Goal: Task Accomplishment & Management: Use online tool/utility

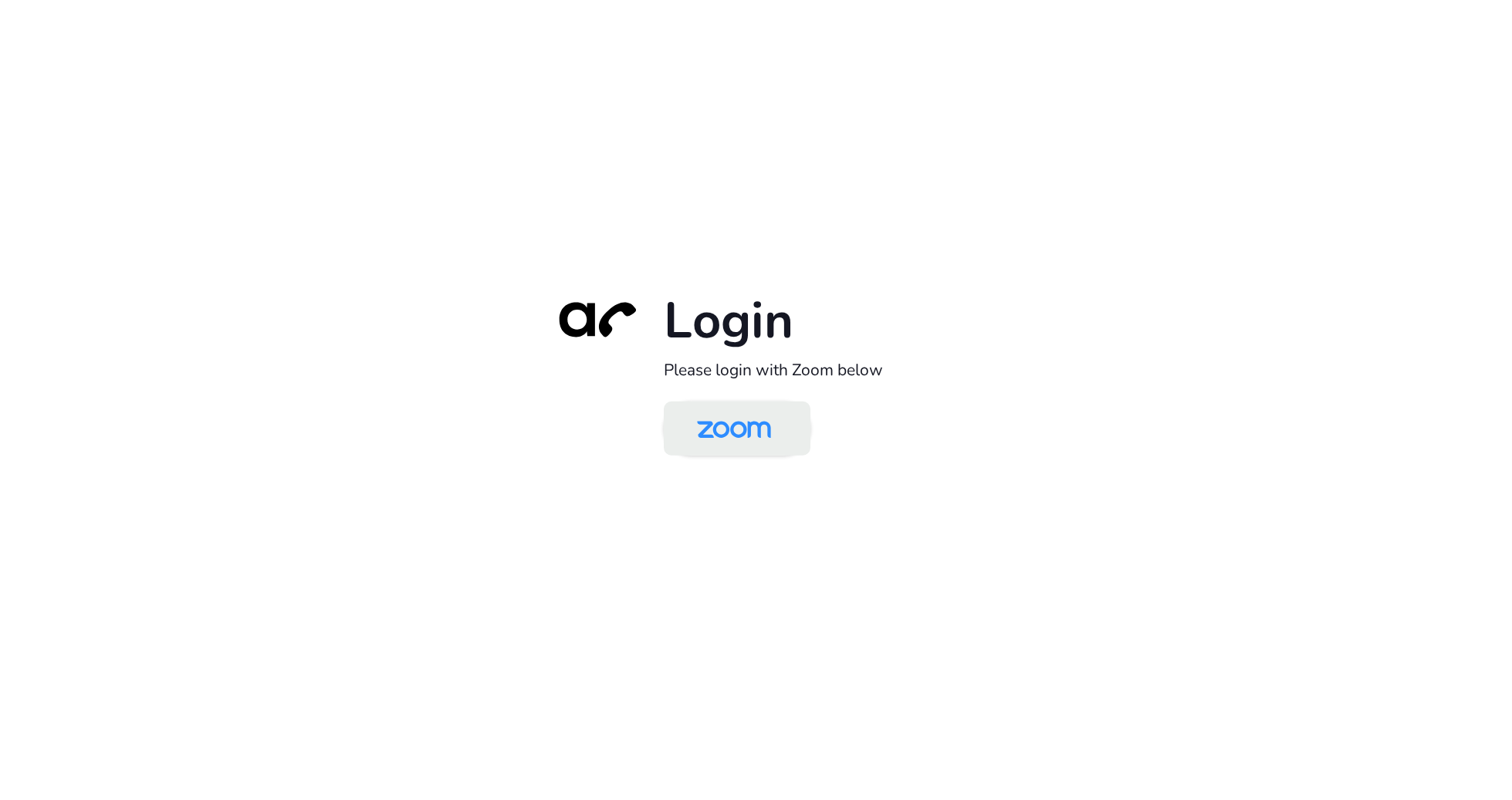
click at [762, 415] on img at bounding box center [734, 430] width 107 height 50
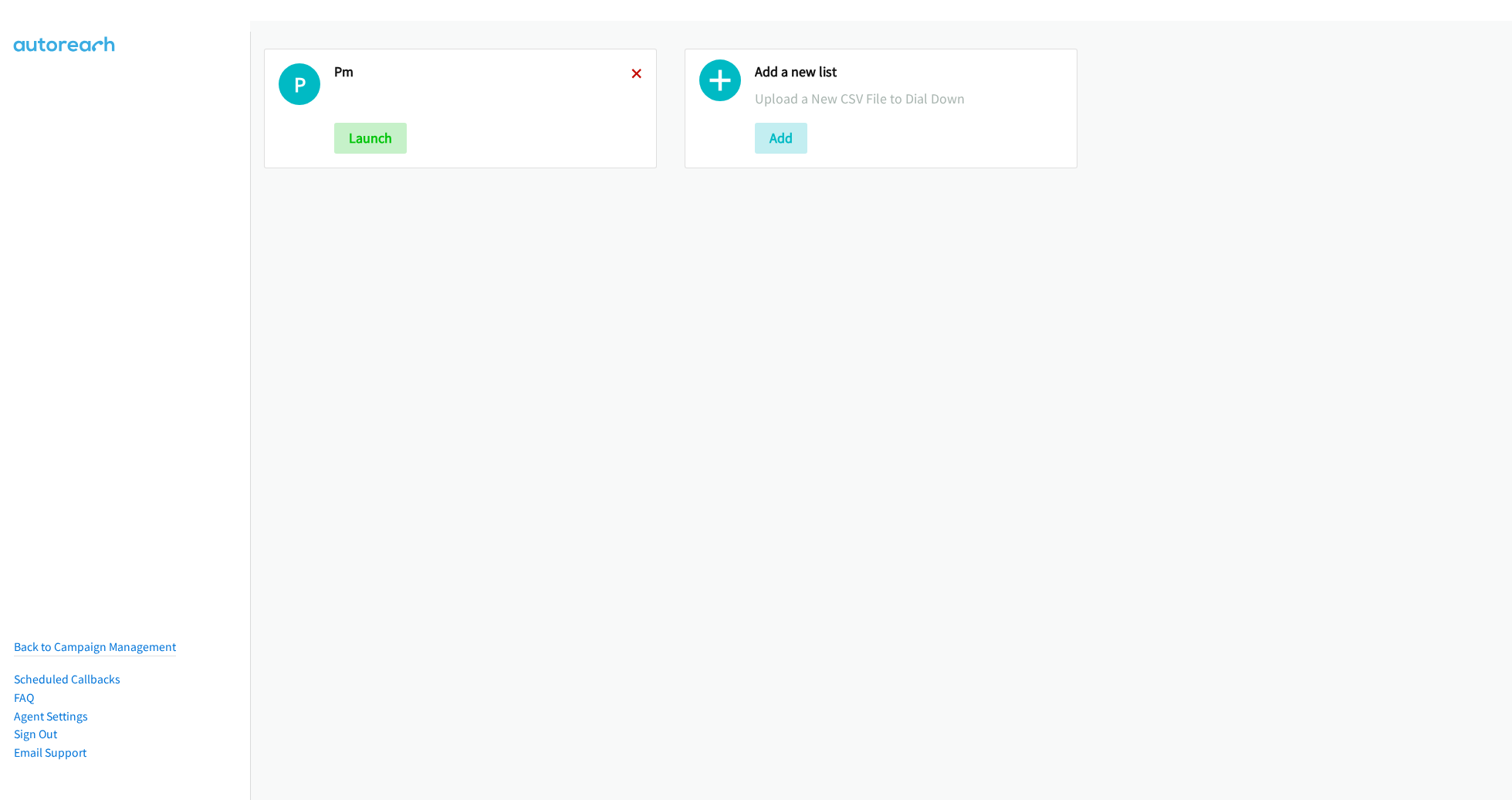
click at [633, 69] on icon at bounding box center [637, 75] width 11 height 11
click at [370, 133] on button "Add" at bounding box center [360, 138] width 52 height 31
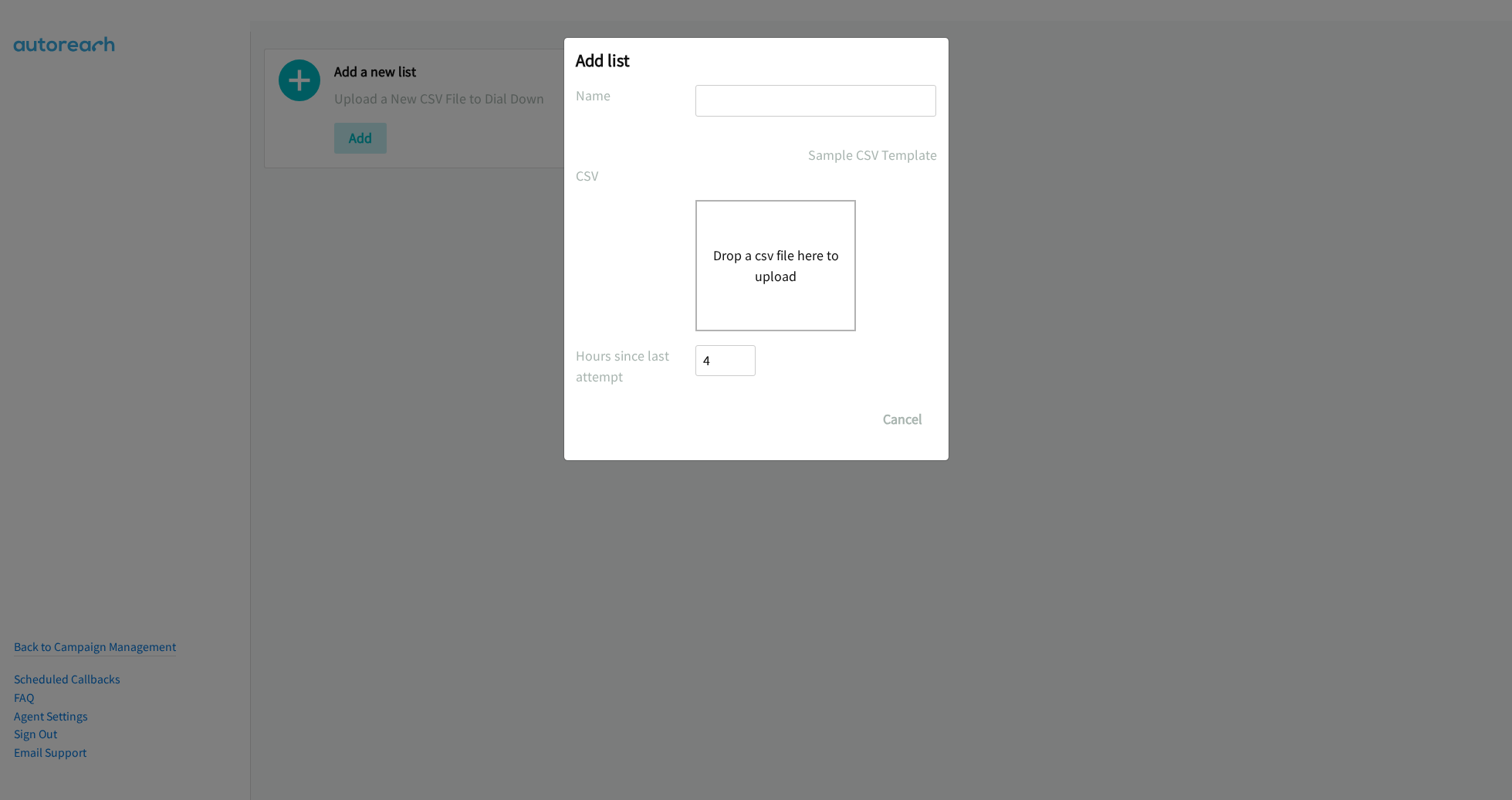
click at [742, 253] on button "Drop a csv file here to upload" at bounding box center [776, 266] width 127 height 42
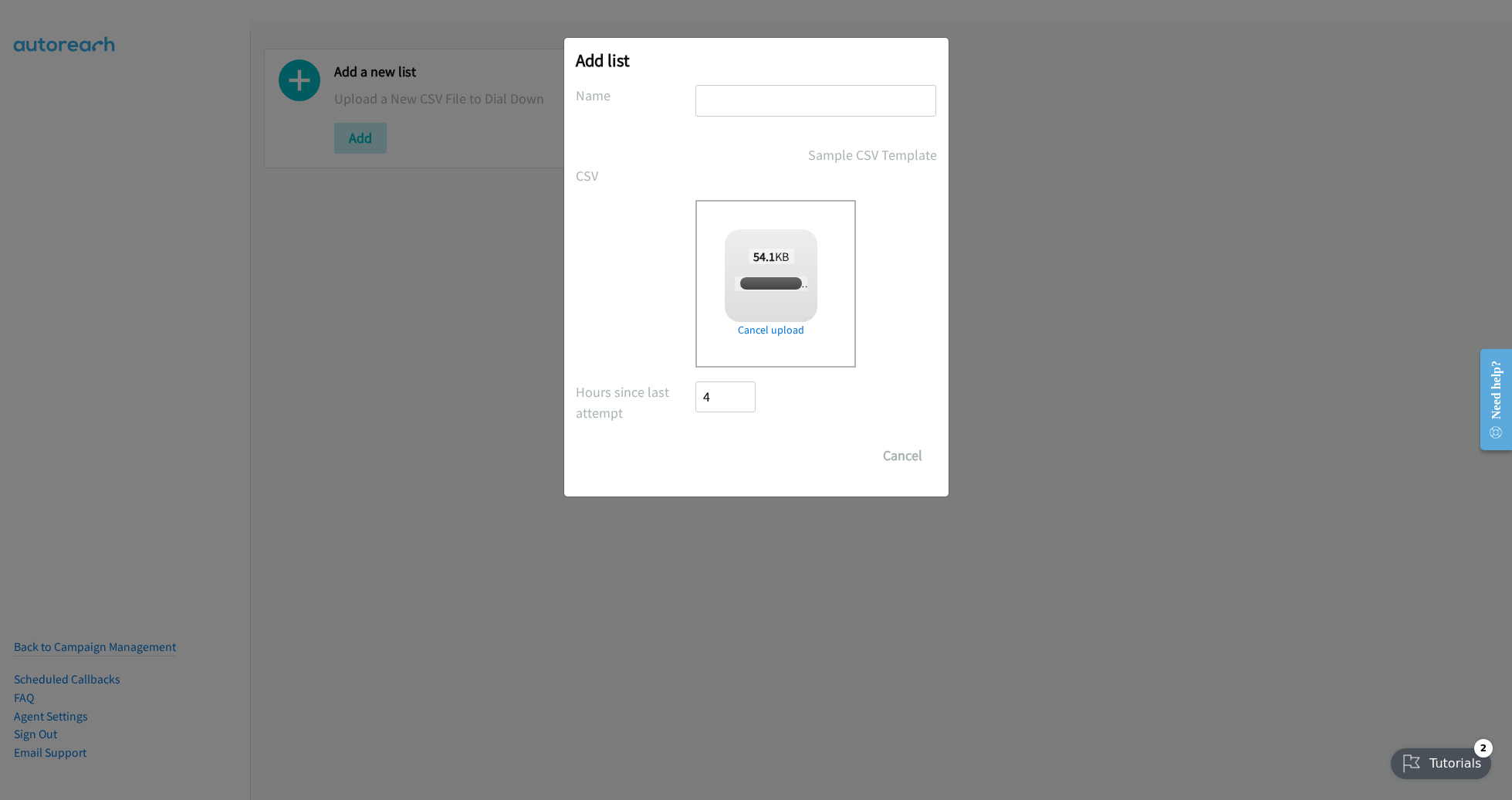
checkbox input "true"
click at [808, 110] on input "text" at bounding box center [815, 101] width 240 height 32
type input "AM"
click at [740, 450] on input "Save List" at bounding box center [737, 455] width 81 height 31
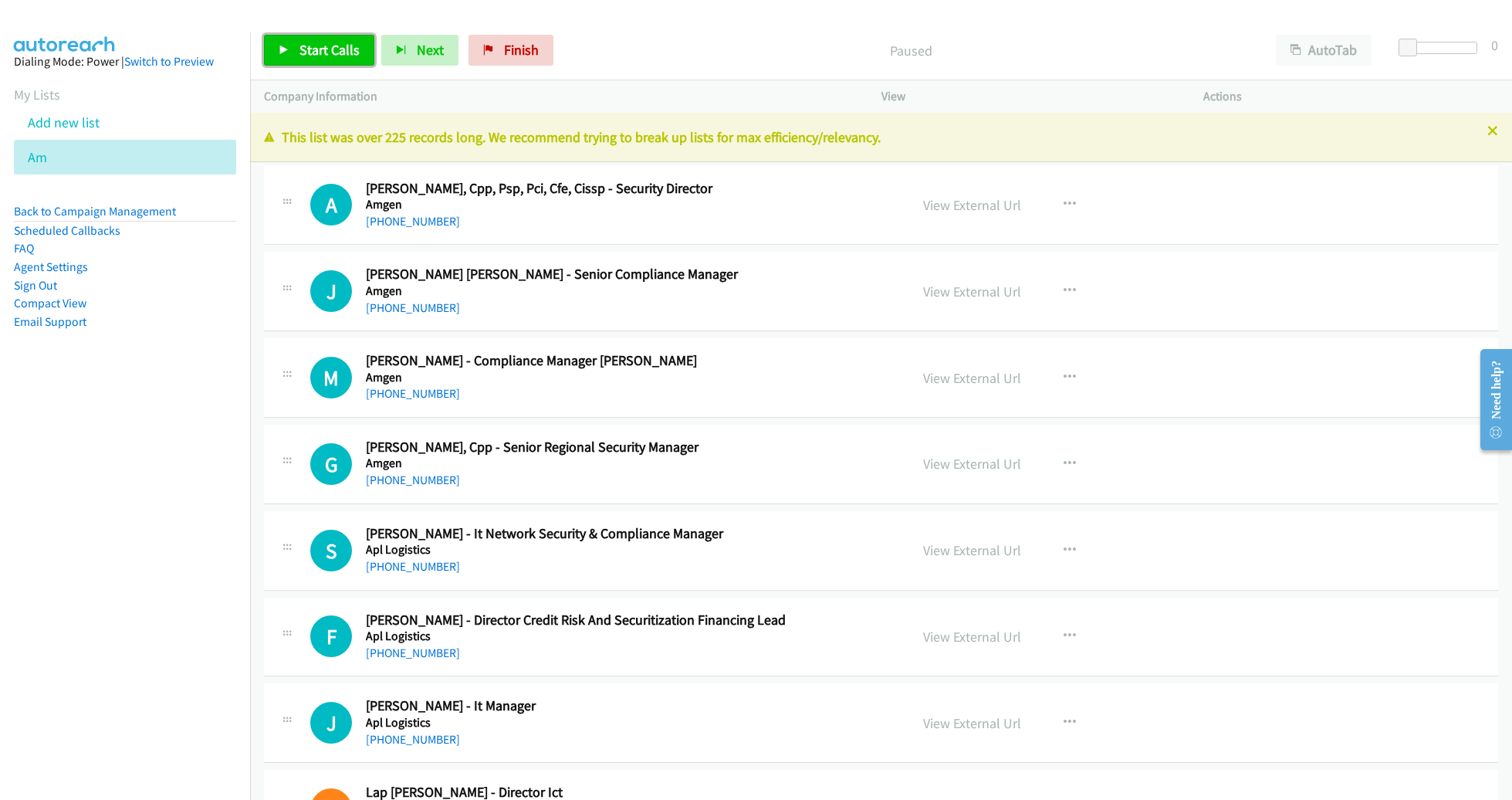
click at [305, 48] on span "Start Calls" at bounding box center [330, 49] width 60 height 17
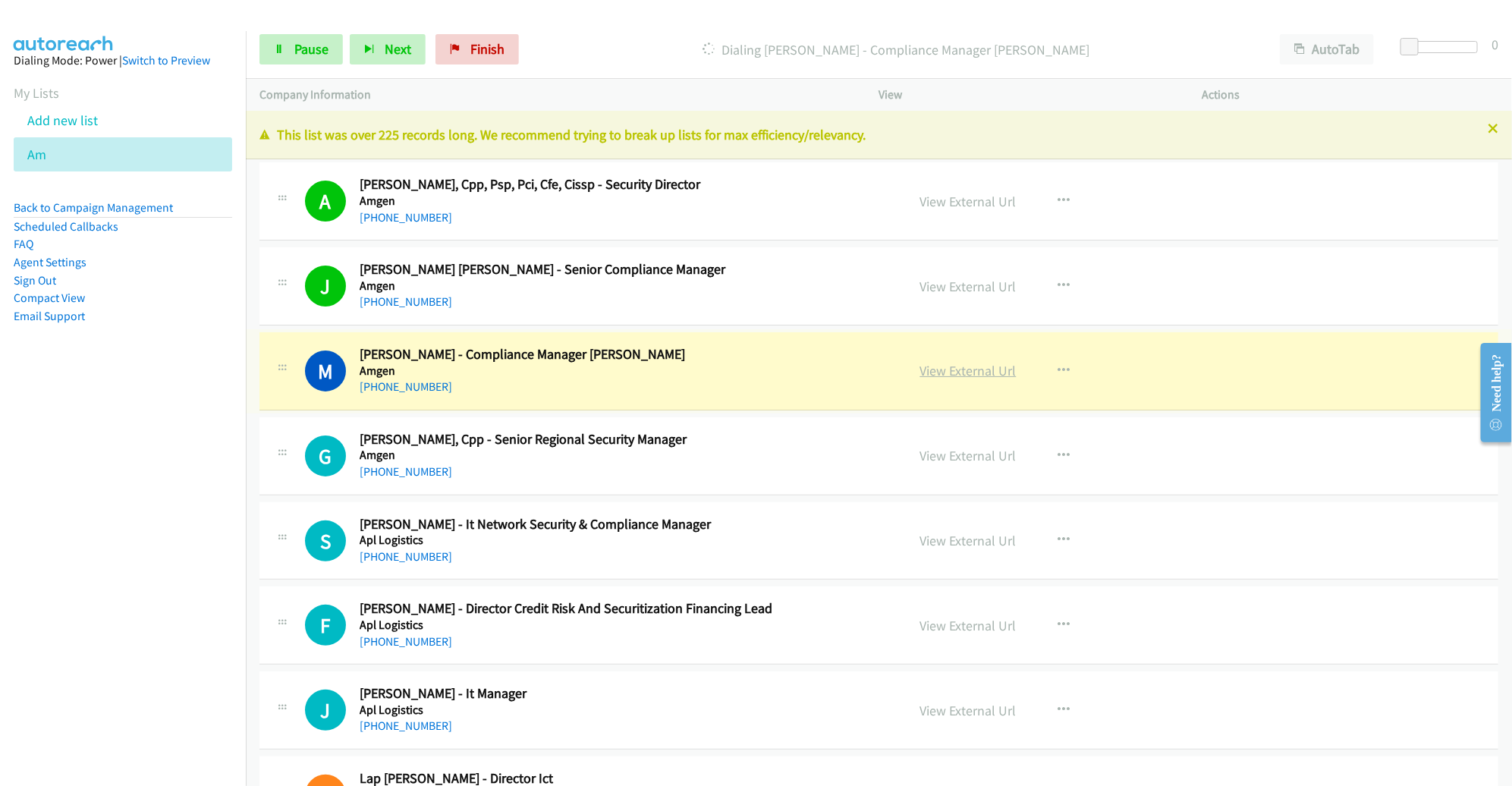
click at [968, 370] on link "View External Url" at bounding box center [968, 370] width 96 height 17
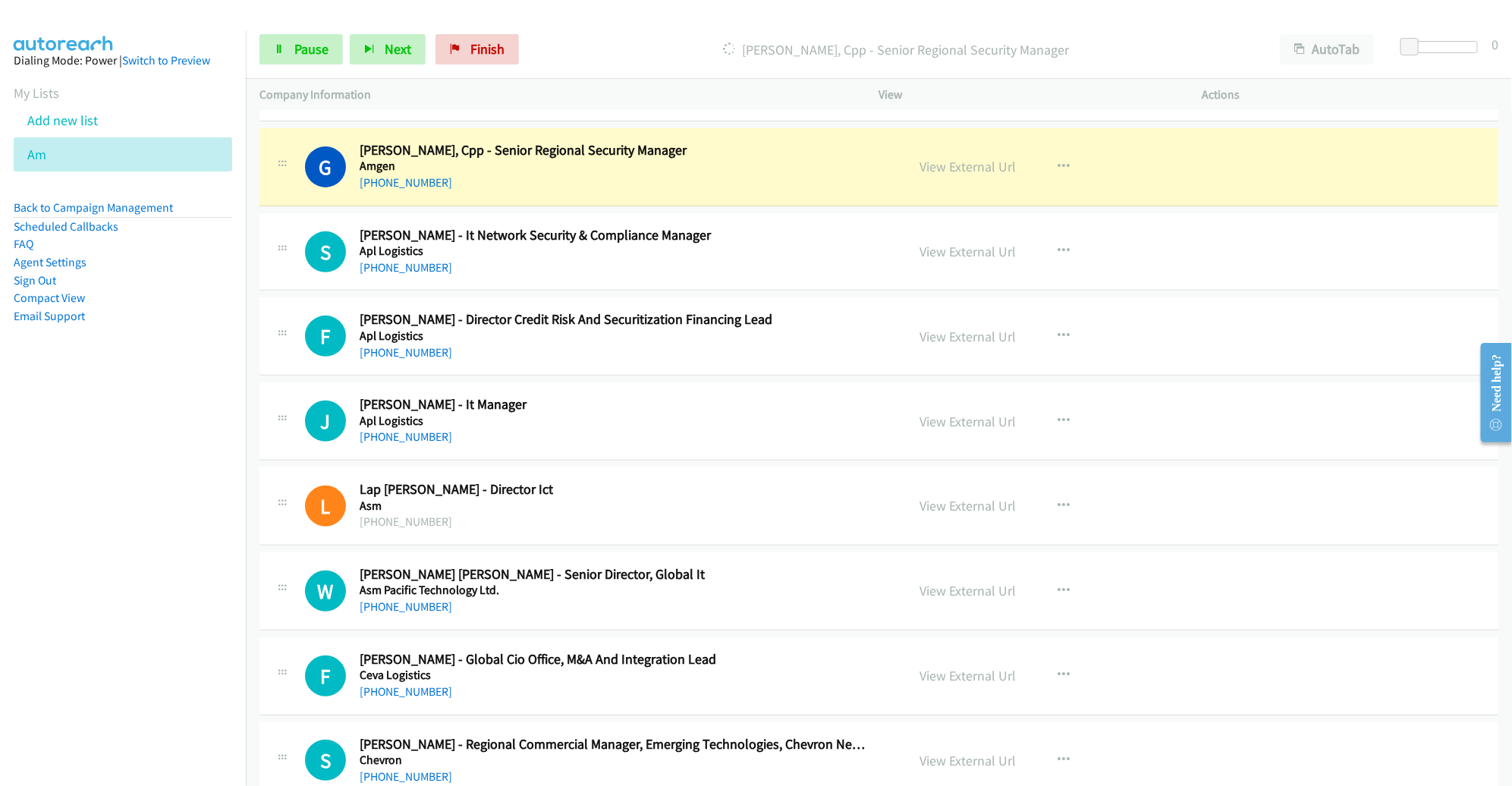
scroll to position [294, 0]
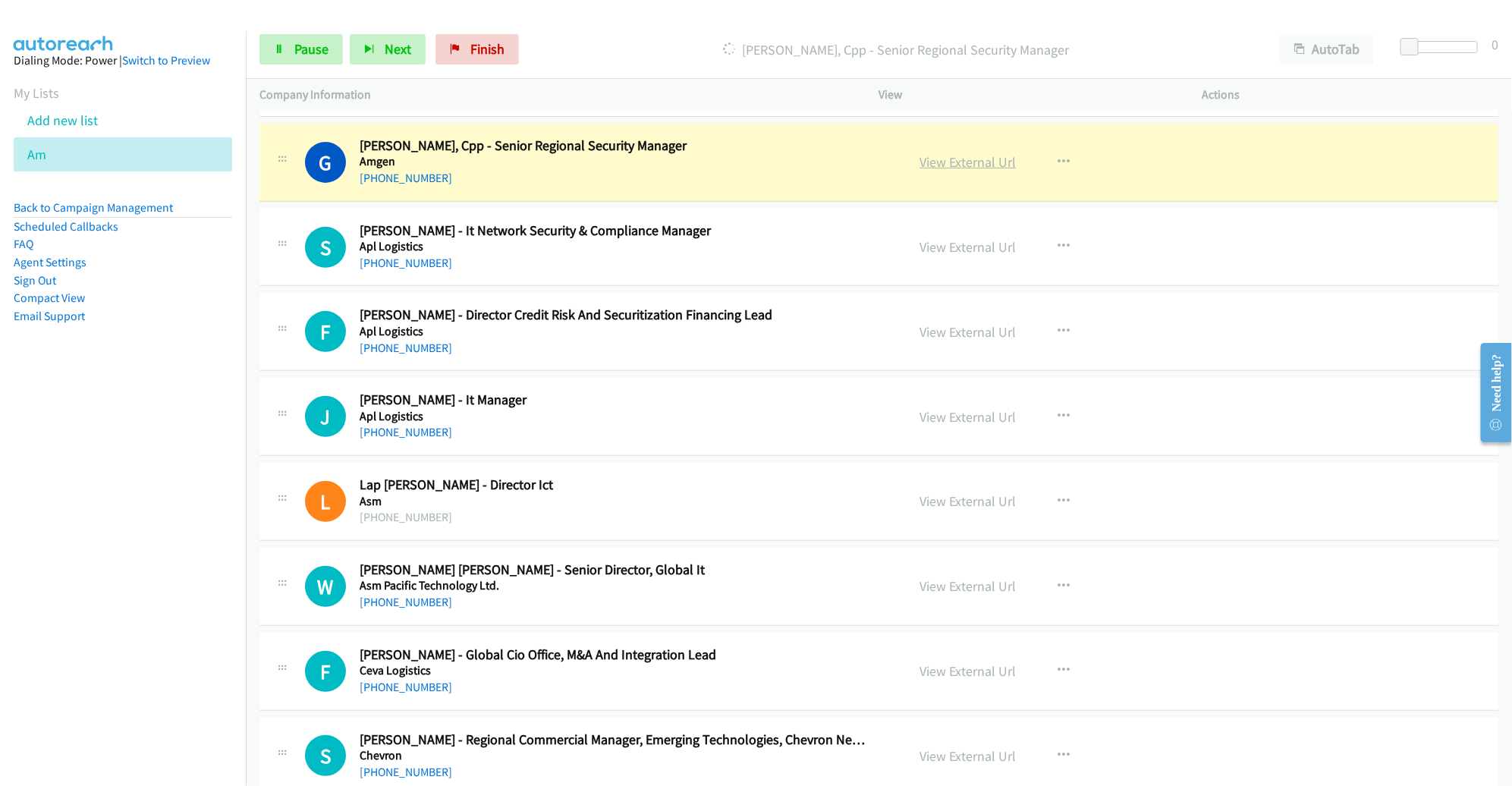
click at [954, 157] on link "View External Url" at bounding box center [968, 162] width 96 height 17
click at [312, 57] on link "Pause" at bounding box center [301, 49] width 84 height 31
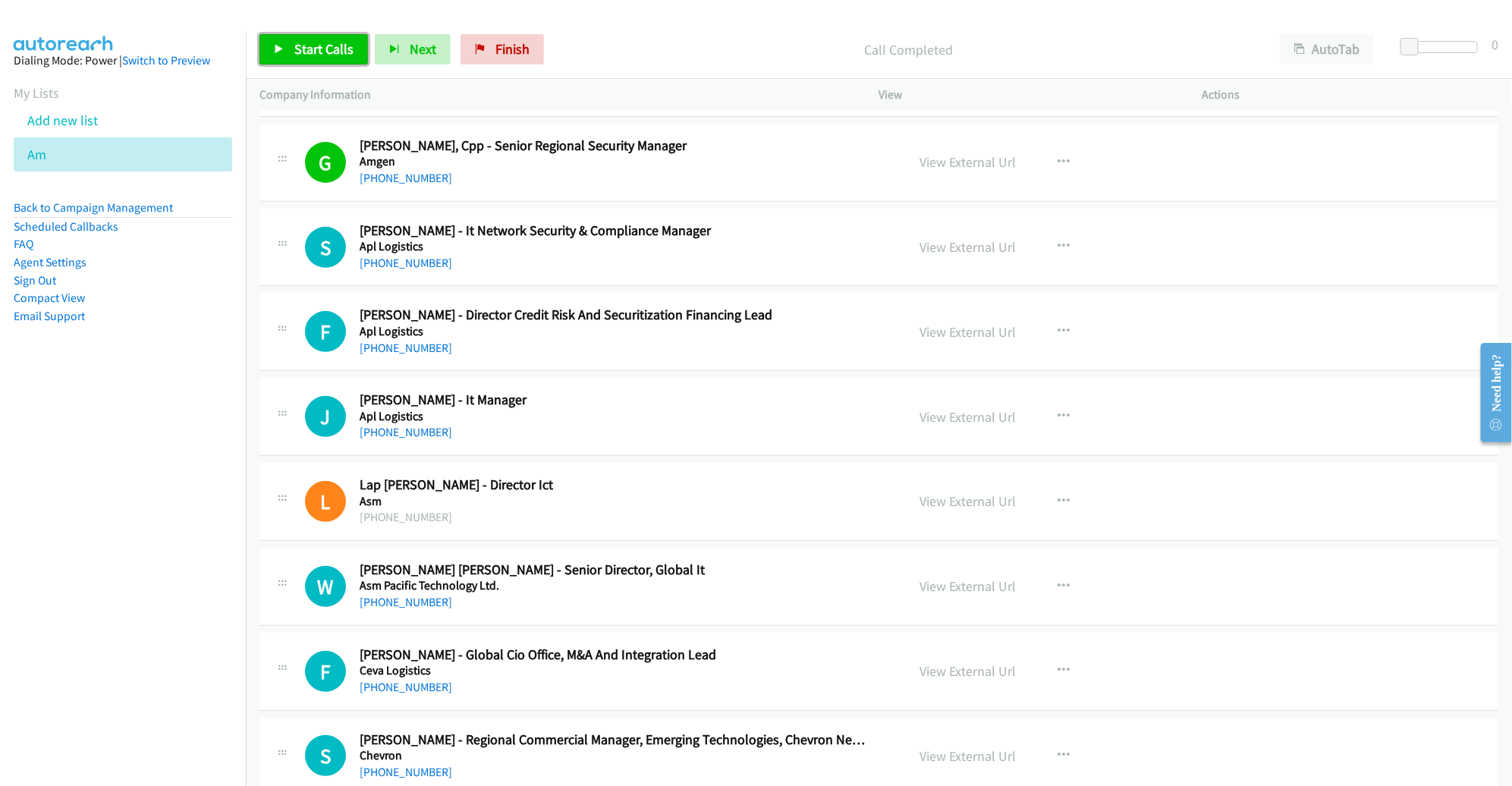
click at [328, 50] on span "Start Calls" at bounding box center [324, 49] width 59 height 17
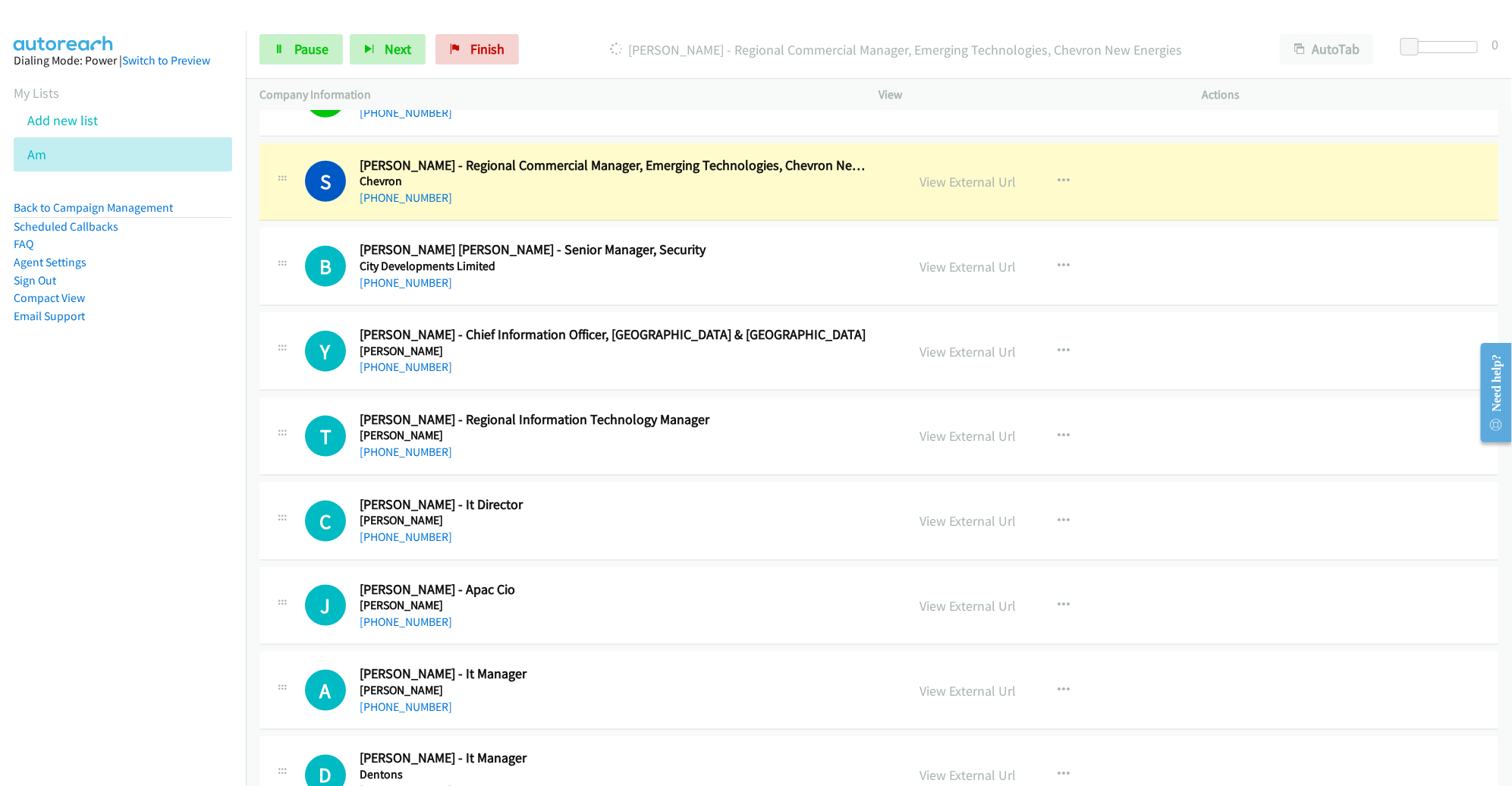
scroll to position [872, 0]
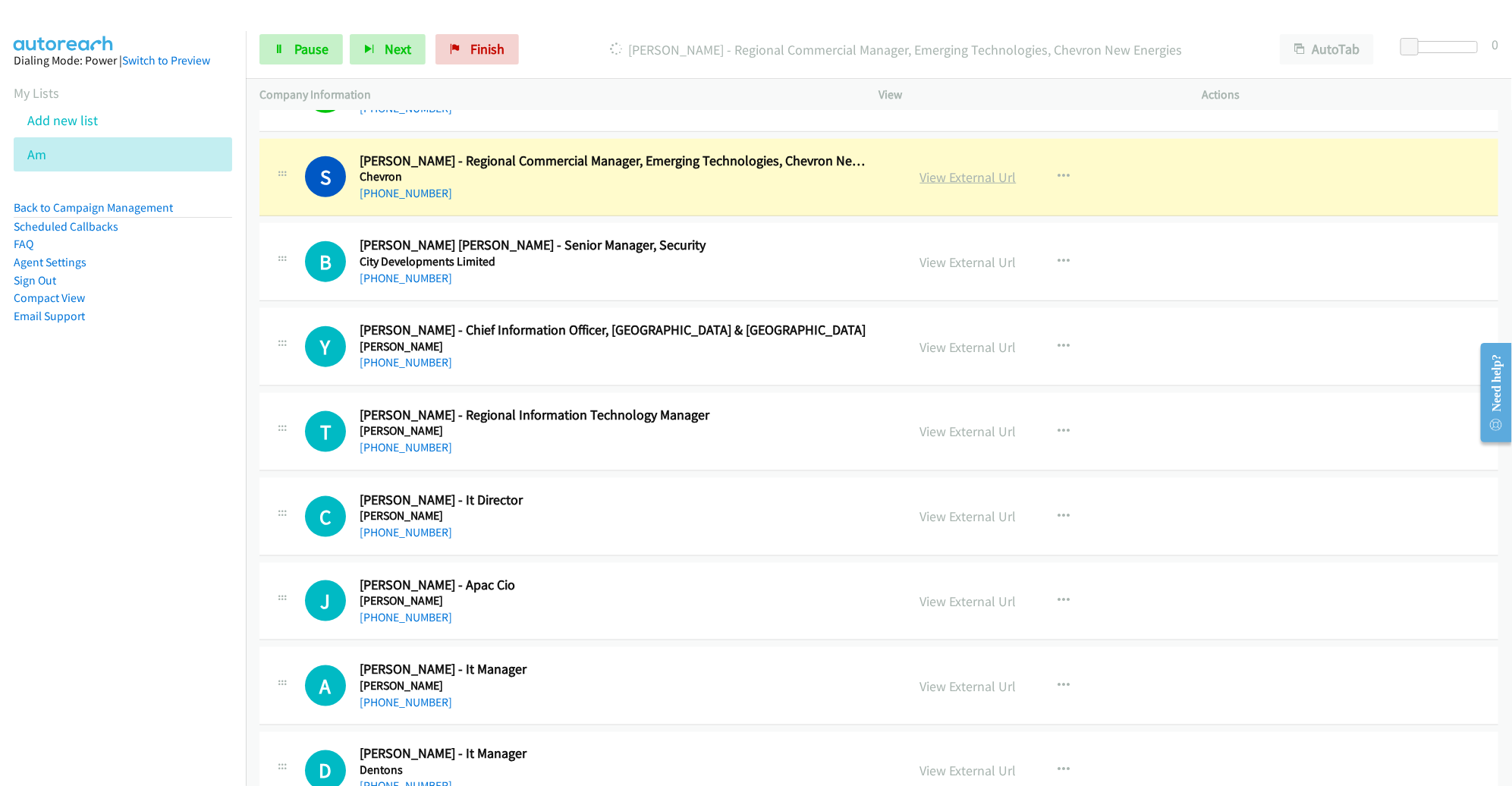
click at [975, 181] on link "View External Url" at bounding box center [968, 176] width 96 height 17
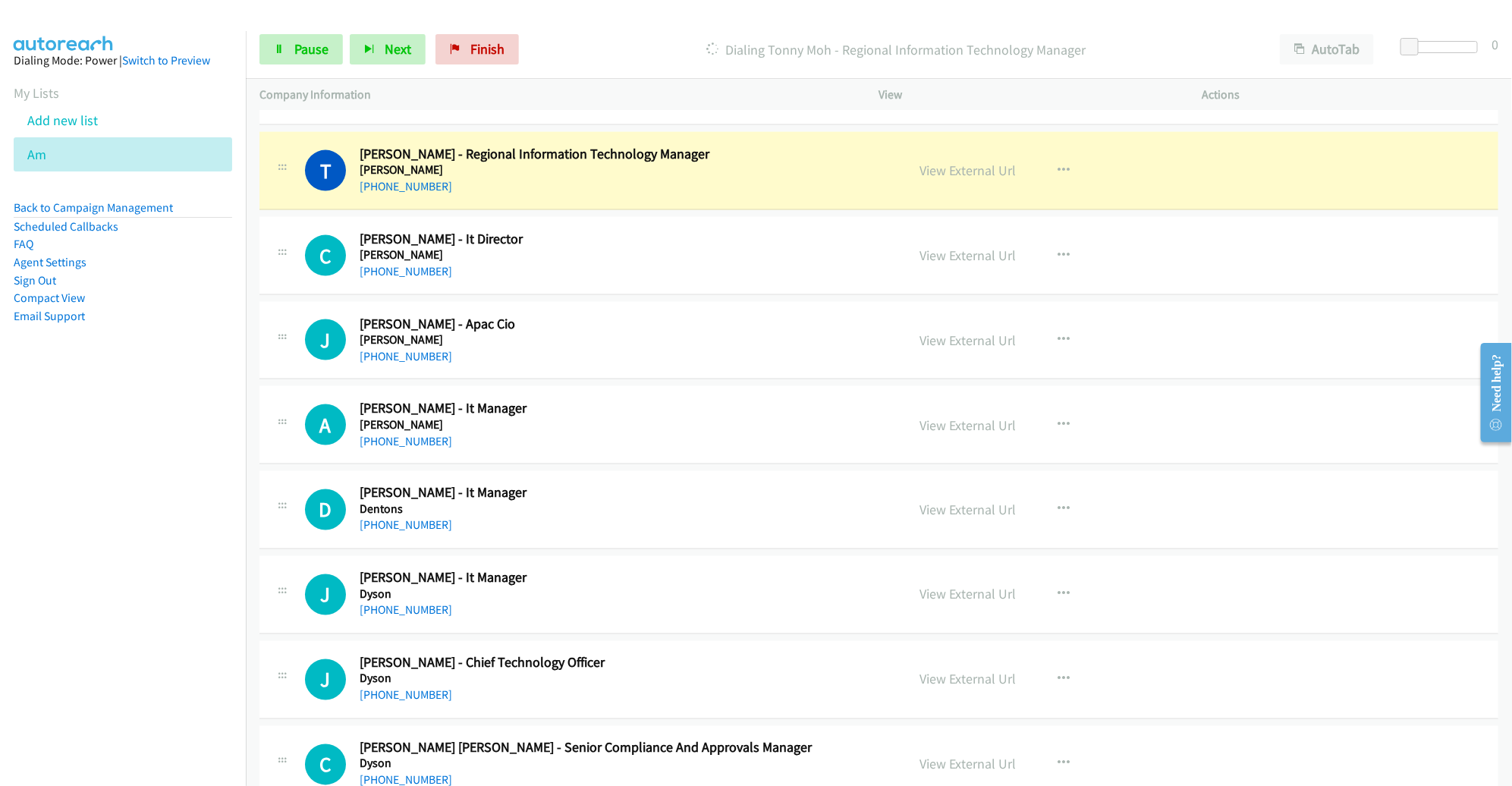
scroll to position [1138, 0]
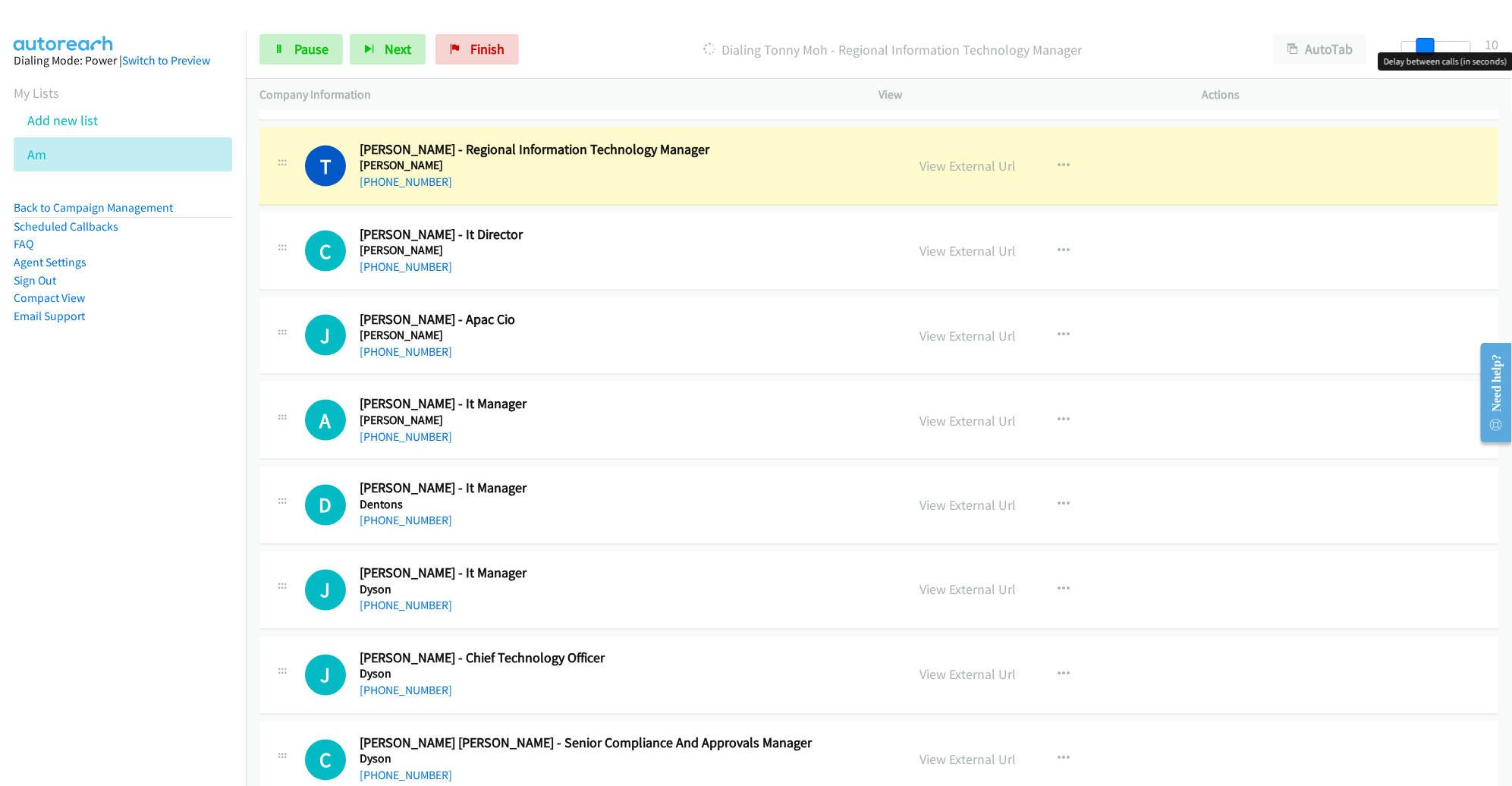
drag, startPoint x: 1410, startPoint y: 41, endPoint x: 1432, endPoint y: 40, distance: 22.0
click at [1432, 40] on span at bounding box center [1426, 47] width 18 height 18
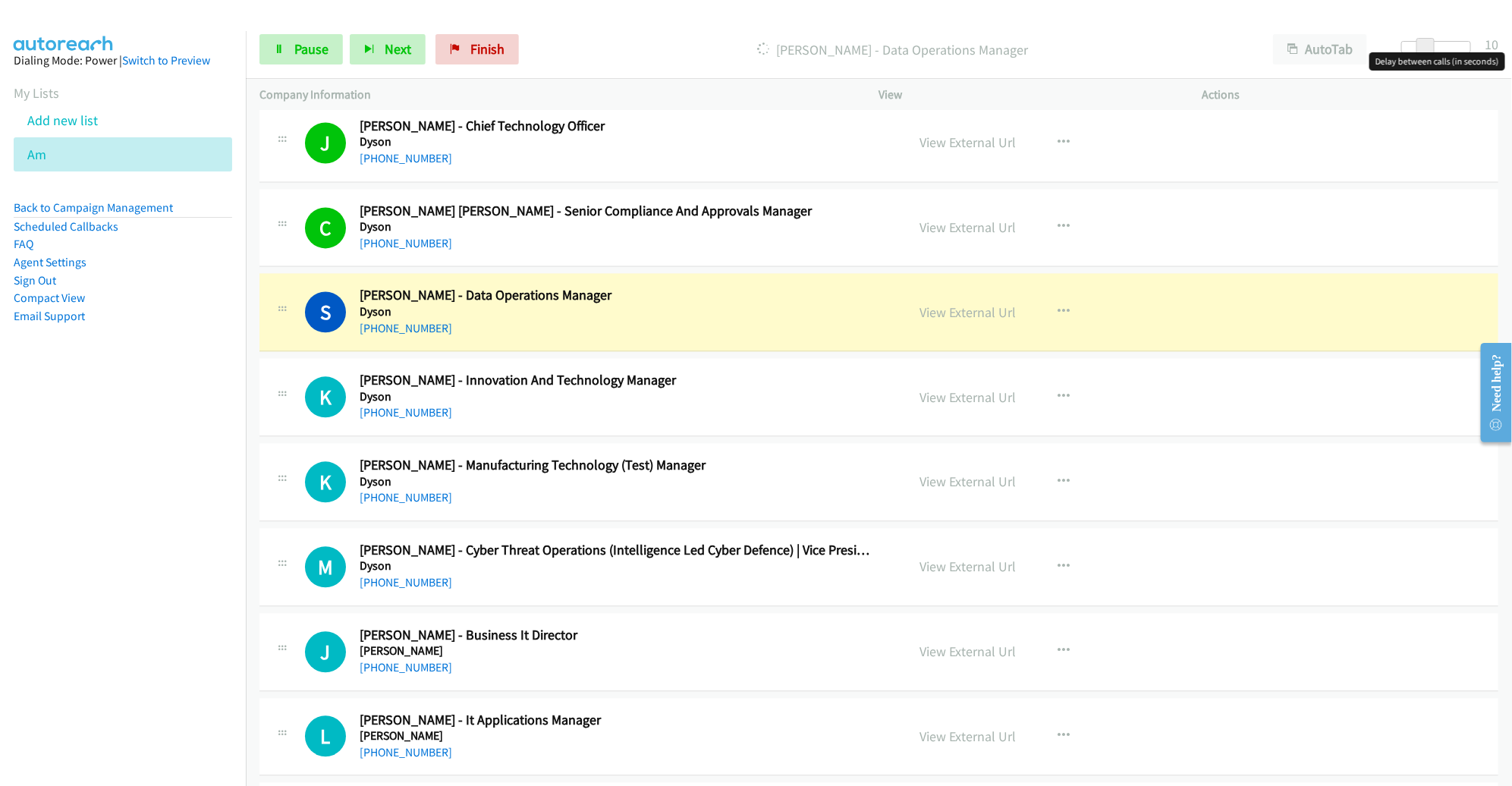
scroll to position [1809, 0]
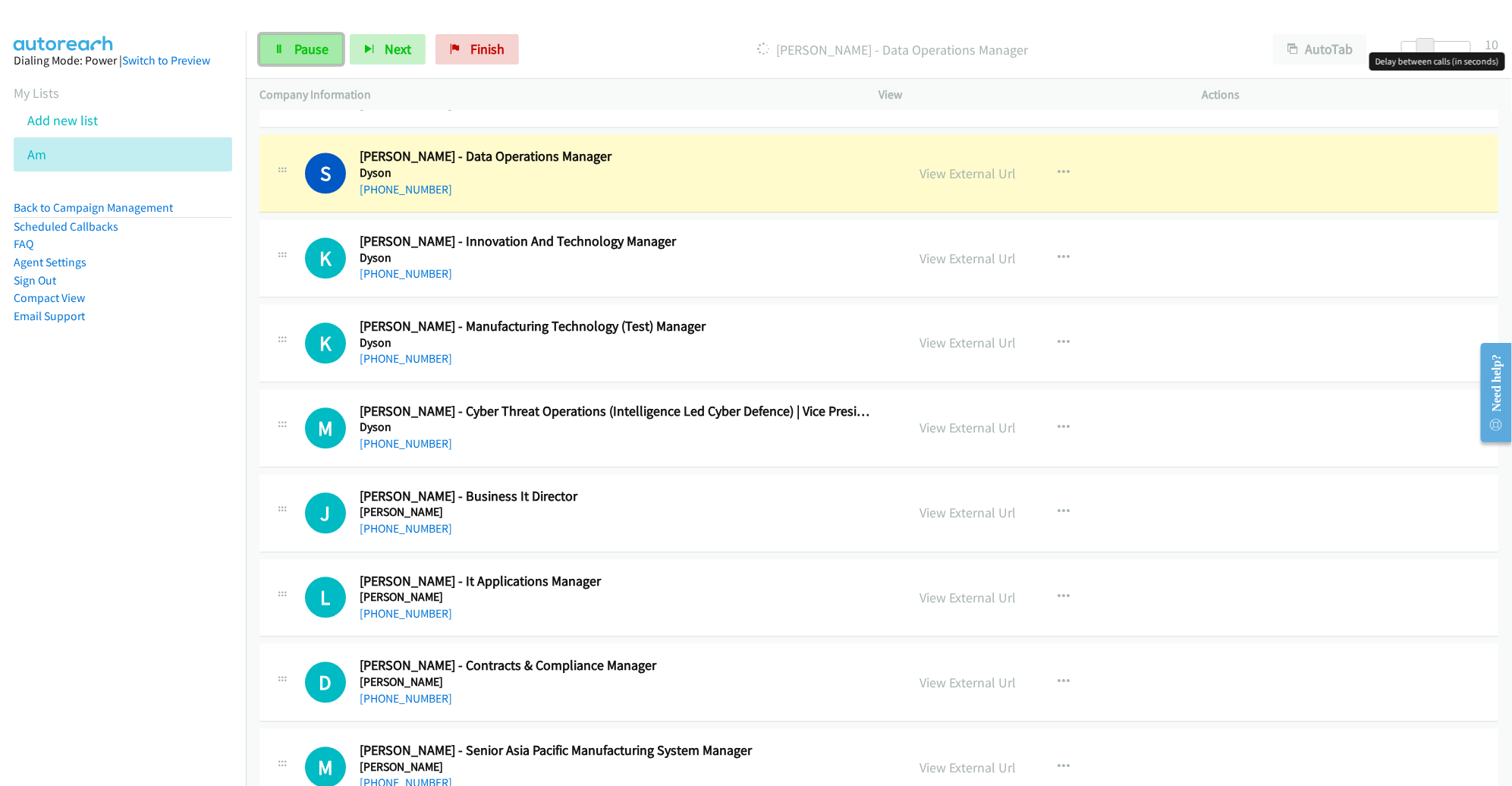
click at [325, 49] on span "Pause" at bounding box center [312, 49] width 34 height 17
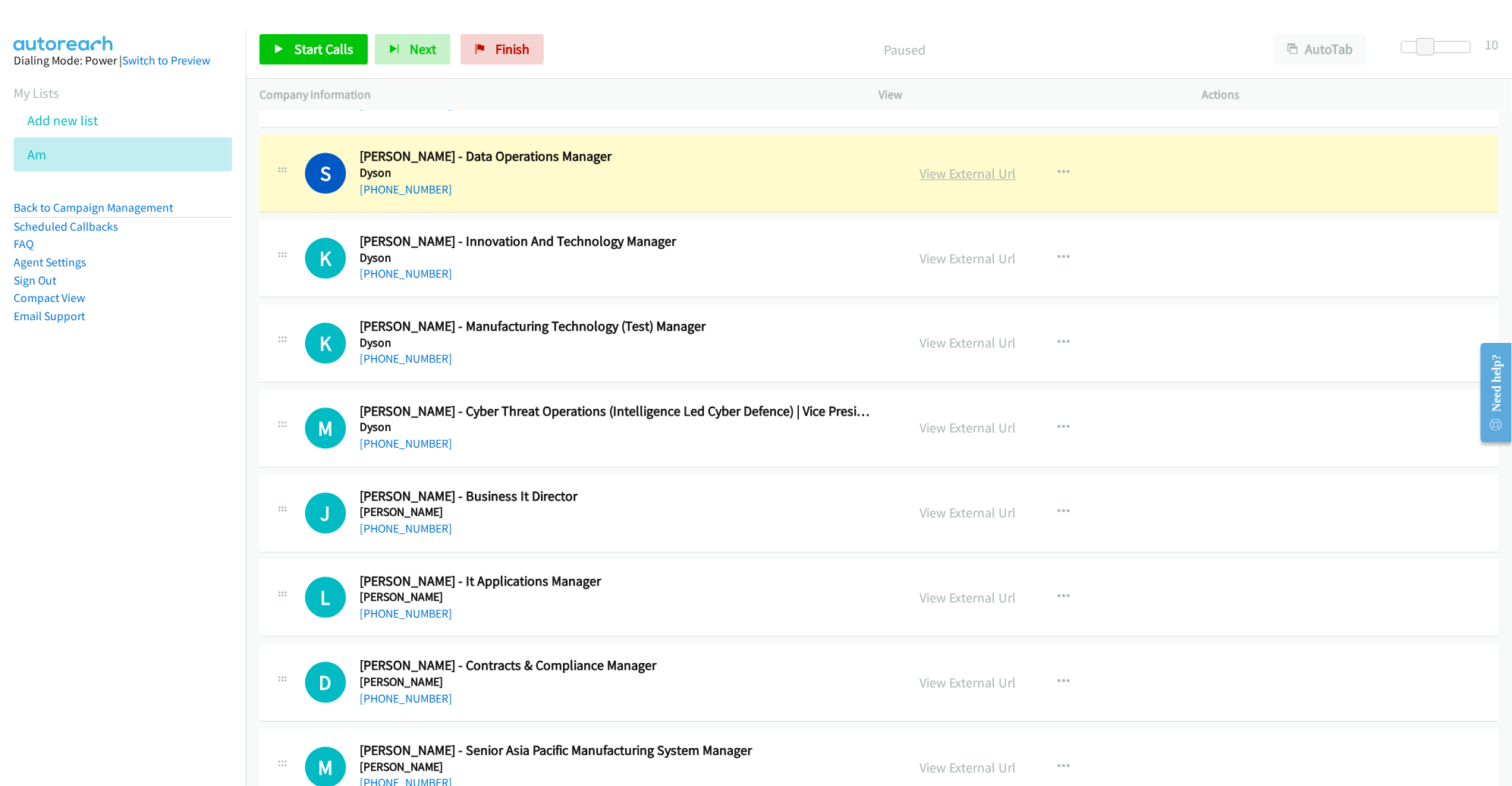
click at [961, 170] on link "View External Url" at bounding box center [968, 172] width 96 height 17
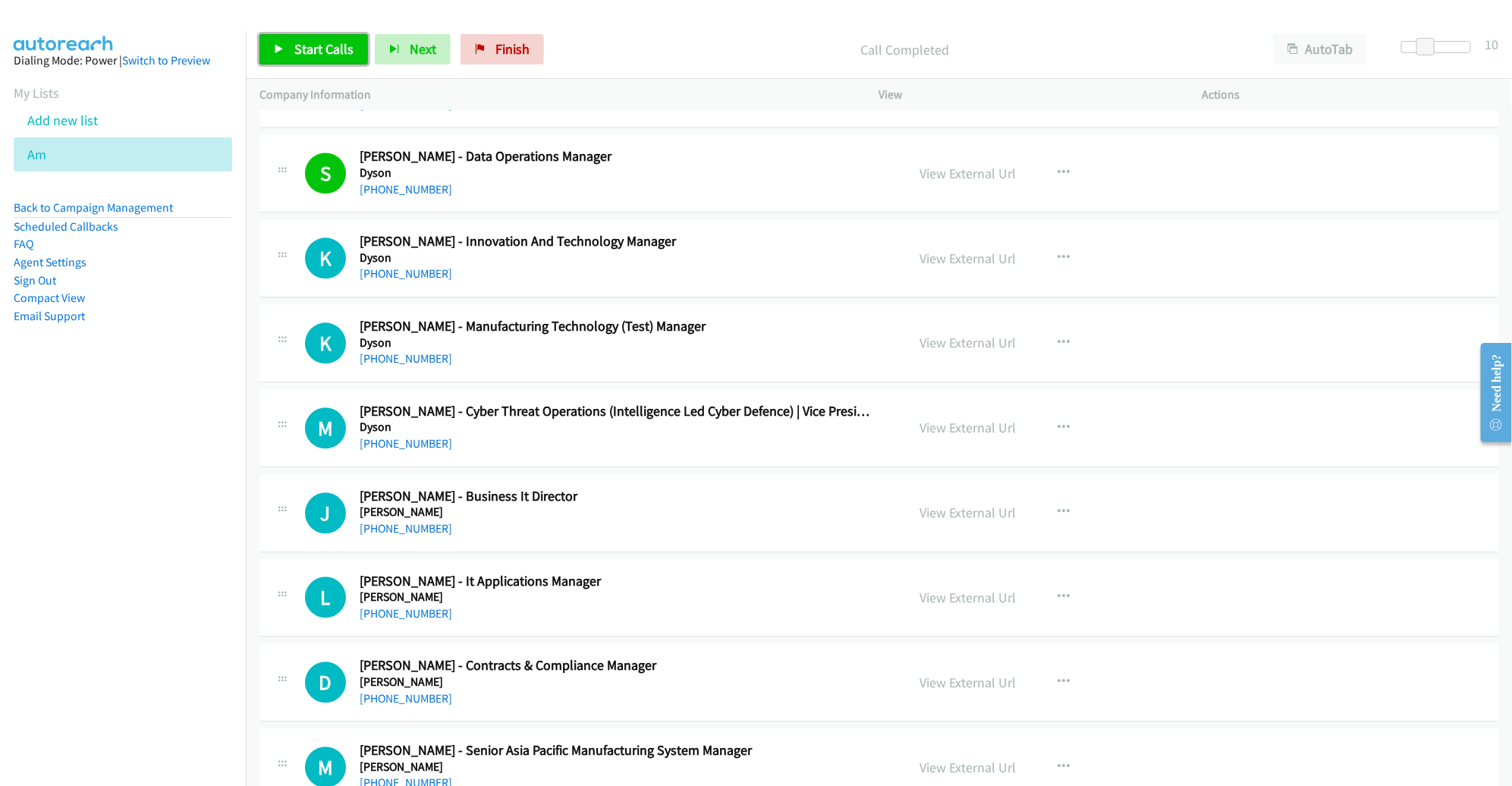
click at [310, 39] on link "Start Calls" at bounding box center [314, 49] width 109 height 31
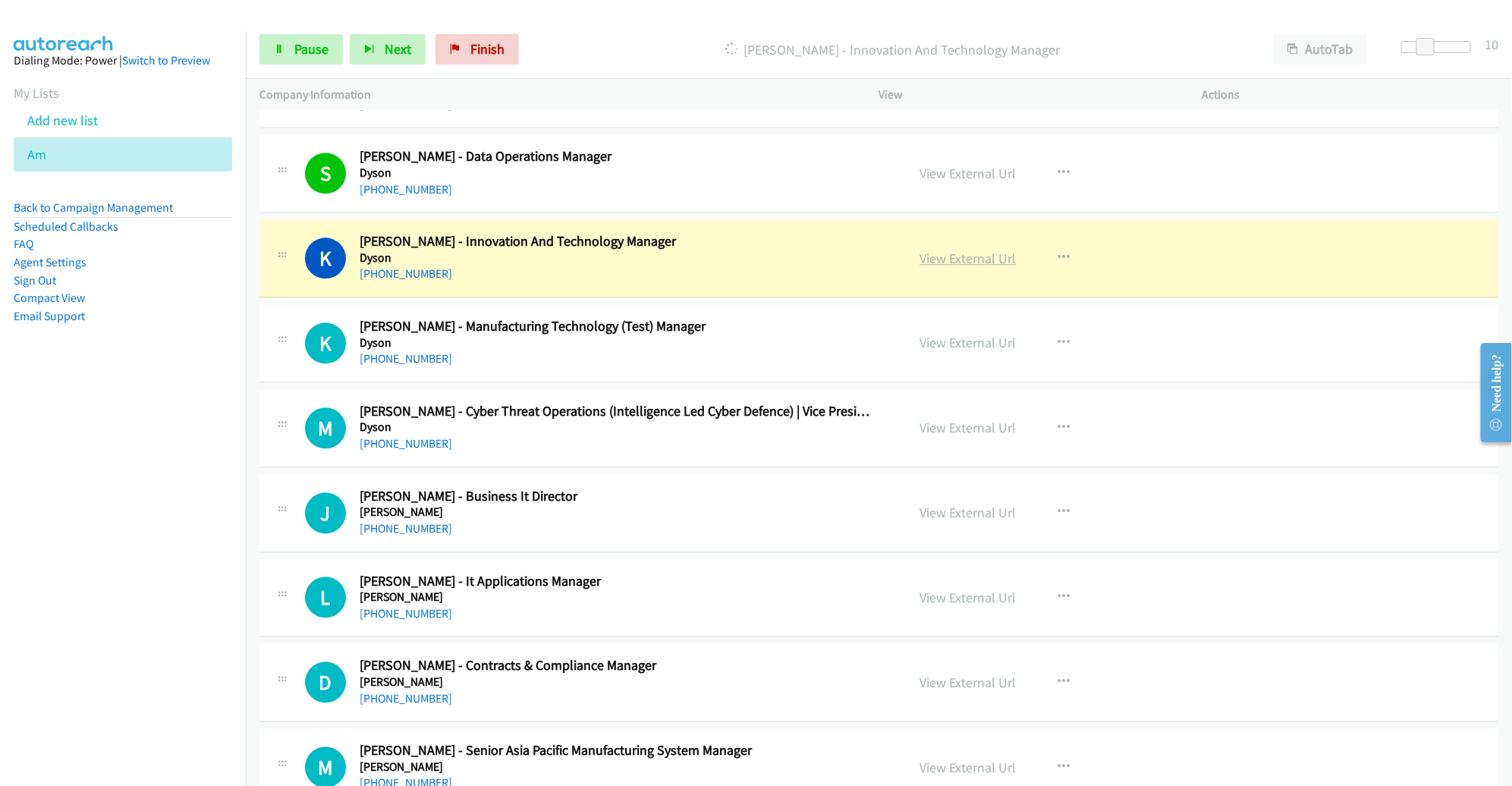
click at [938, 252] on link "View External Url" at bounding box center [968, 258] width 96 height 17
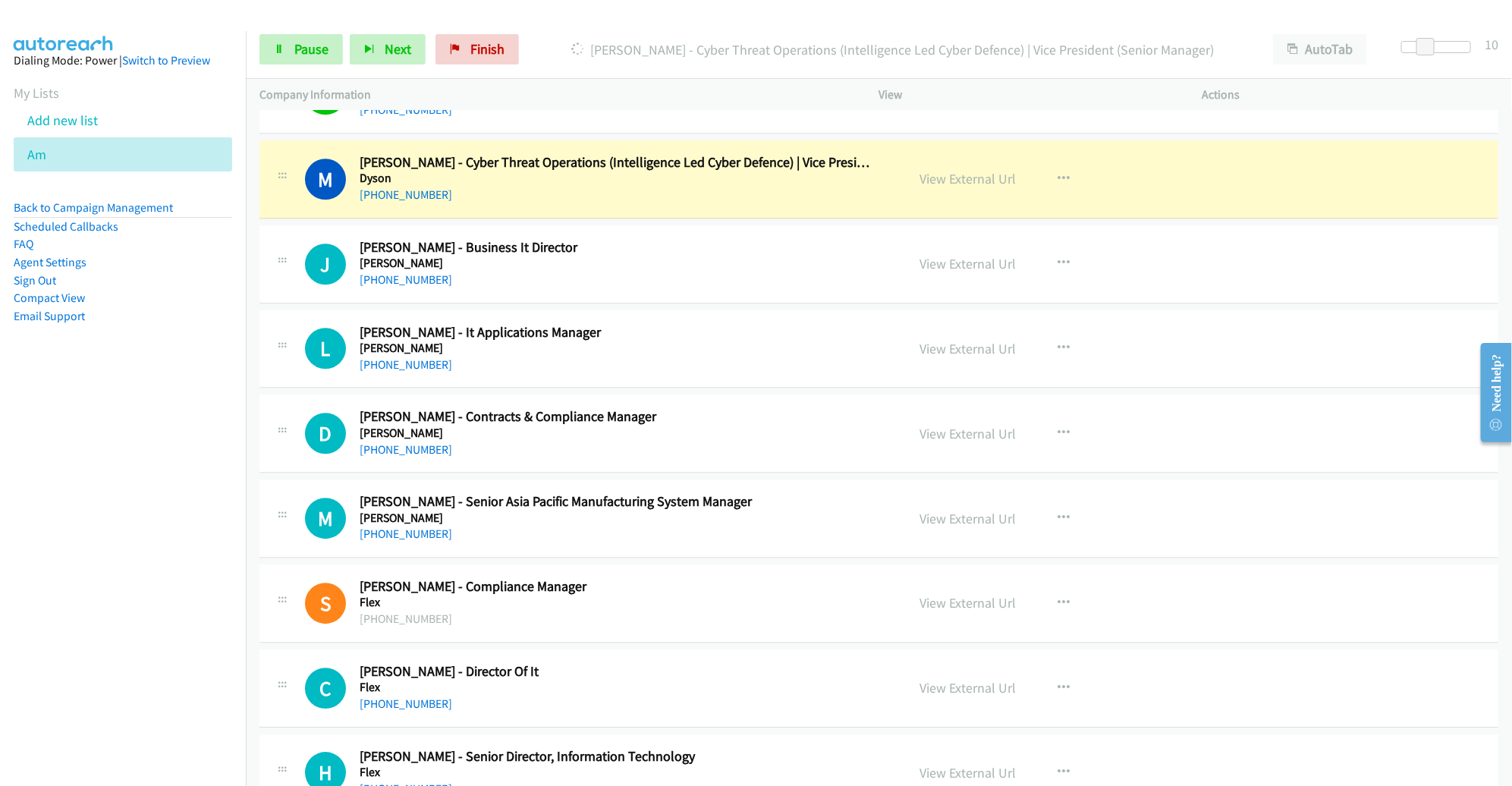
scroll to position [2062, 0]
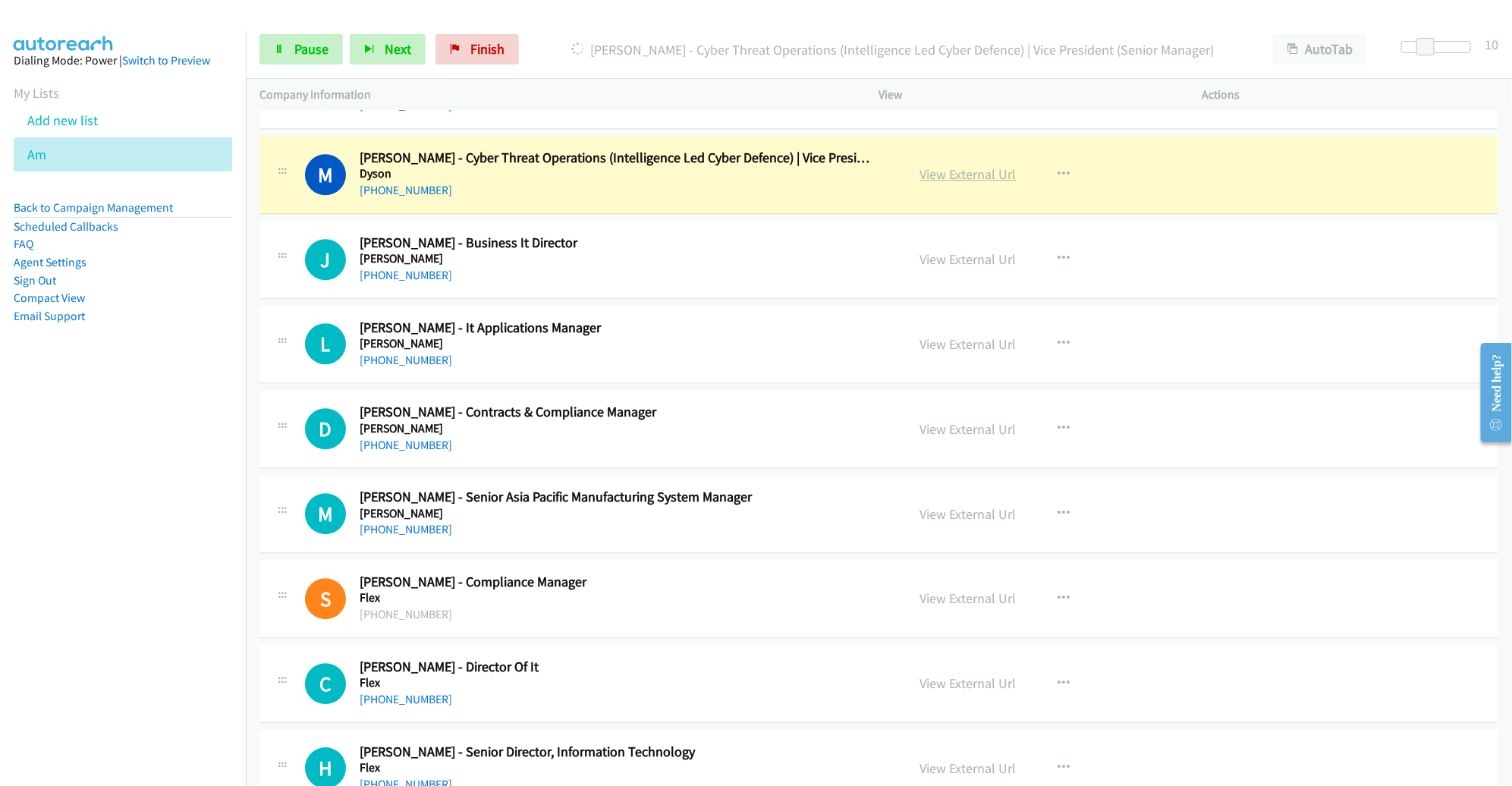
click at [933, 165] on link "View External Url" at bounding box center [968, 173] width 96 height 17
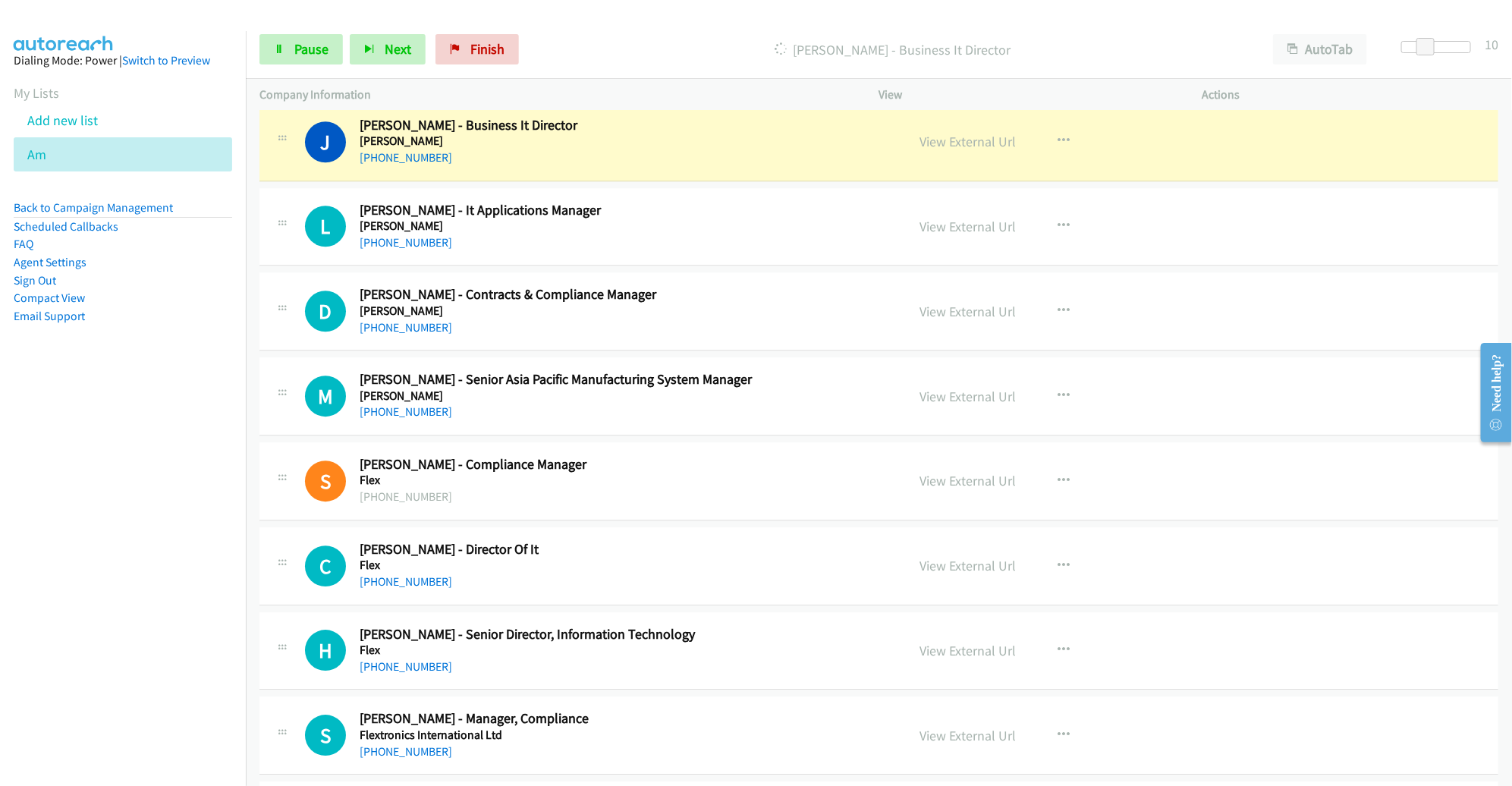
scroll to position [2176, 0]
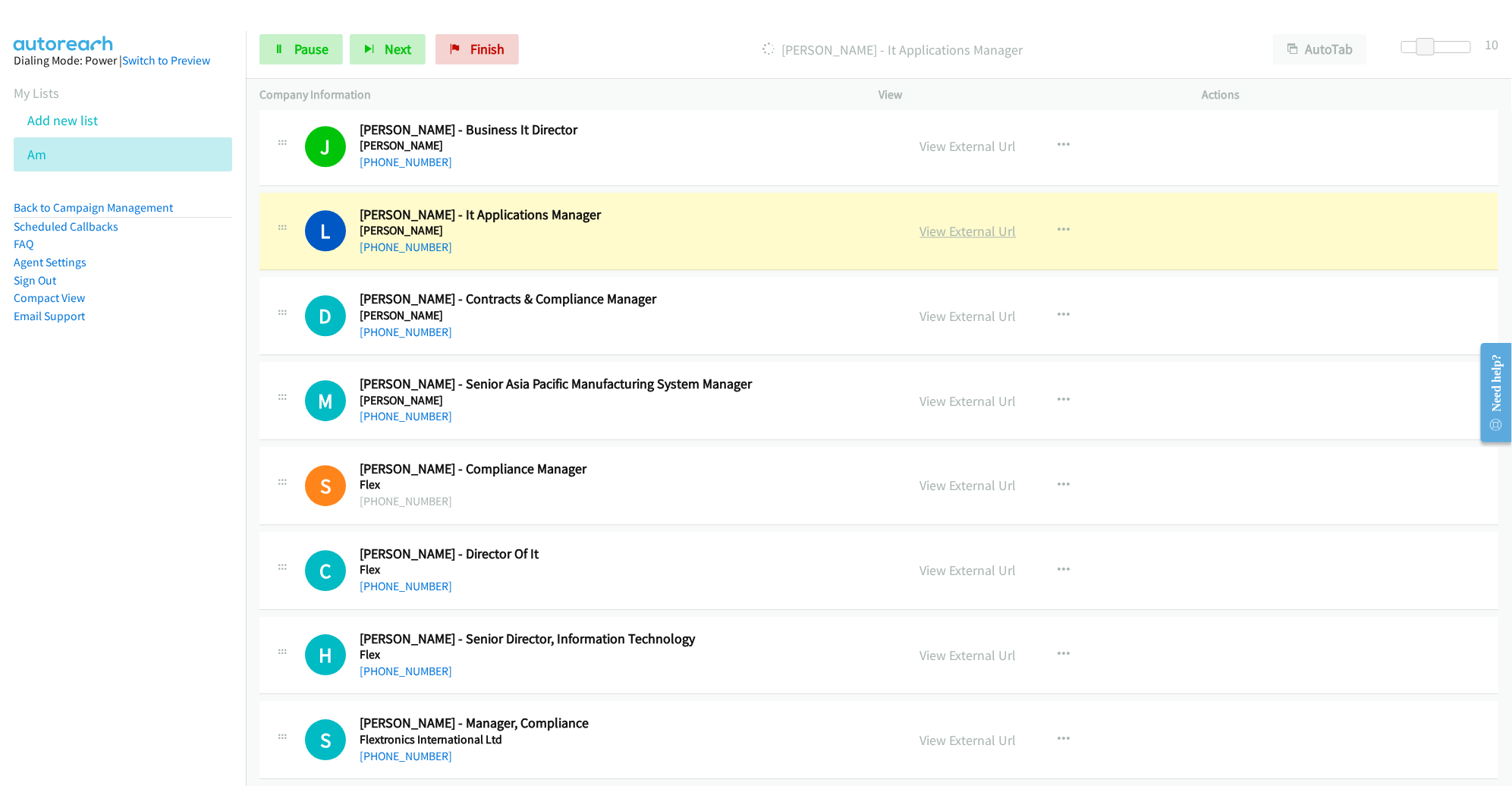
click at [941, 222] on link "View External Url" at bounding box center [968, 230] width 96 height 17
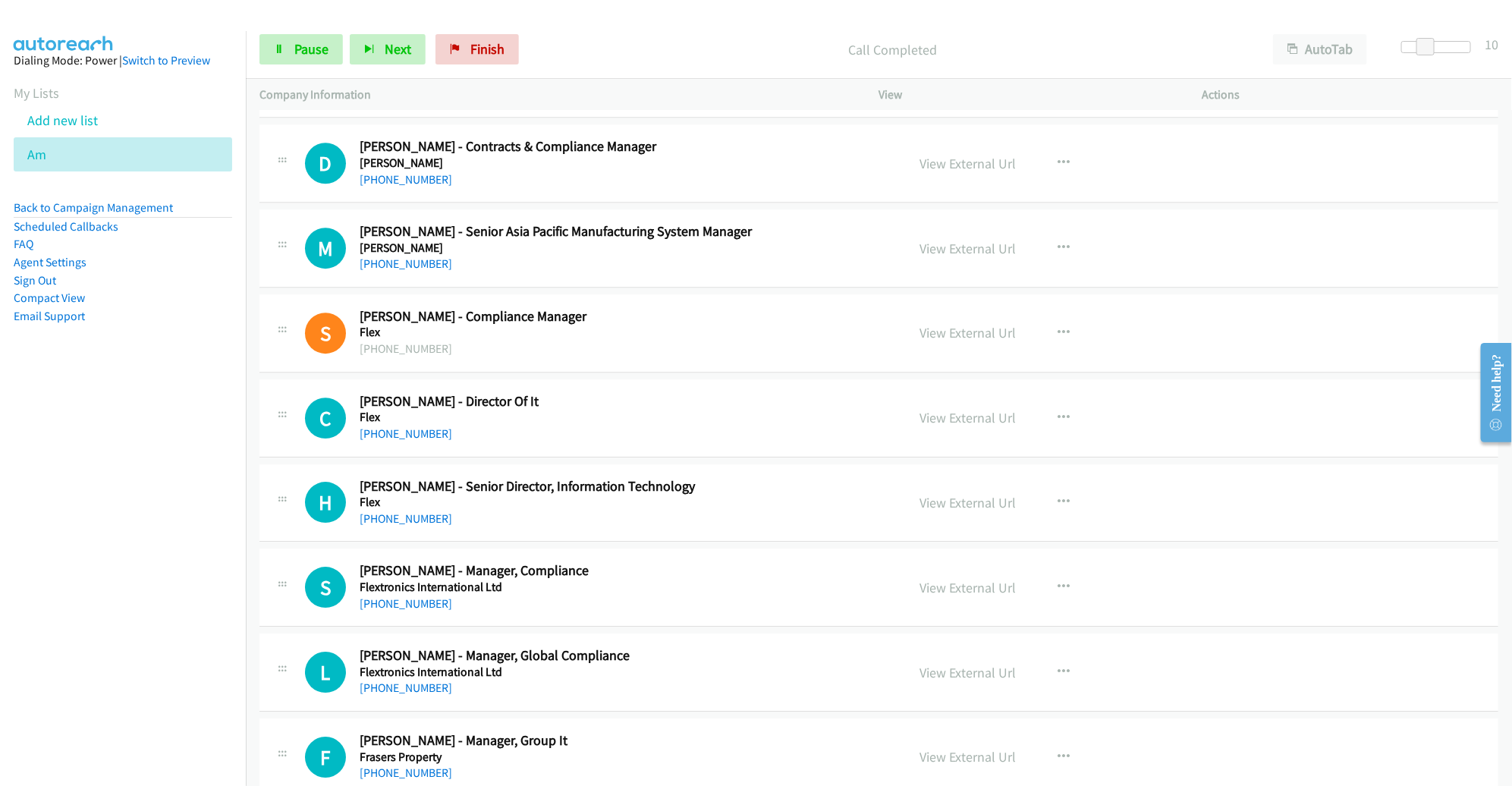
scroll to position [2328, 0]
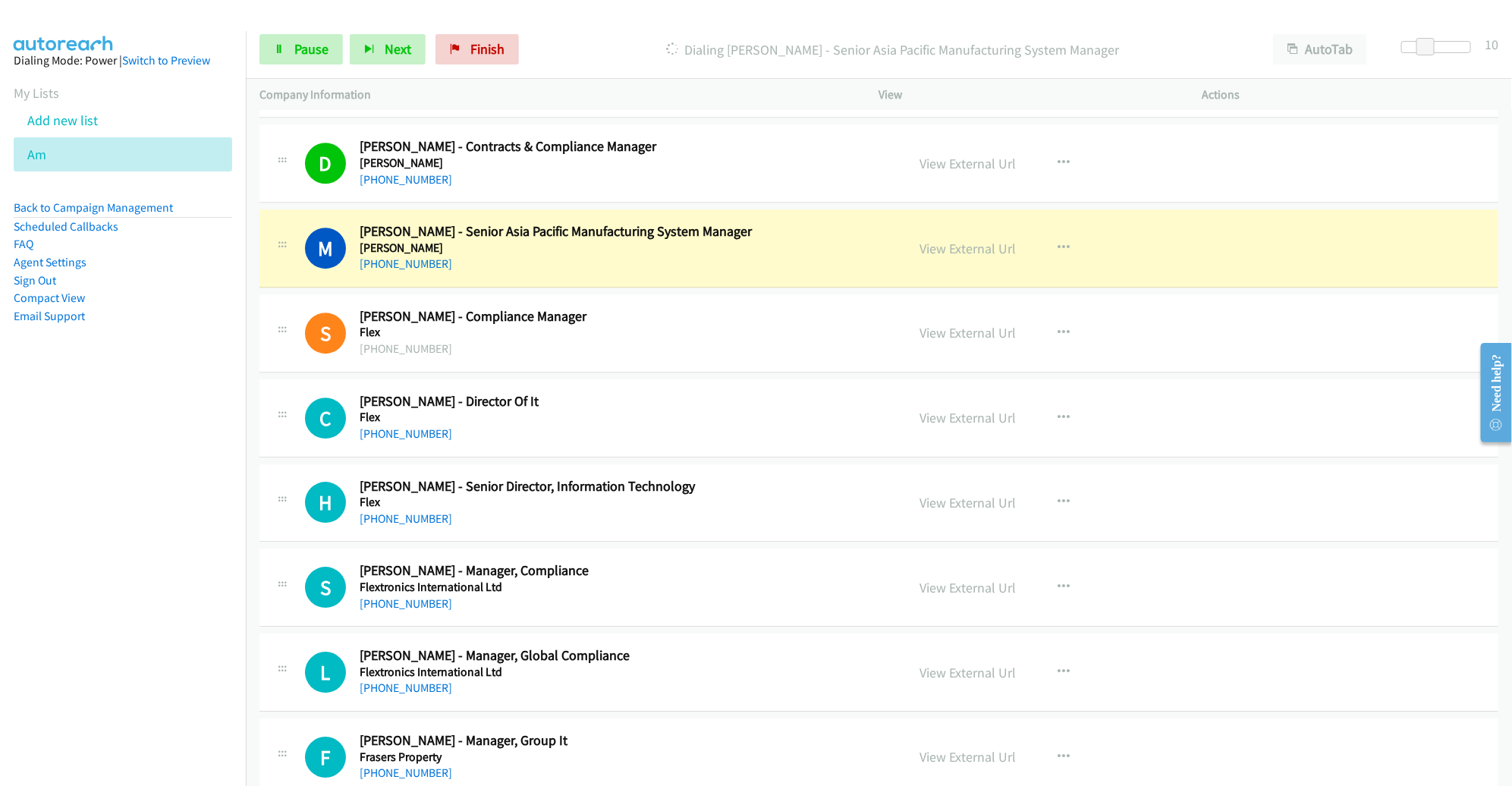
click at [813, 275] on div "M Callback Scheduled Michael Ong - Senior Asia Pacific Manufacturing System Man…" at bounding box center [879, 248] width 1239 height 78
click at [806, 310] on h2 "Sok Hwee Wong - Compliance Manager" at bounding box center [615, 316] width 512 height 17
click at [835, 255] on div "+65 9842 8700" at bounding box center [615, 264] width 512 height 18
click at [941, 240] on link "View External Url" at bounding box center [968, 248] width 96 height 17
click at [286, 60] on link "Pause" at bounding box center [301, 49] width 84 height 31
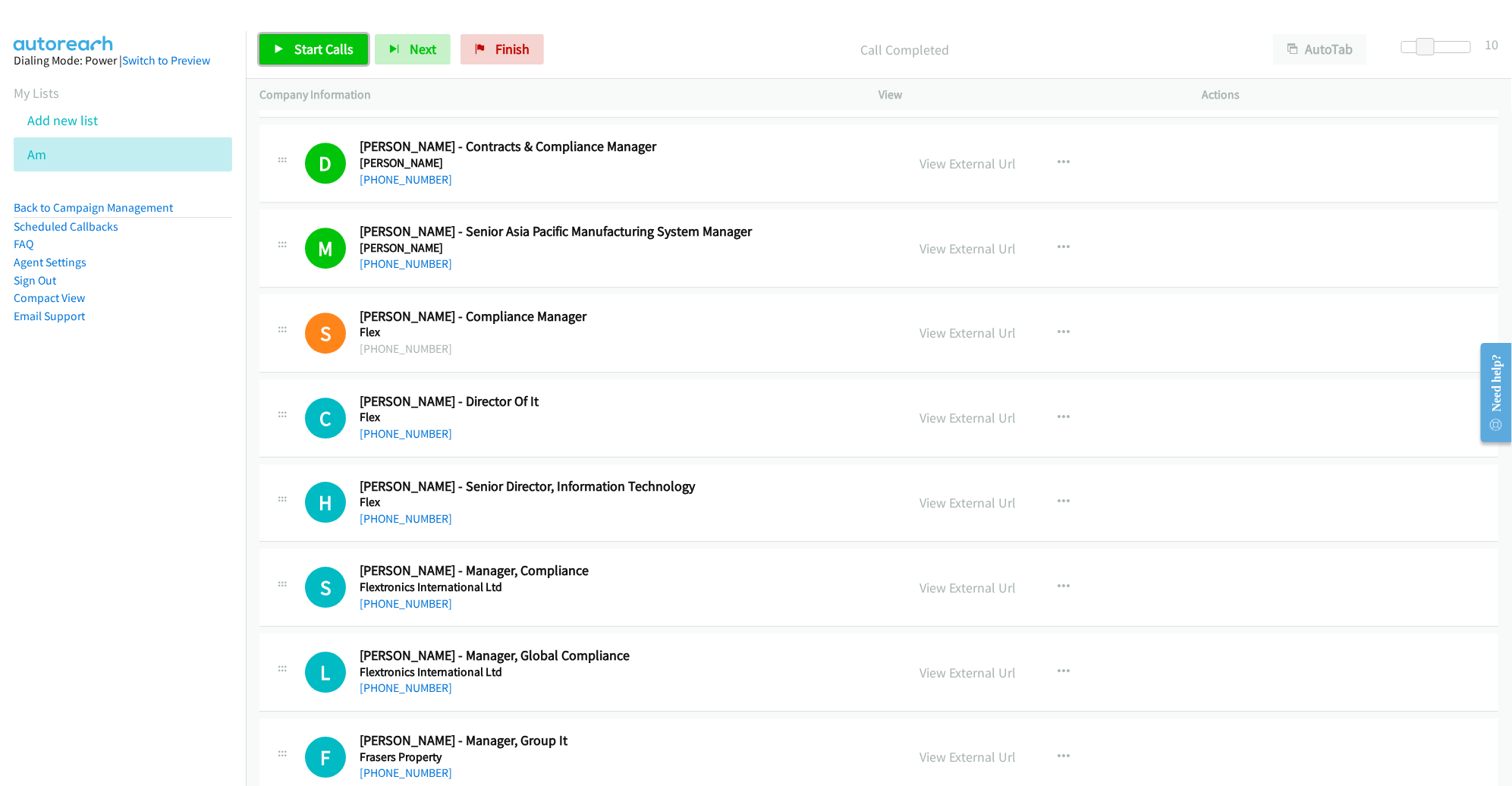
click at [304, 49] on span "Start Calls" at bounding box center [324, 49] width 59 height 17
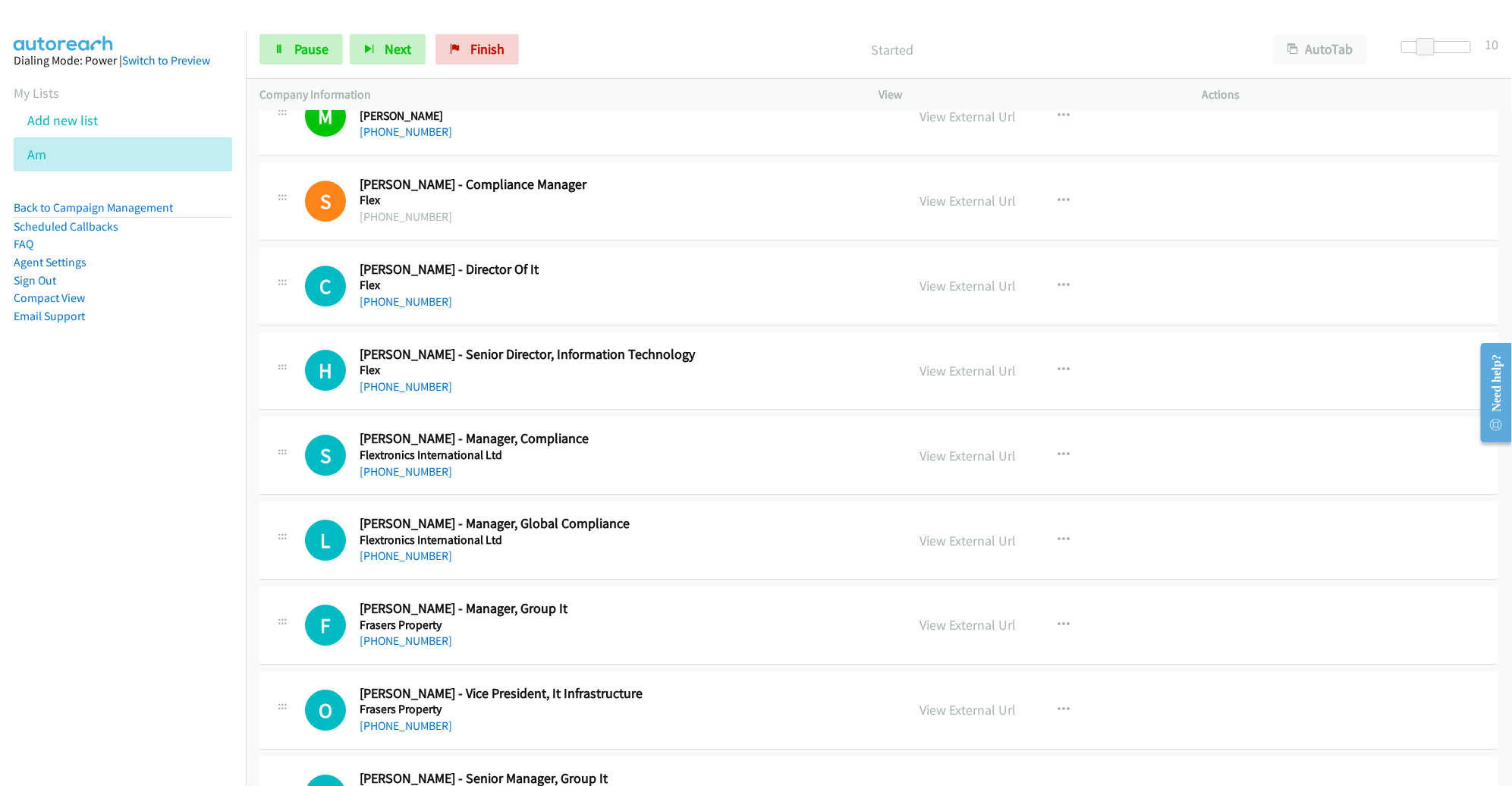
scroll to position [2511, 0]
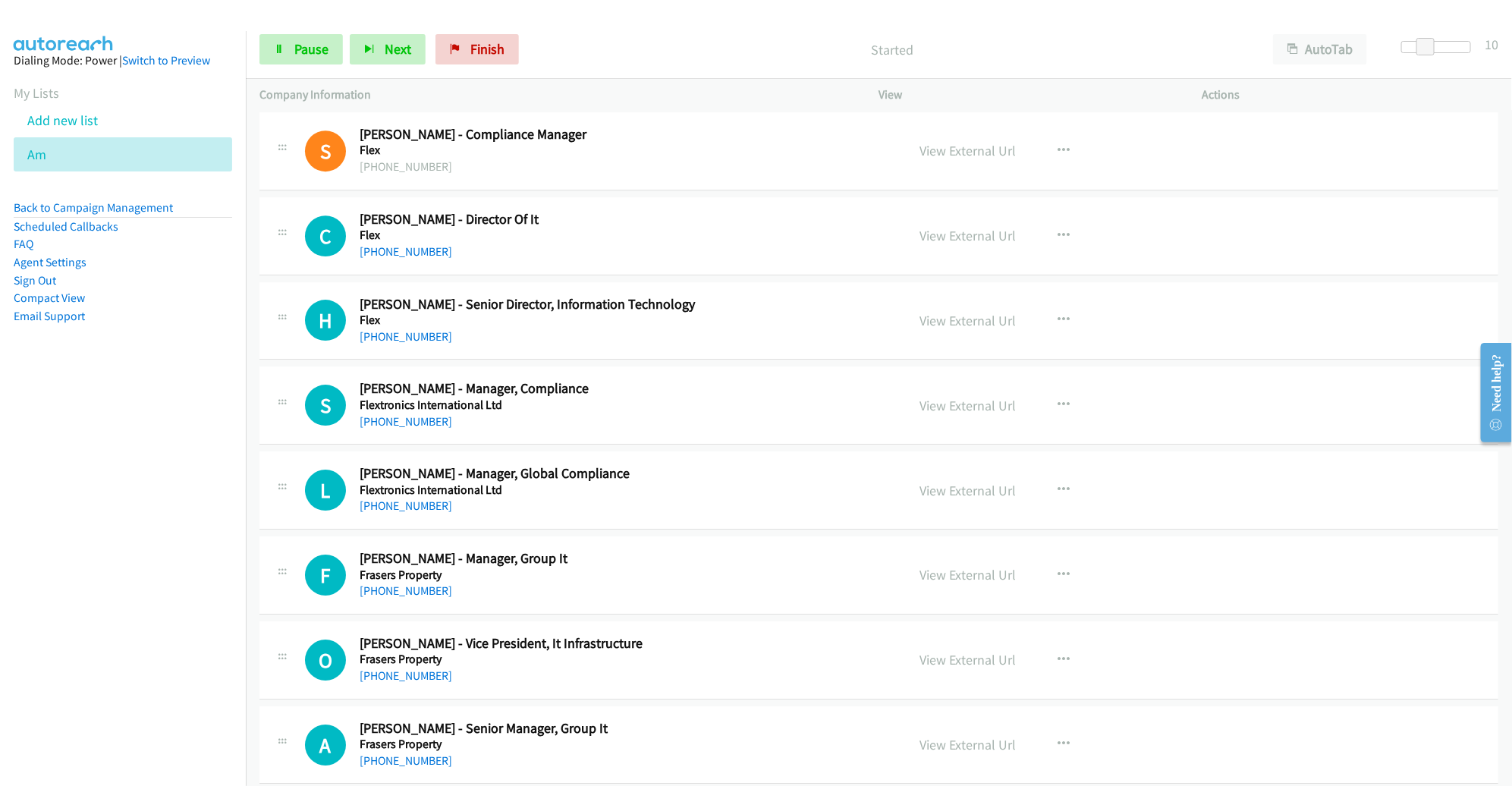
click at [977, 154] on div "View External Url" at bounding box center [968, 150] width 96 height 21
click at [977, 149] on link "View External Url" at bounding box center [968, 150] width 96 height 17
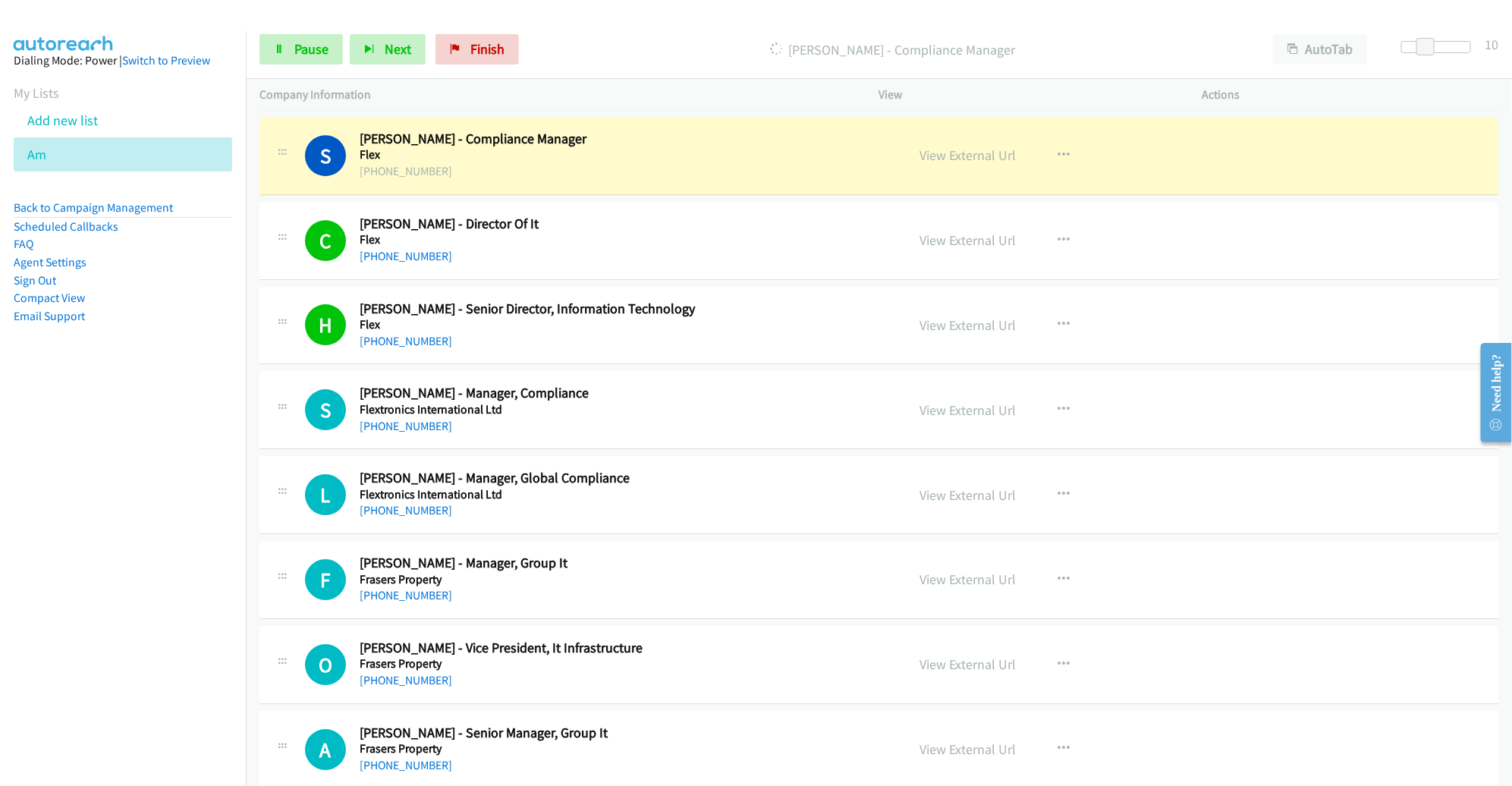
scroll to position [2501, 0]
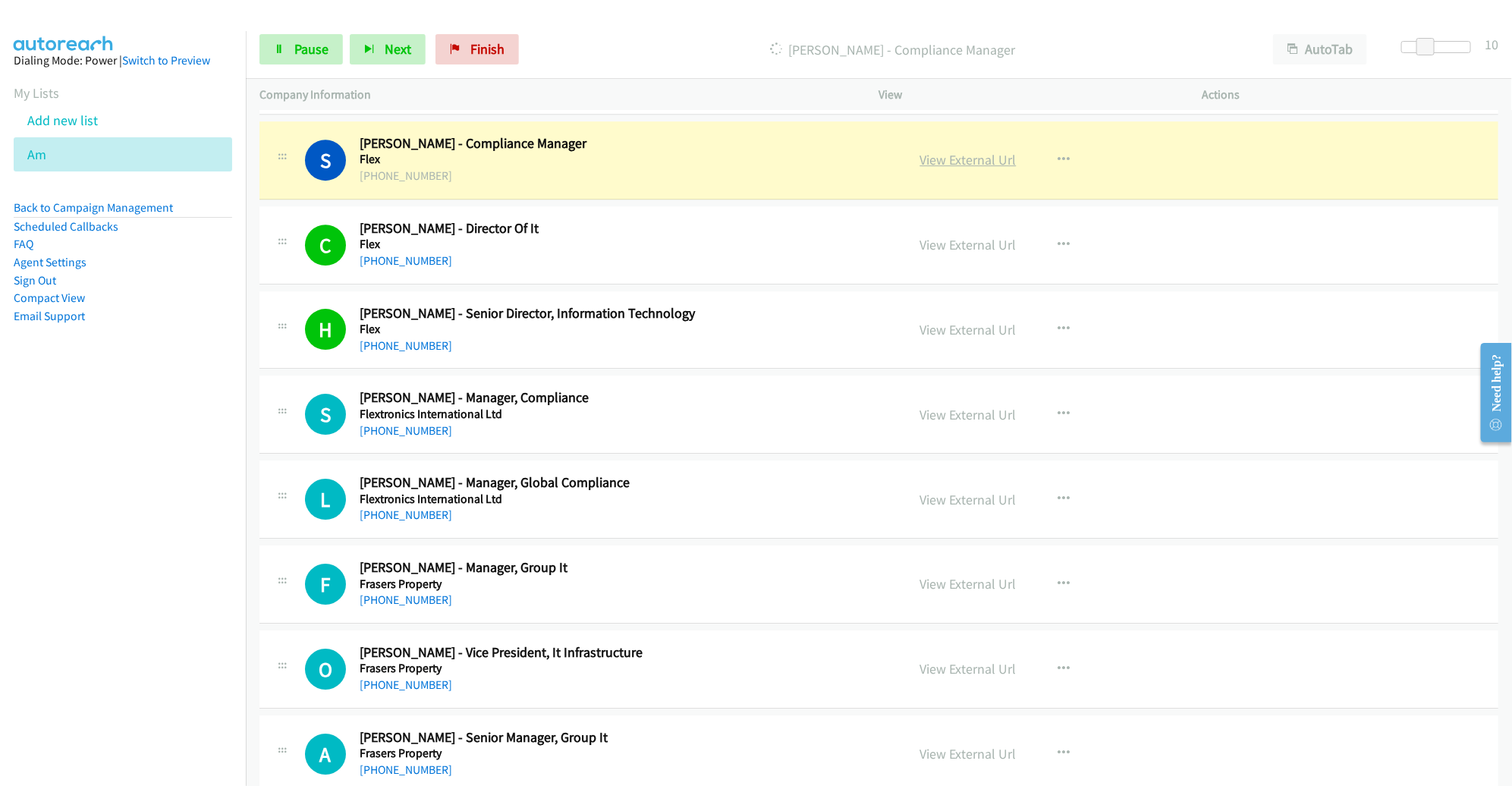
click at [957, 151] on link "View External Url" at bounding box center [968, 159] width 96 height 17
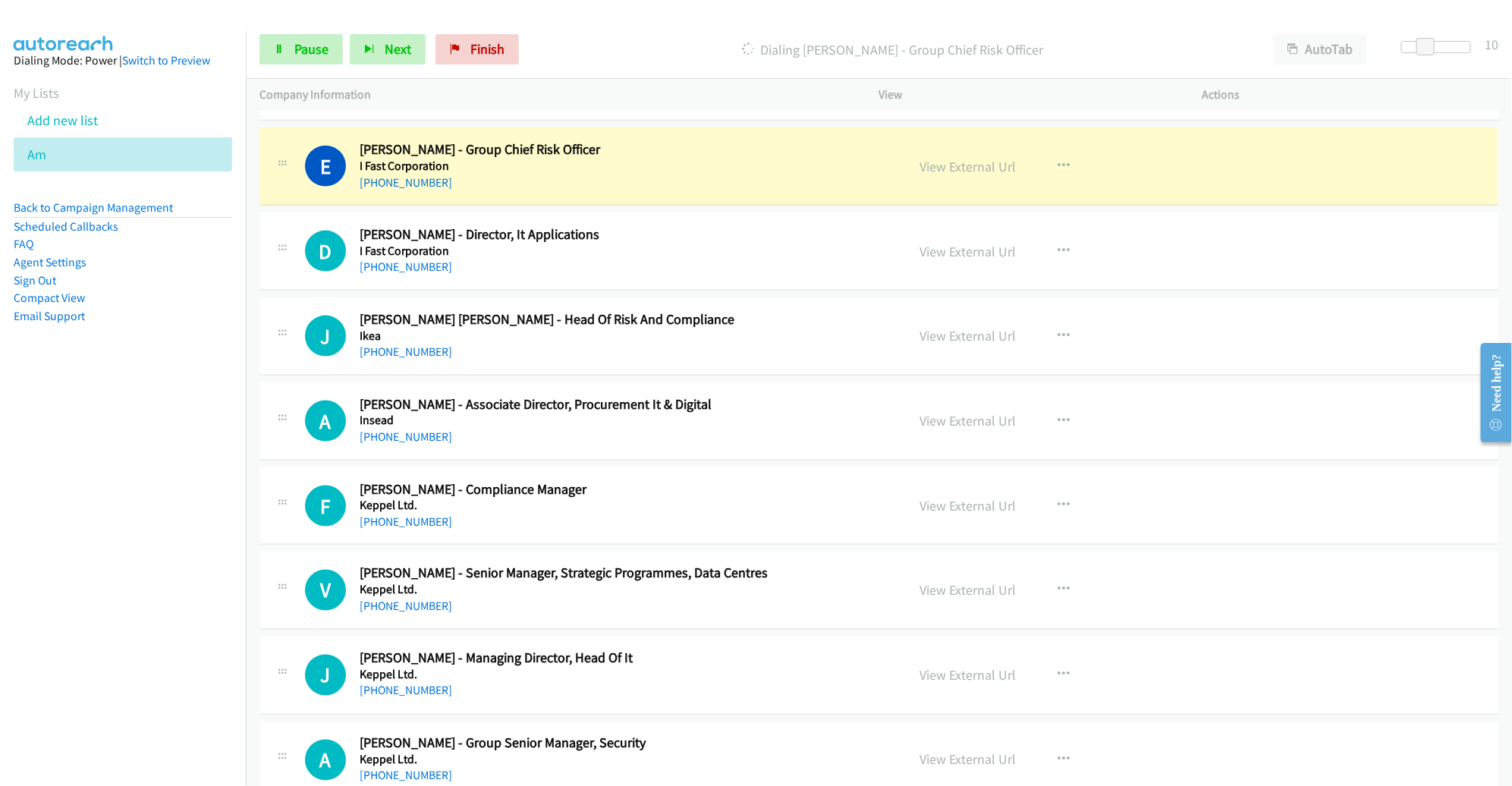
scroll to position [4107, 0]
click at [977, 160] on link "View External Url" at bounding box center [968, 165] width 96 height 17
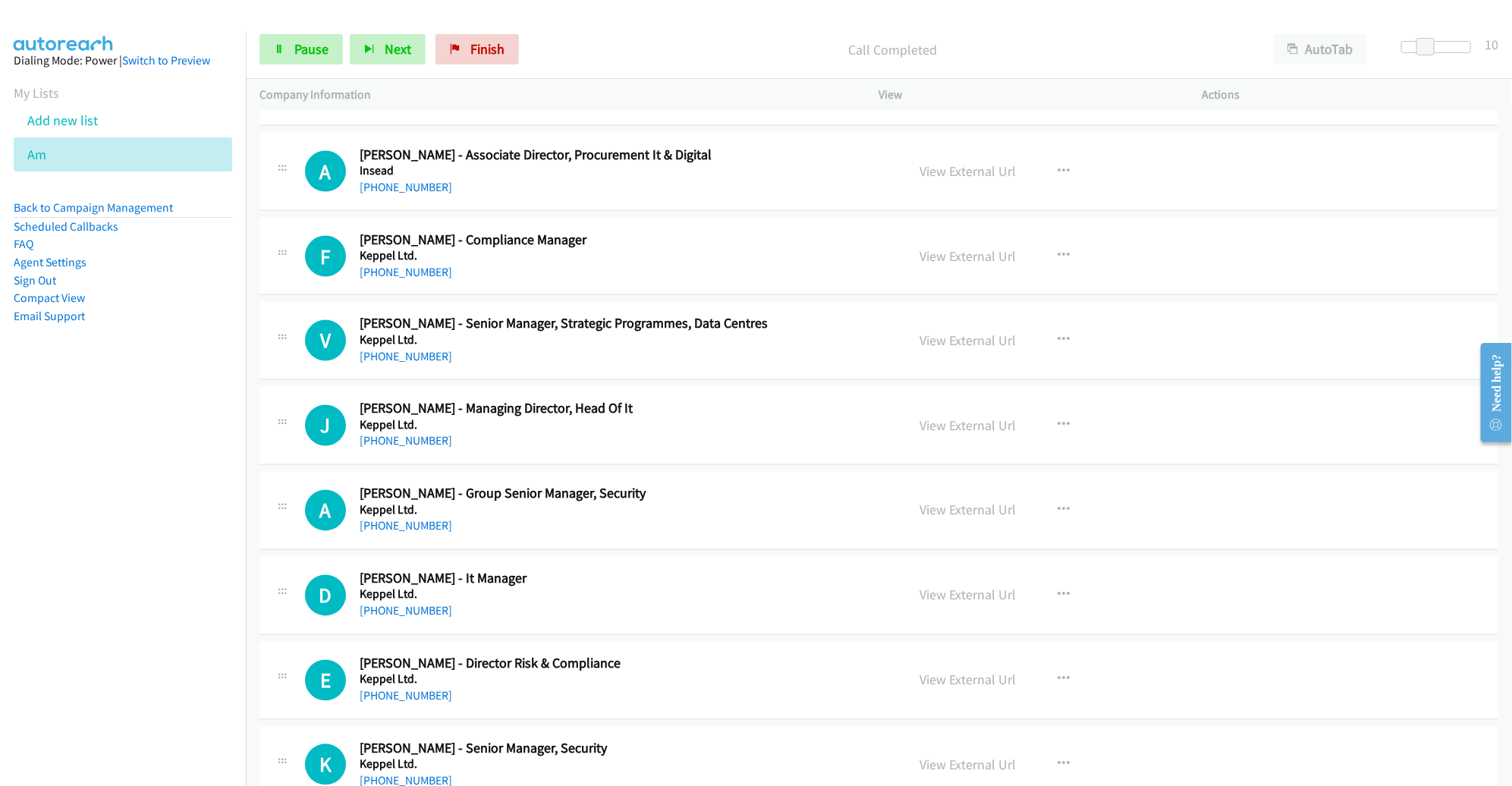
scroll to position [4357, 0]
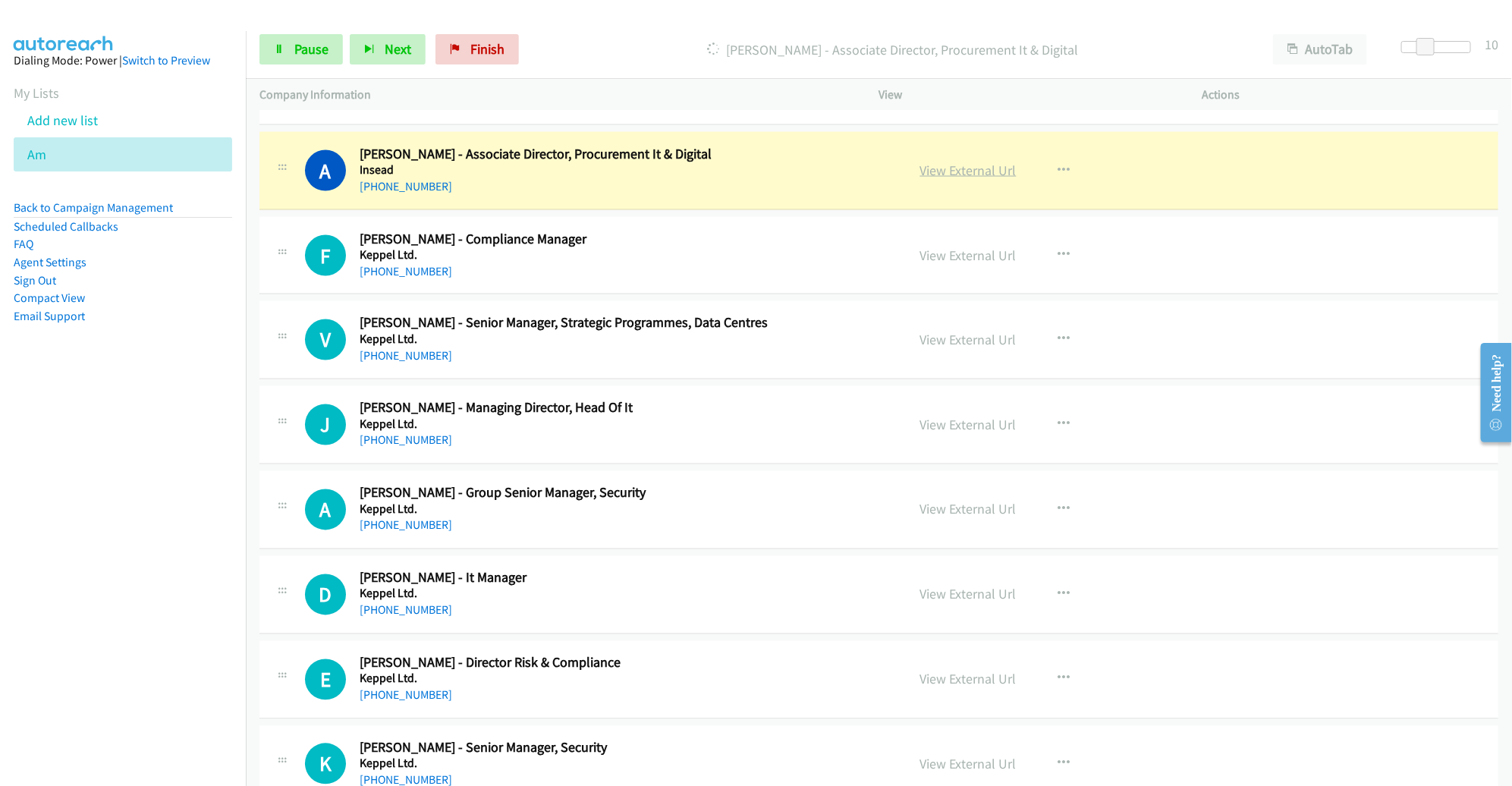
click at [964, 163] on link "View External Url" at bounding box center [968, 170] width 96 height 17
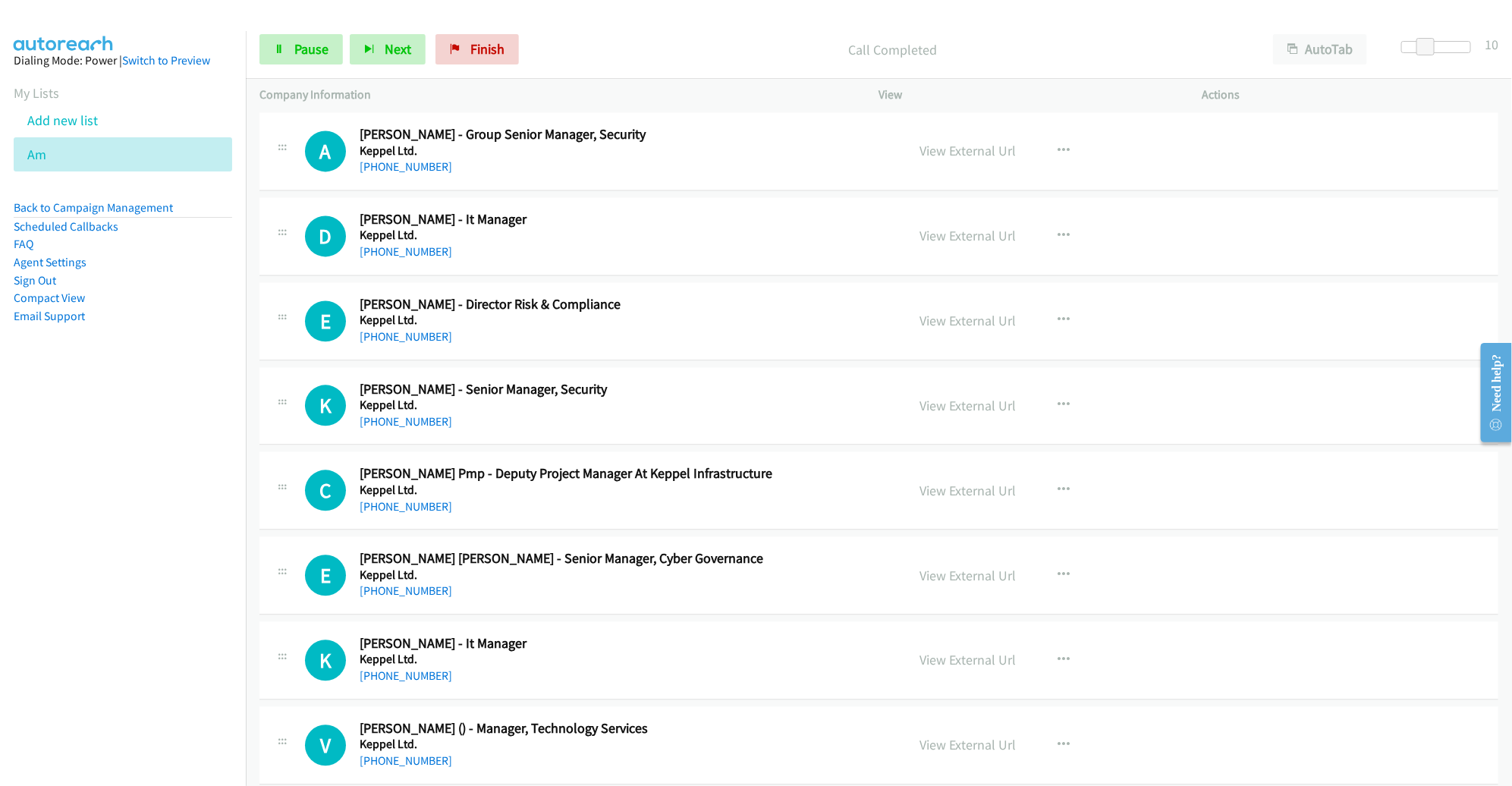
scroll to position [4712, 0]
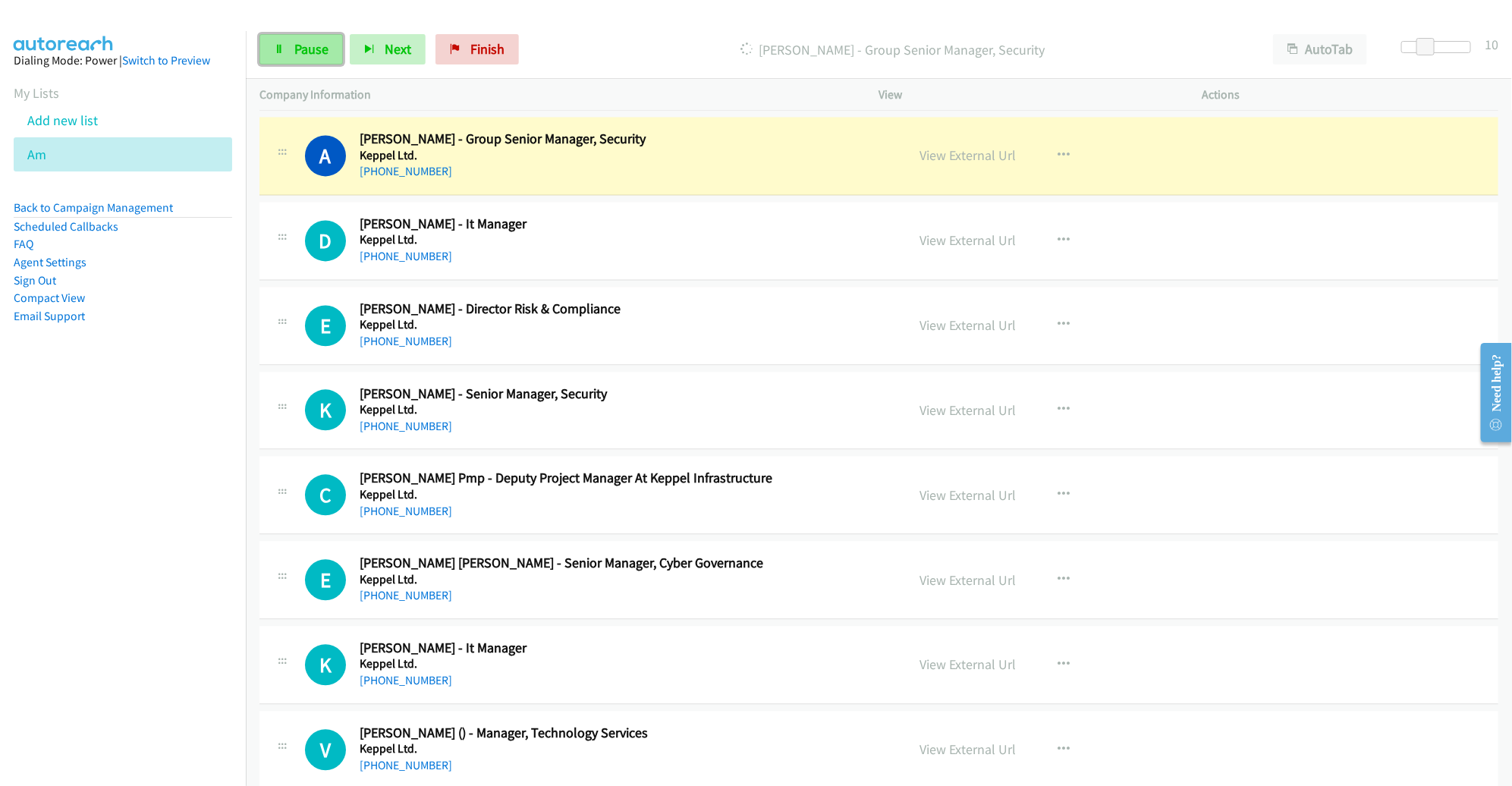
click at [304, 49] on span "Pause" at bounding box center [312, 49] width 34 height 17
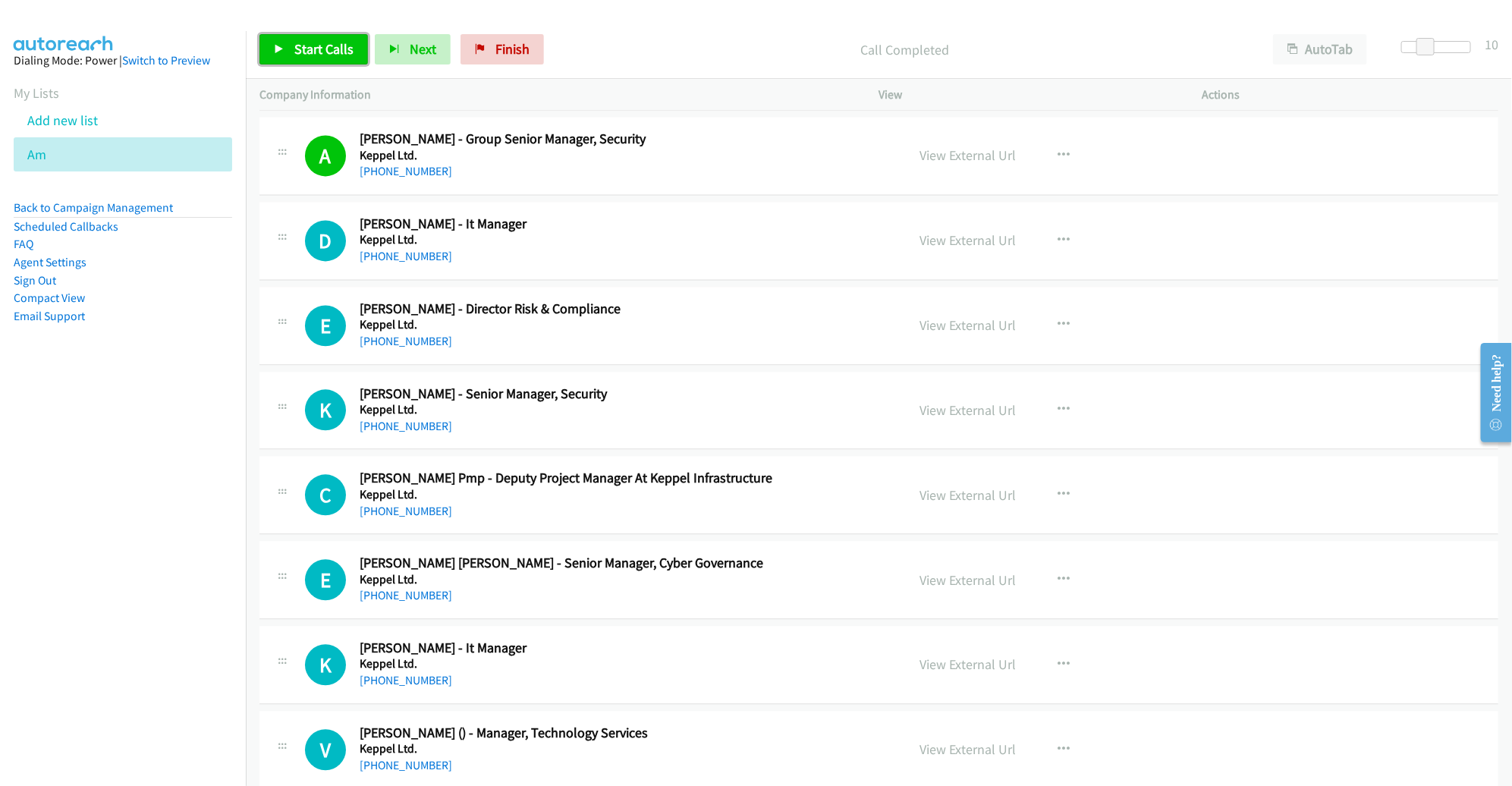
click at [307, 35] on link "Start Calls" at bounding box center [314, 49] width 109 height 31
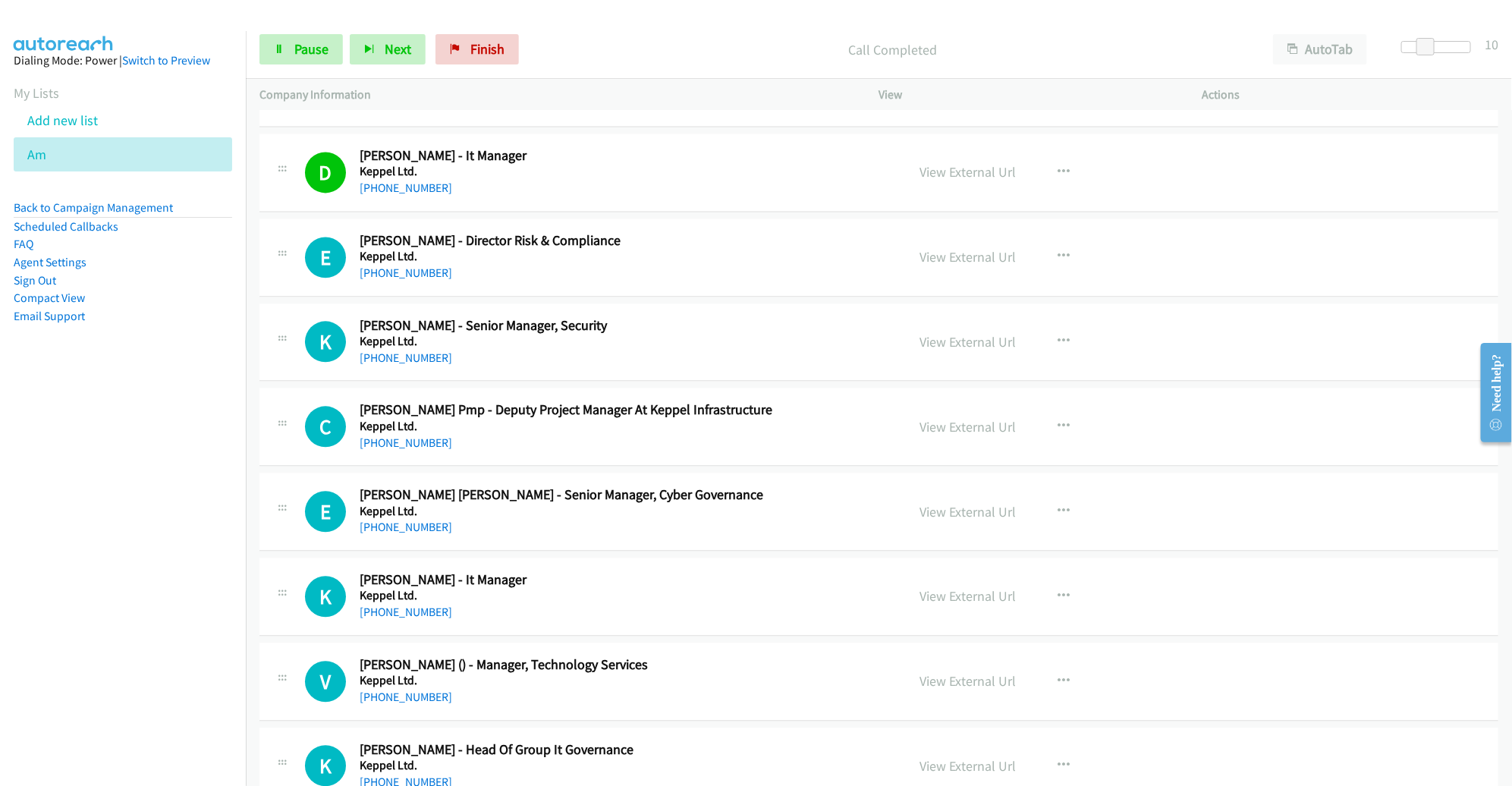
scroll to position [4780, 0]
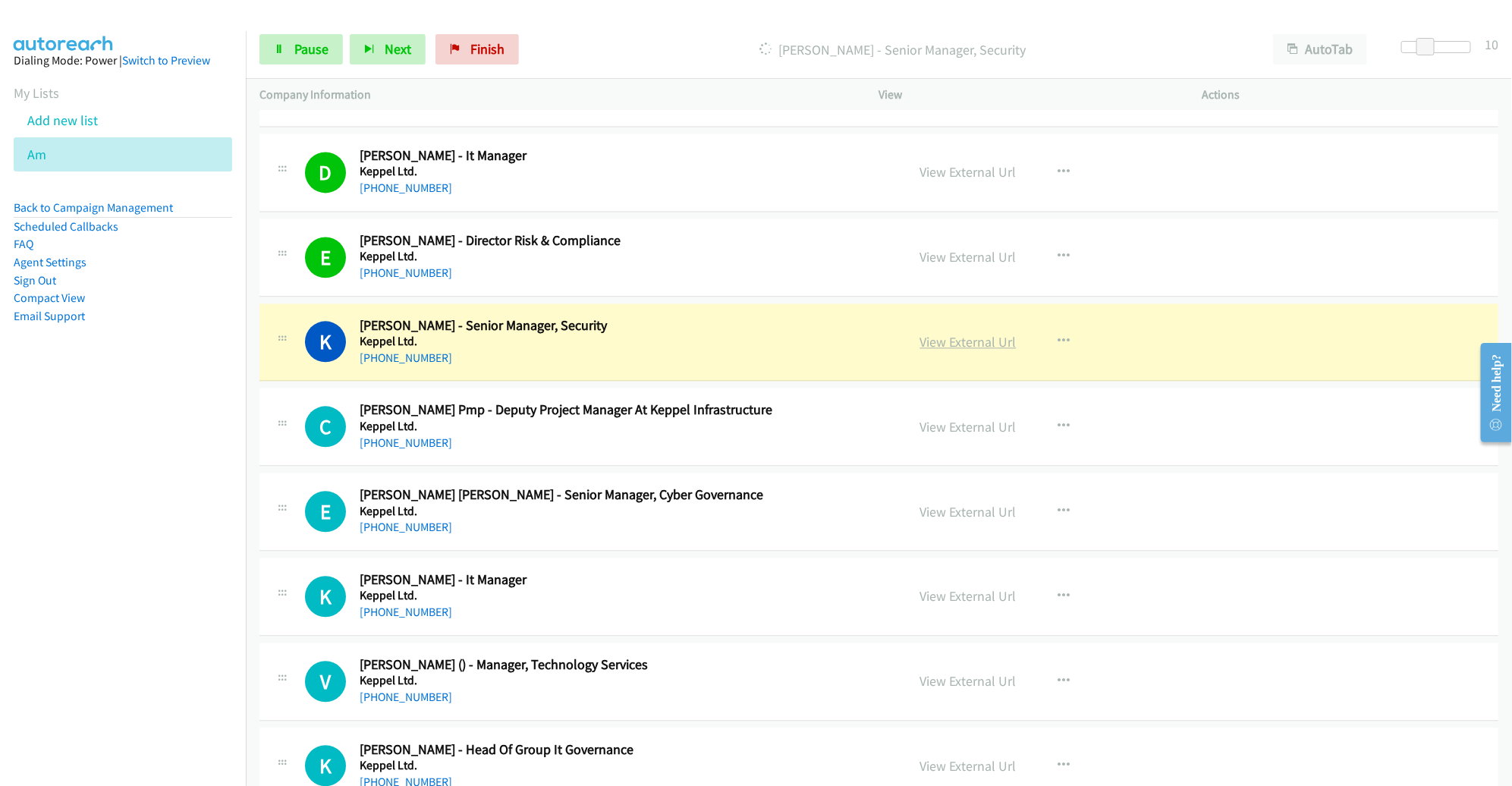
click at [969, 333] on link "View External Url" at bounding box center [968, 341] width 96 height 17
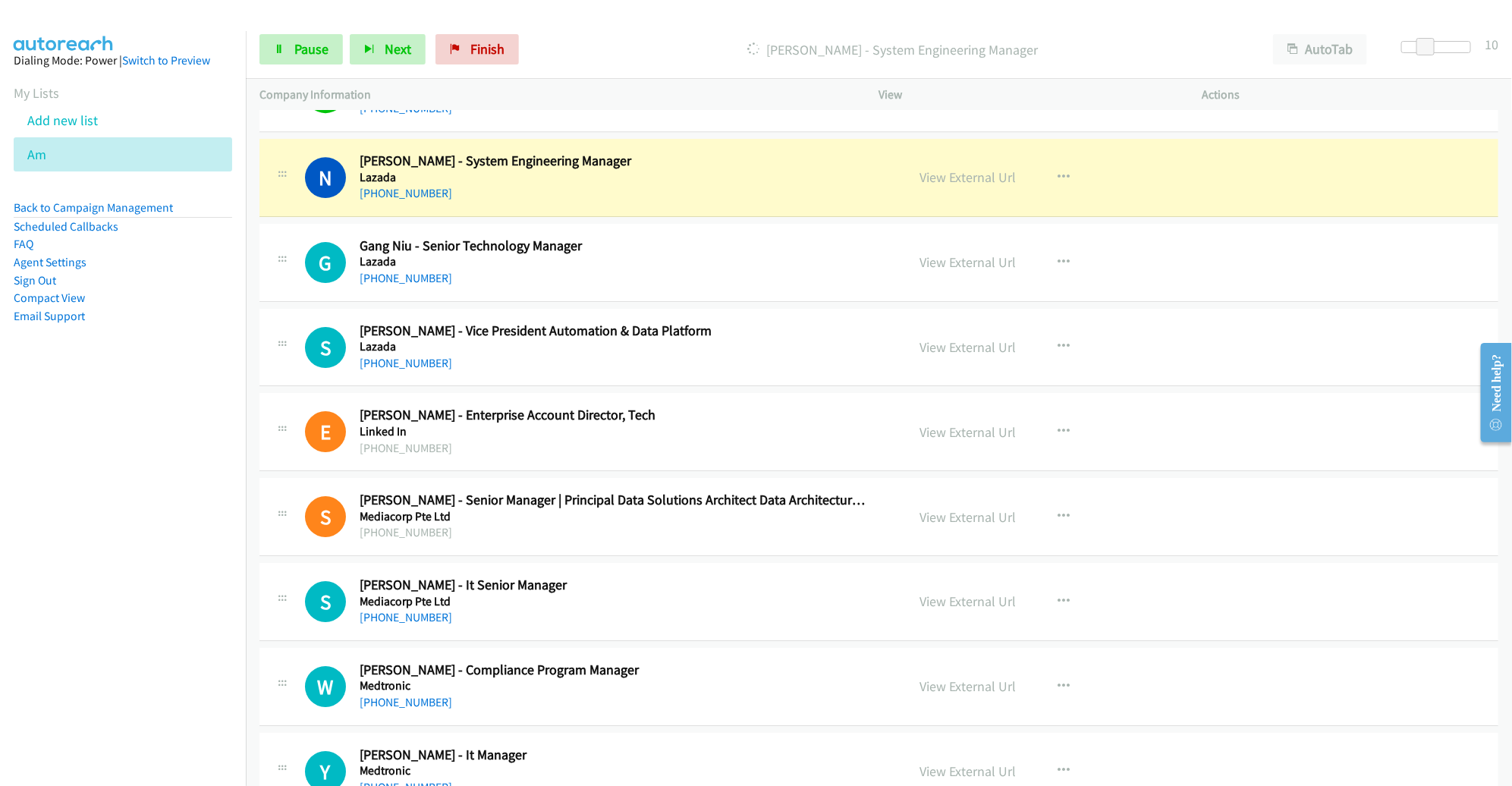
scroll to position [5627, 0]
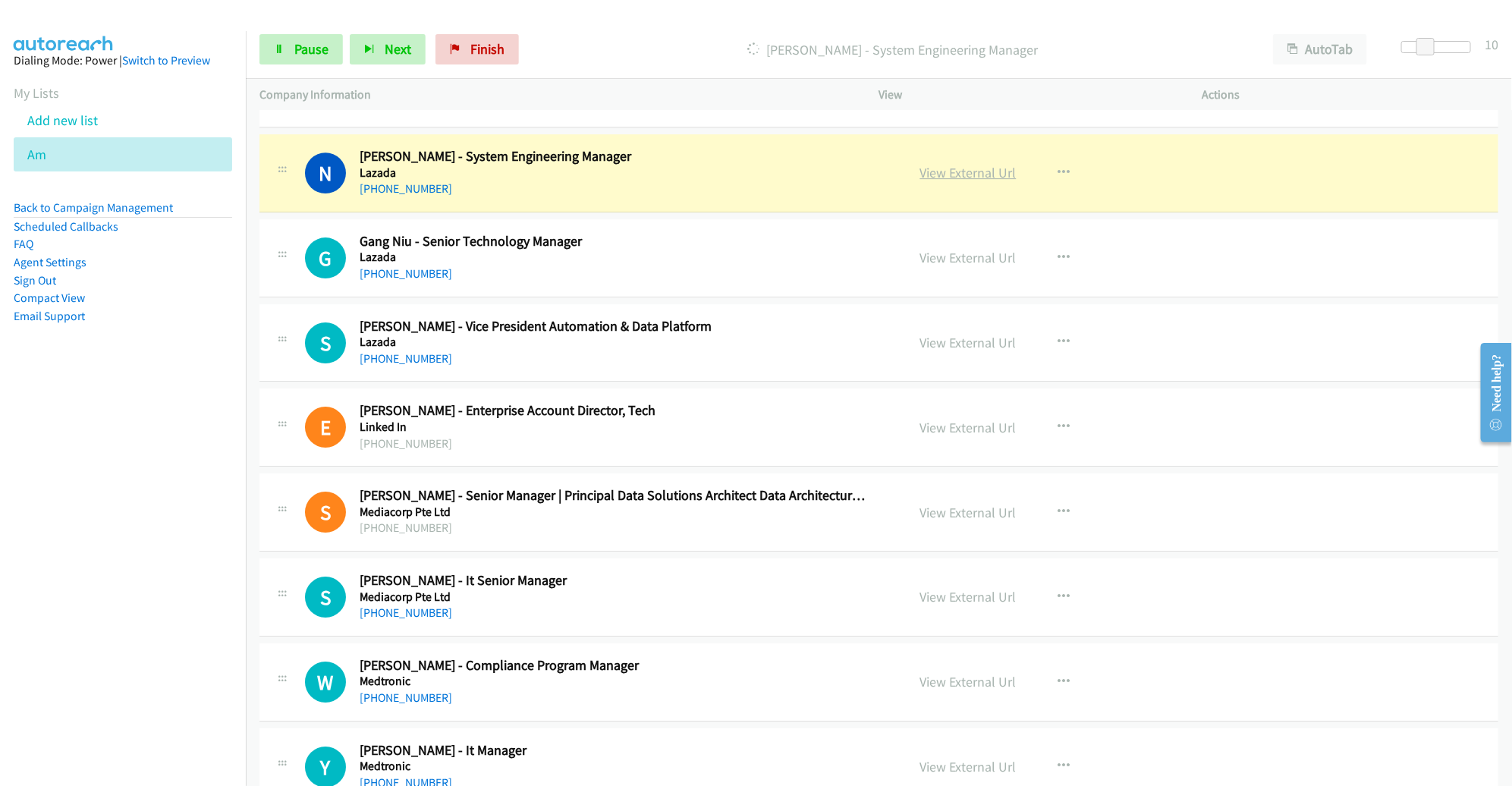
click at [959, 163] on link "View External Url" at bounding box center [968, 172] width 96 height 17
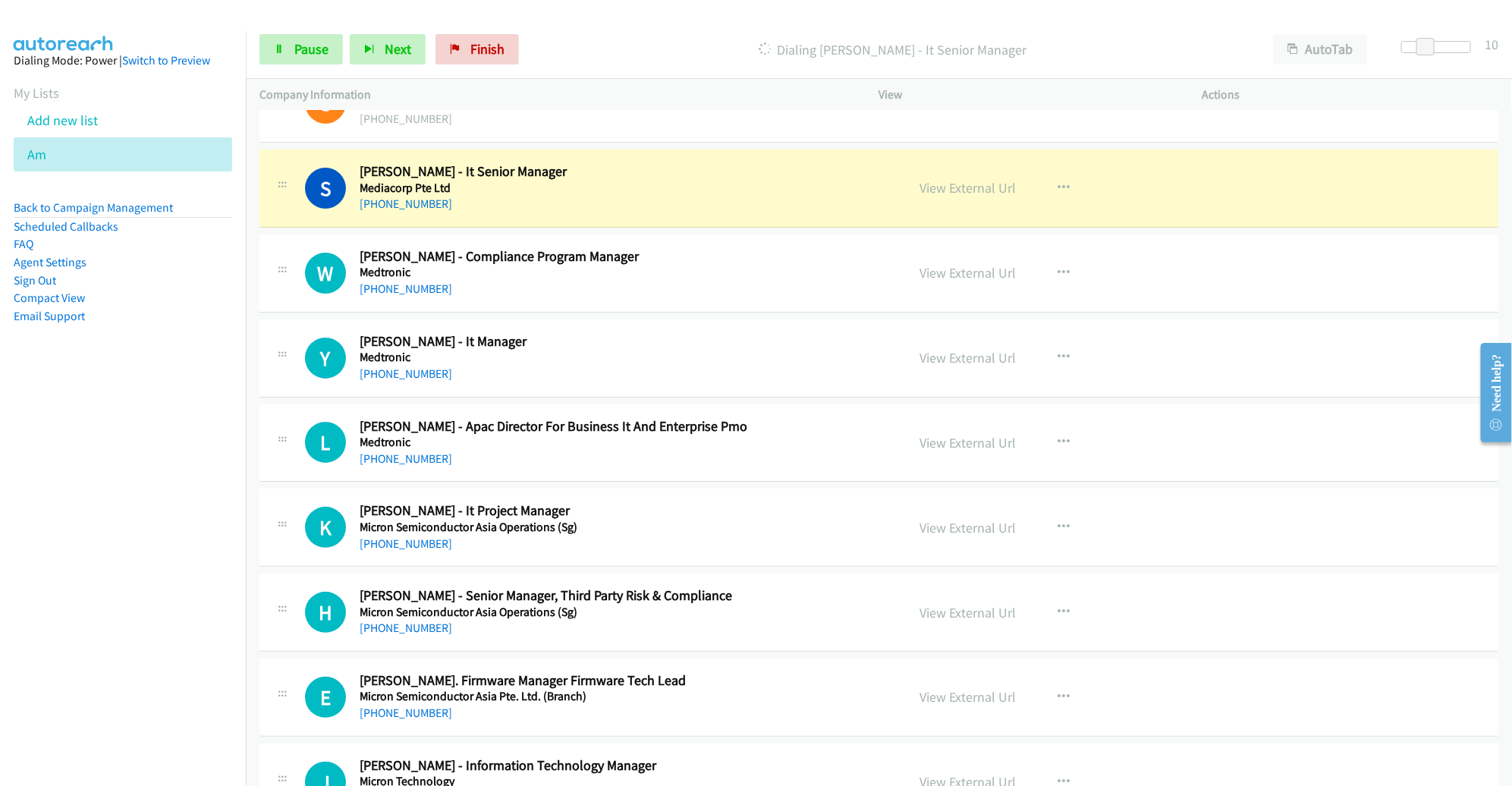
scroll to position [6043, 0]
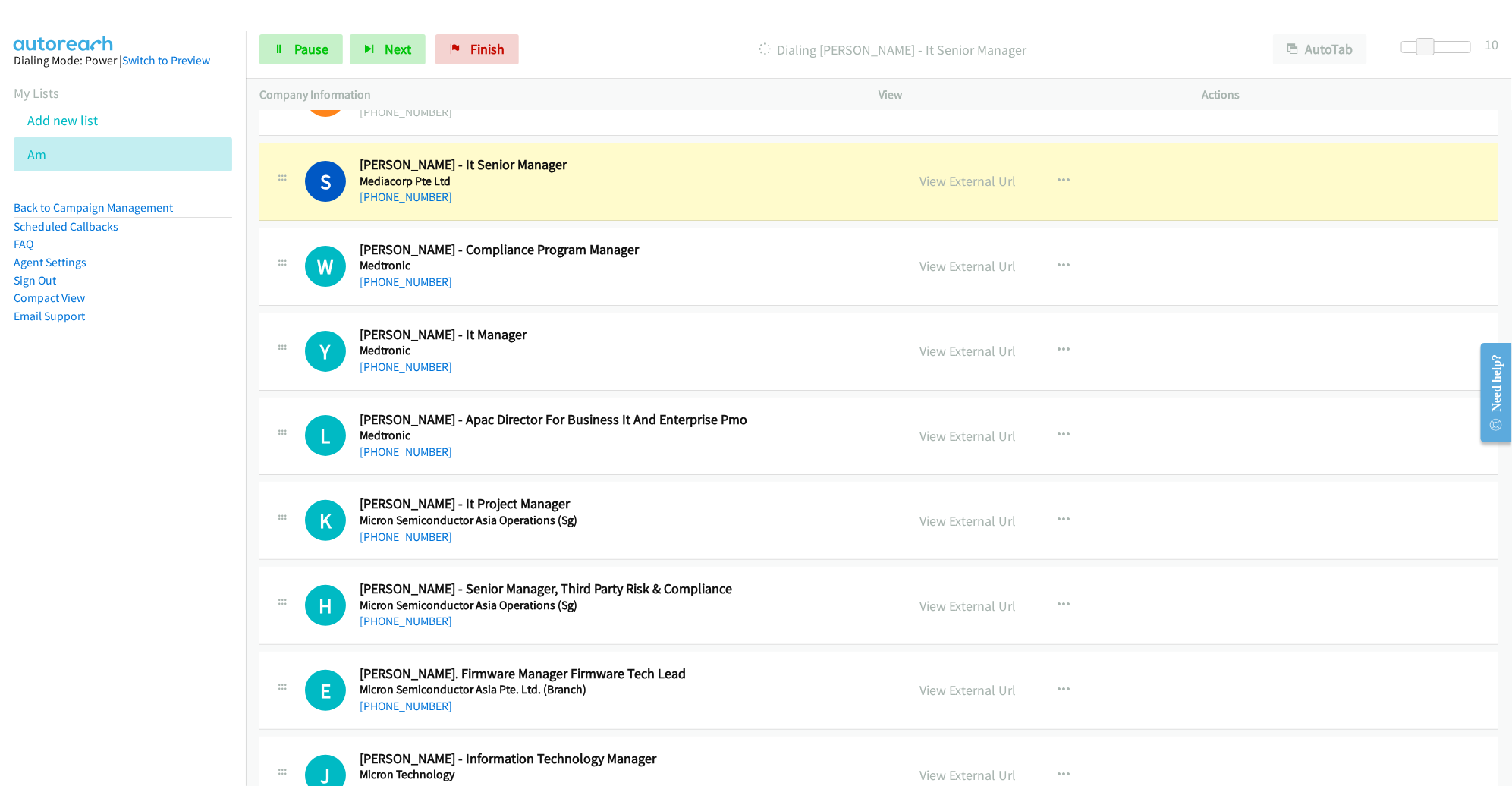
click at [961, 172] on link "View External Url" at bounding box center [968, 181] width 96 height 17
click at [753, 199] on div "S Callback Scheduled Sebastian Sim - It Senior Manager Mediacorp Pte Ltd Asia/S…" at bounding box center [879, 181] width 1239 height 78
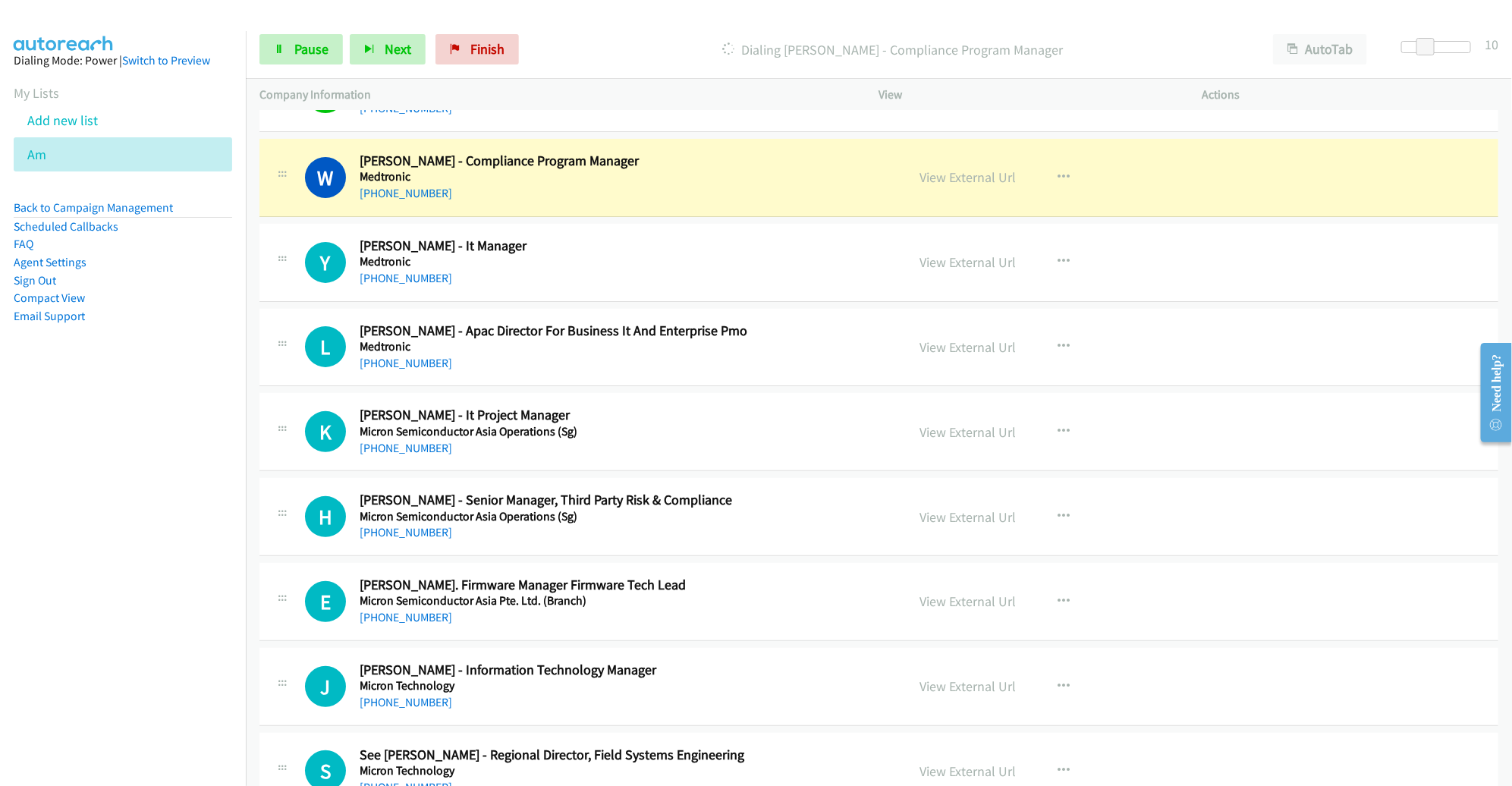
scroll to position [6136, 0]
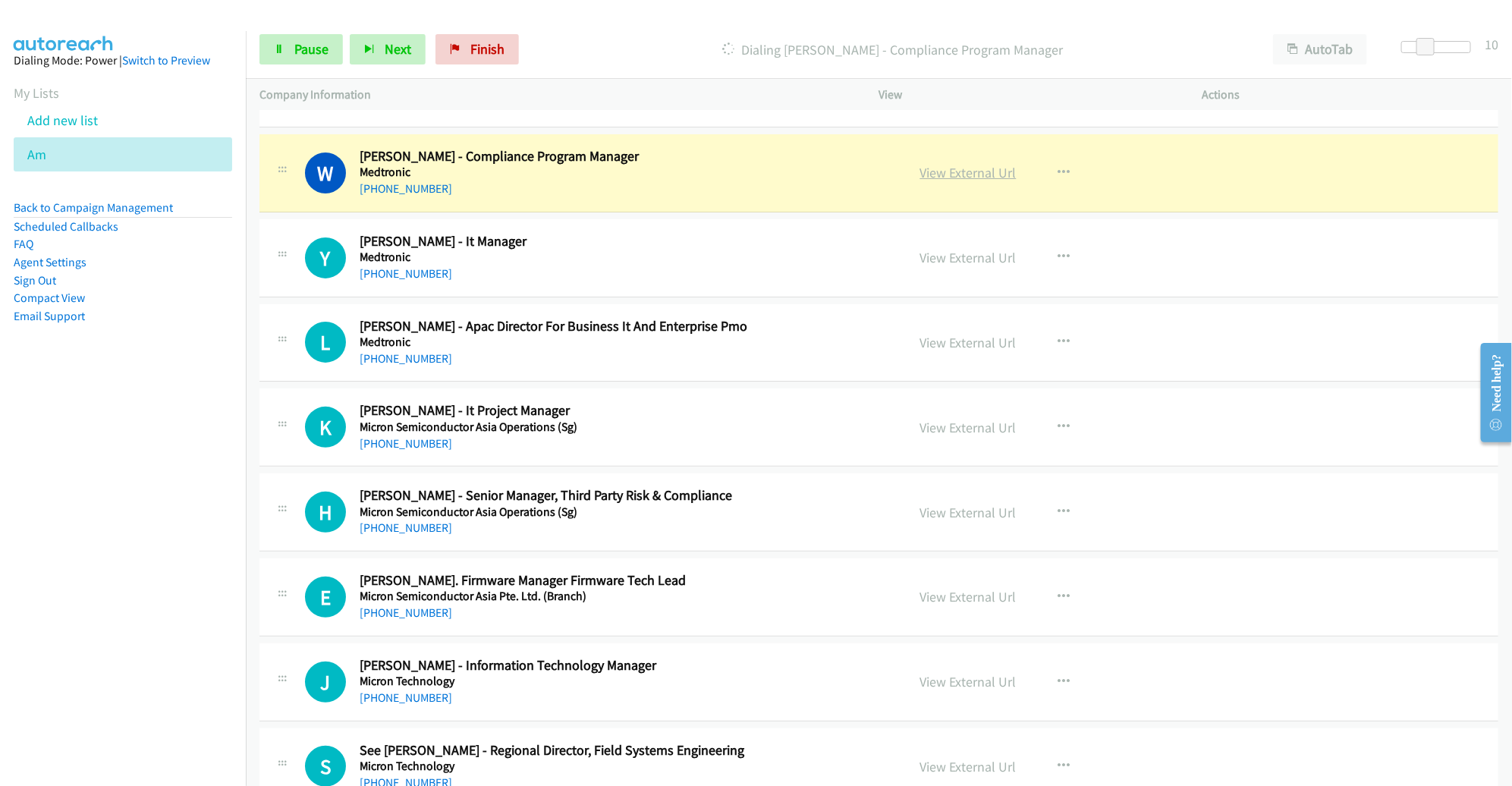
click at [929, 163] on link "View External Url" at bounding box center [968, 172] width 96 height 17
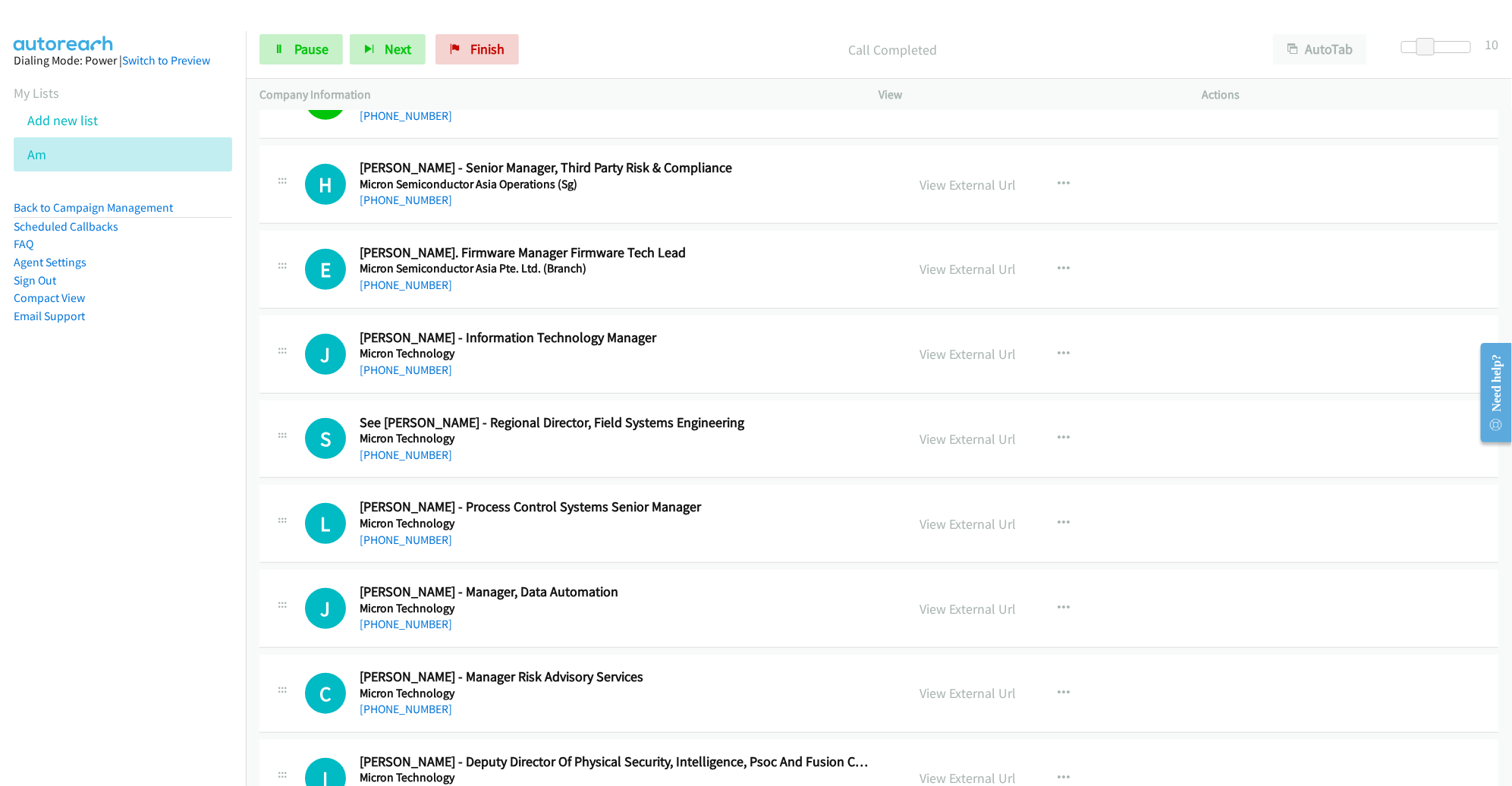
scroll to position [6463, 0]
click at [285, 37] on link "Pause" at bounding box center [301, 49] width 84 height 31
click at [302, 56] on span "Start Calls" at bounding box center [324, 49] width 59 height 17
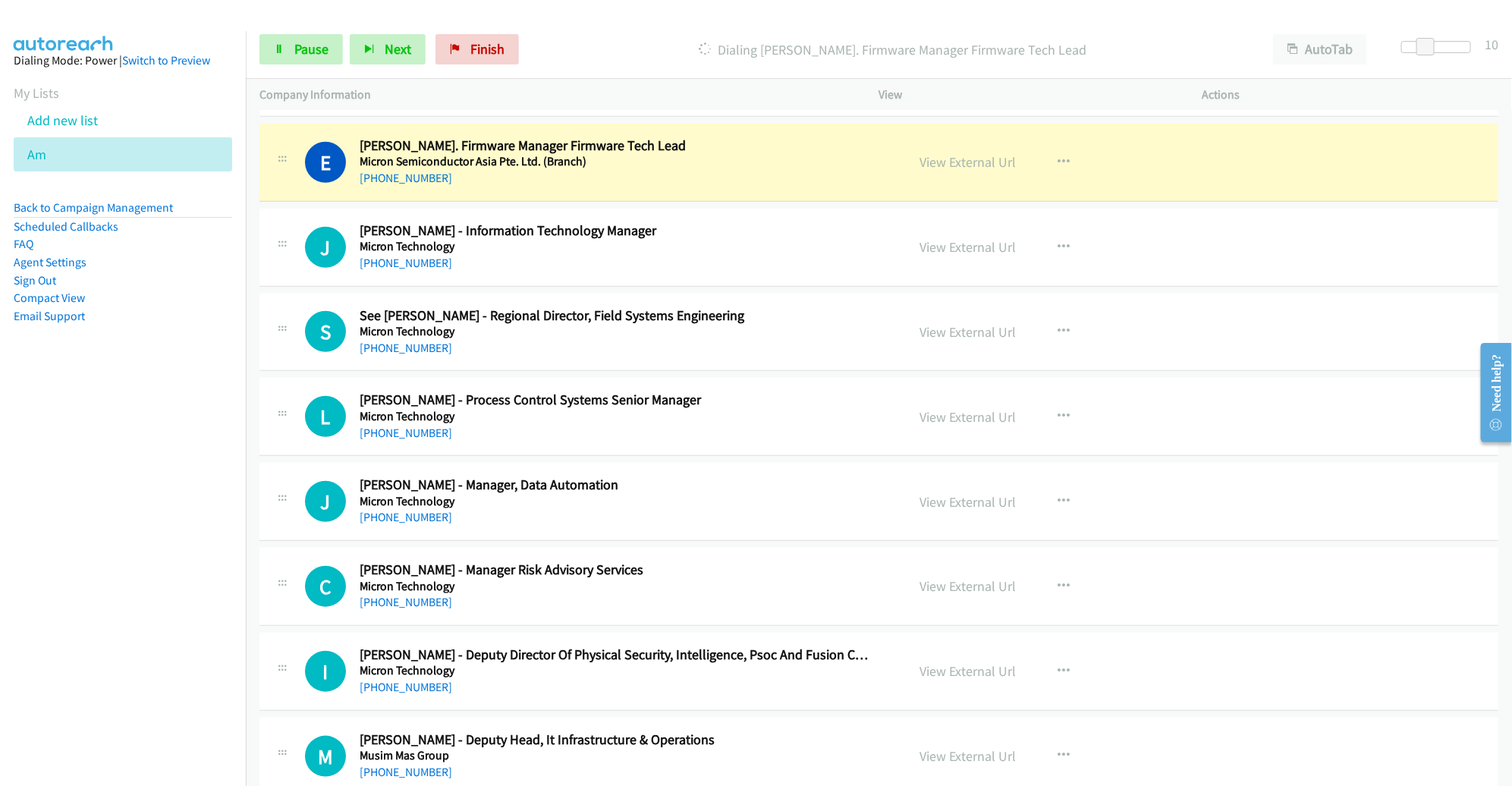
scroll to position [6555, 0]
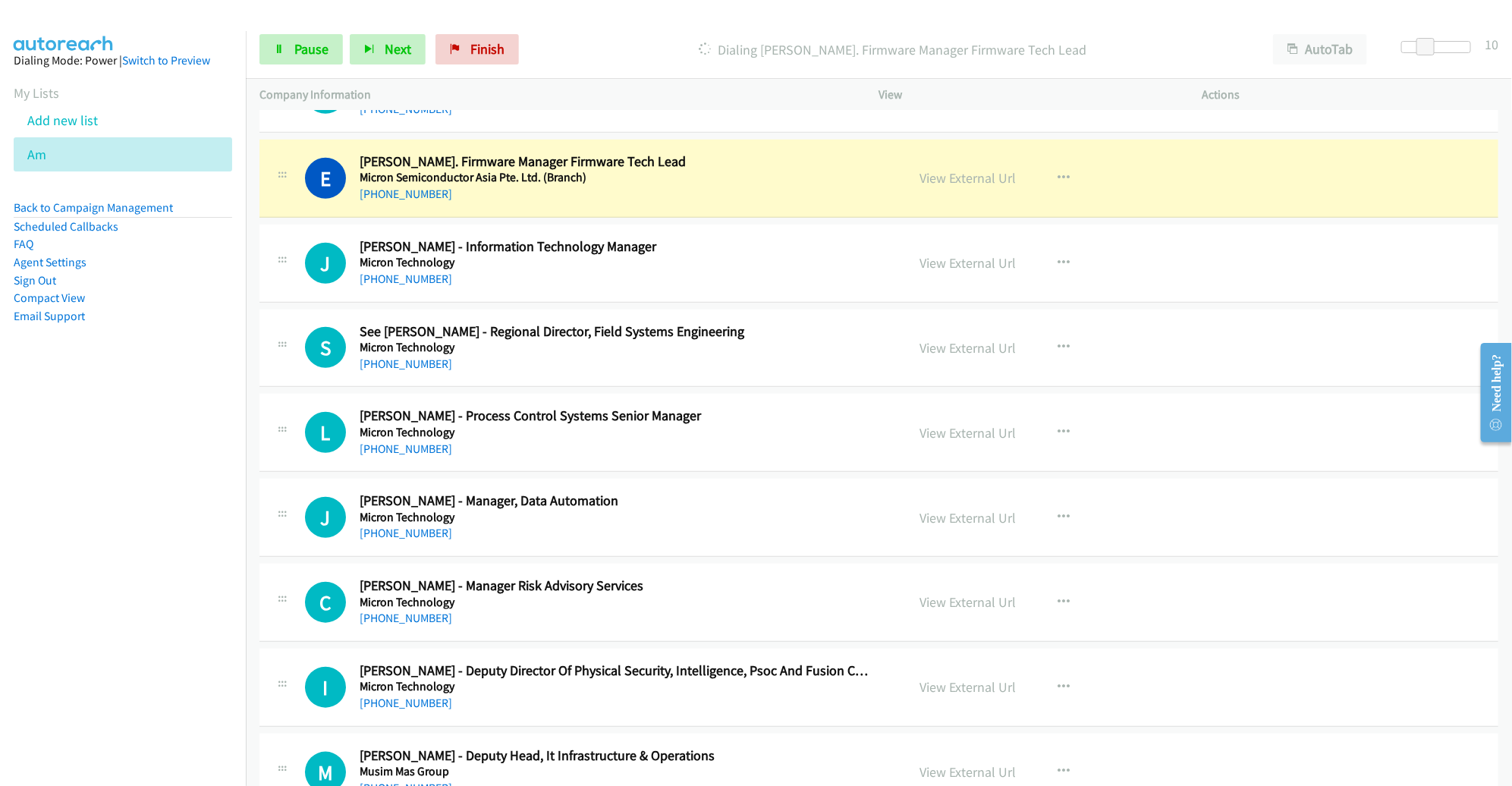
click at [830, 270] on div "+65 9748 9475" at bounding box center [615, 279] width 512 height 18
click at [947, 169] on link "View External Url" at bounding box center [968, 177] width 96 height 17
click at [312, 49] on span "Pause" at bounding box center [312, 49] width 34 height 17
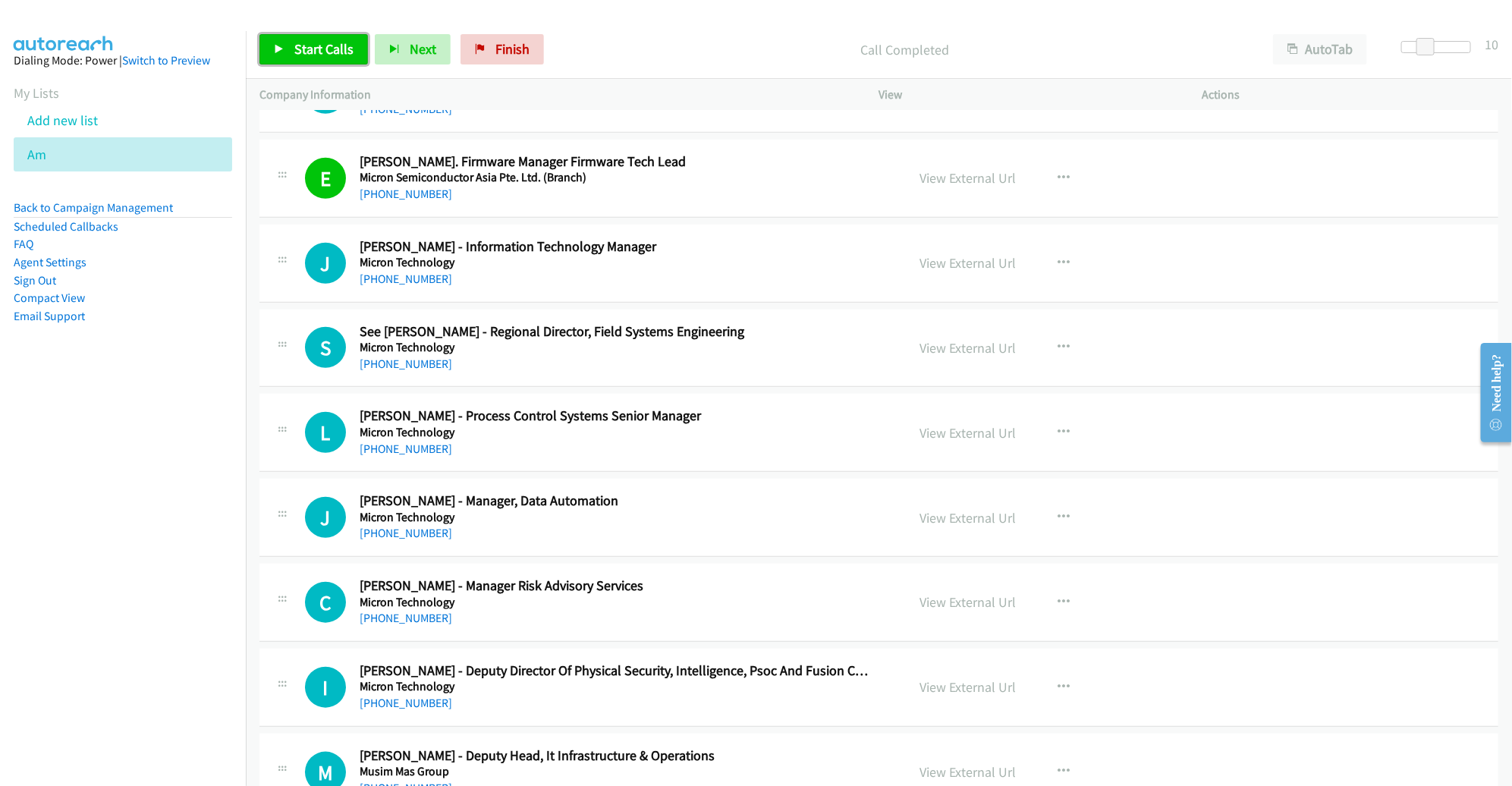
click at [296, 54] on span "Start Calls" at bounding box center [324, 49] width 59 height 17
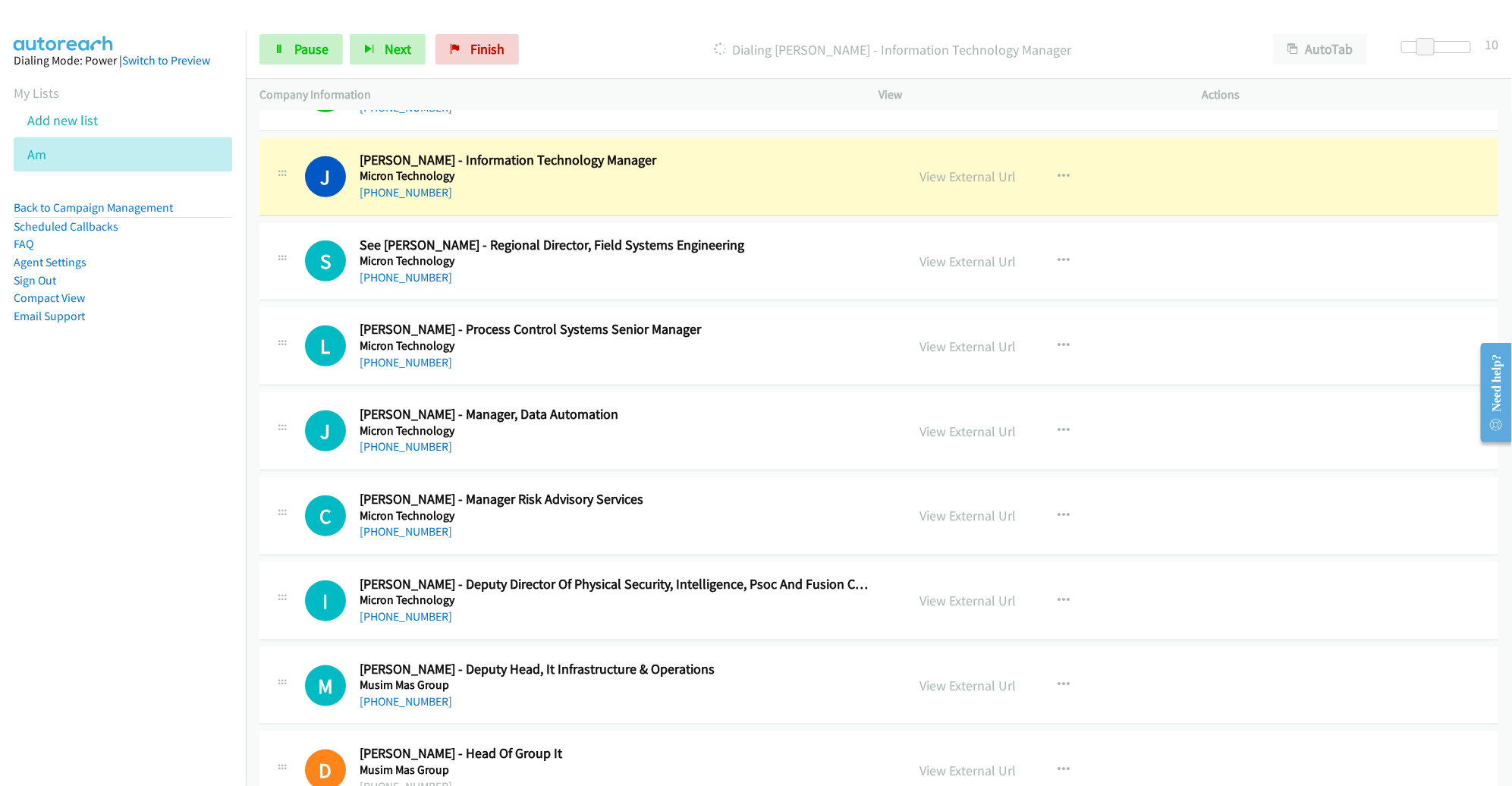
scroll to position [6649, 0]
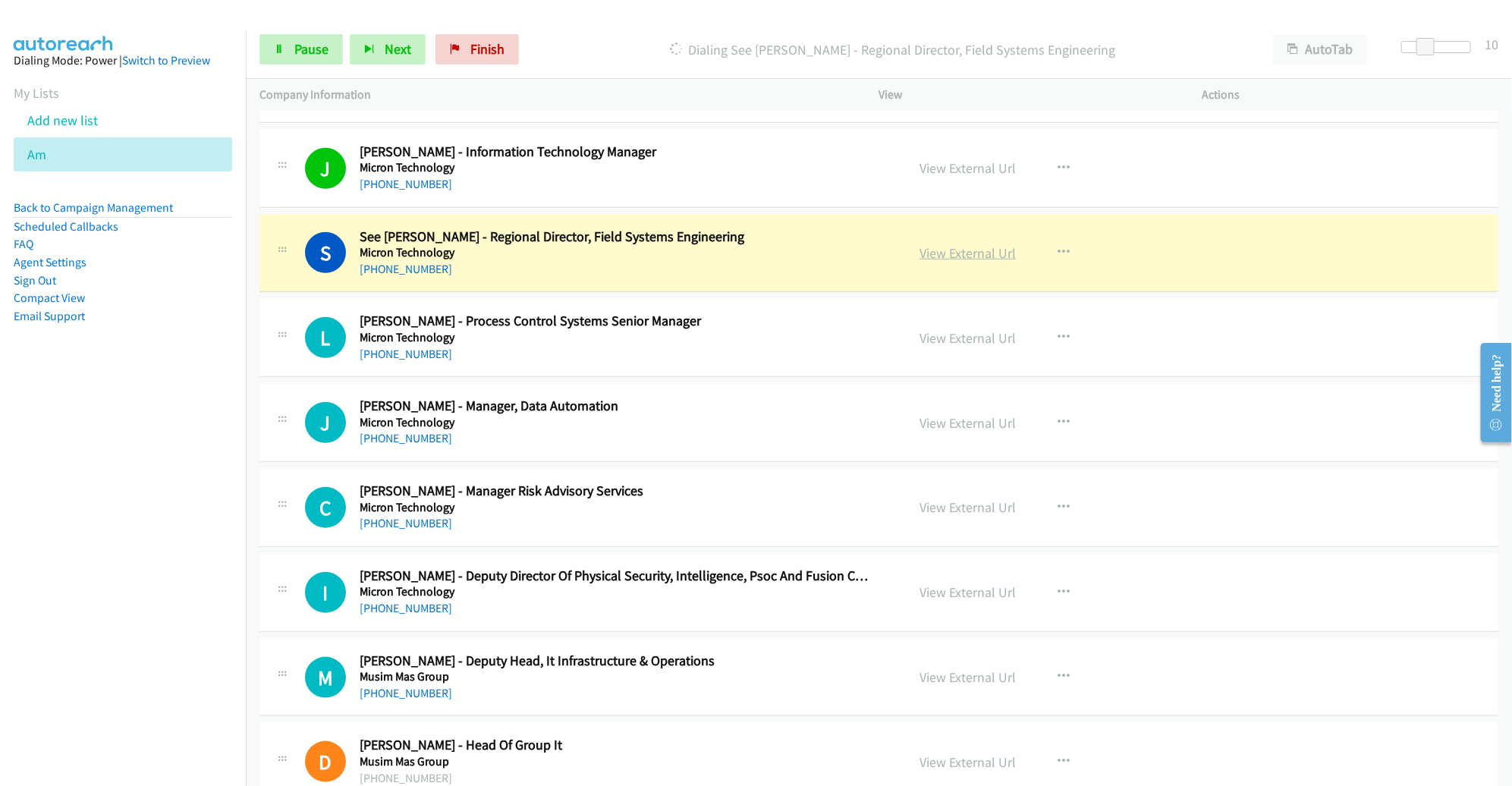
click at [920, 244] on link "View External Url" at bounding box center [968, 252] width 96 height 17
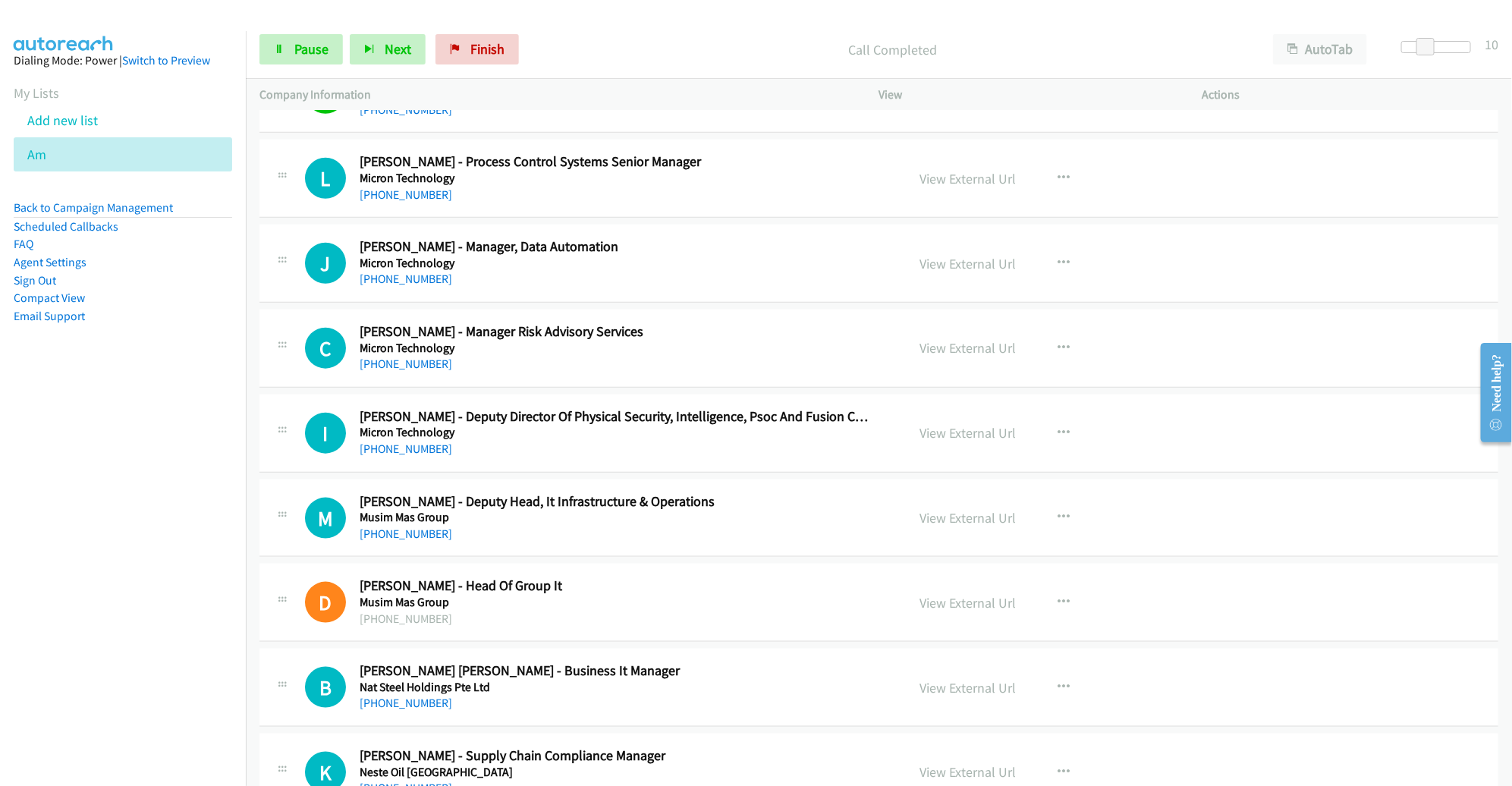
scroll to position [6810, 0]
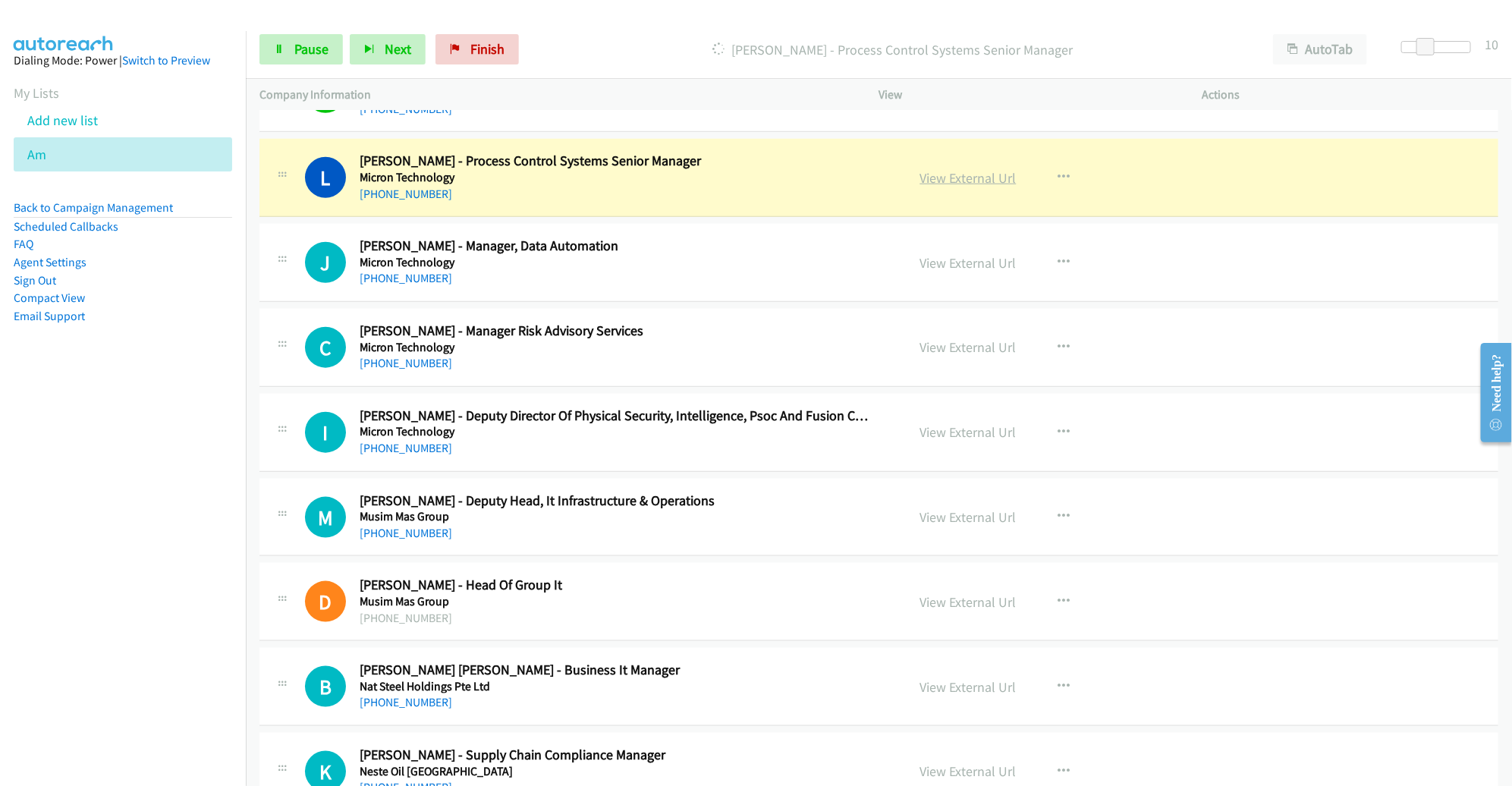
click at [940, 169] on link "View External Url" at bounding box center [968, 177] width 96 height 17
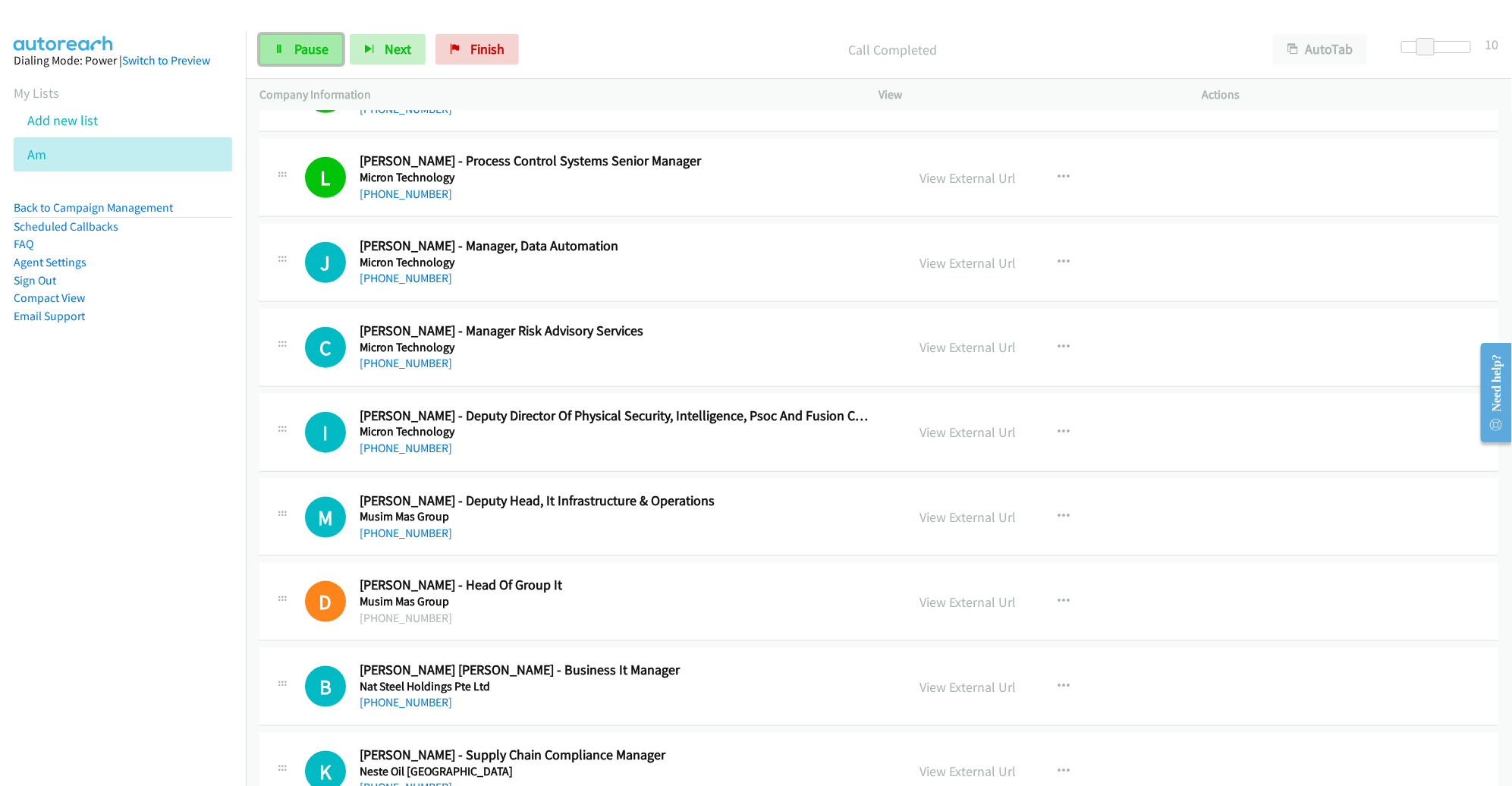
click at [295, 49] on span "Pause" at bounding box center [312, 49] width 34 height 17
click at [314, 37] on link "Start Calls" at bounding box center [314, 49] width 109 height 31
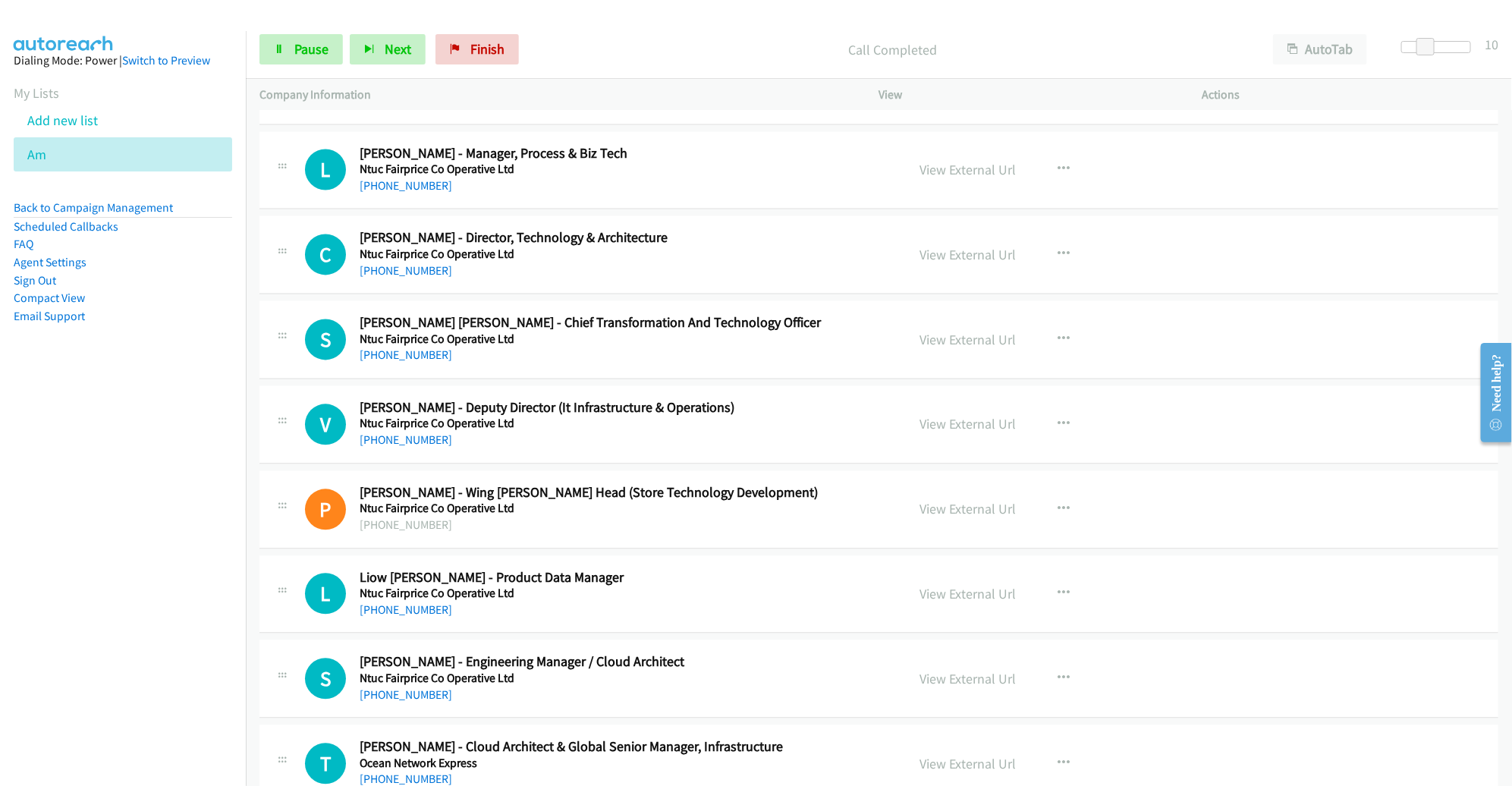
scroll to position [7665, 0]
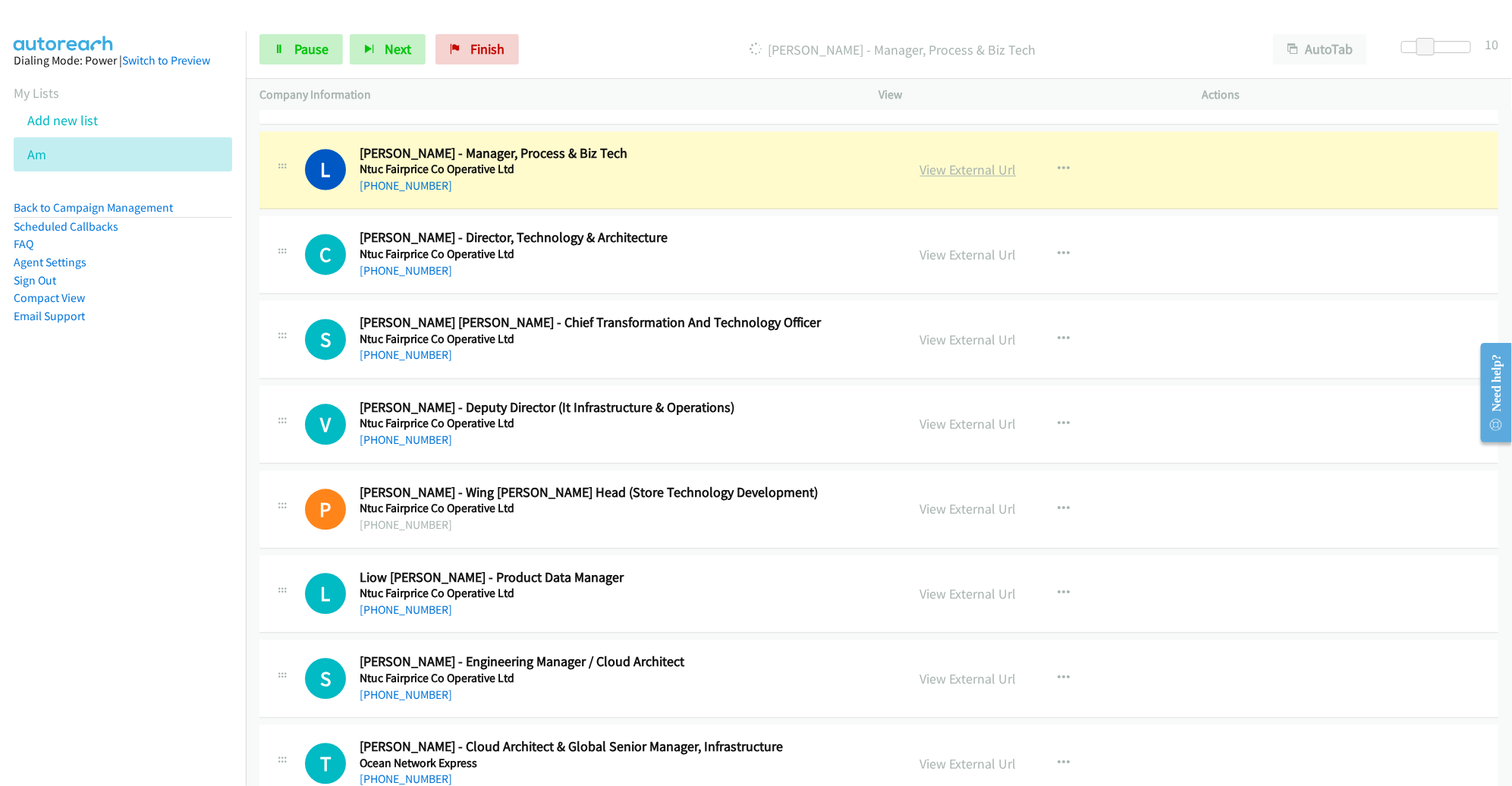
click at [968, 162] on link "View External Url" at bounding box center [968, 170] width 96 height 17
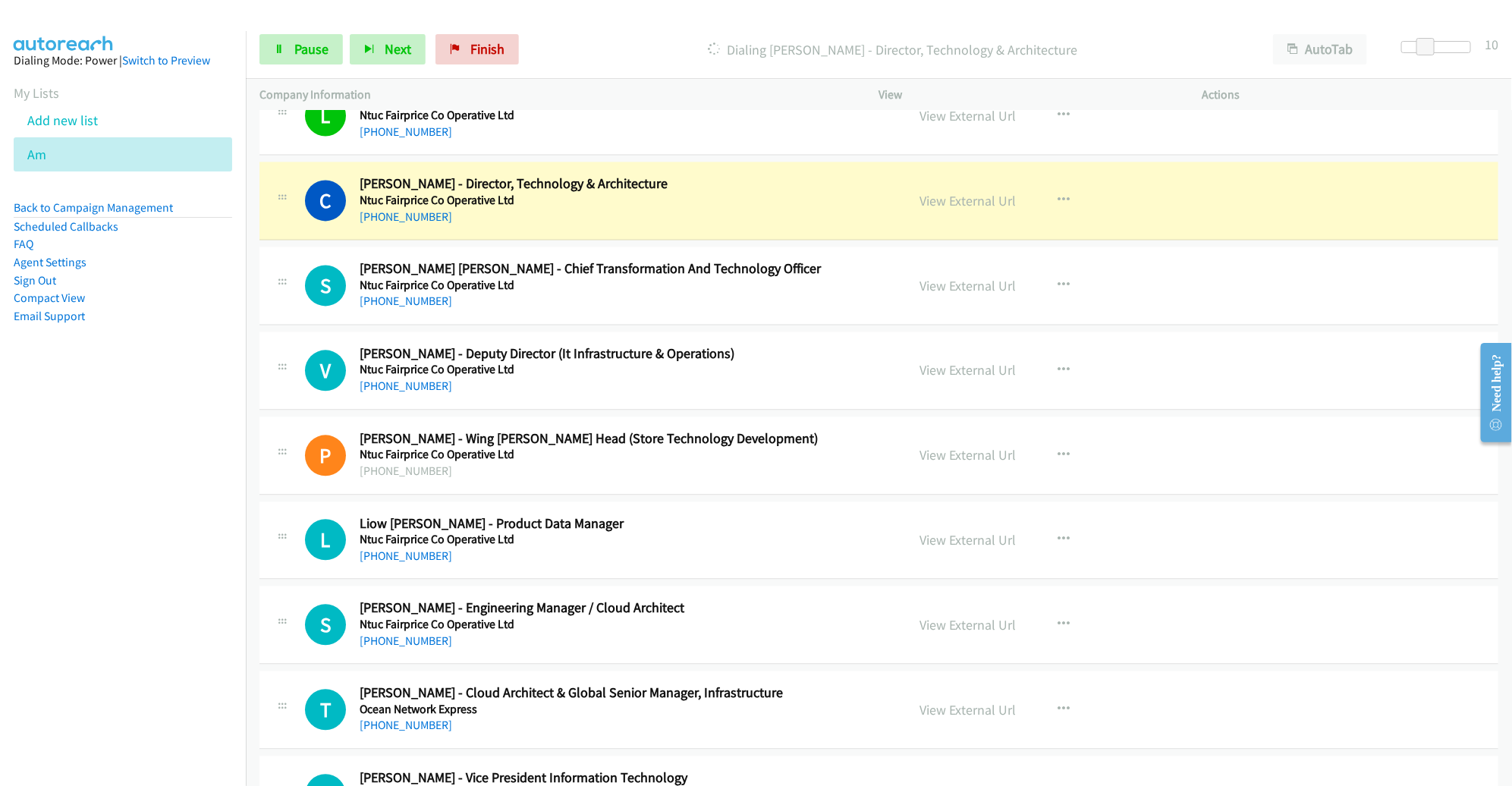
scroll to position [7724, 0]
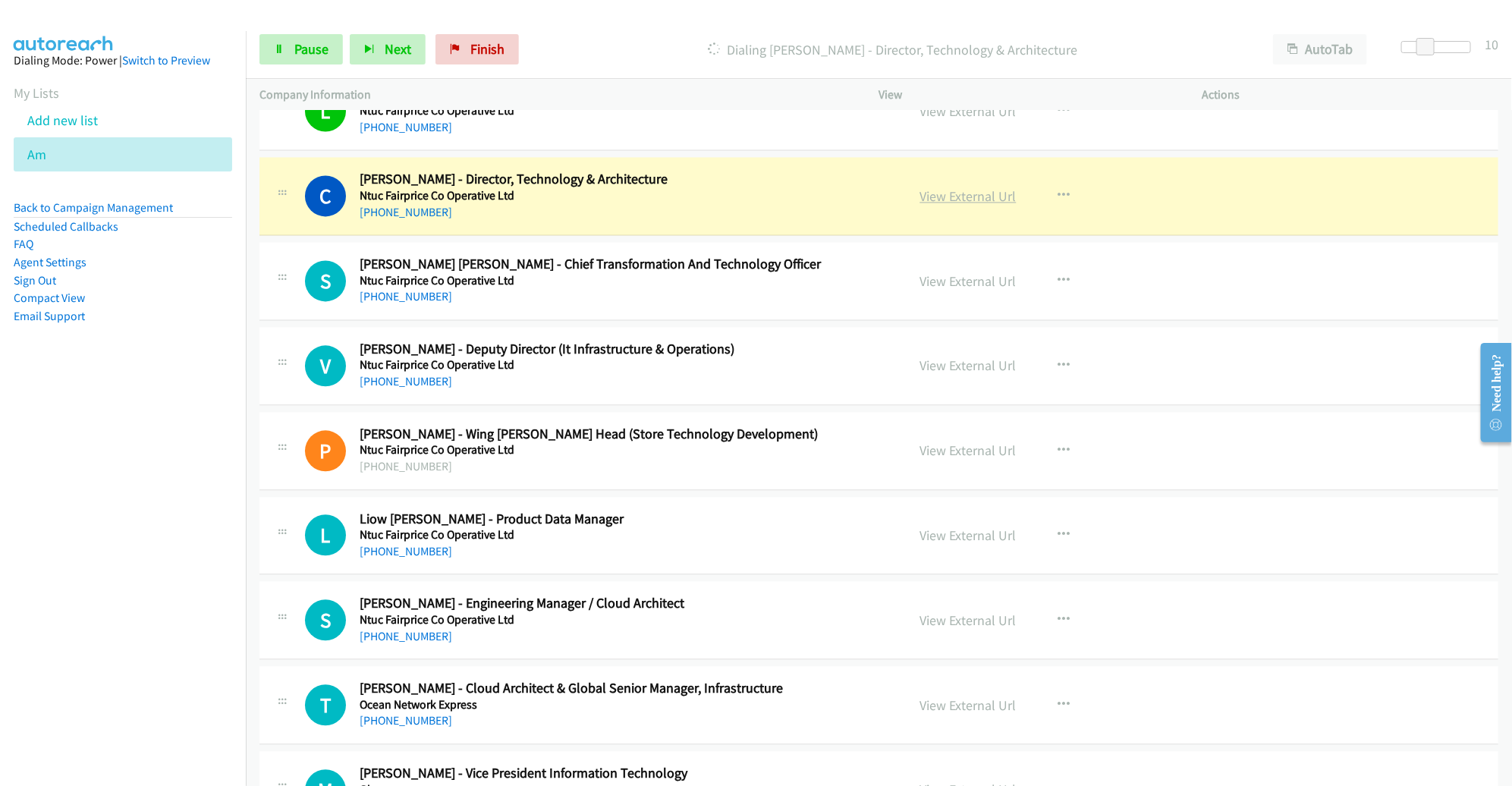
click at [964, 188] on link "View External Url" at bounding box center [968, 196] width 96 height 17
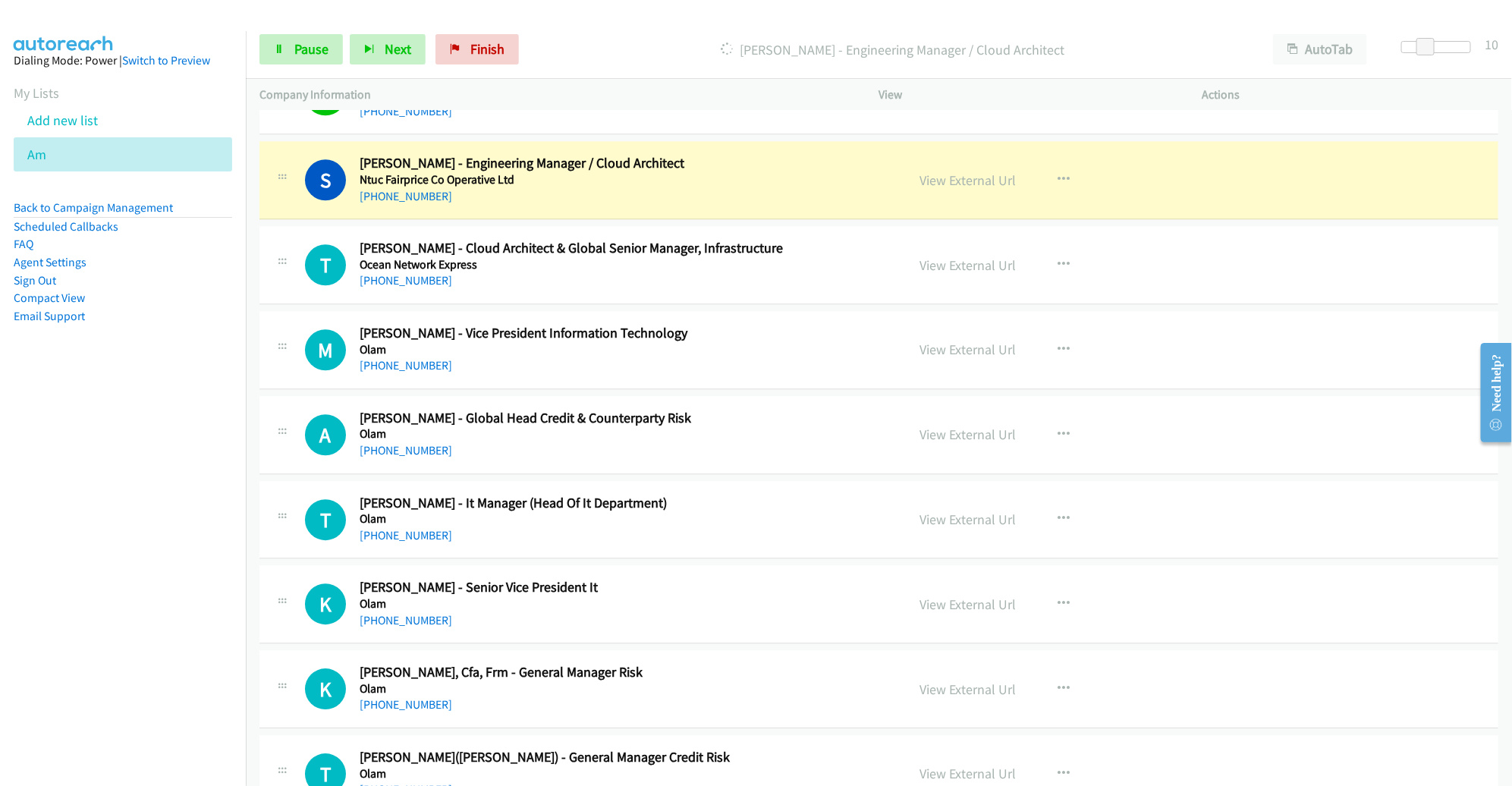
scroll to position [8166, 0]
click at [950, 170] on link "View External Url" at bounding box center [968, 178] width 96 height 17
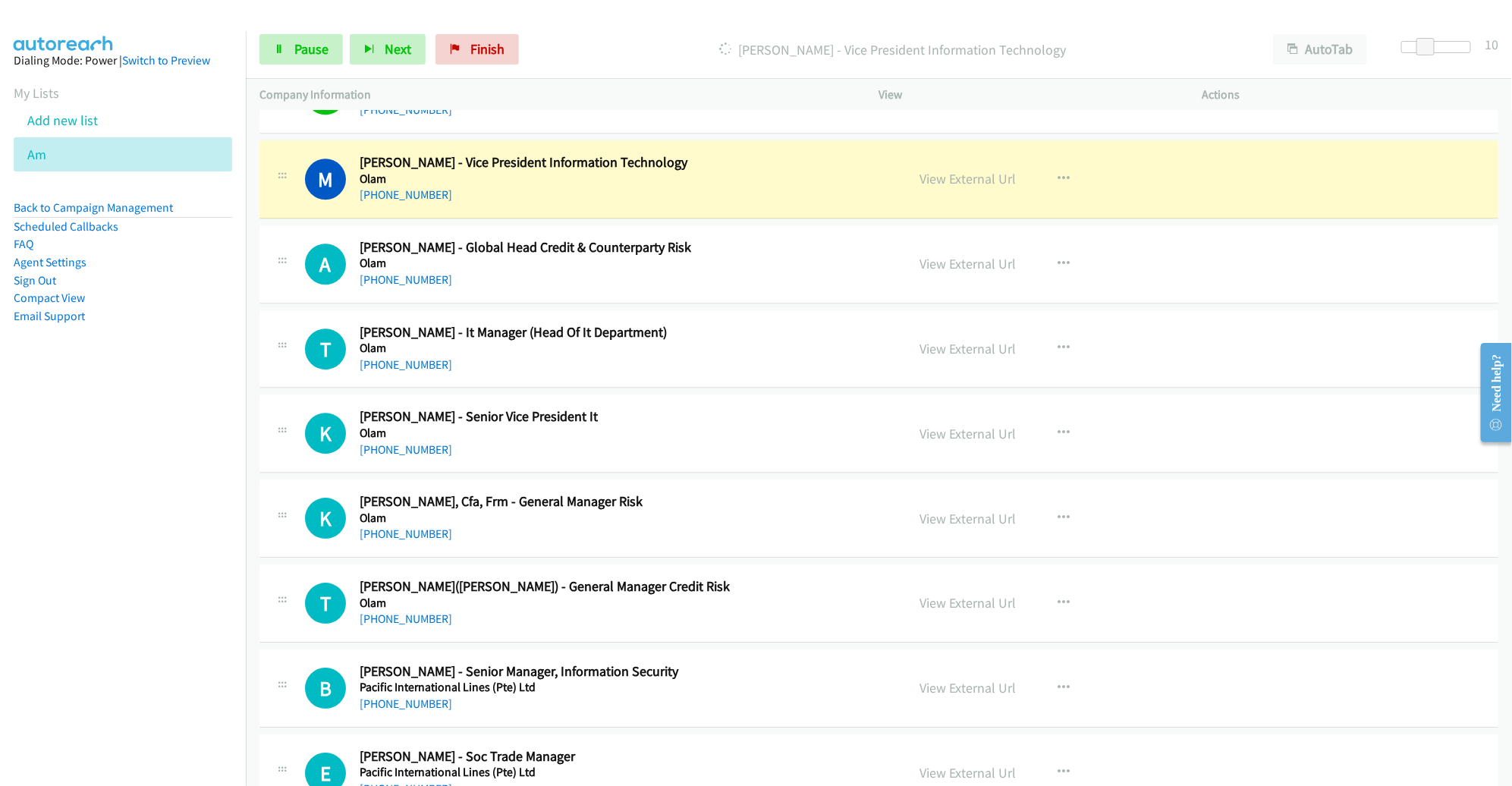
scroll to position [8334, 0]
click at [968, 171] on link "View External Url" at bounding box center [968, 179] width 96 height 17
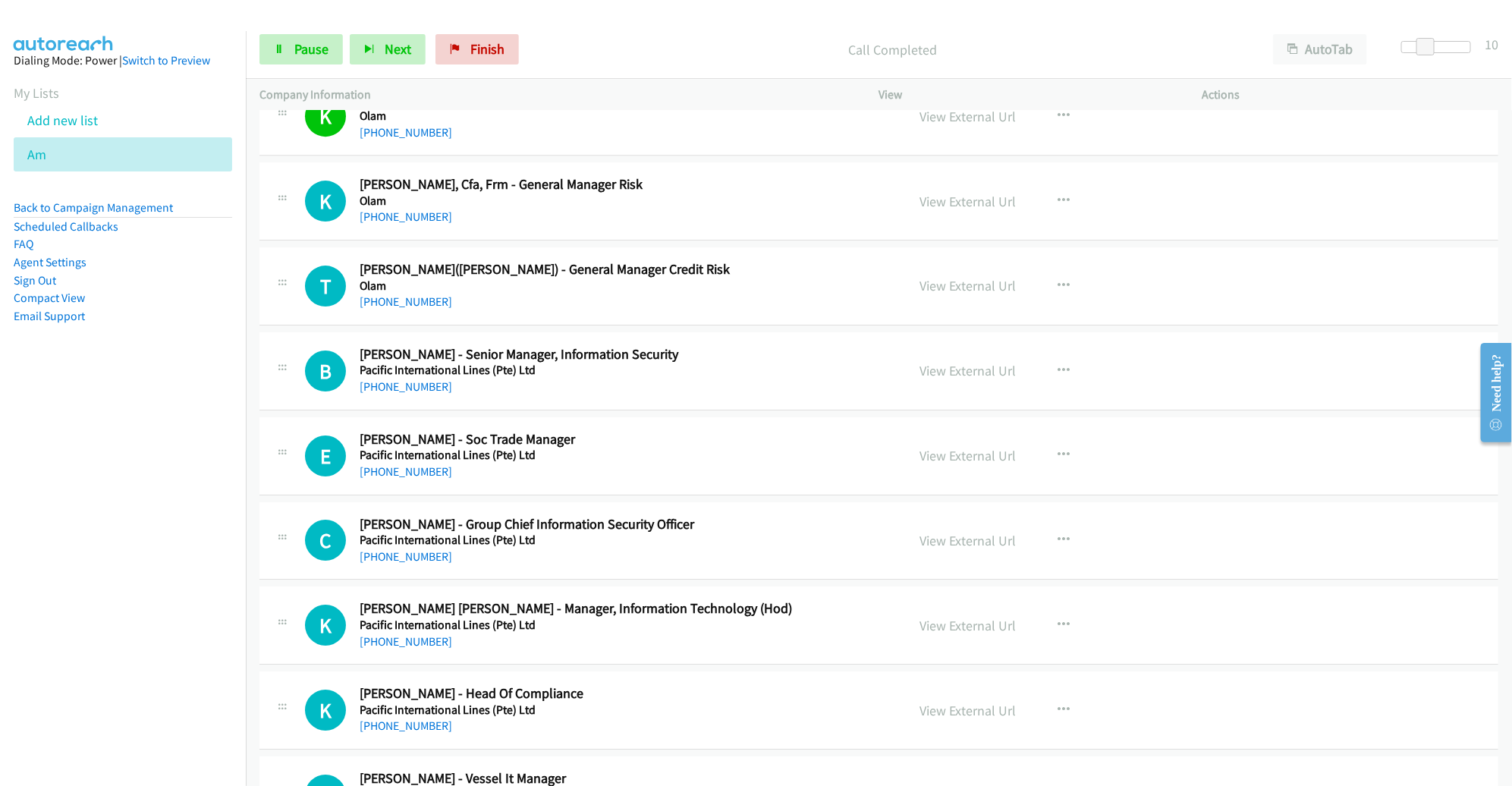
scroll to position [8675, 0]
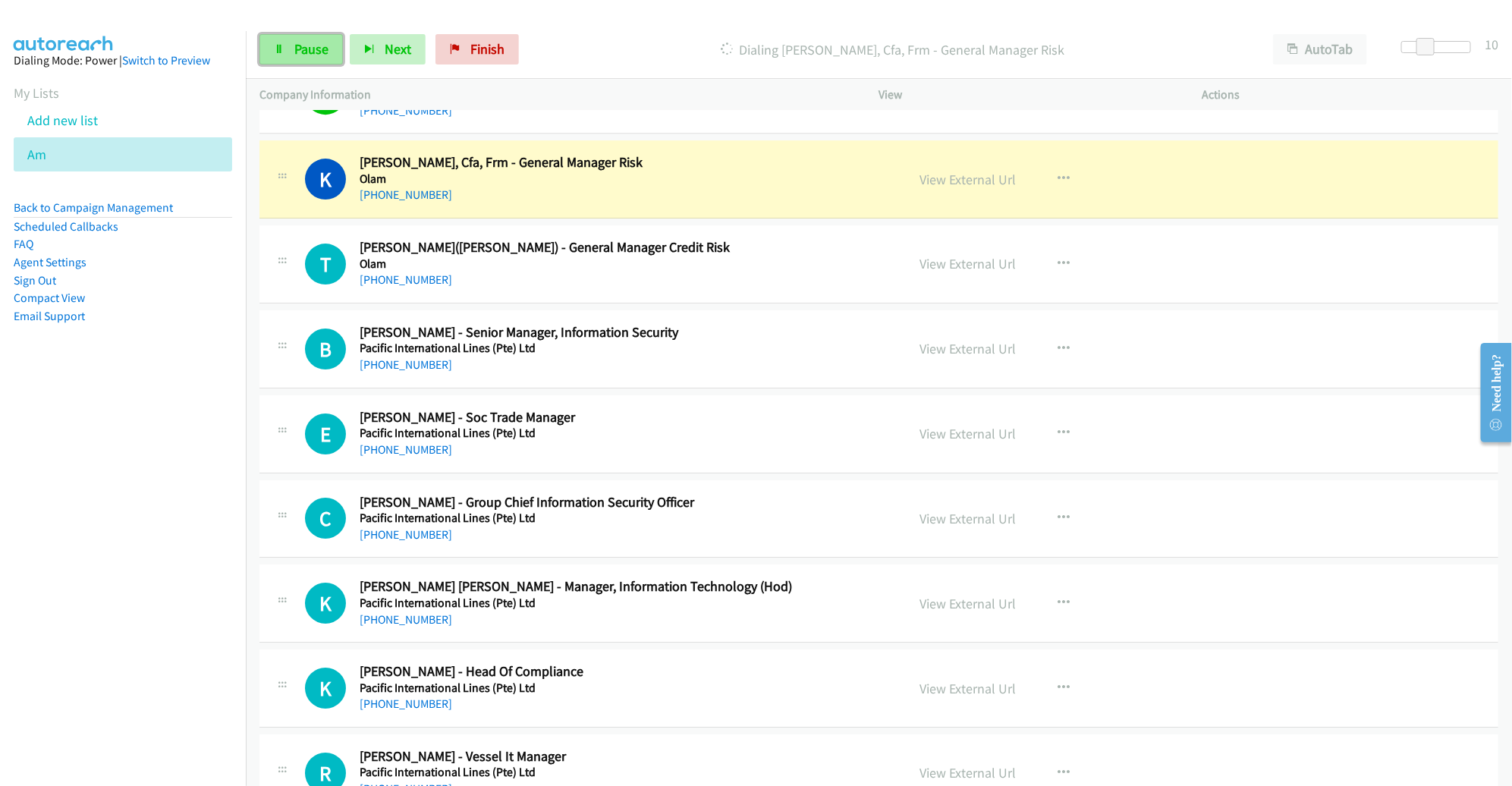
click at [287, 49] on link "Pause" at bounding box center [301, 49] width 84 height 31
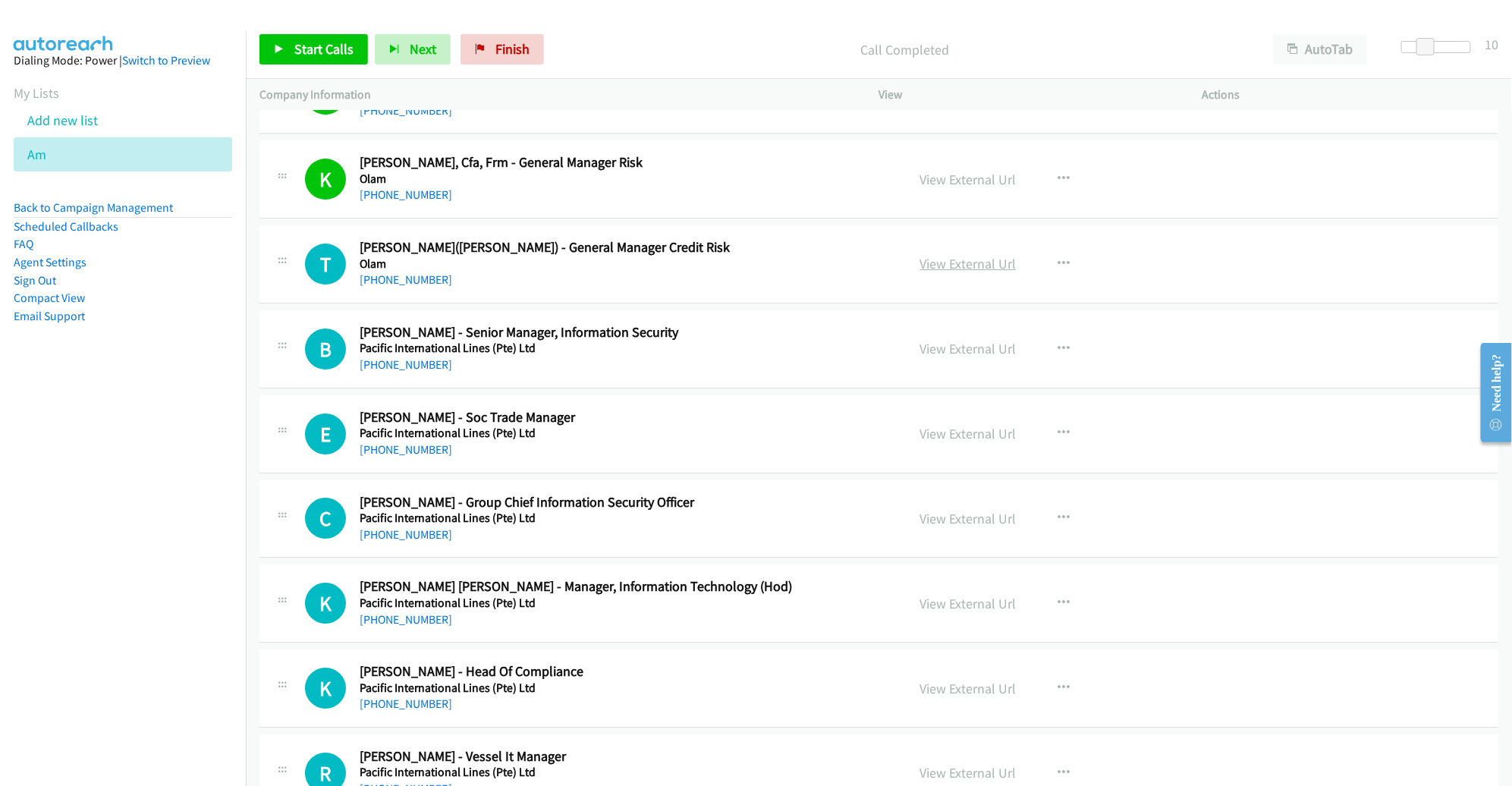
click at [968, 255] on link "View External Url" at bounding box center [968, 263] width 96 height 17
click at [334, 44] on span "Start Calls" at bounding box center [324, 49] width 59 height 17
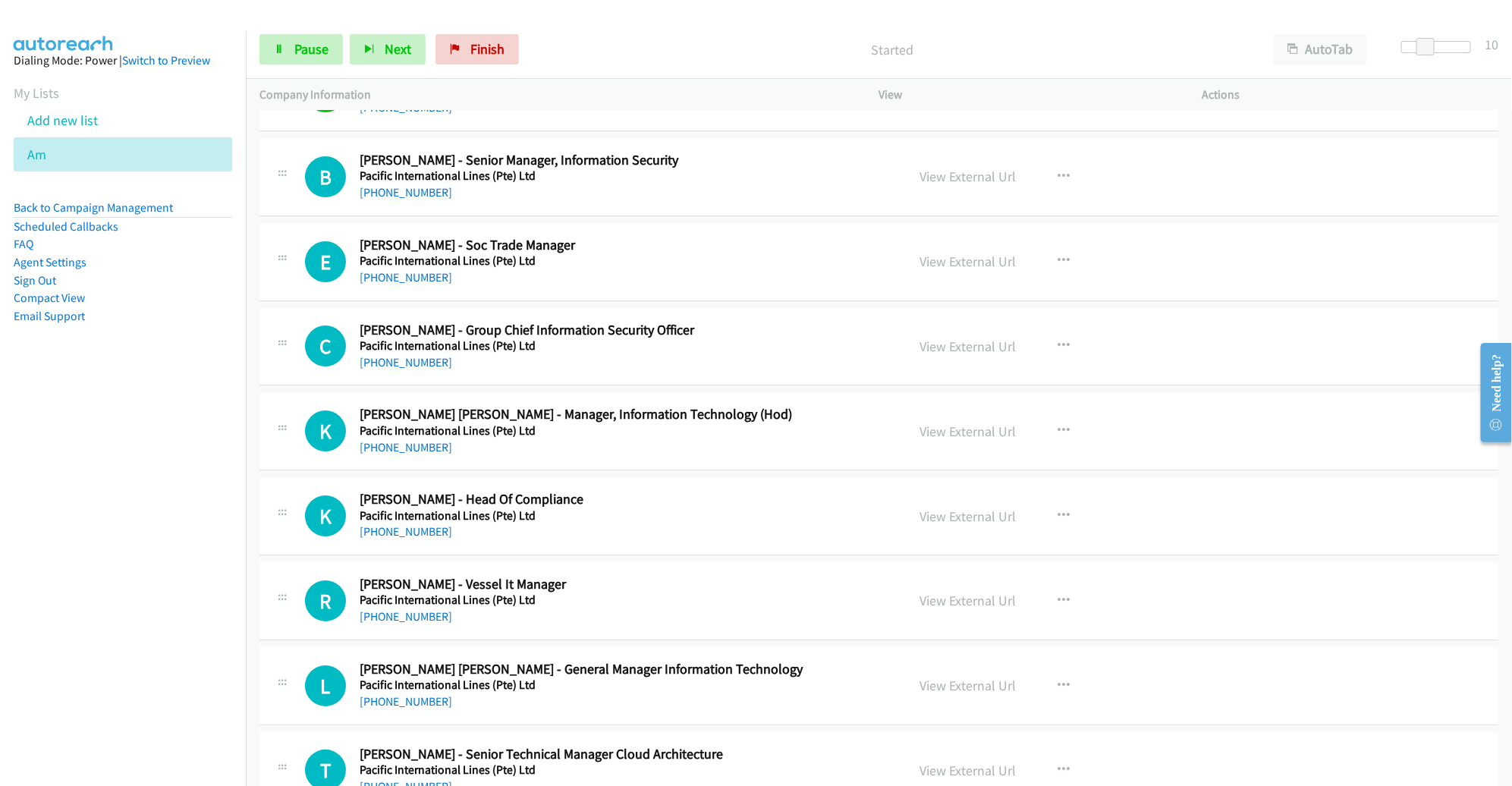
scroll to position [8847, 0]
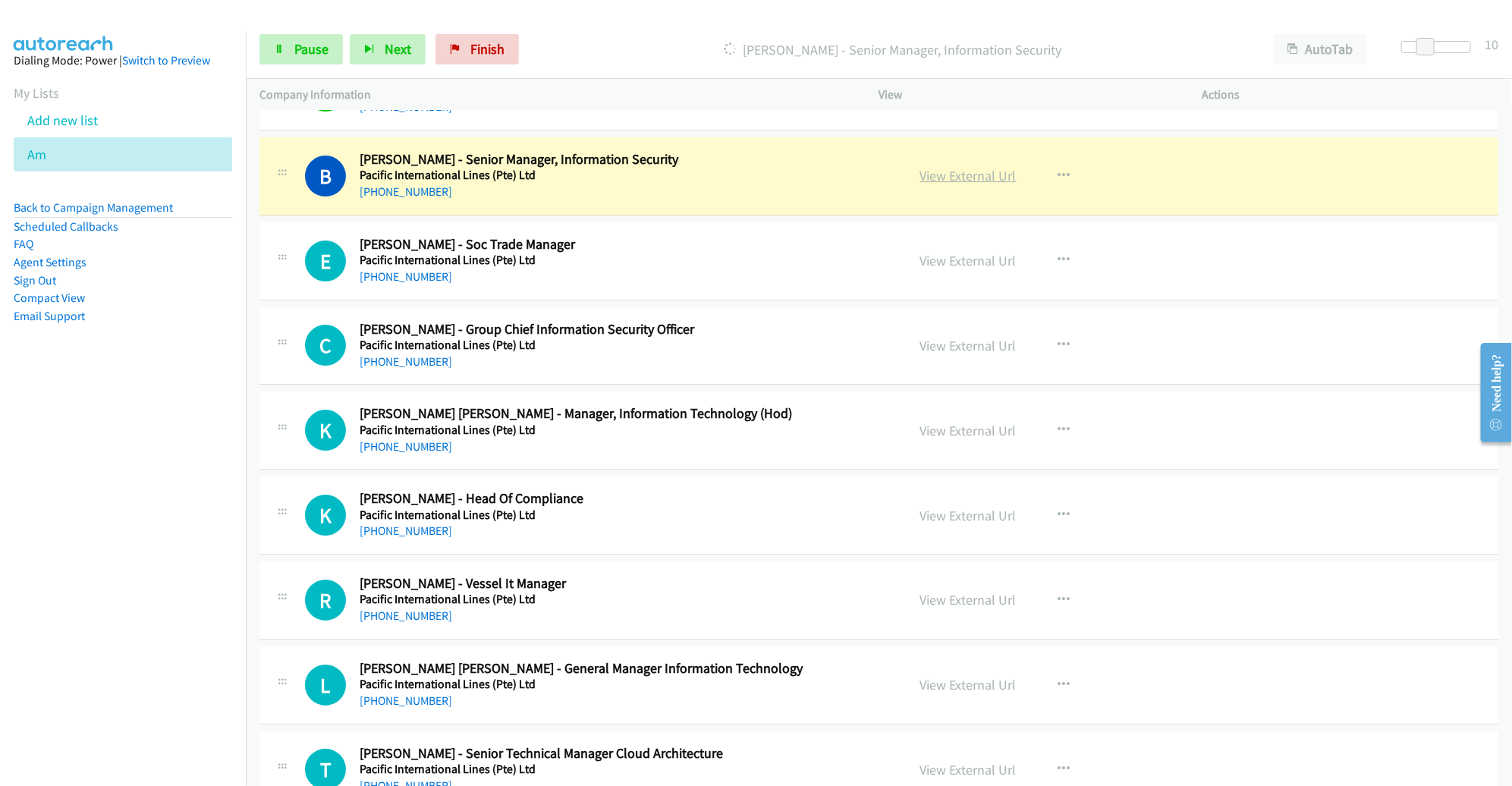
click at [975, 167] on link "View External Url" at bounding box center [968, 175] width 96 height 17
click at [313, 54] on span "Pause" at bounding box center [312, 49] width 34 height 17
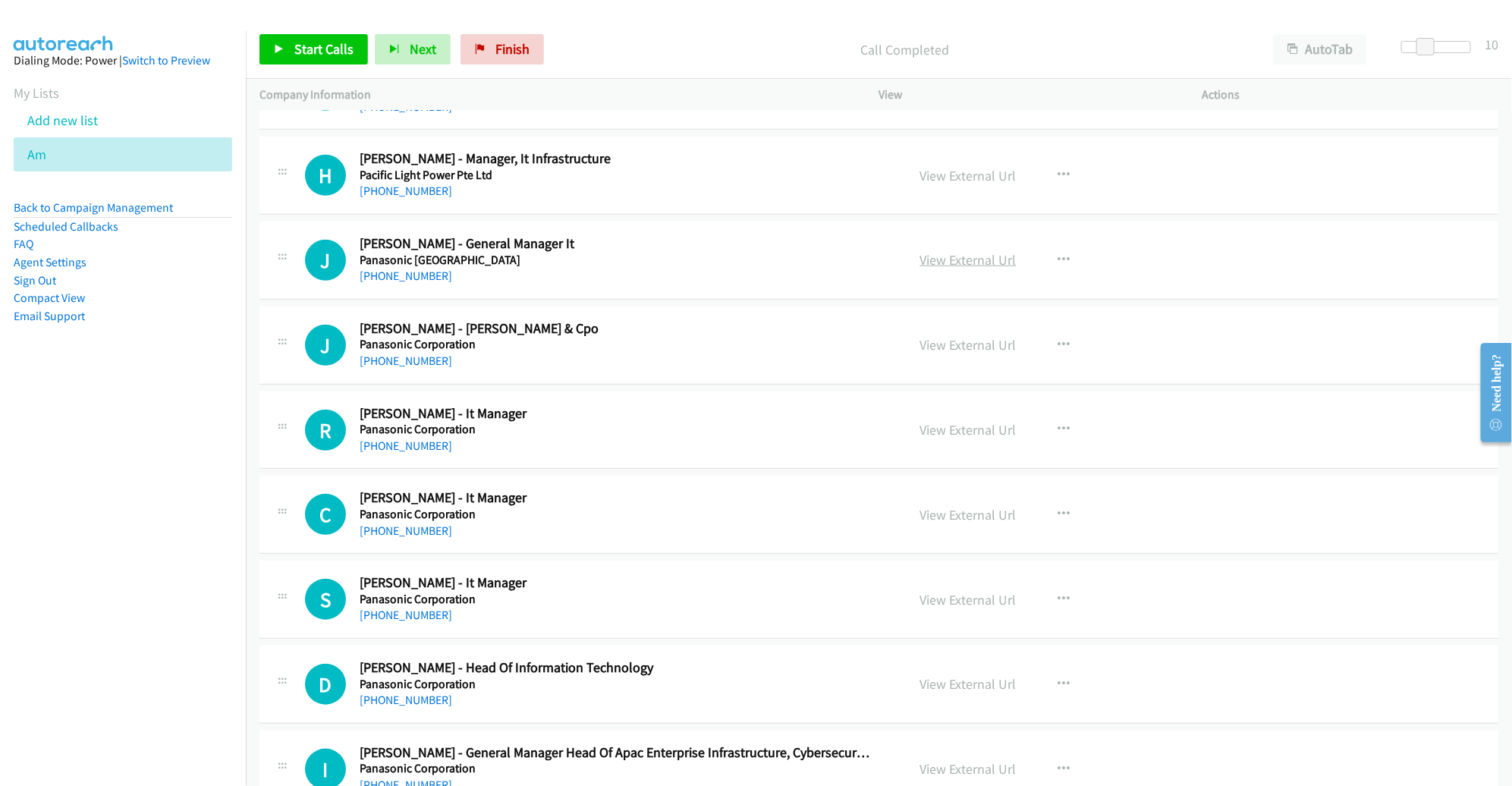
scroll to position [9612, 0]
click at [1065, 245] on button "button" at bounding box center [1065, 261] width 41 height 31
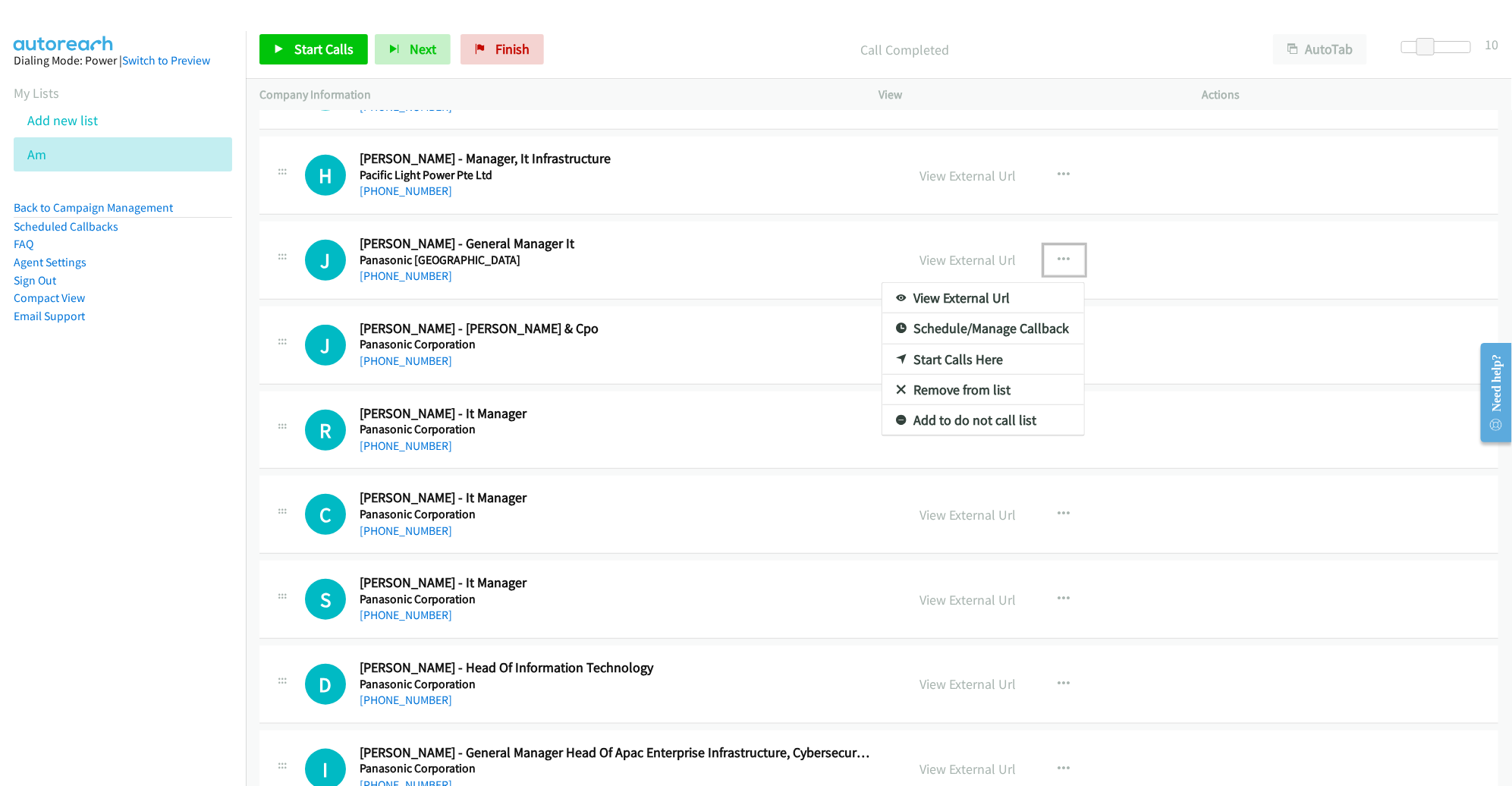
click at [992, 344] on link "Start Calls Here" at bounding box center [983, 359] width 202 height 31
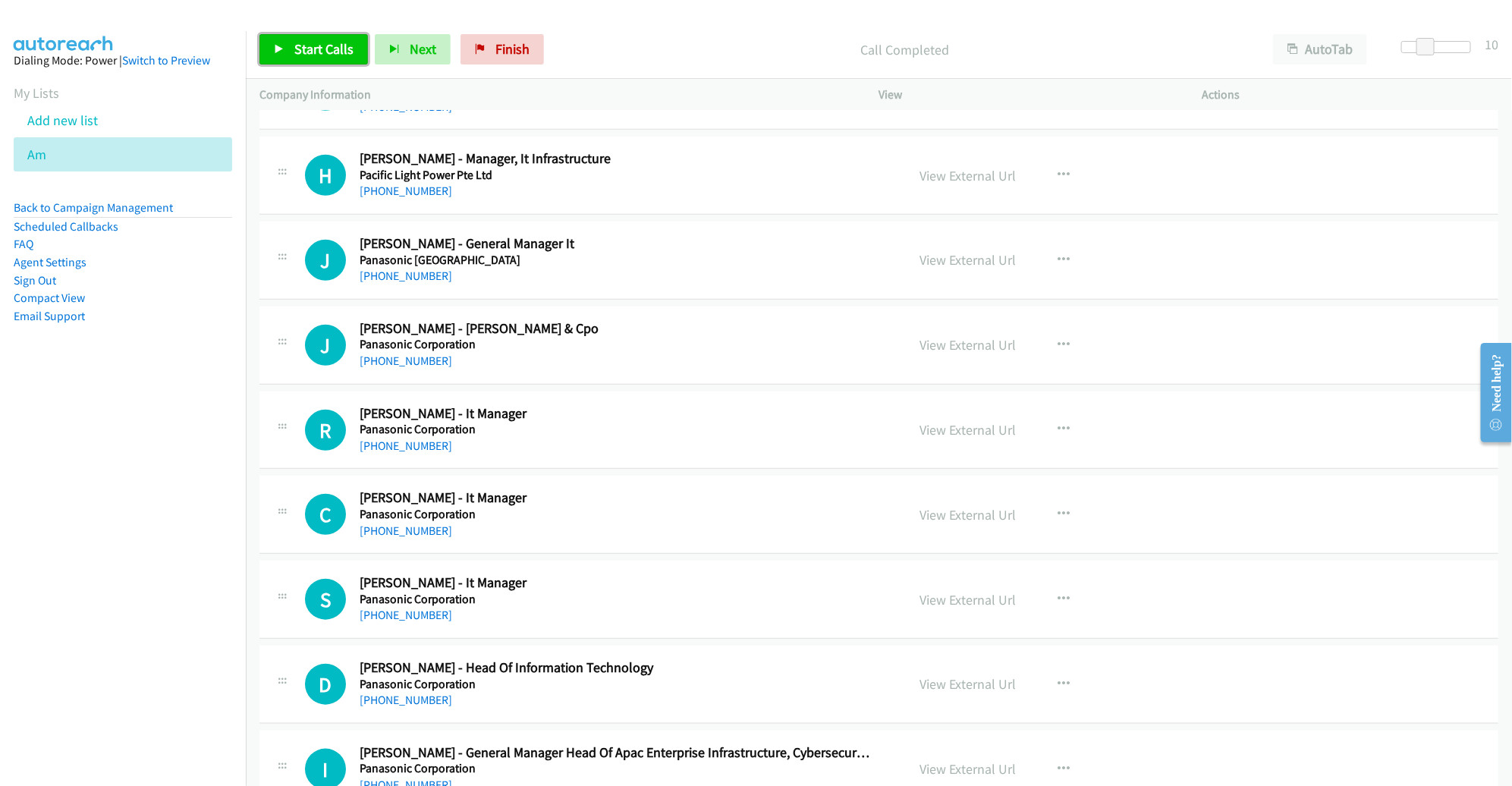
click at [341, 53] on span "Start Calls" at bounding box center [324, 49] width 59 height 17
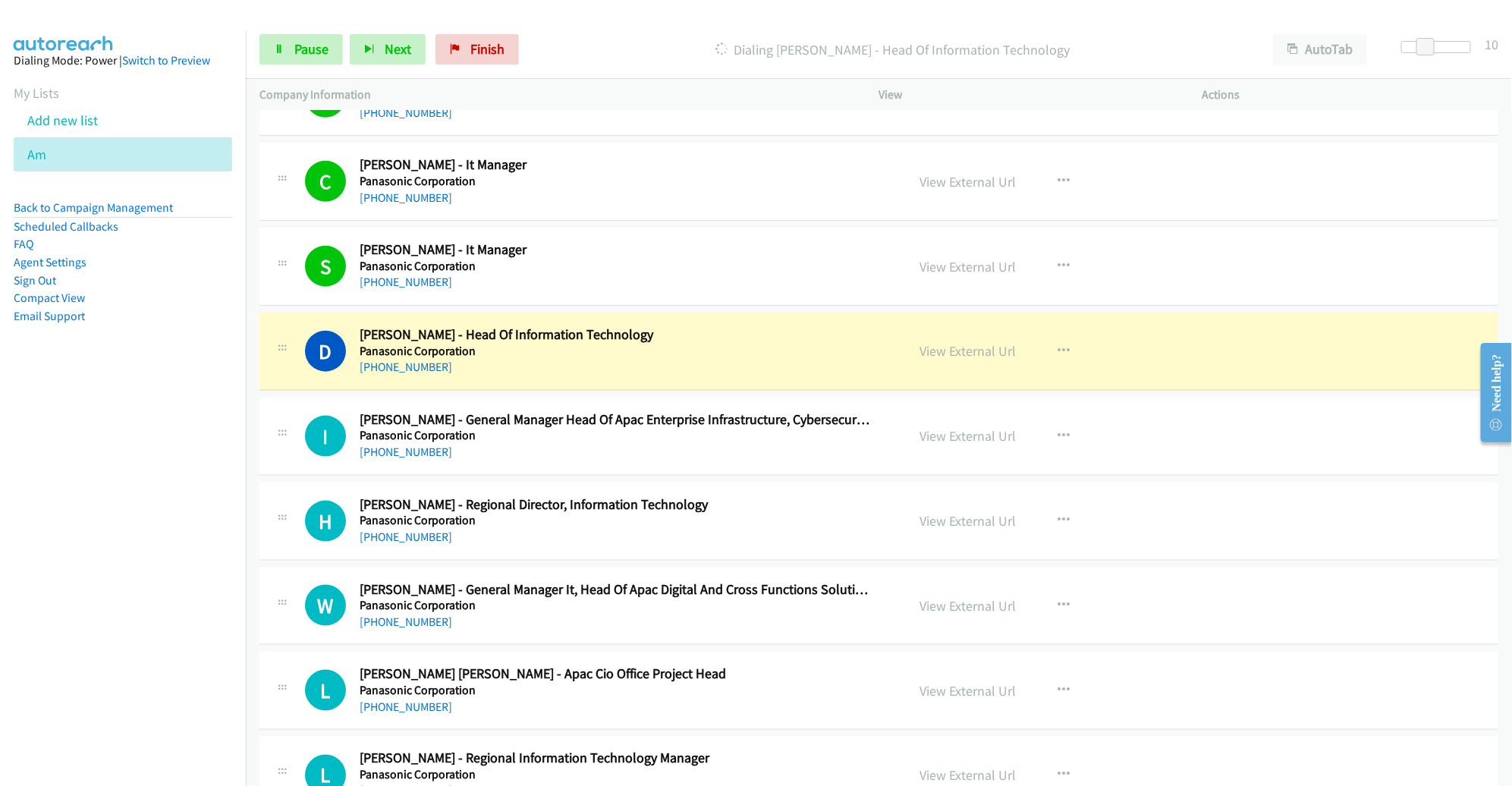
scroll to position [9945, 0]
click at [930, 341] on link "View External Url" at bounding box center [968, 349] width 96 height 17
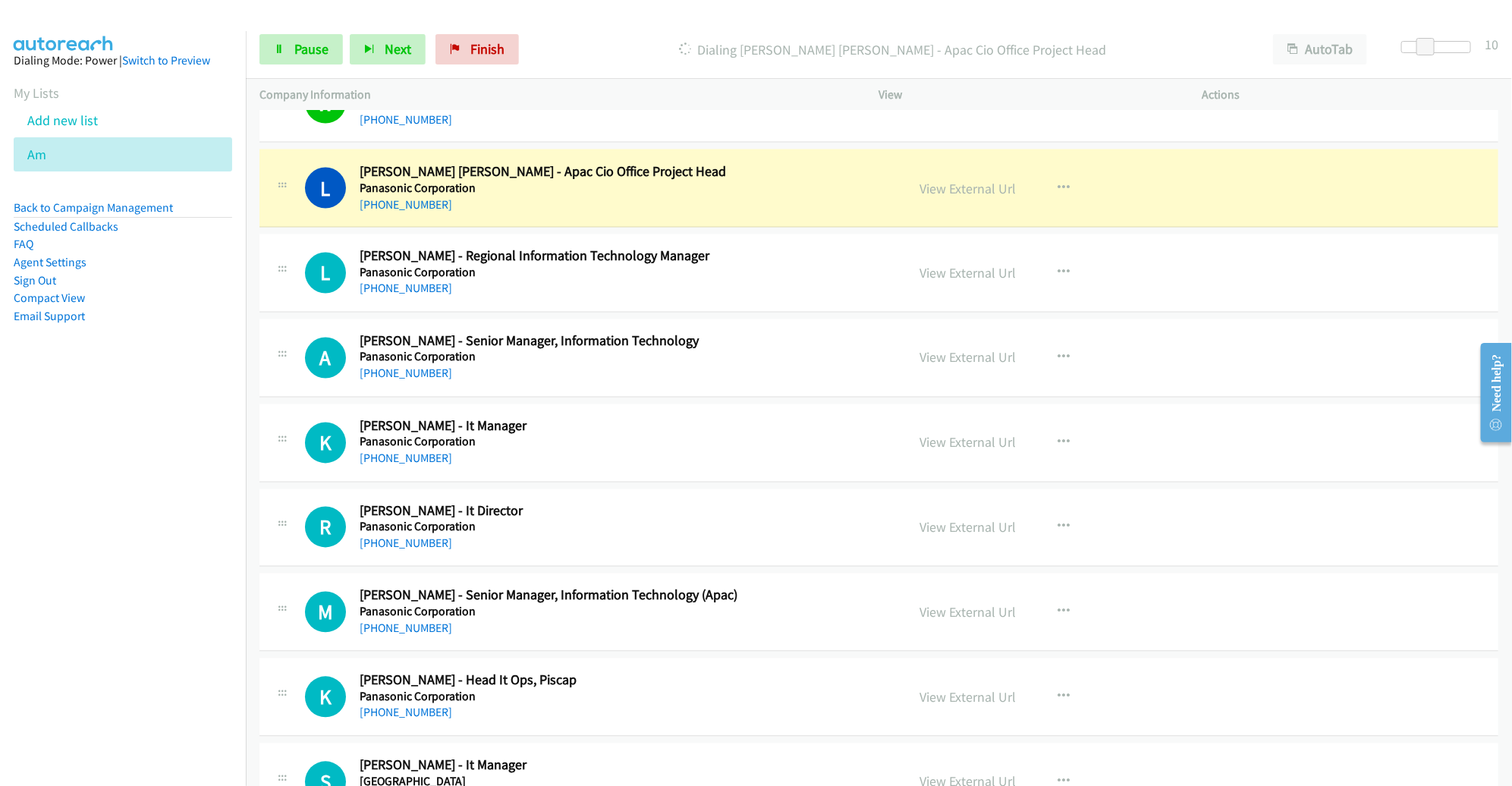
scroll to position [10451, 0]
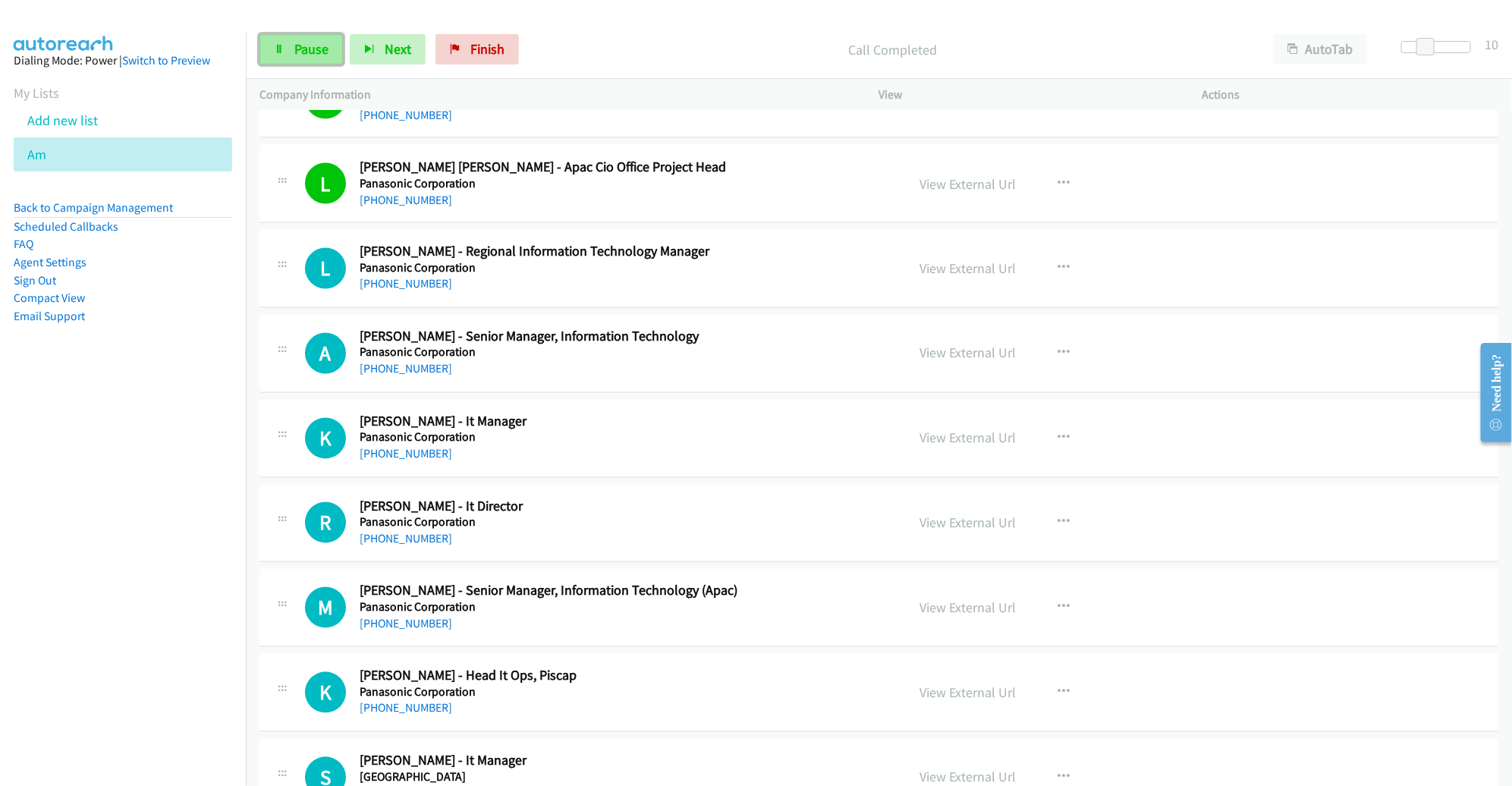
click at [276, 57] on link "Pause" at bounding box center [301, 49] width 84 height 31
click at [55, 150] on icon at bounding box center [55, 155] width 11 height 11
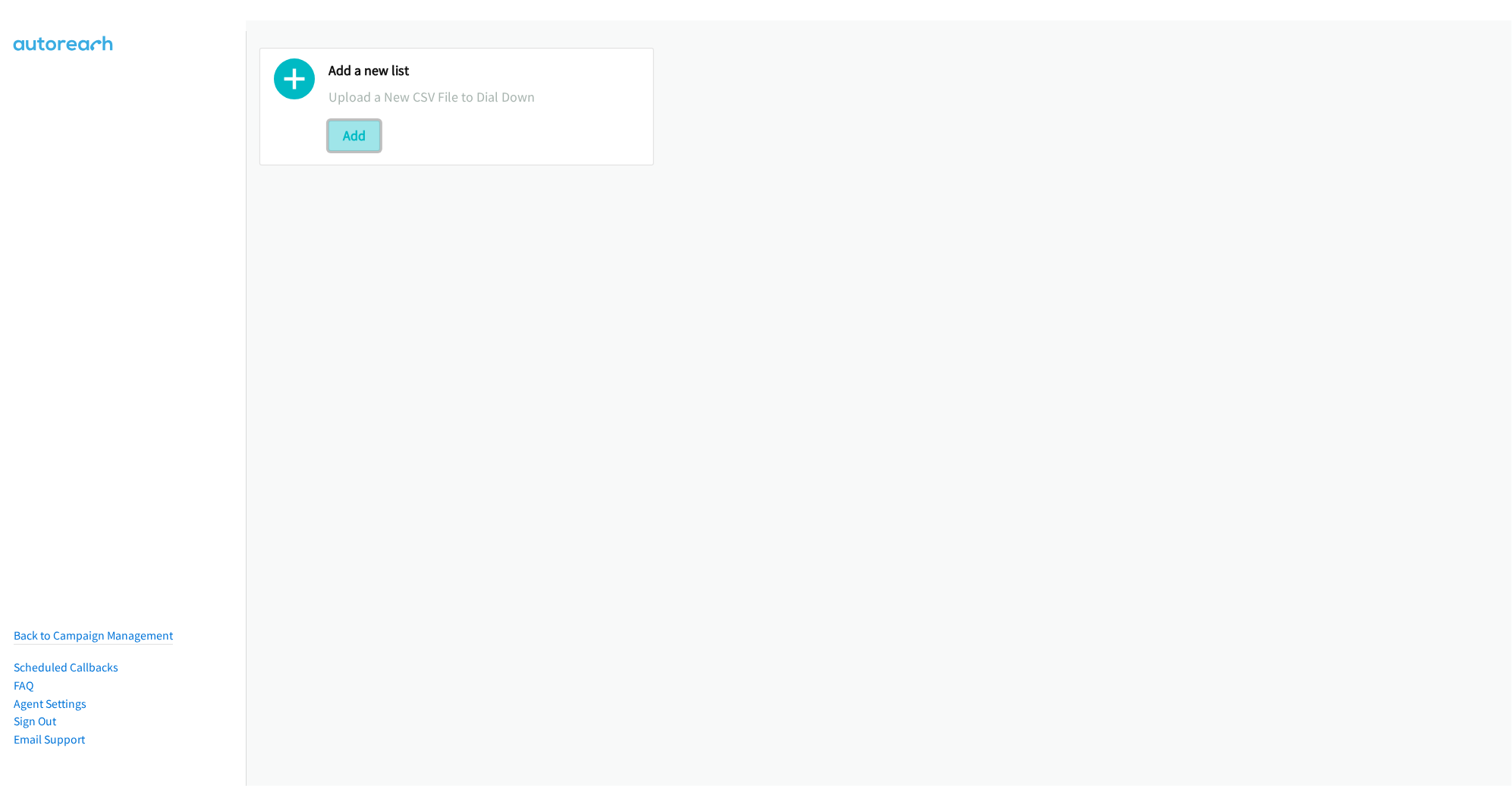
click at [349, 120] on button "Add" at bounding box center [354, 136] width 51 height 31
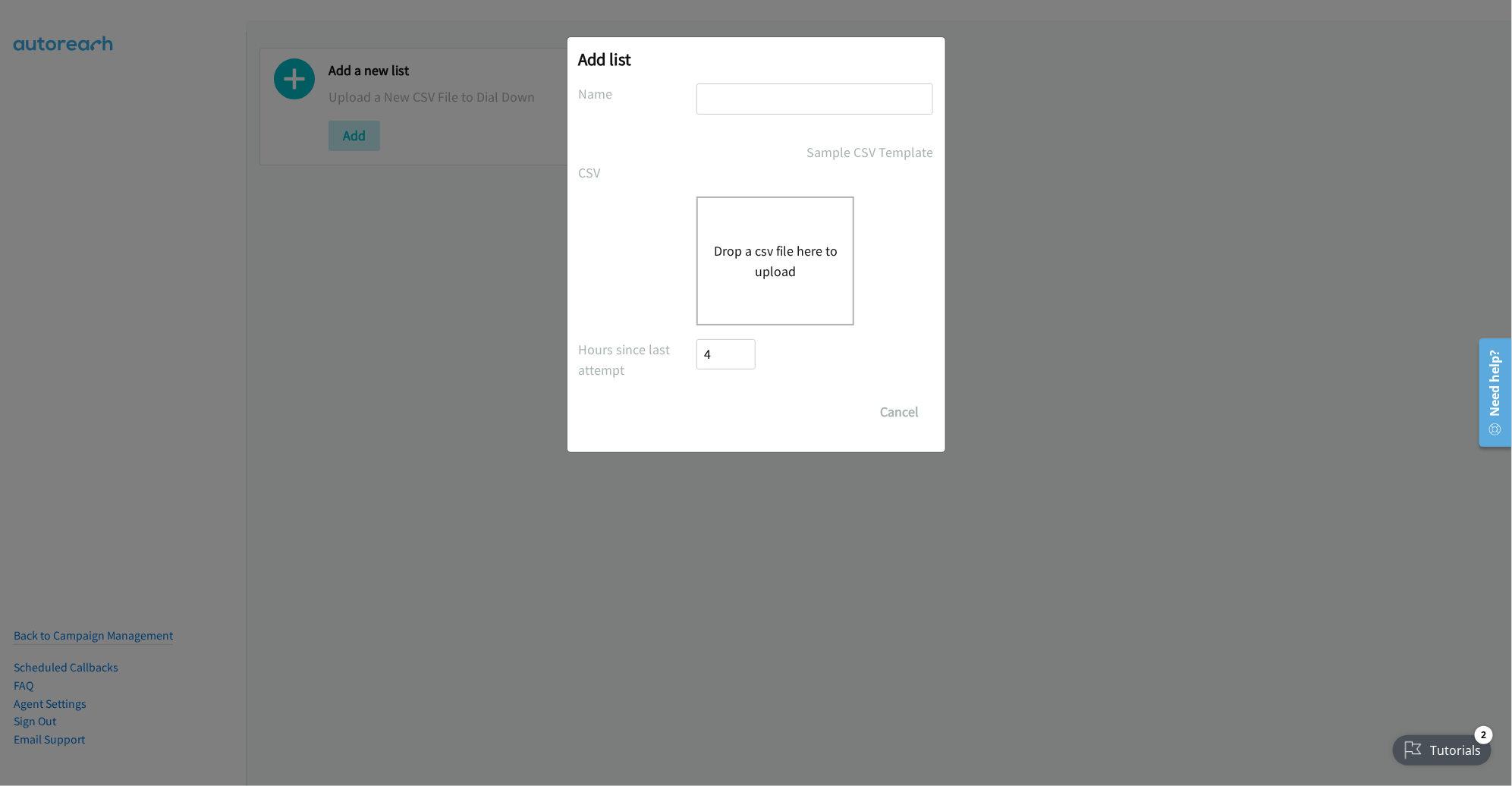
click at [793, 252] on button "Drop a csv file here to upload" at bounding box center [775, 261] width 125 height 41
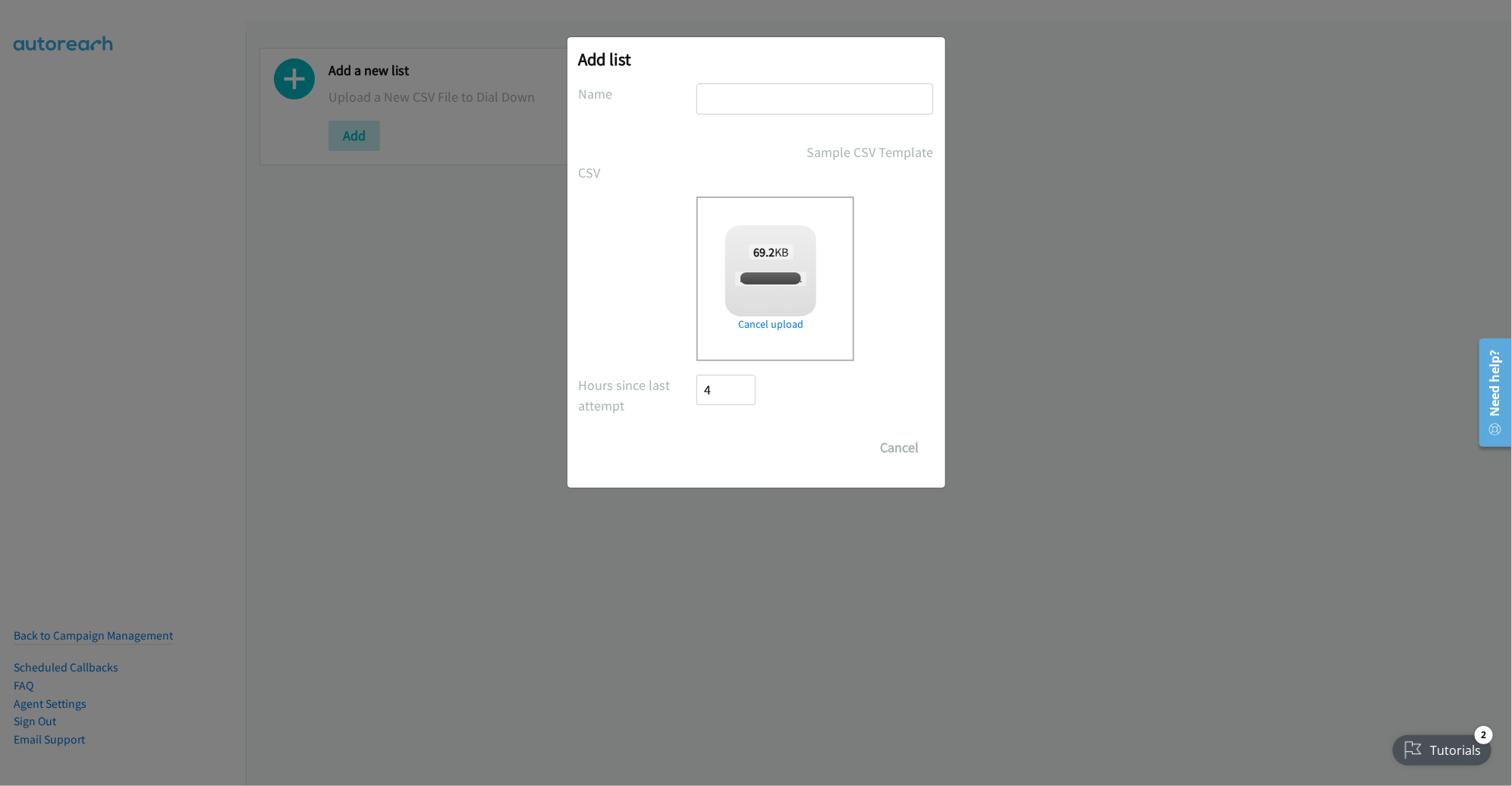
click at [811, 89] on input "text" at bounding box center [814, 99] width 236 height 31
checkbox input "true"
type input "AM"
click at [728, 446] on input "Save List" at bounding box center [737, 447] width 80 height 31
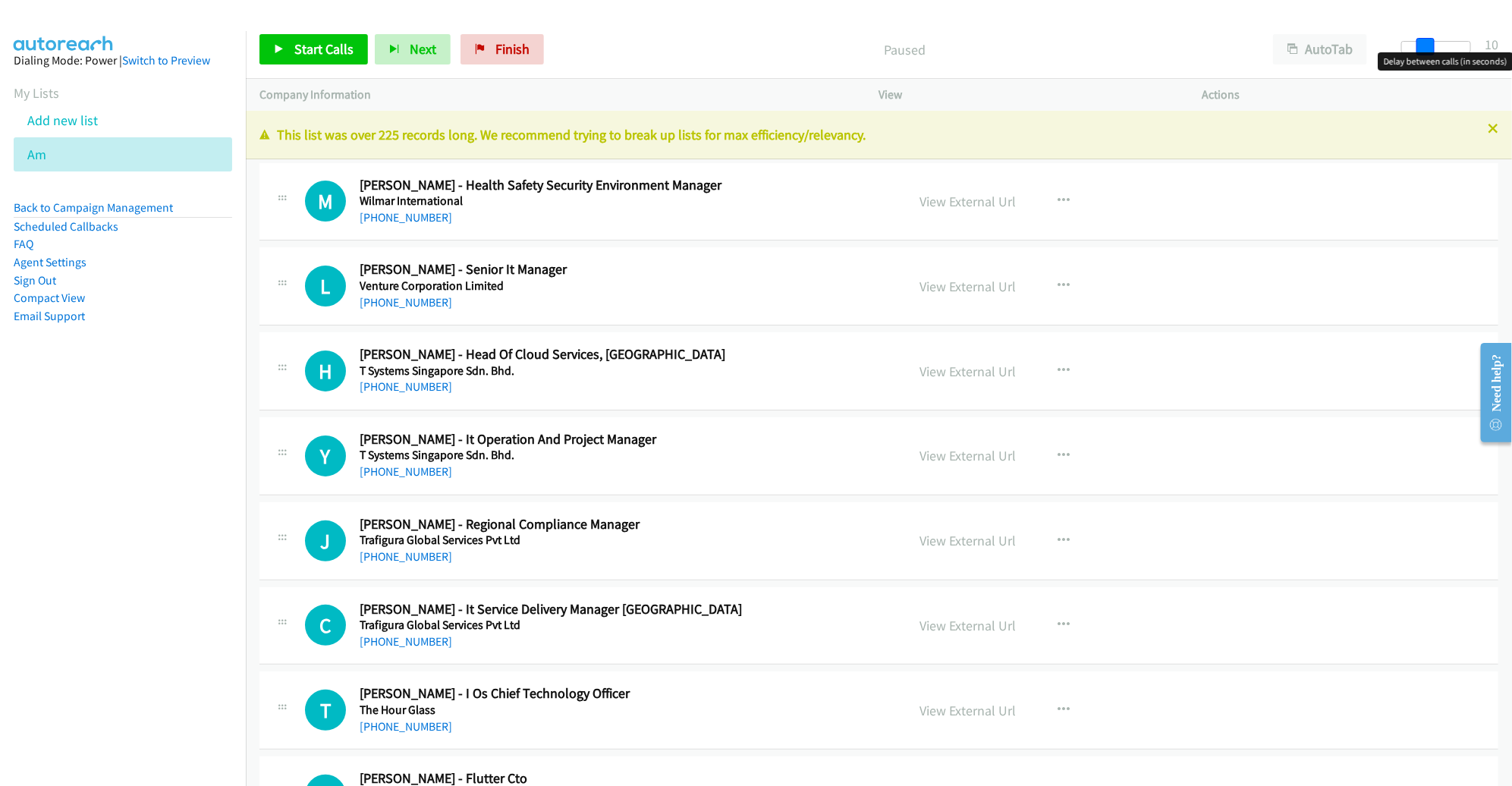
click at [1432, 49] on div at bounding box center [1437, 48] width 70 height 13
click at [1058, 286] on icon "button" at bounding box center [1065, 287] width 13 height 13
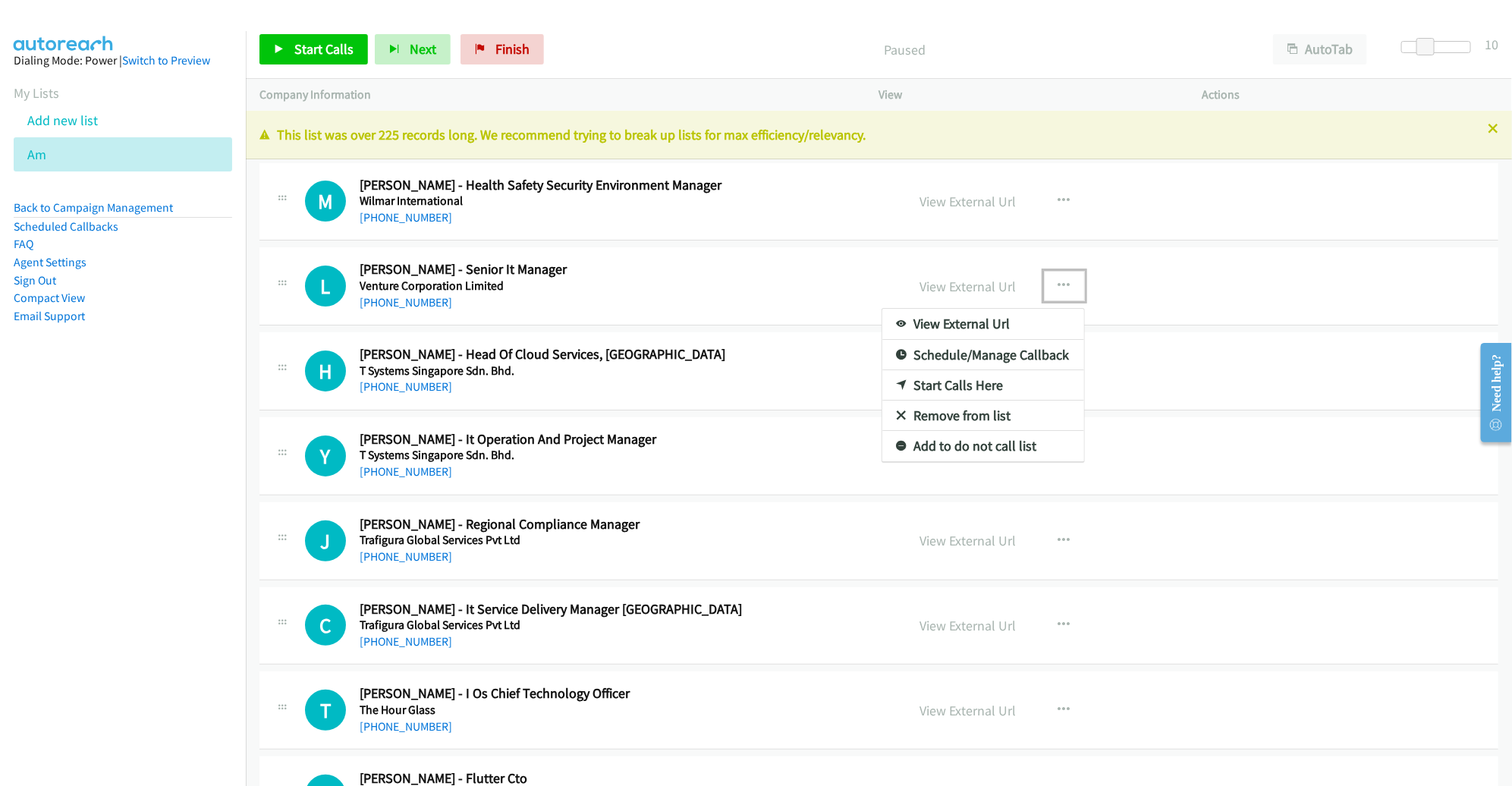
click at [998, 392] on link "Start Calls Here" at bounding box center [983, 385] width 202 height 31
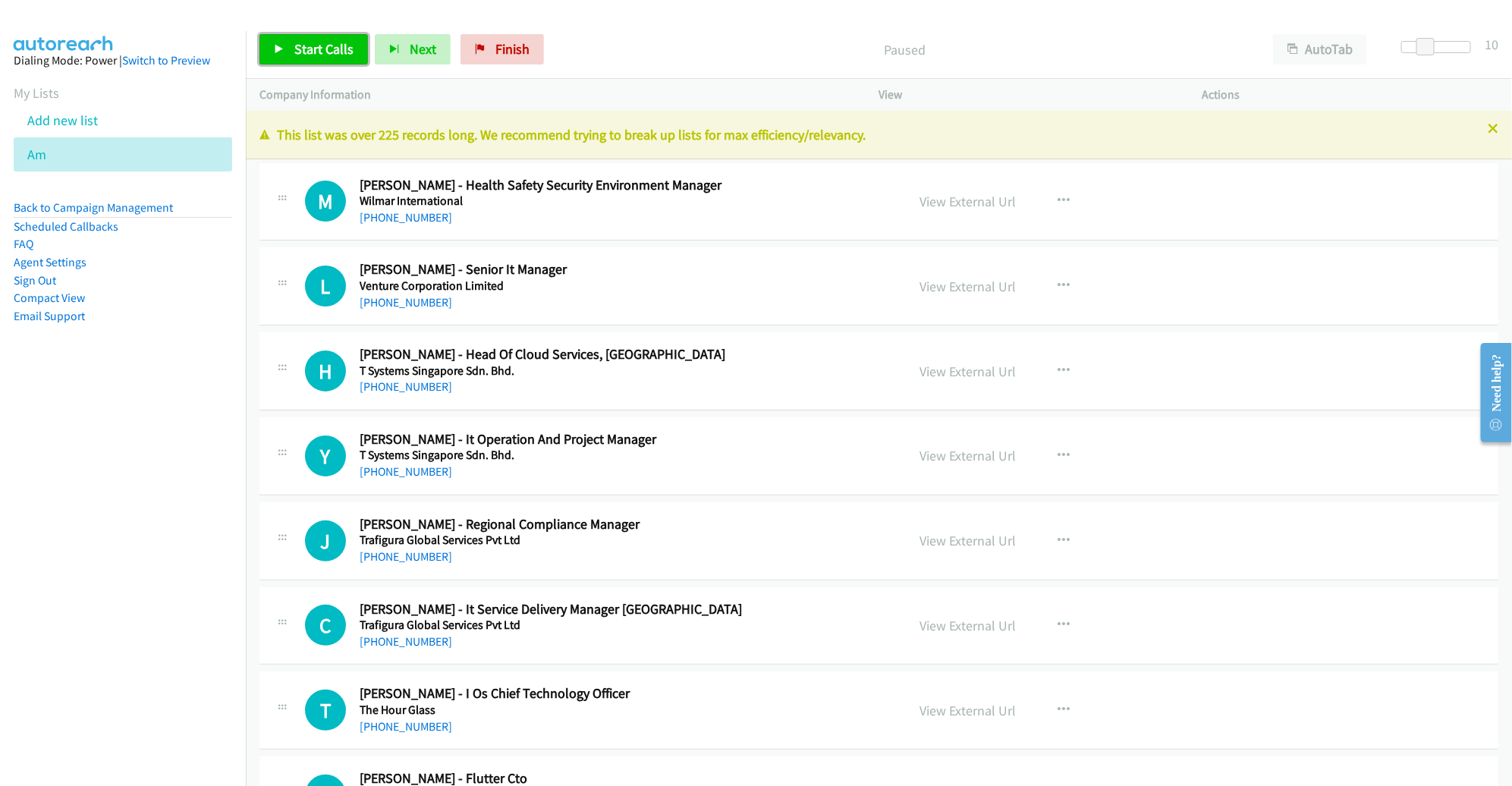
click at [332, 50] on span "Start Calls" at bounding box center [324, 49] width 59 height 17
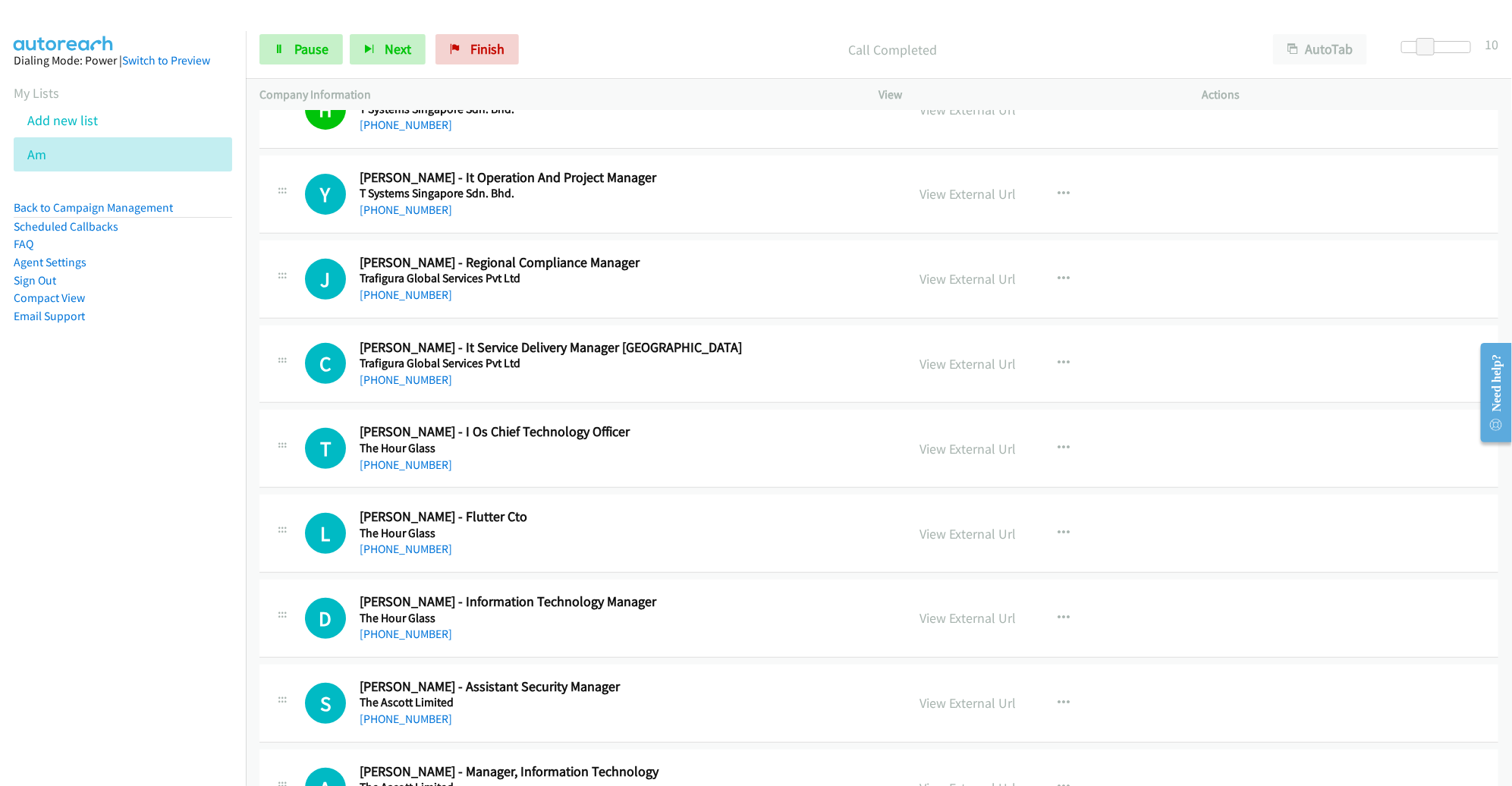
scroll to position [291, 0]
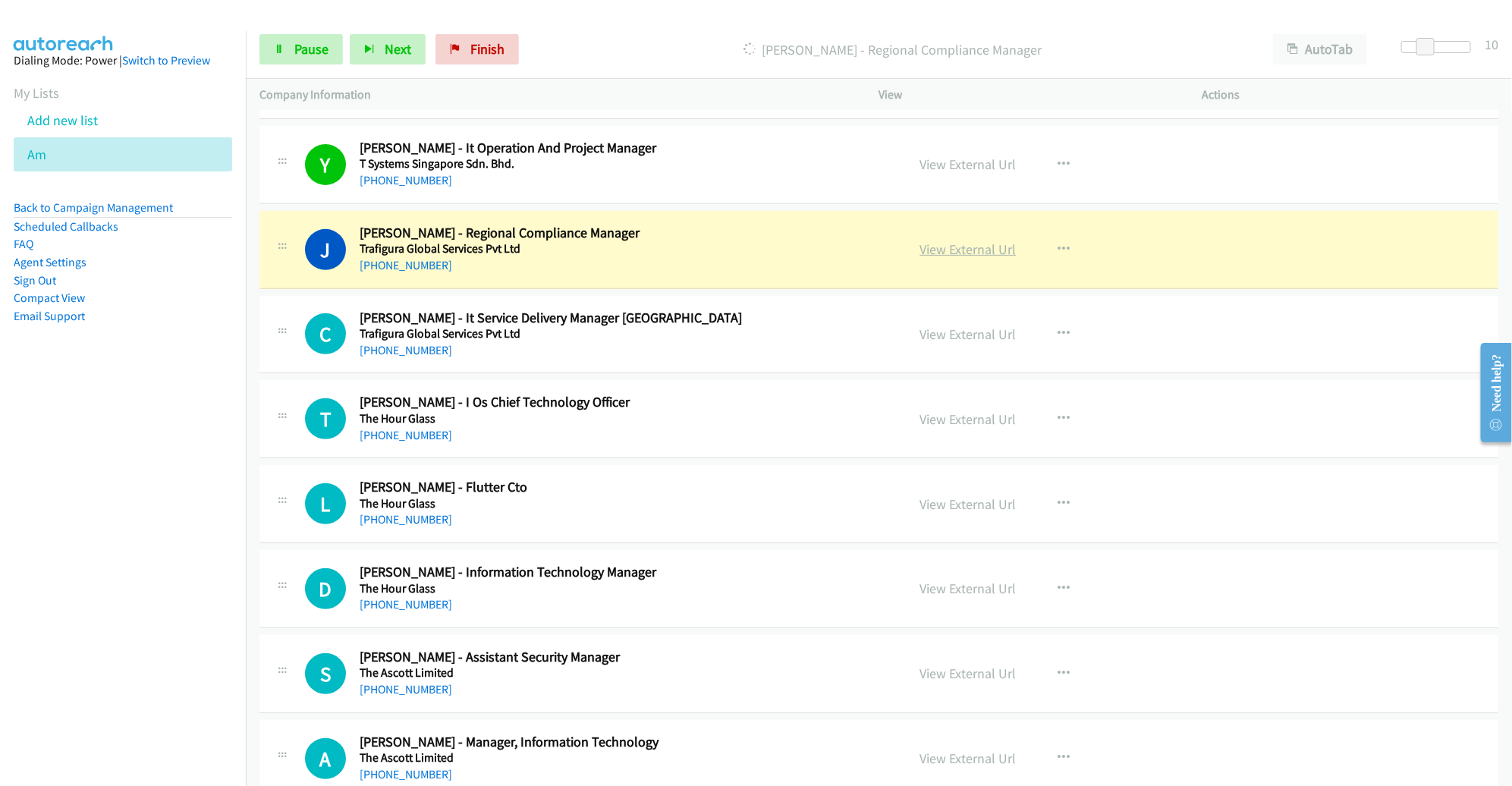
click at [949, 251] on link "View External Url" at bounding box center [968, 249] width 96 height 17
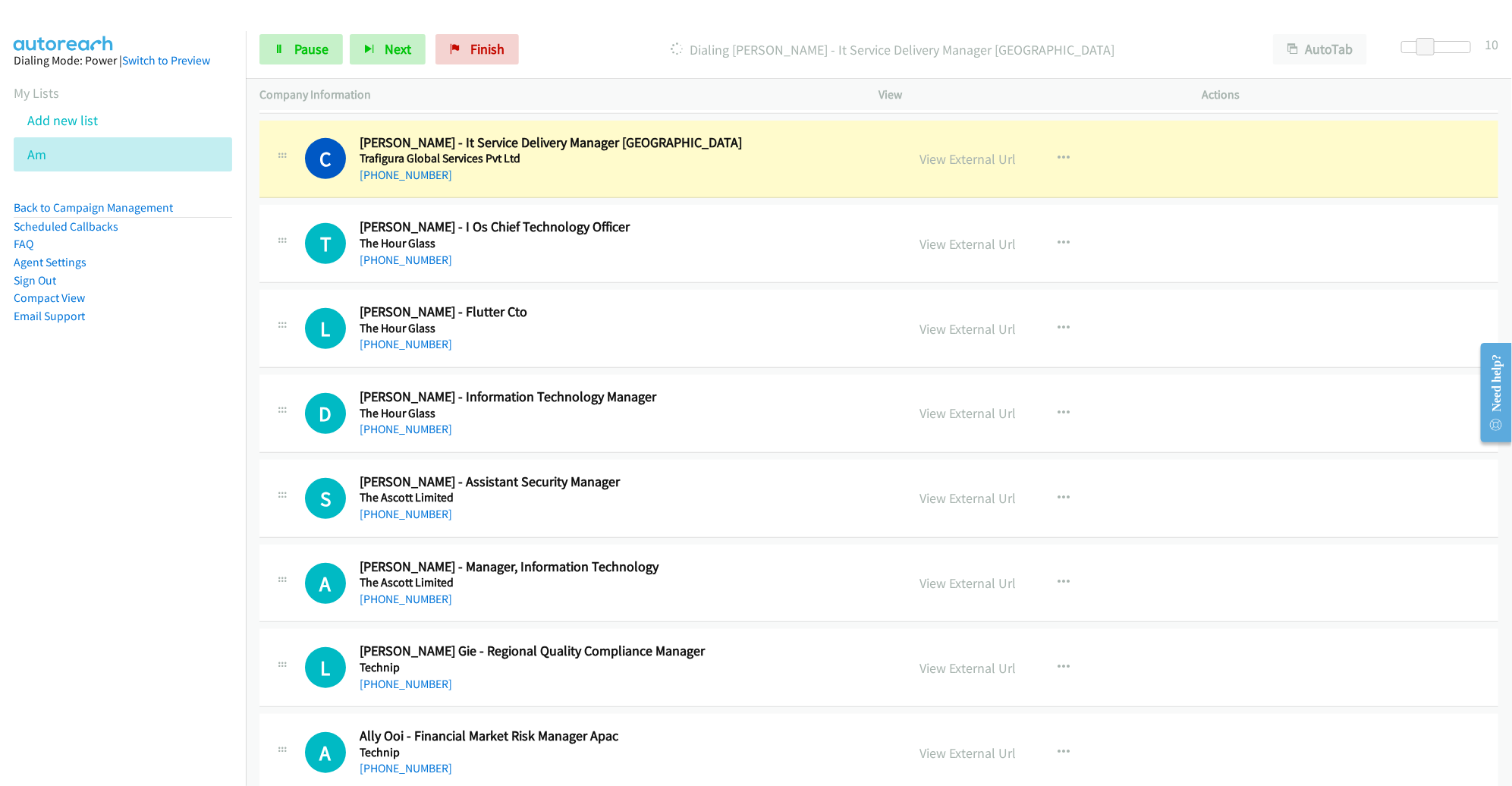
scroll to position [462, 0]
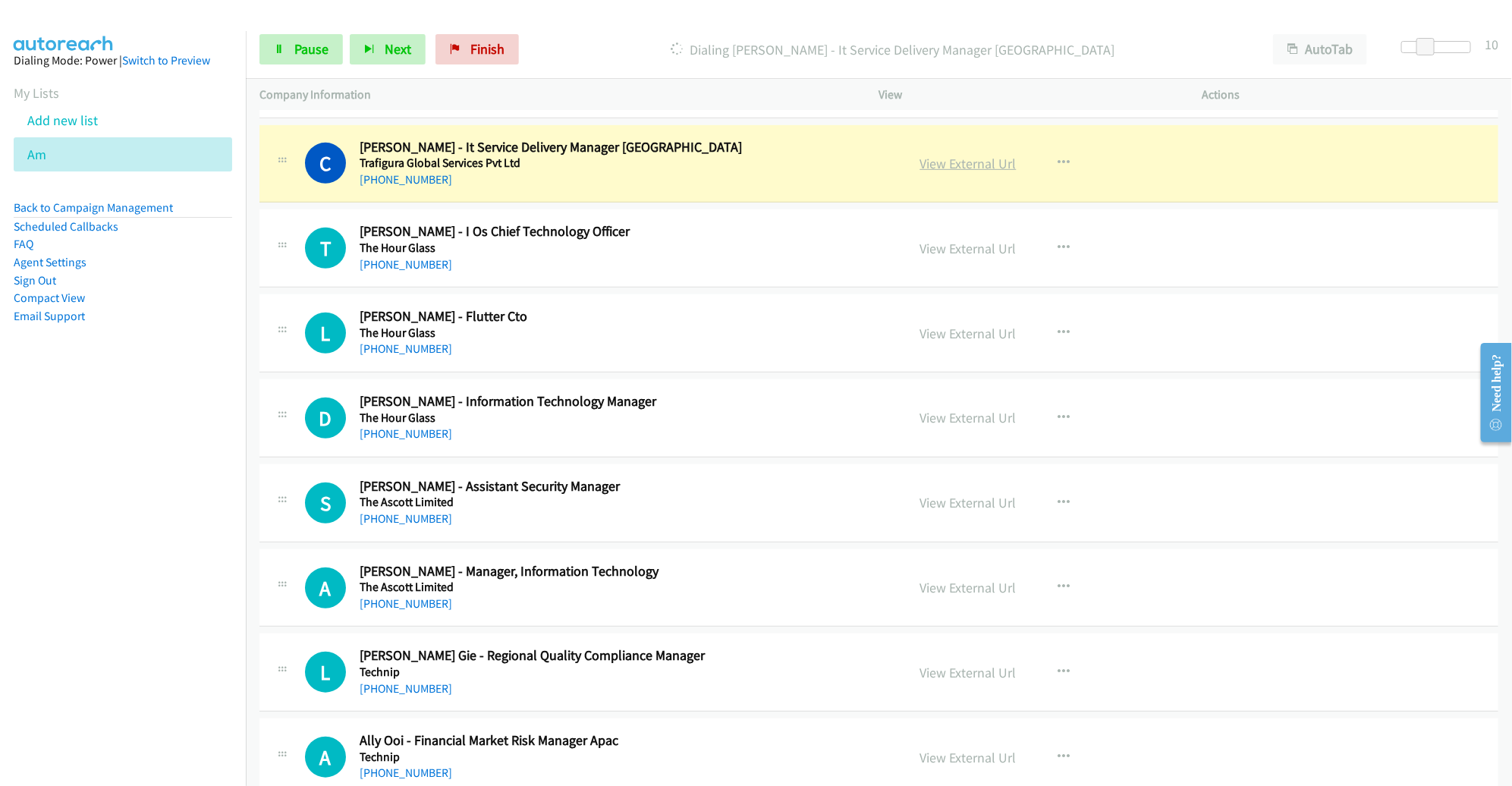
click at [954, 158] on link "View External Url" at bounding box center [968, 163] width 96 height 17
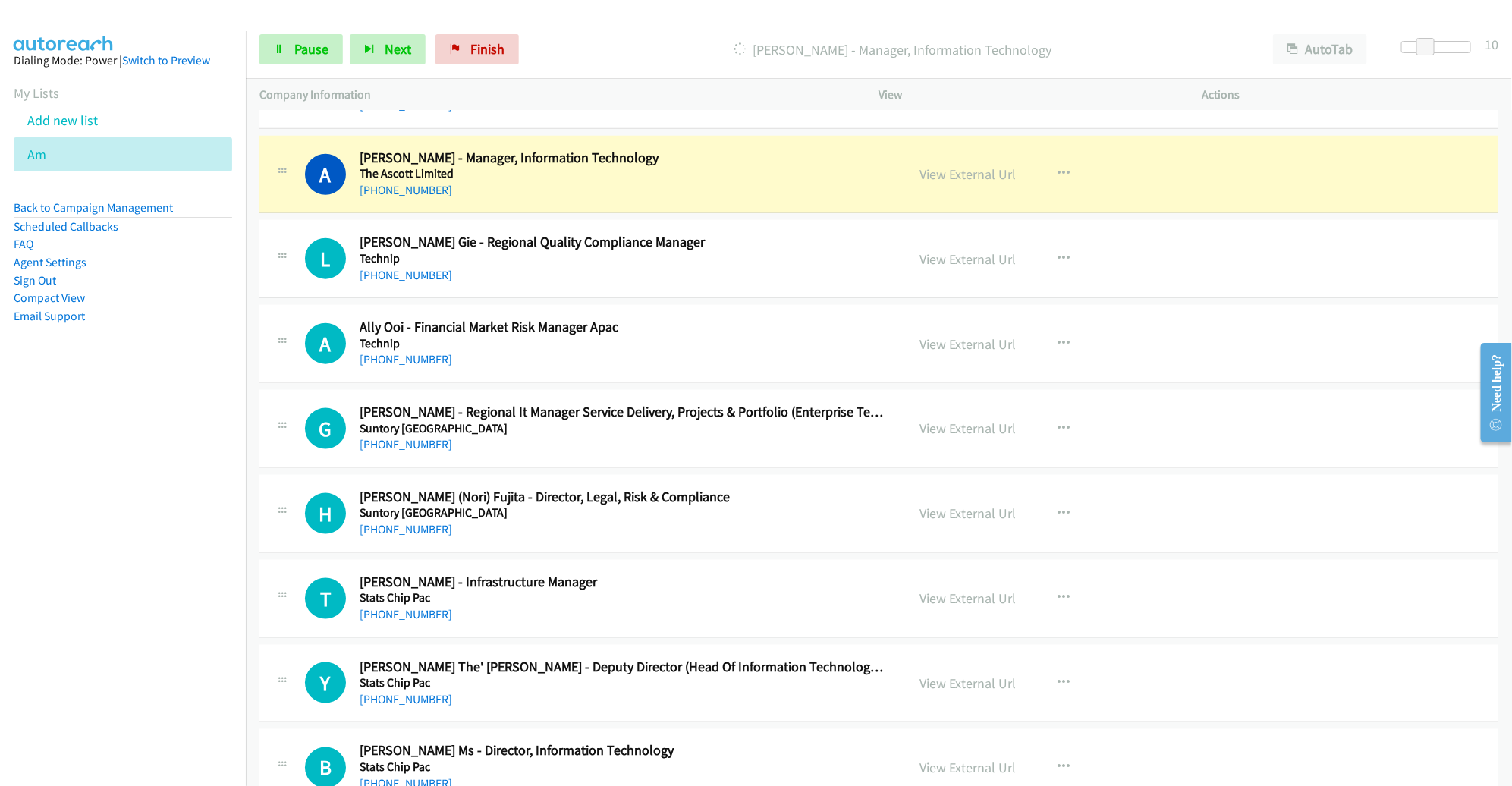
scroll to position [877, 0]
click at [310, 58] on link "Pause" at bounding box center [301, 49] width 84 height 31
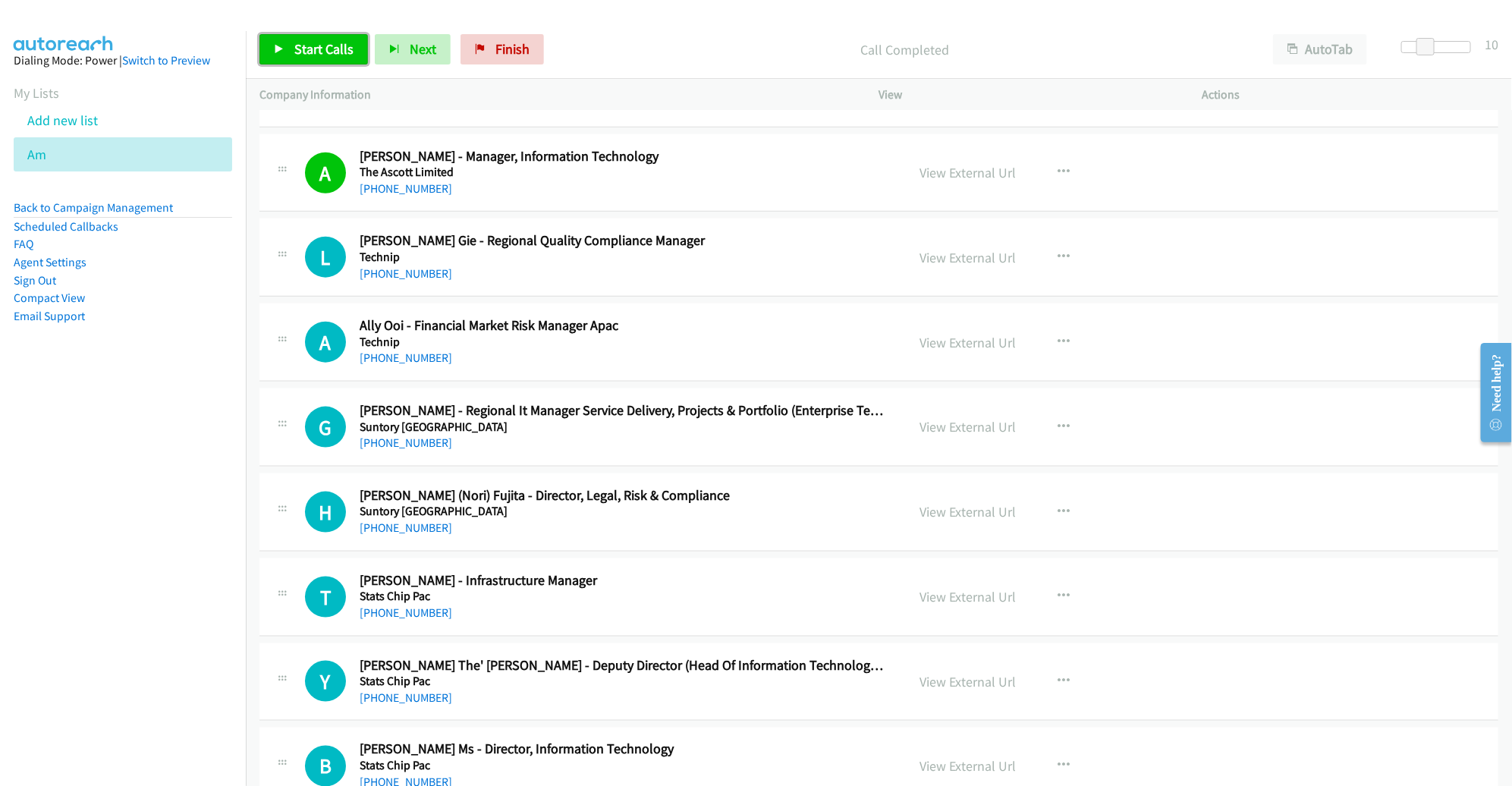
click at [298, 49] on span "Start Calls" at bounding box center [324, 49] width 59 height 17
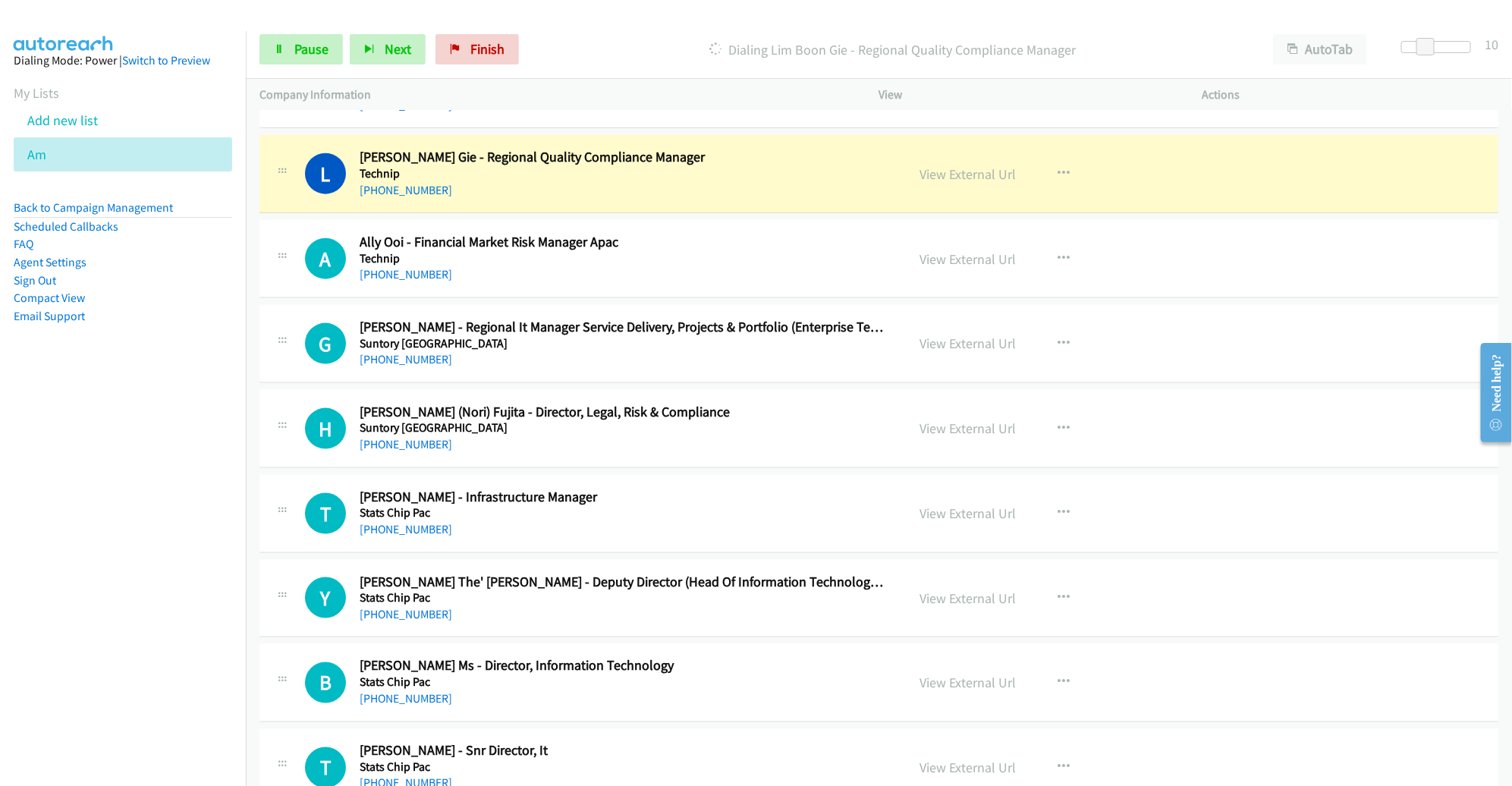
scroll to position [959, 0]
click at [1058, 253] on icon "button" at bounding box center [1065, 260] width 13 height 13
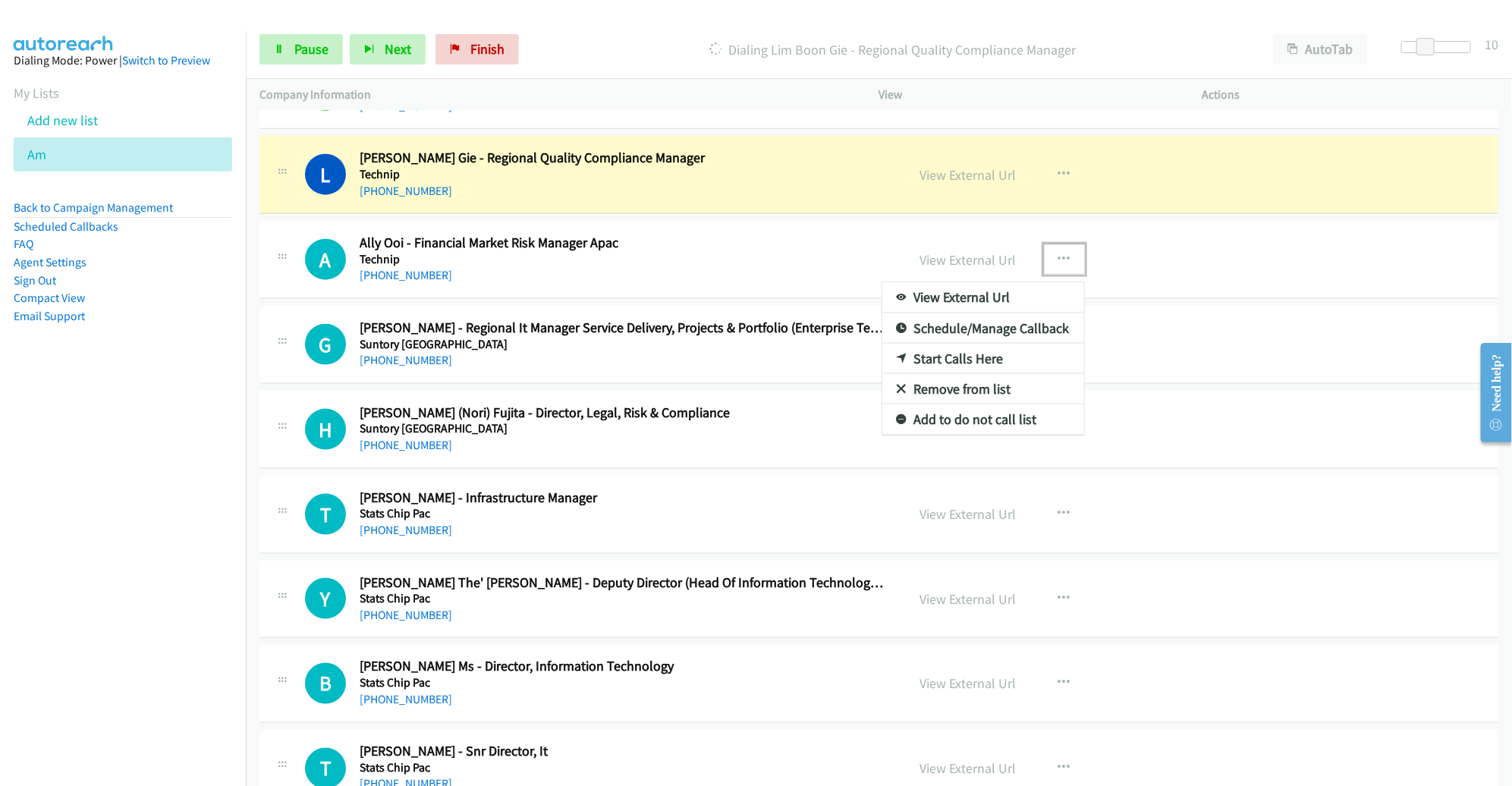
click at [952, 383] on link "Remove from list" at bounding box center [983, 389] width 202 height 31
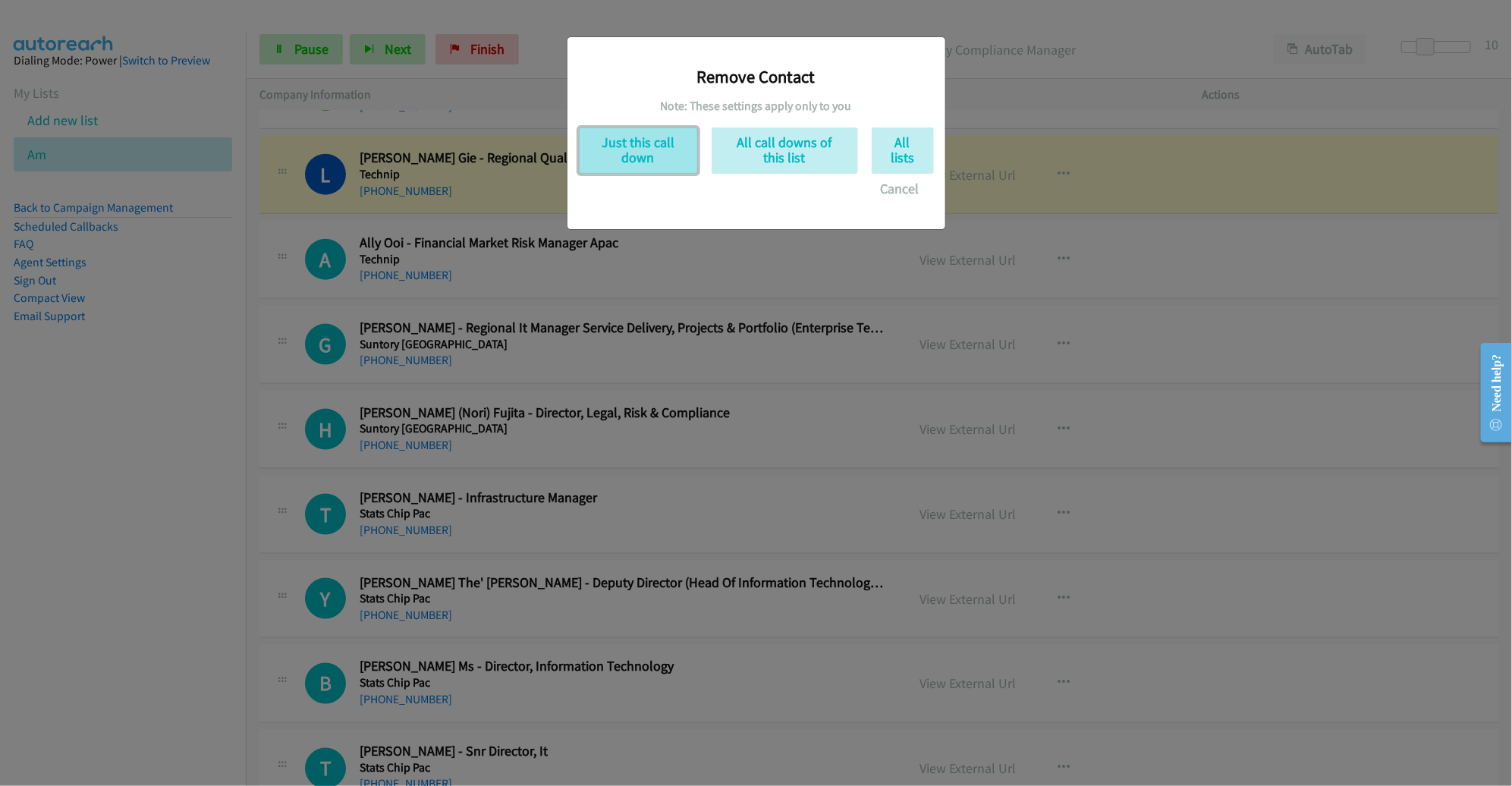
click at [627, 155] on button "Just this call down" at bounding box center [638, 151] width 119 height 47
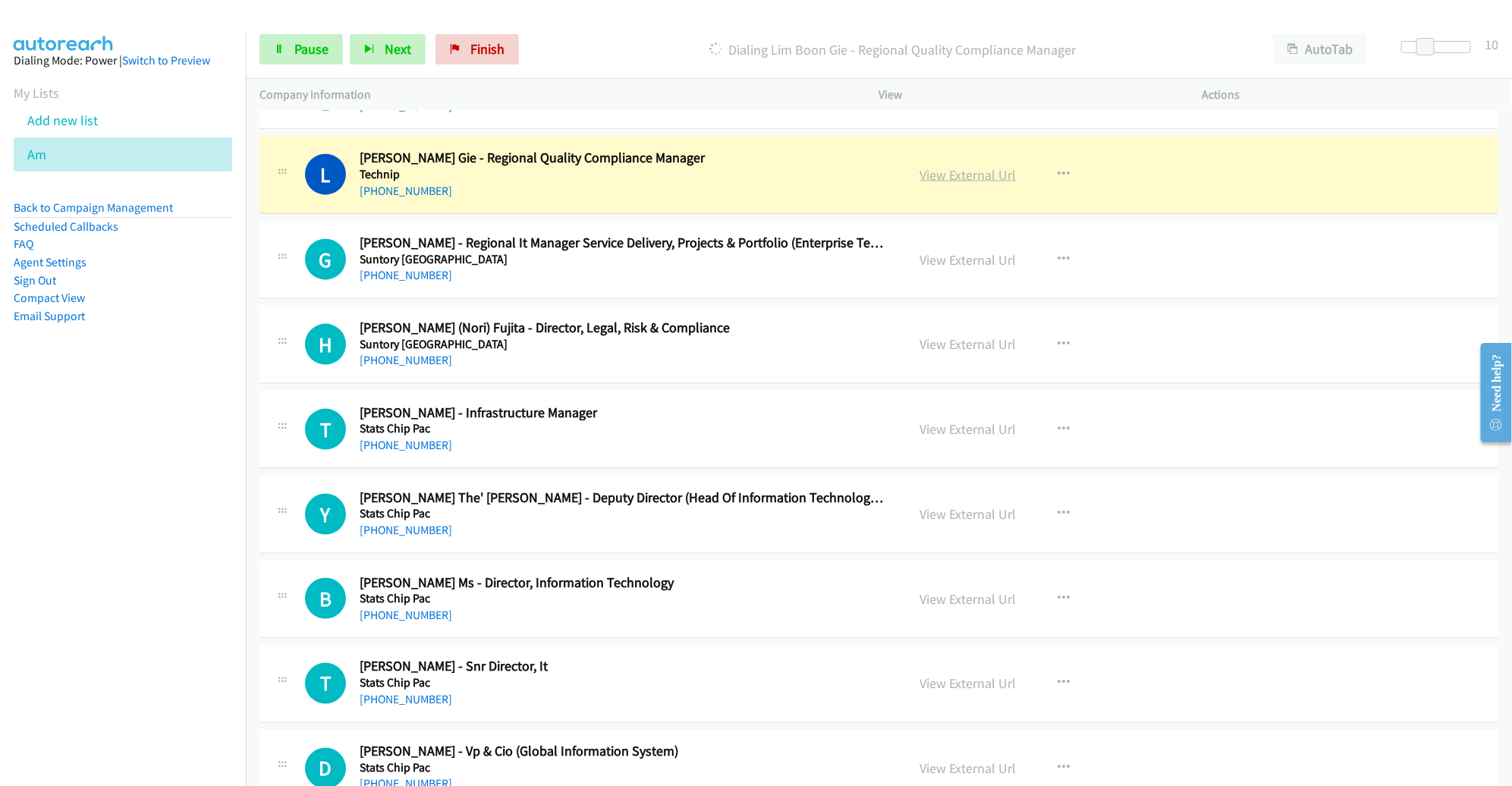
click at [943, 166] on link "View External Url" at bounding box center [968, 174] width 96 height 17
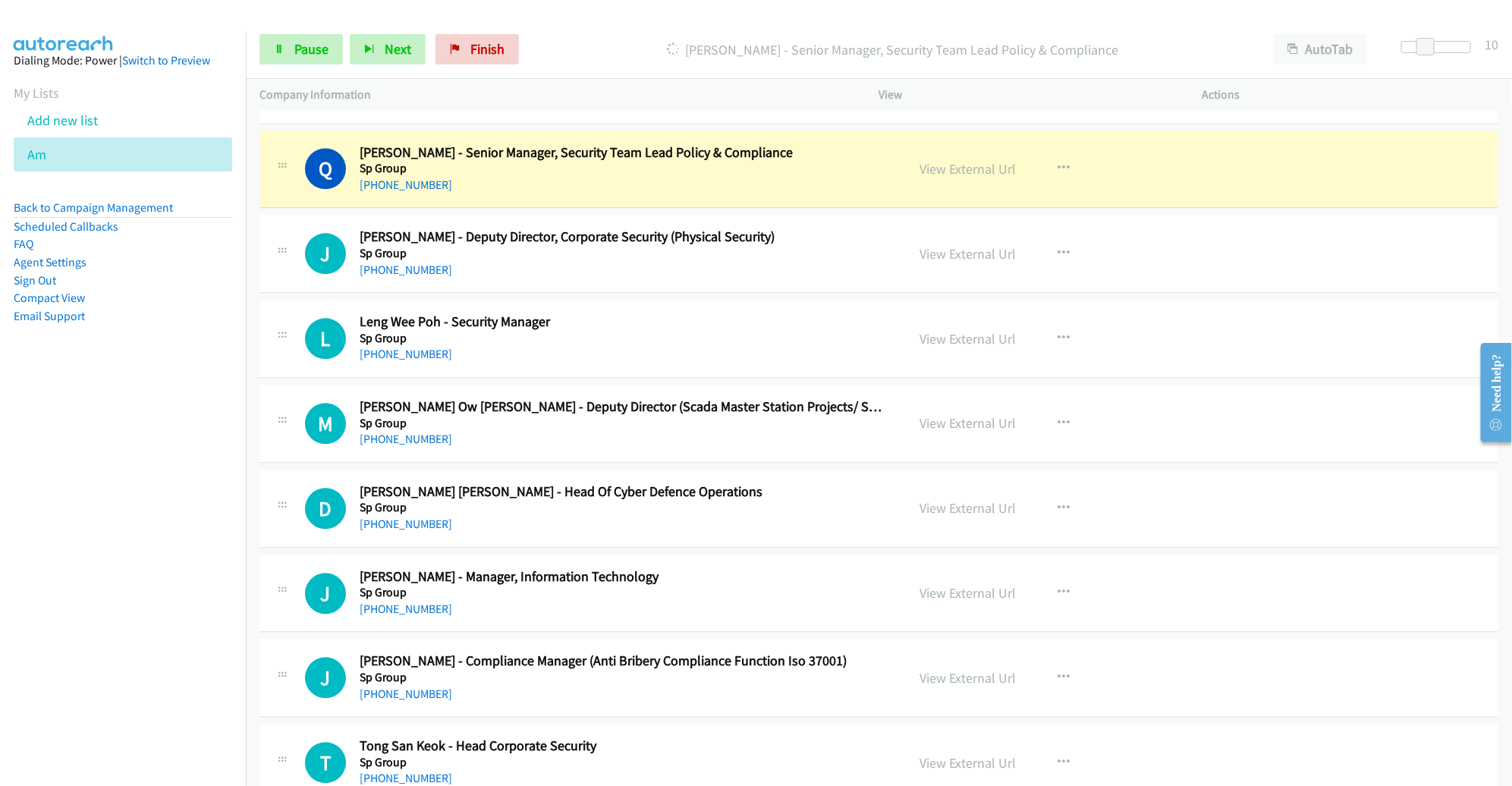
scroll to position [1818, 0]
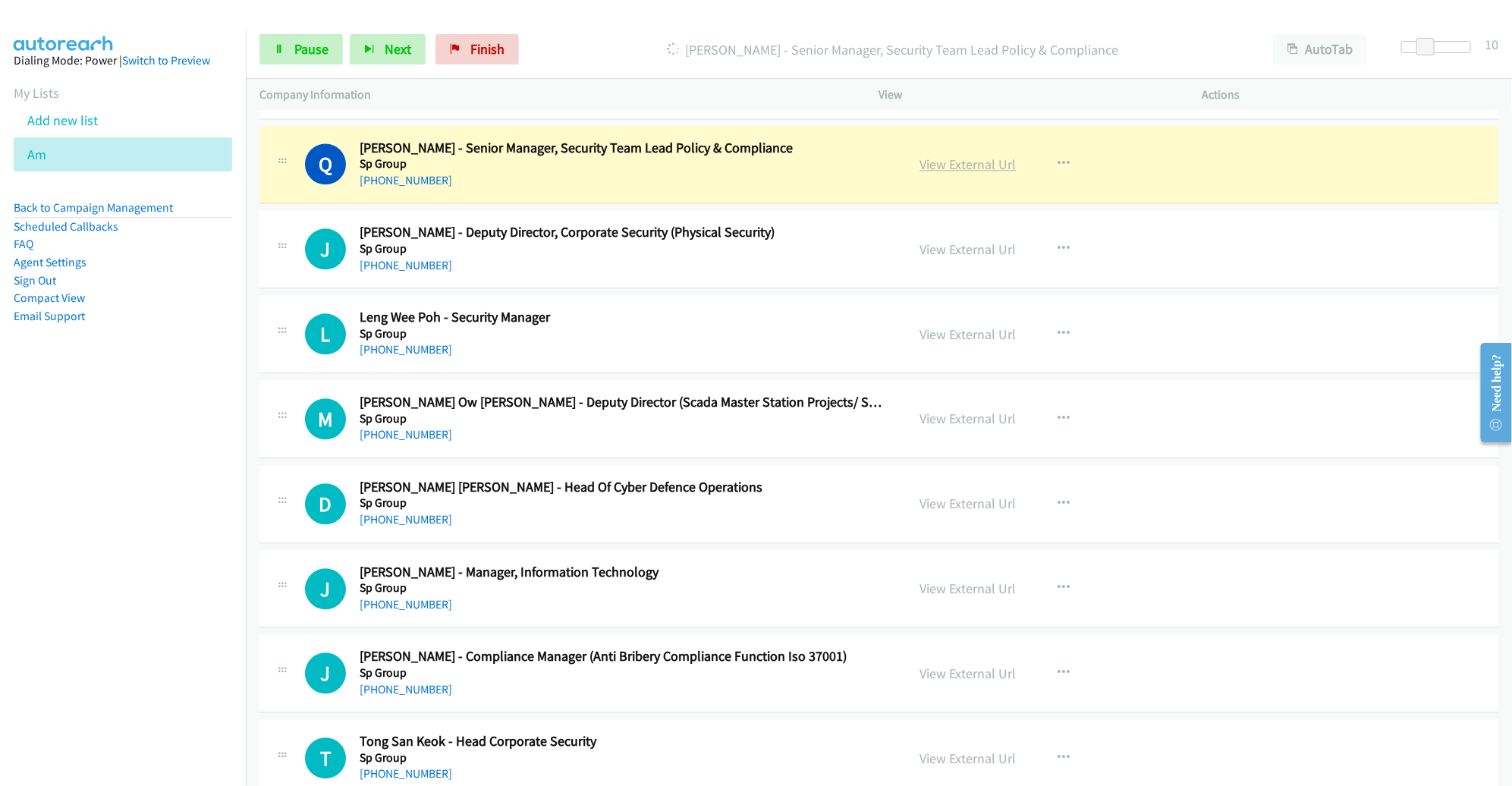
click at [955, 163] on link "View External Url" at bounding box center [968, 163] width 96 height 17
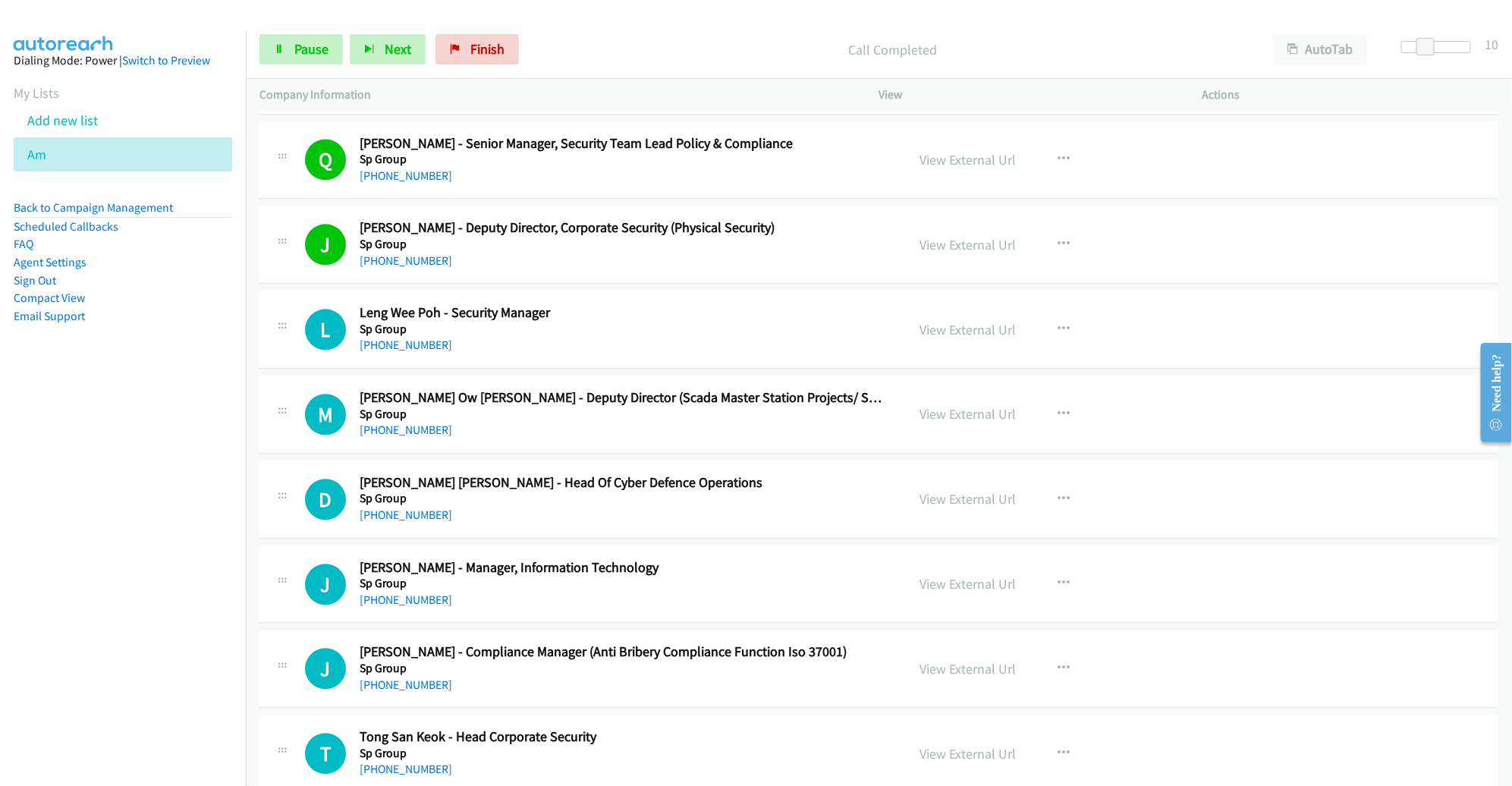
scroll to position [1842, 0]
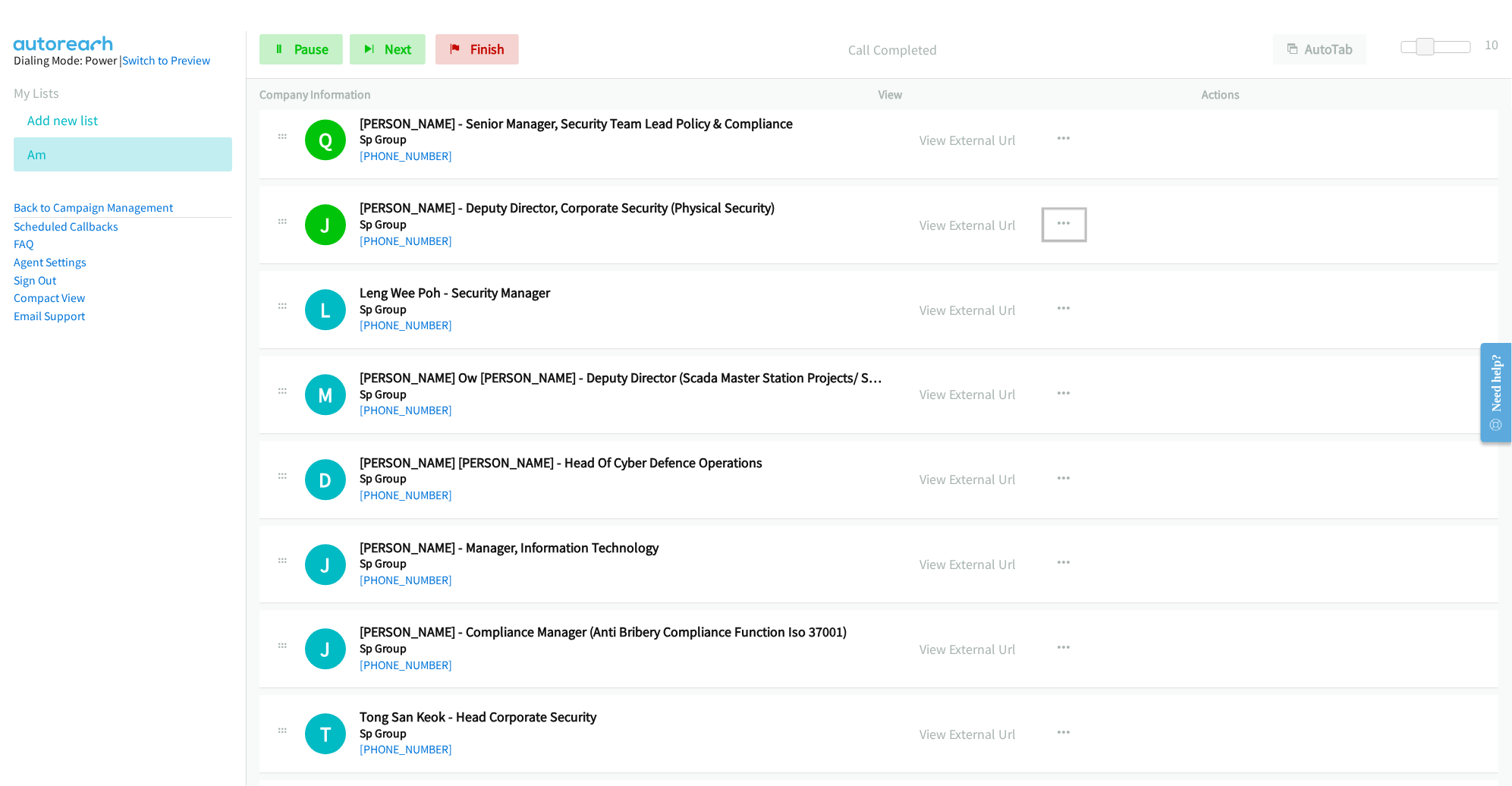
click at [1058, 218] on icon "button" at bounding box center [1065, 225] width 13 height 13
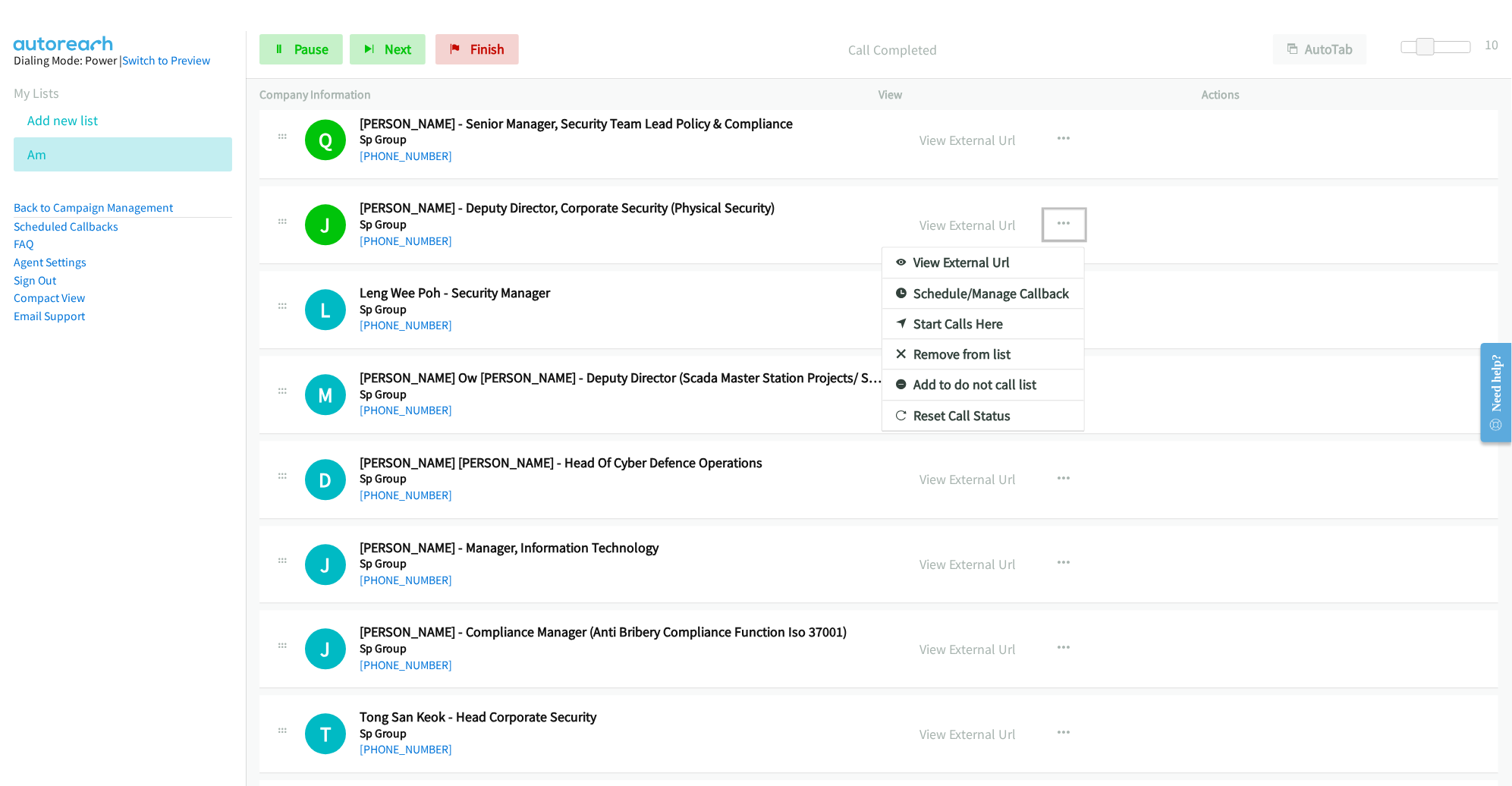
click at [957, 350] on link "Remove from list" at bounding box center [983, 355] width 202 height 31
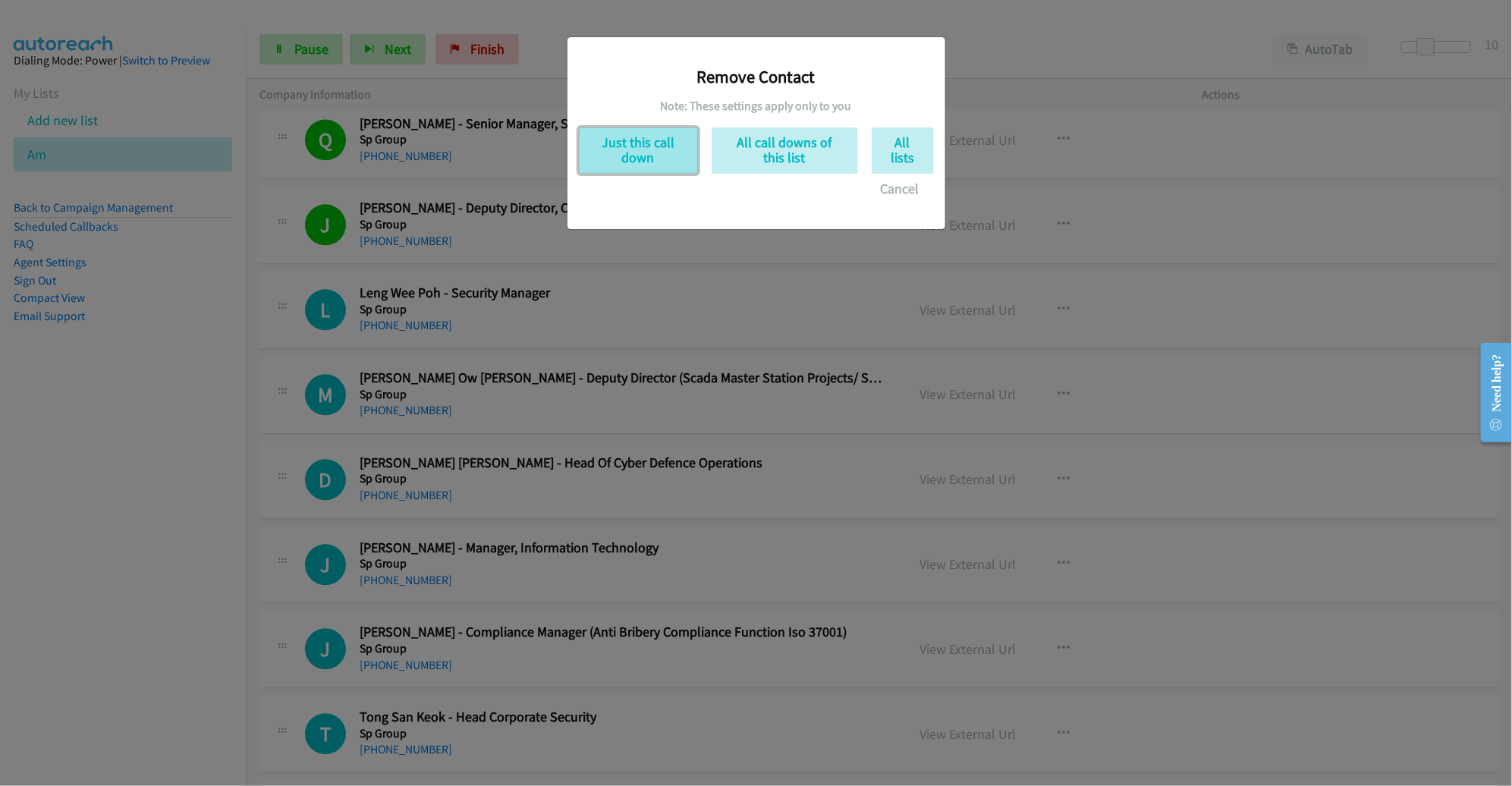
click at [660, 157] on button "Just this call down" at bounding box center [638, 151] width 119 height 47
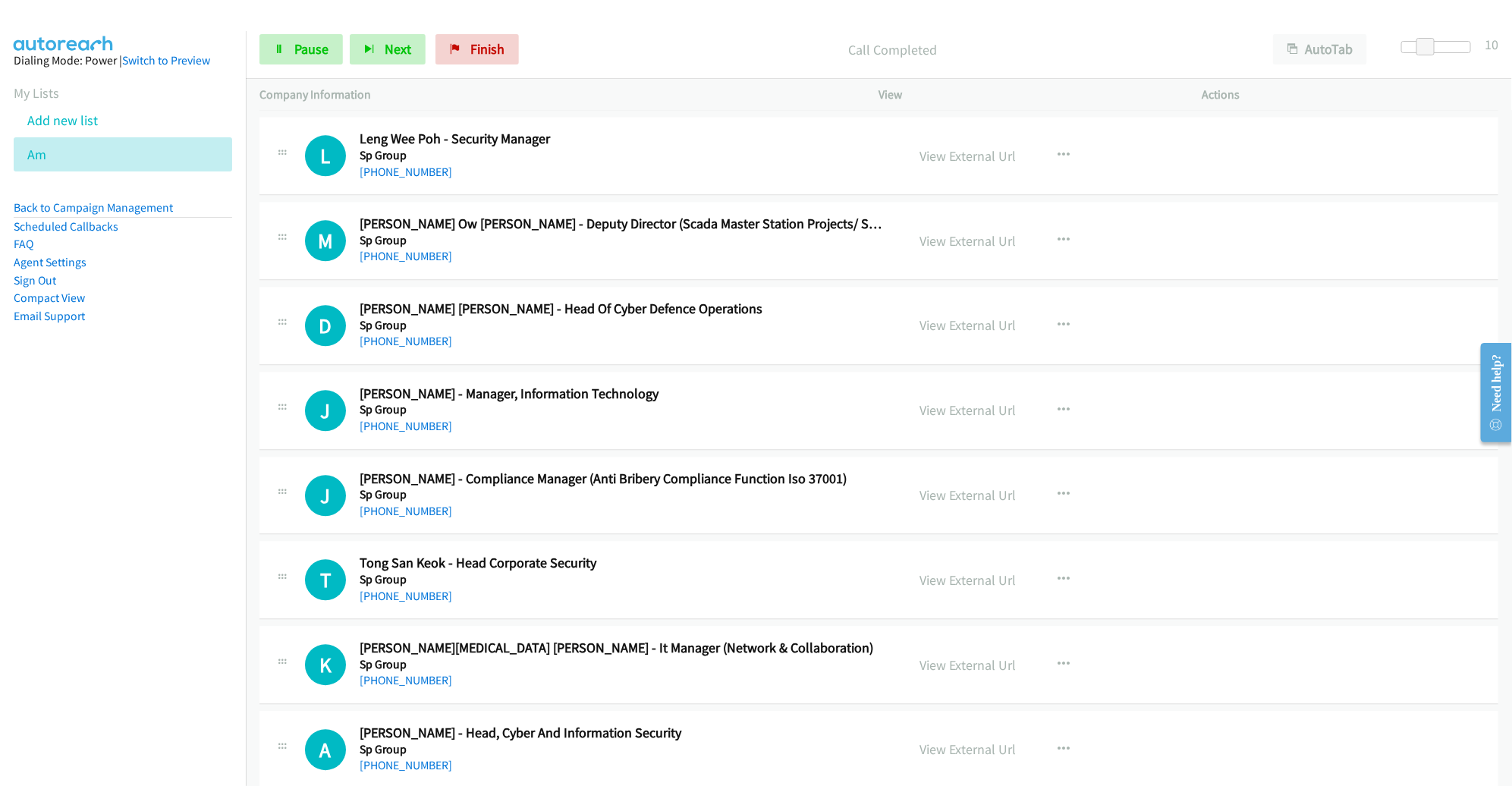
scroll to position [1912, 0]
click at [1058, 151] on icon "button" at bounding box center [1065, 155] width 13 height 13
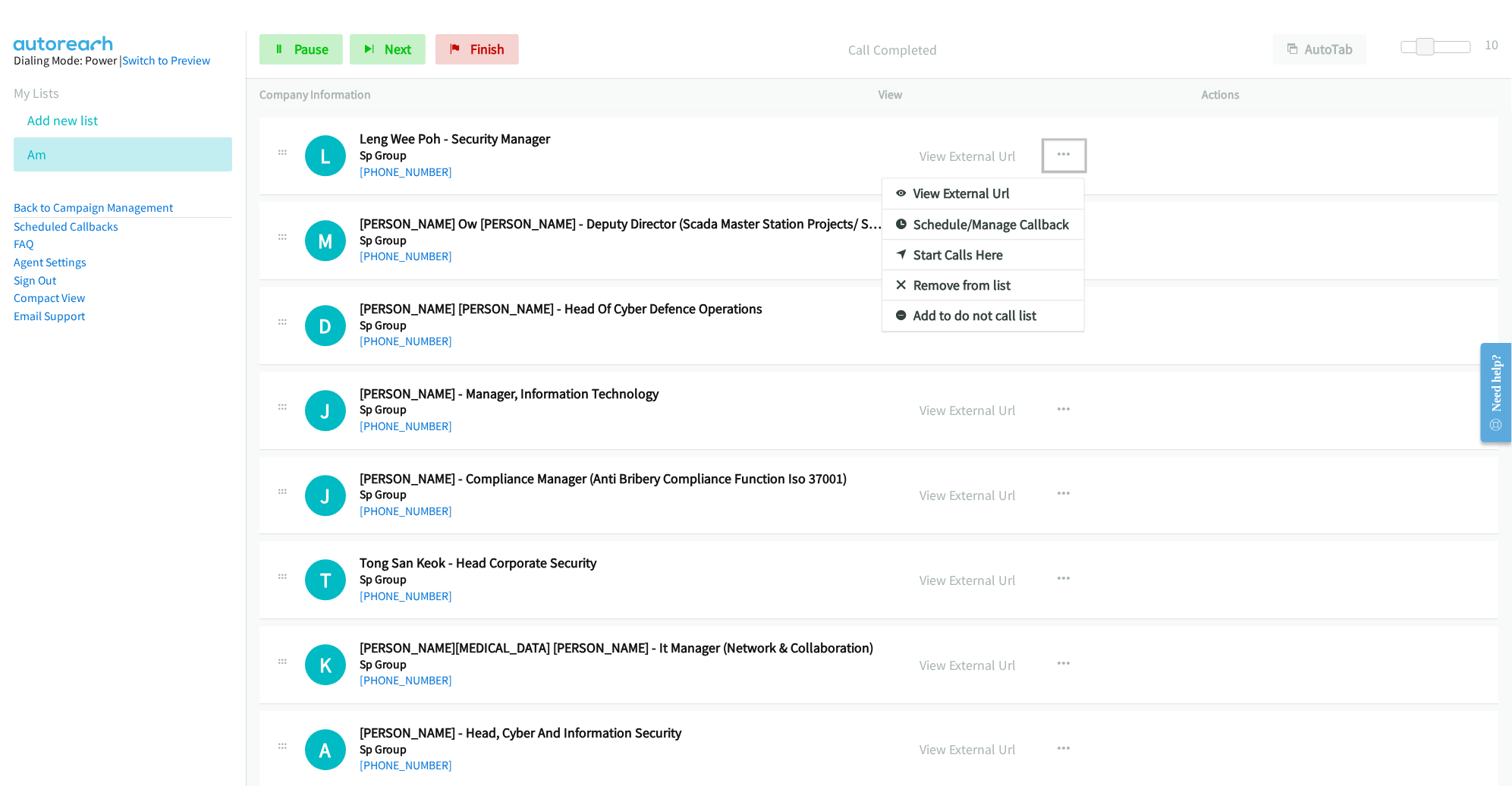
click at [973, 278] on link "Remove from list" at bounding box center [983, 286] width 202 height 31
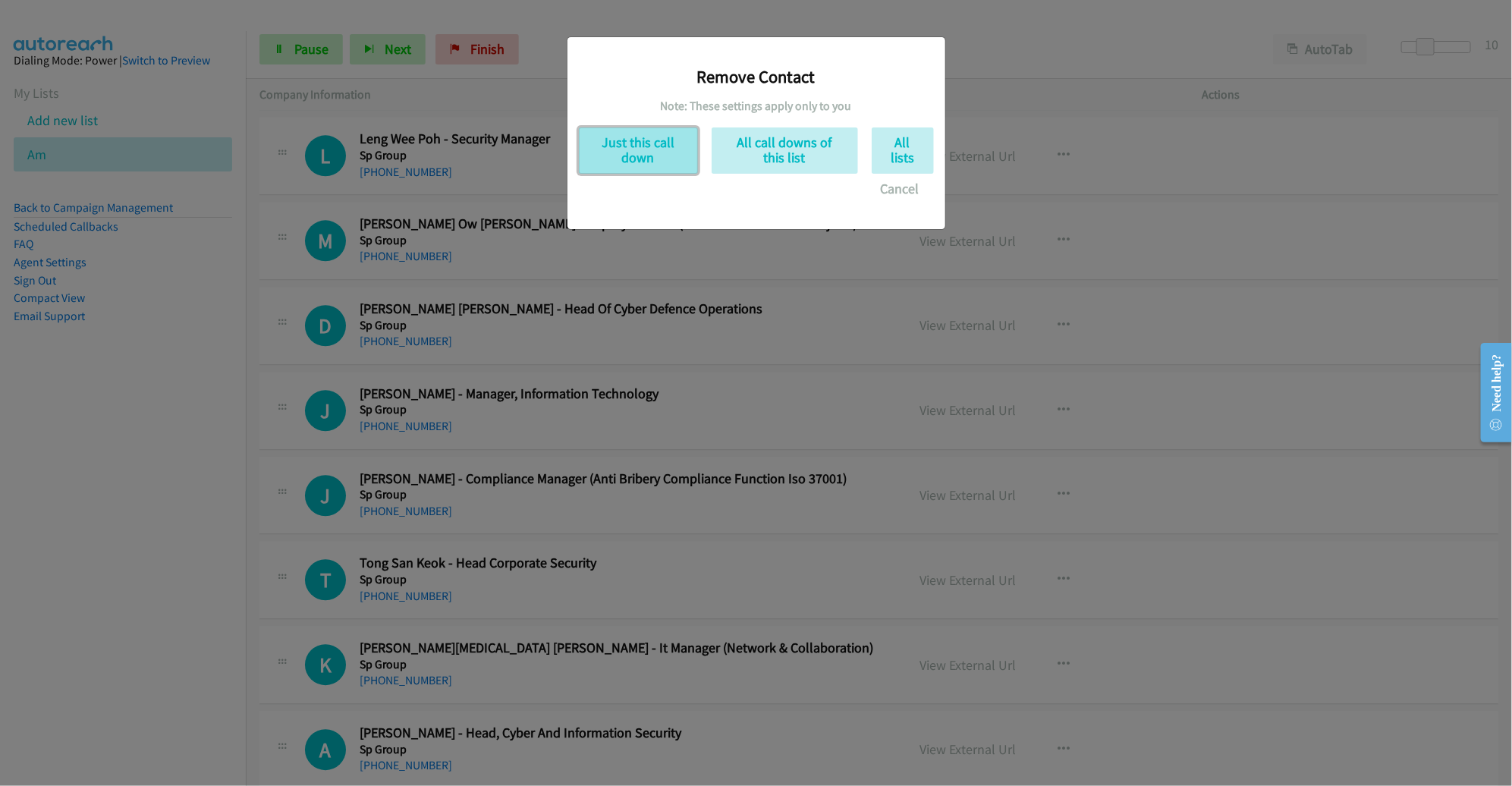
click at [646, 138] on button "Just this call down" at bounding box center [638, 151] width 119 height 47
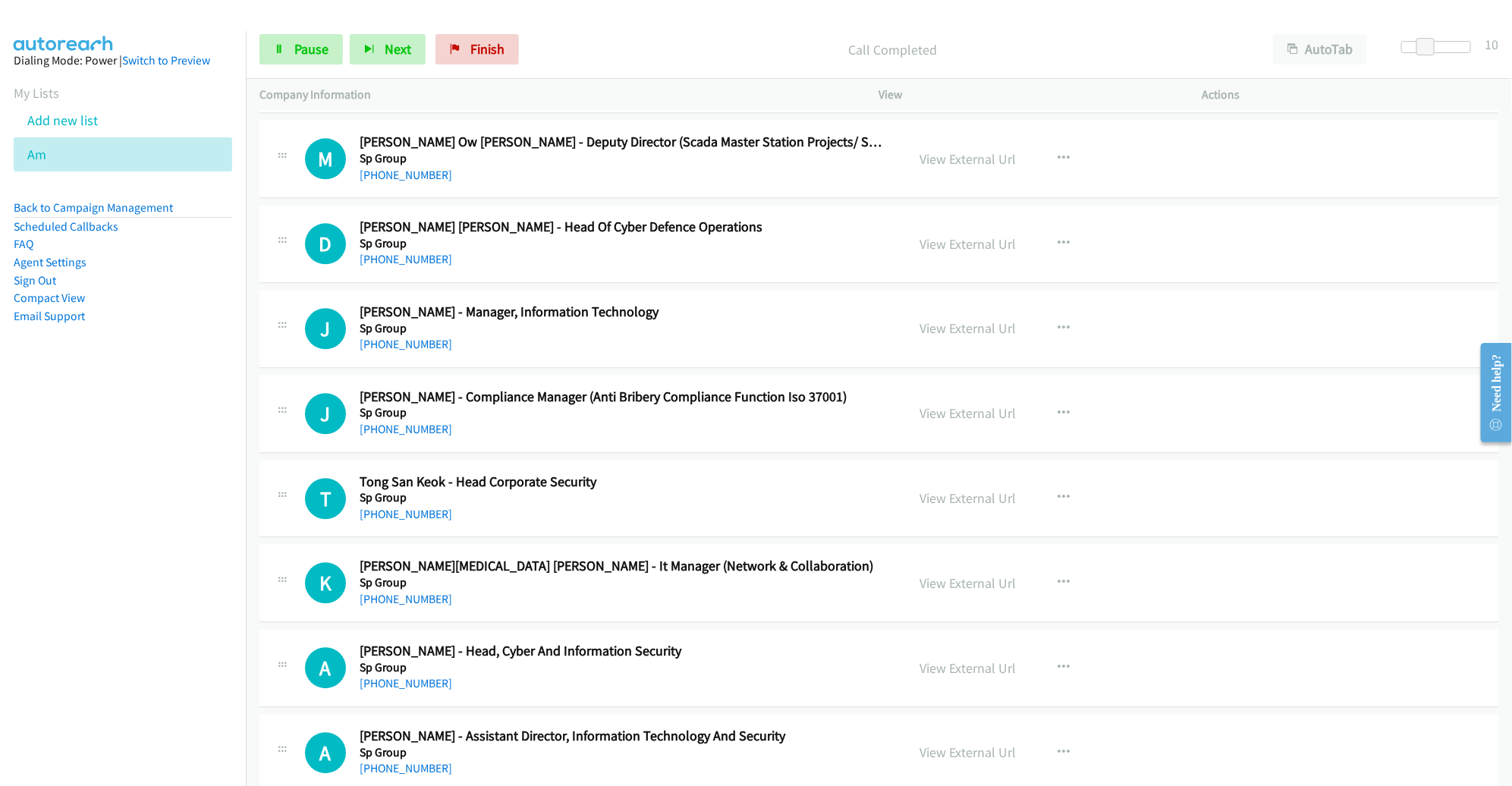
scroll to position [1910, 0]
click at [1058, 236] on icon "button" at bounding box center [1065, 243] width 13 height 13
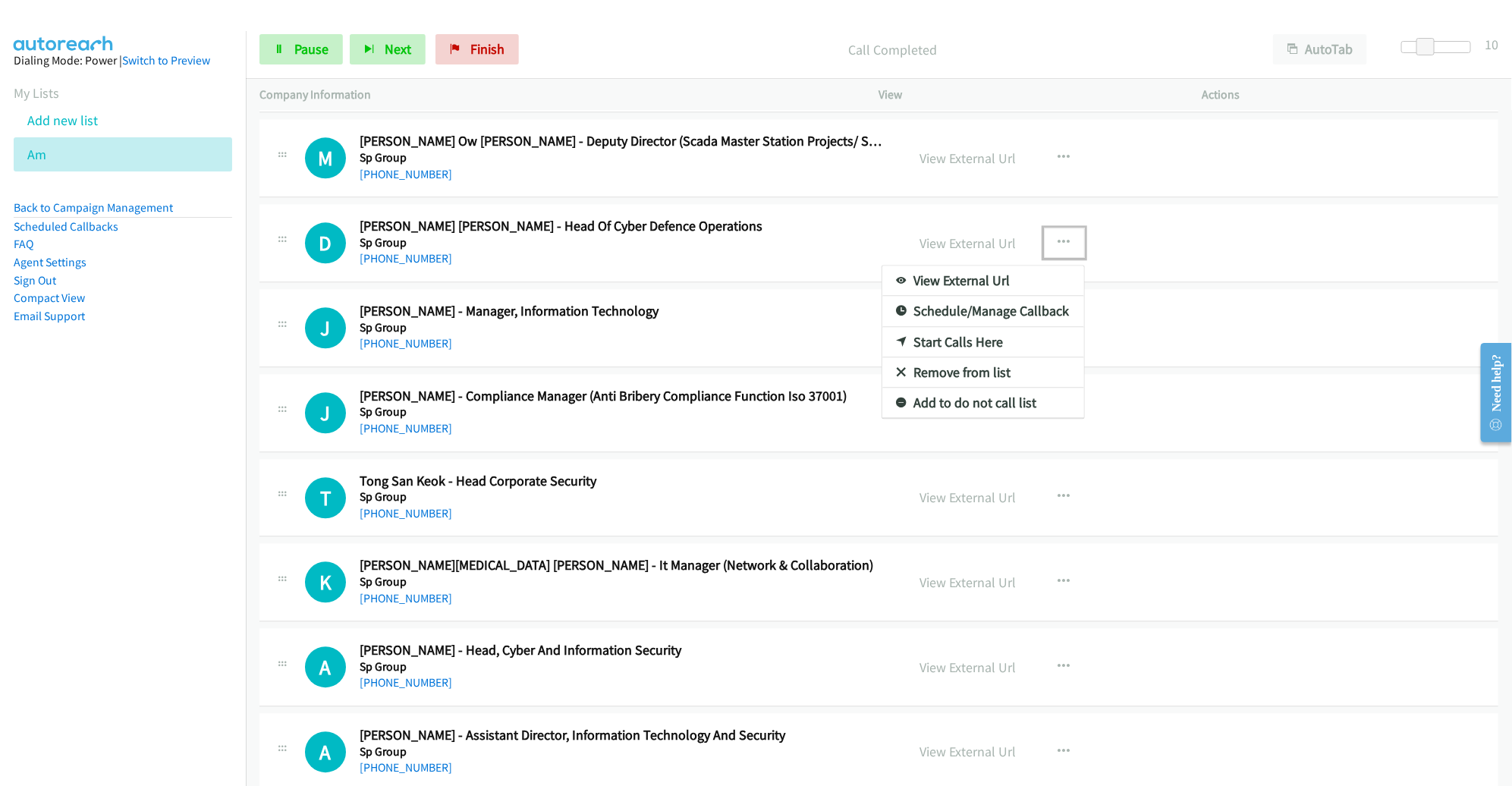
click at [940, 334] on link "Start Calls Here" at bounding box center [983, 342] width 202 height 31
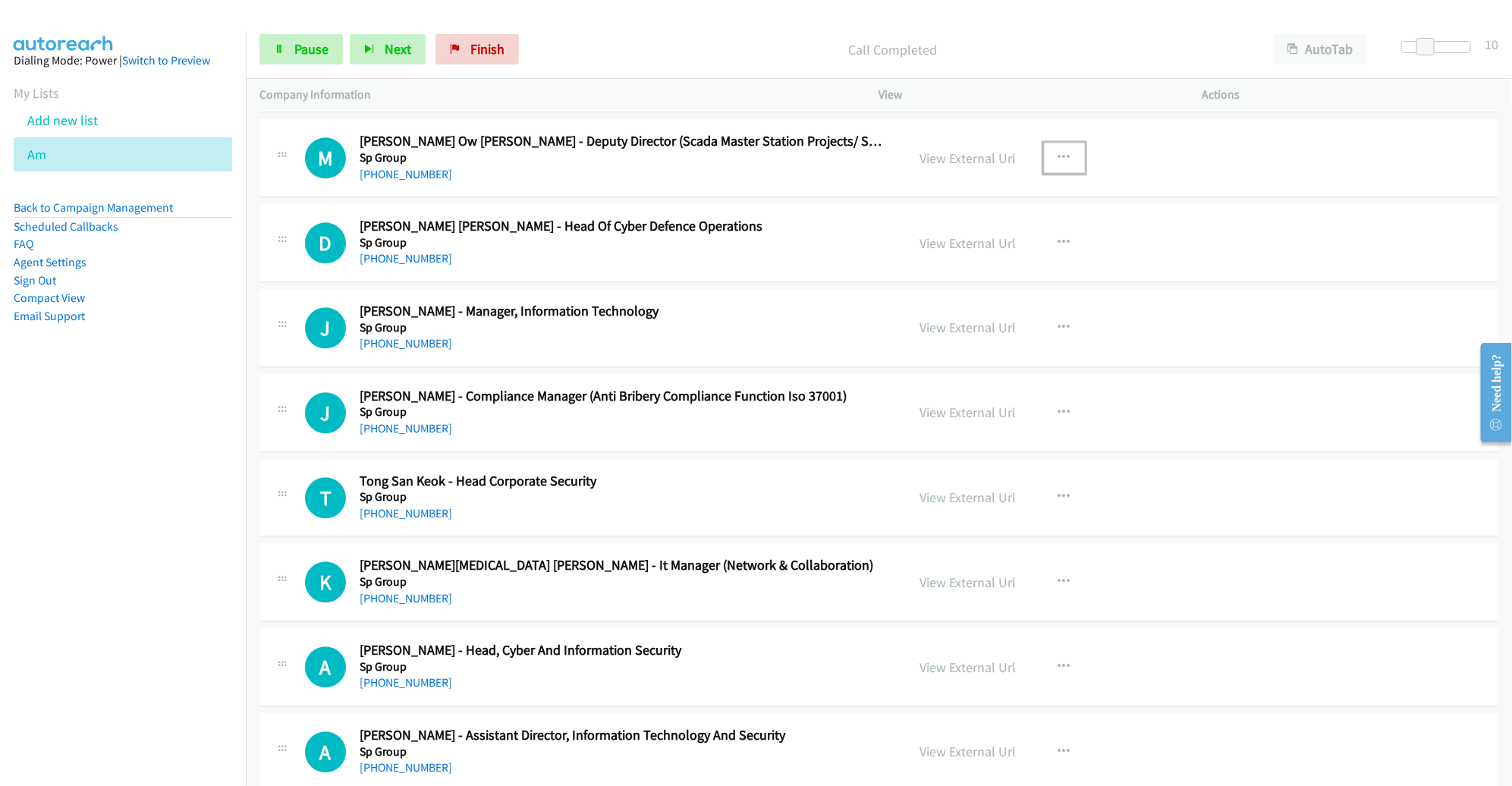
click at [1058, 152] on icon "button" at bounding box center [1065, 158] width 13 height 13
click at [947, 277] on link "Remove from list" at bounding box center [983, 287] width 202 height 31
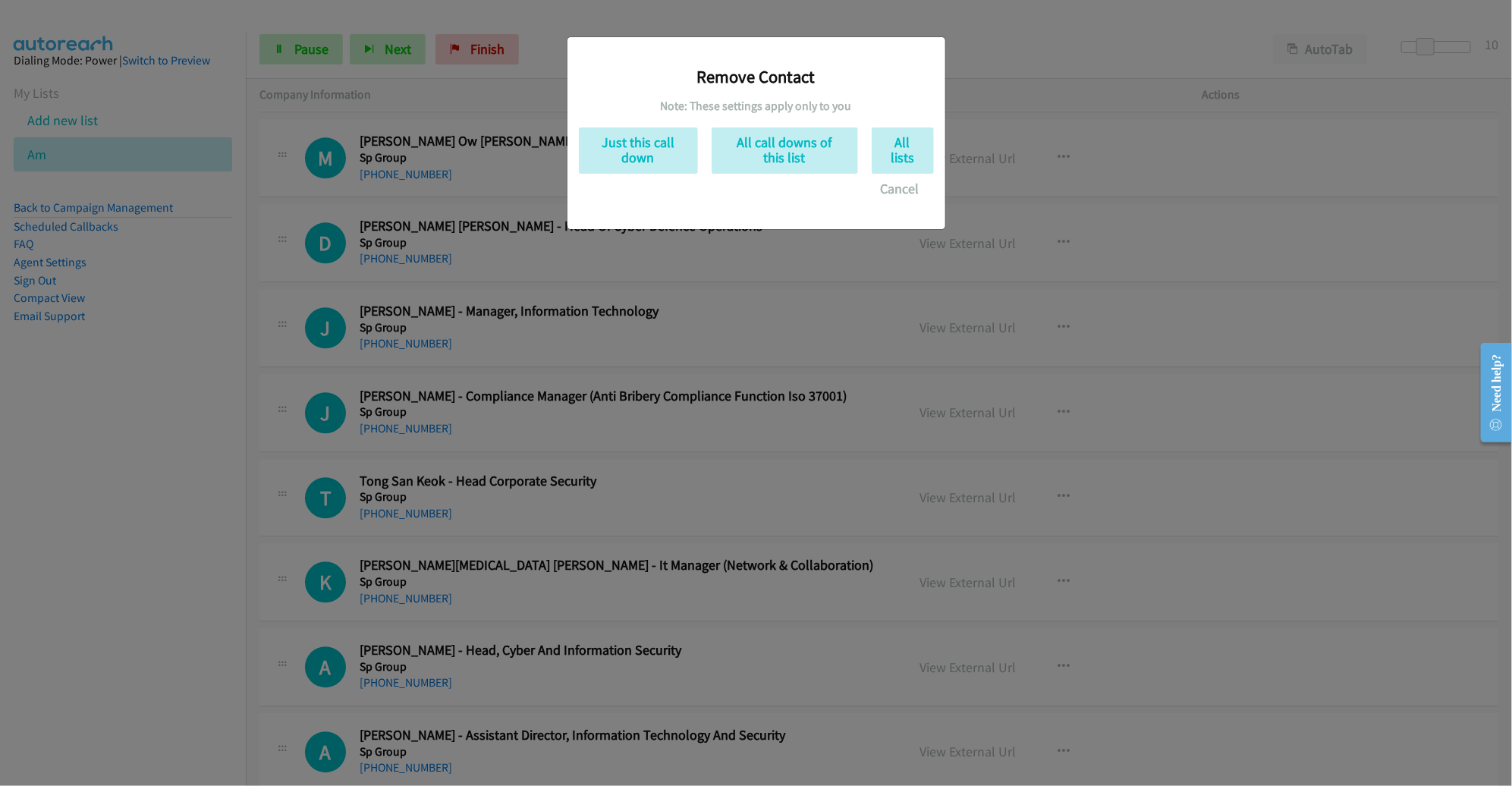
click at [604, 119] on div "Remove Contact Note: These settings apply only to you Just this call down All c…" at bounding box center [756, 126] width 355 height 155
click at [625, 144] on button "Just this call down" at bounding box center [638, 151] width 119 height 47
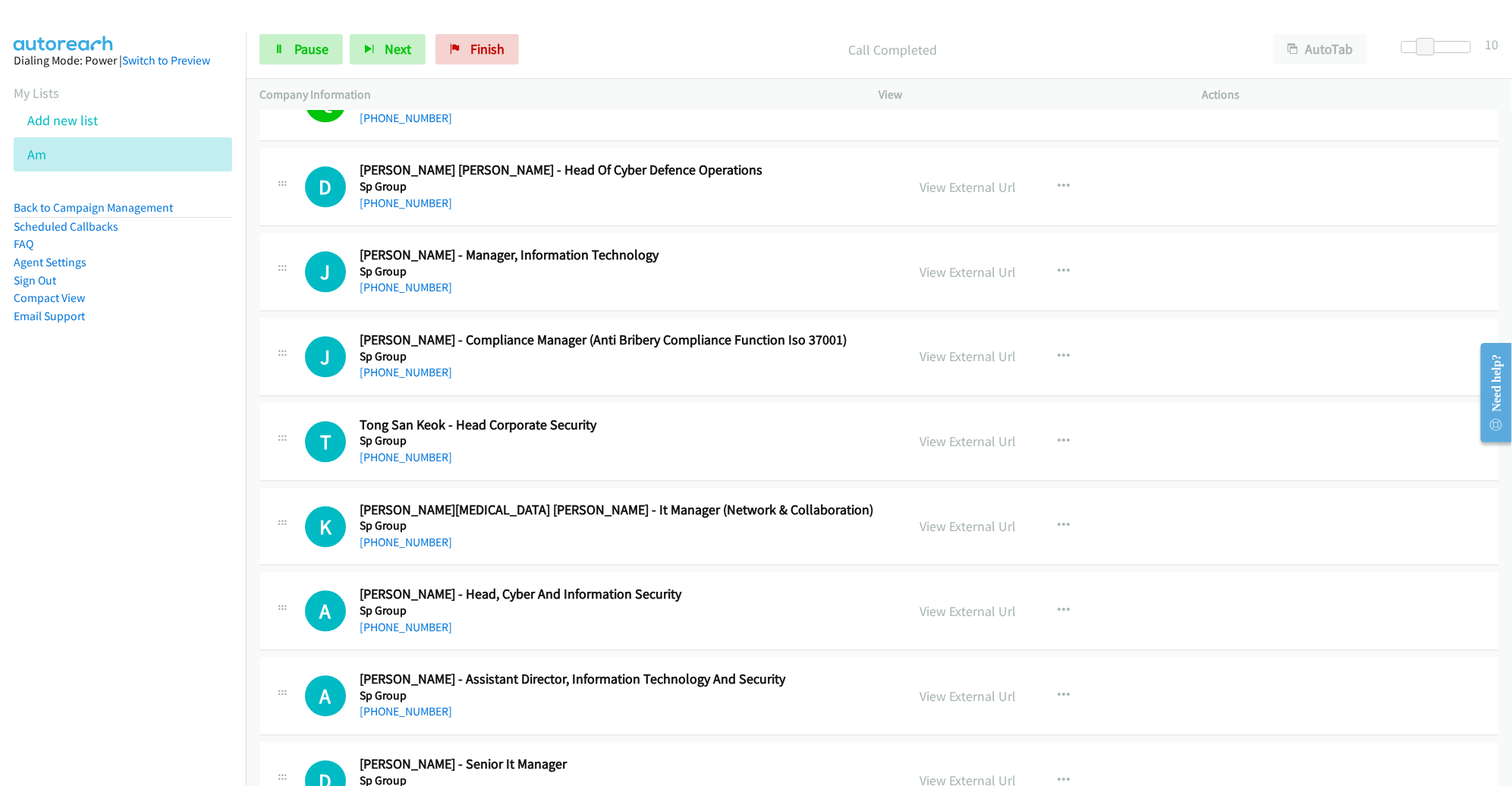
scroll to position [1882, 0]
click at [1058, 183] on icon "button" at bounding box center [1065, 185] width 13 height 13
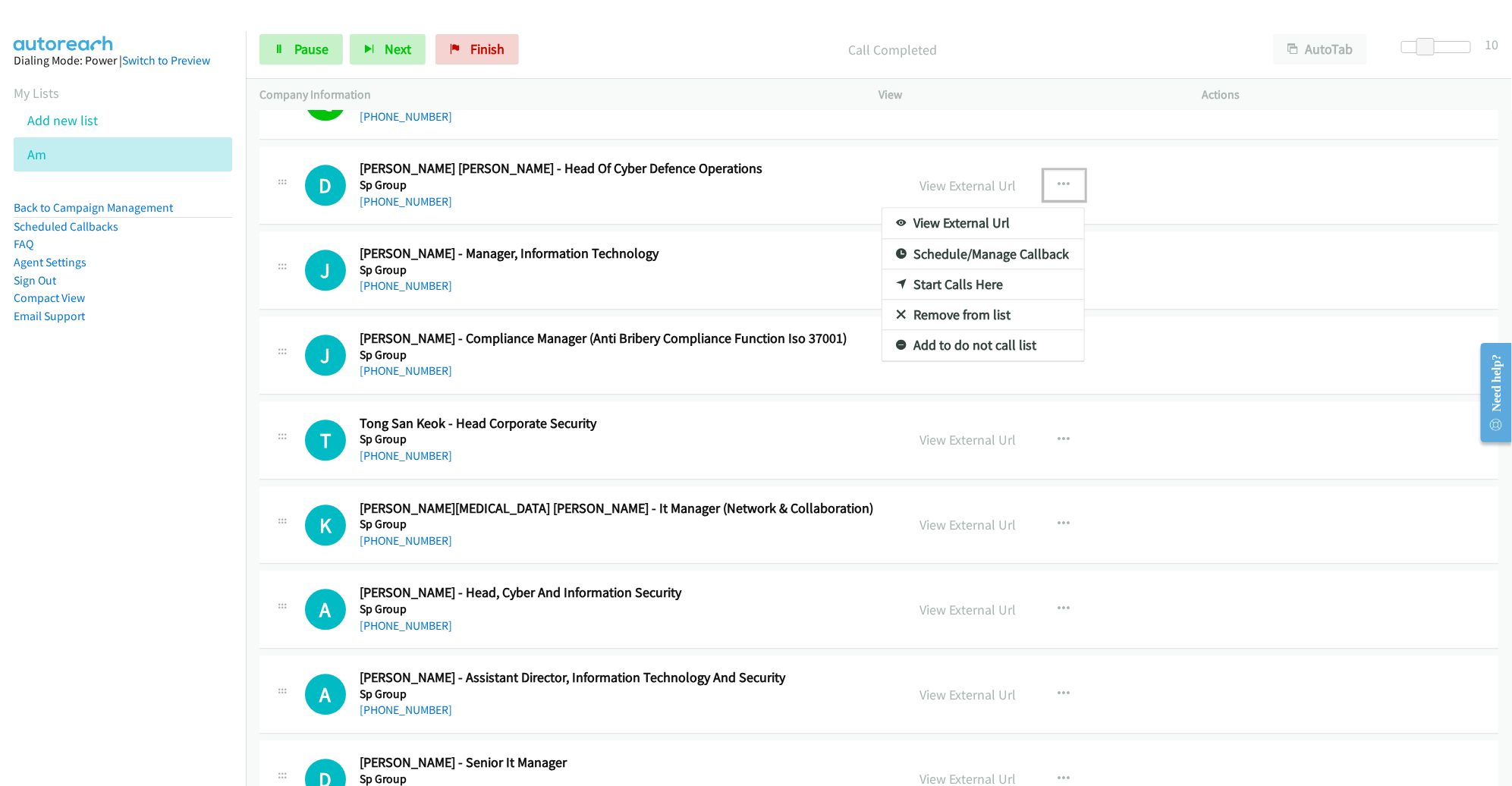
click at [971, 283] on link "Start Calls Here" at bounding box center [983, 285] width 202 height 31
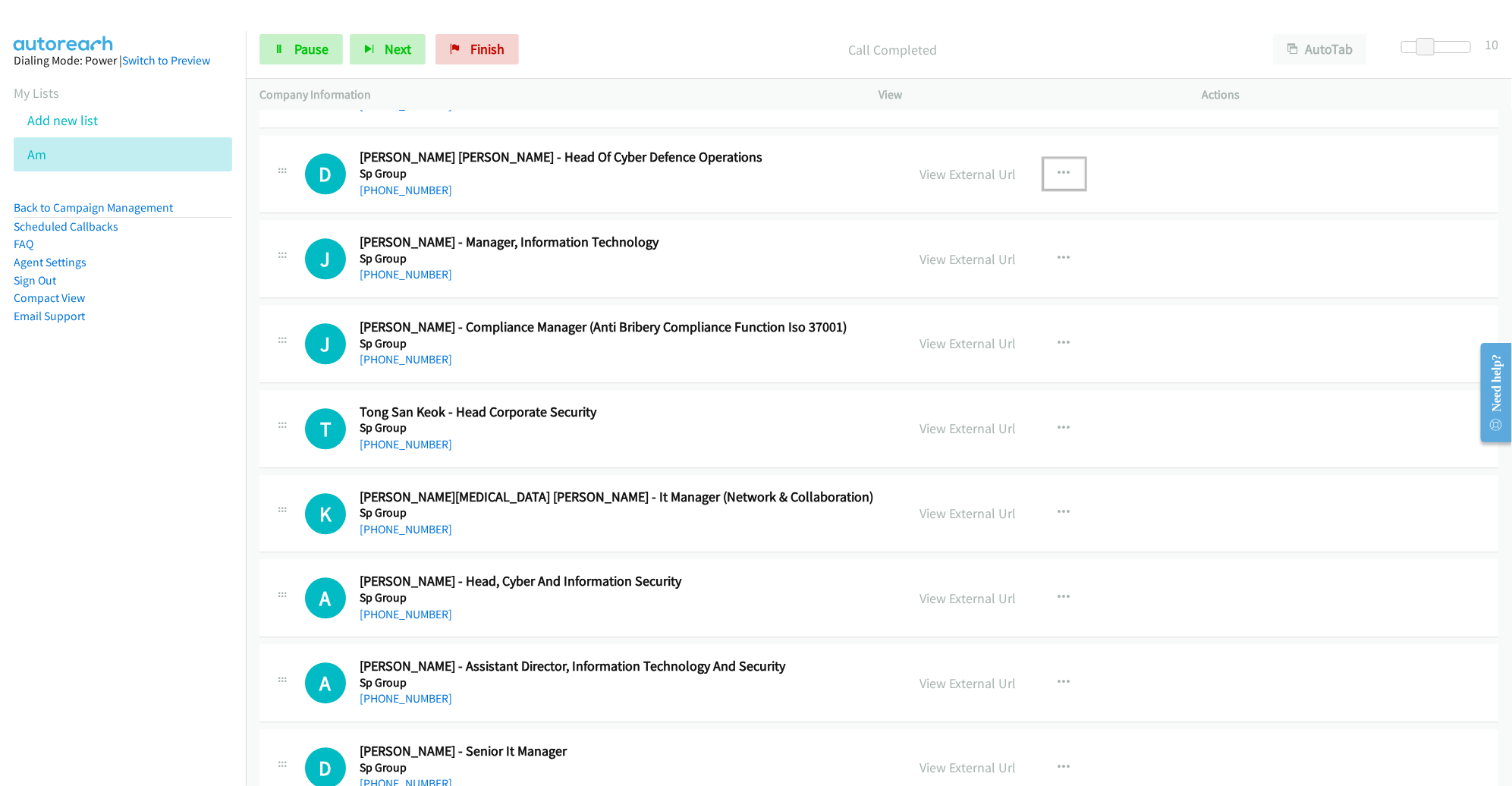
scroll to position [1896, 0]
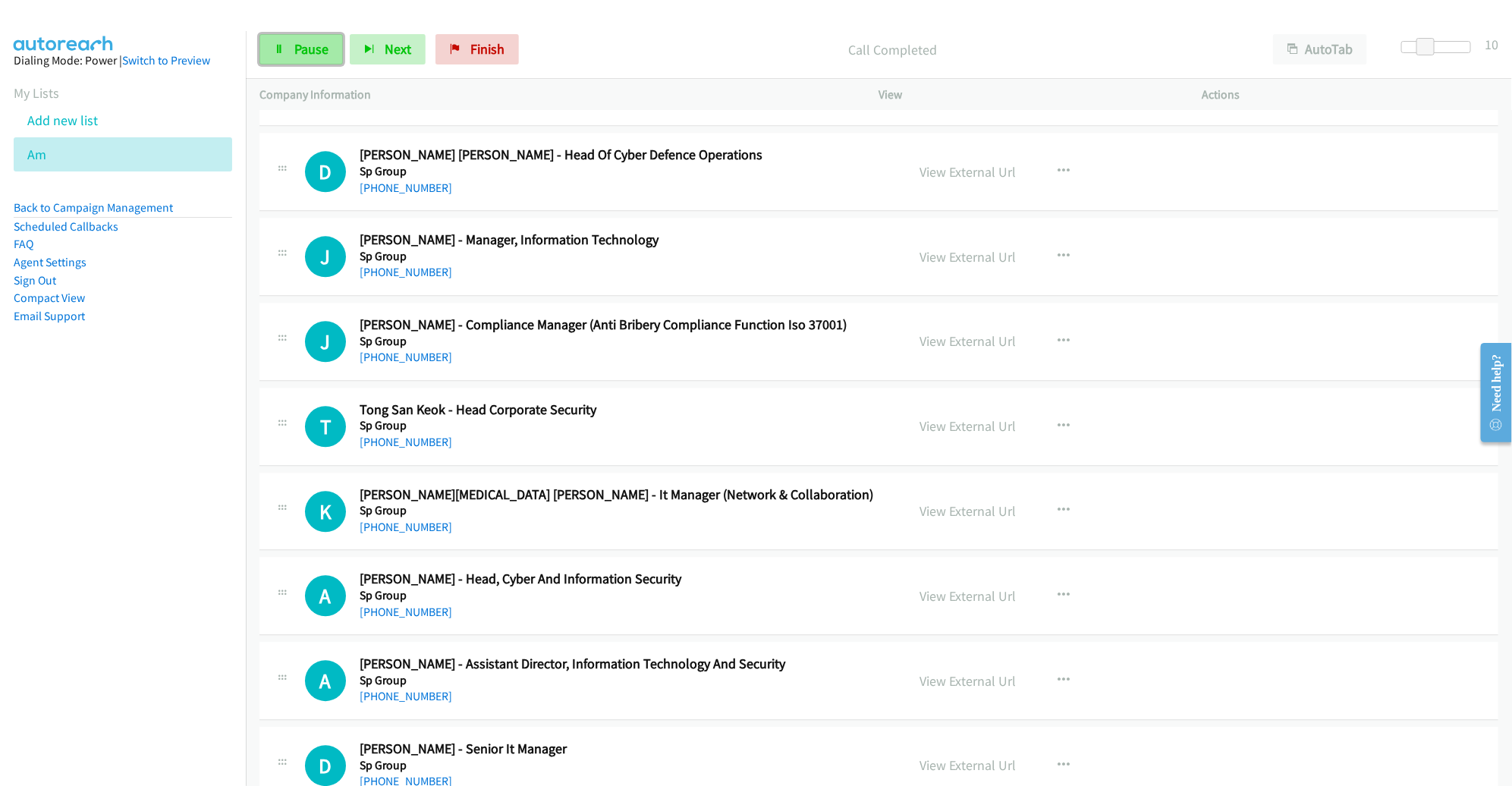
click at [312, 37] on link "Pause" at bounding box center [301, 49] width 84 height 31
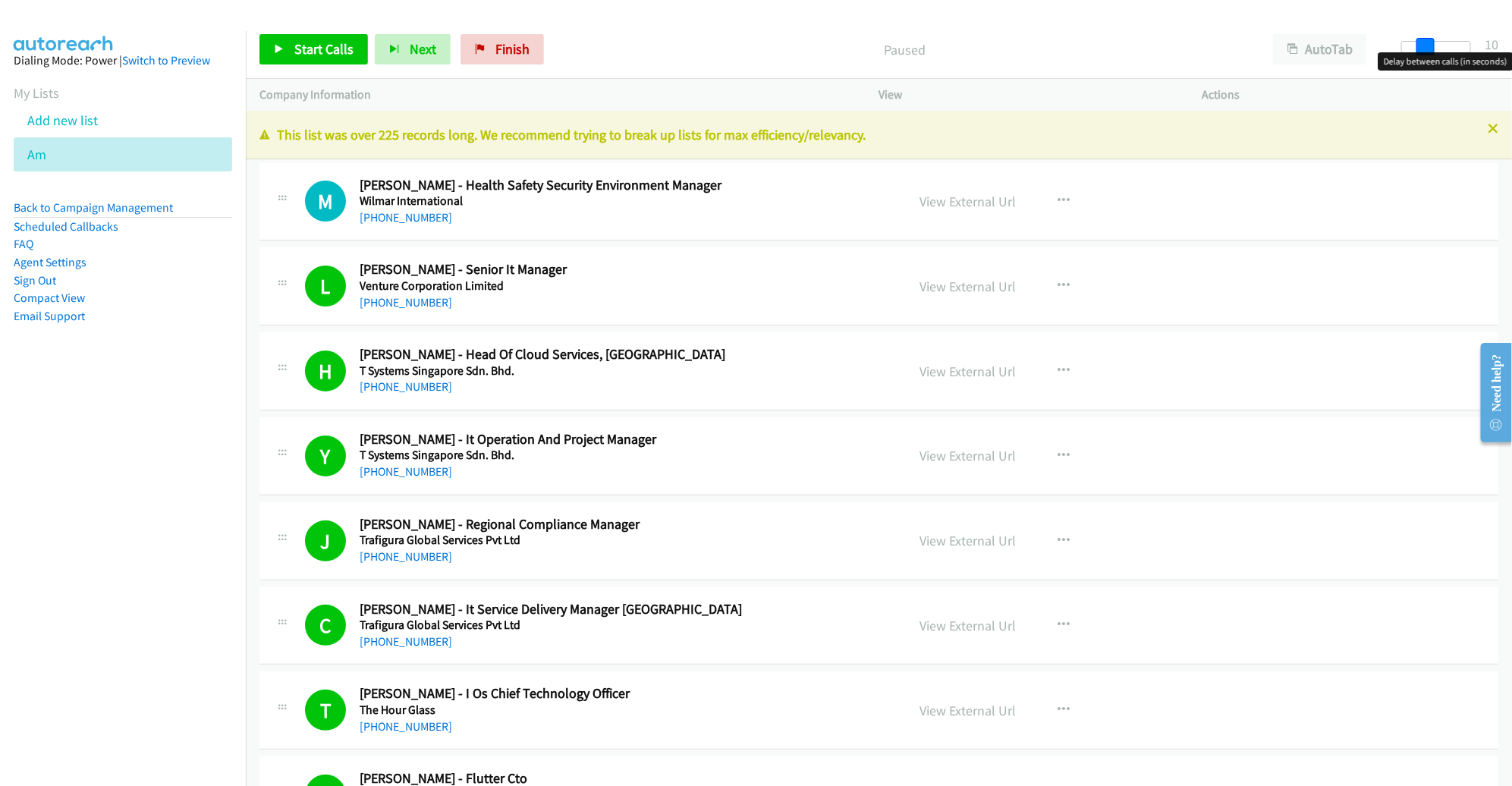
drag, startPoint x: 1416, startPoint y: 46, endPoint x: 1437, endPoint y: 46, distance: 21.0
click at [1437, 46] on div at bounding box center [1437, 48] width 70 height 13
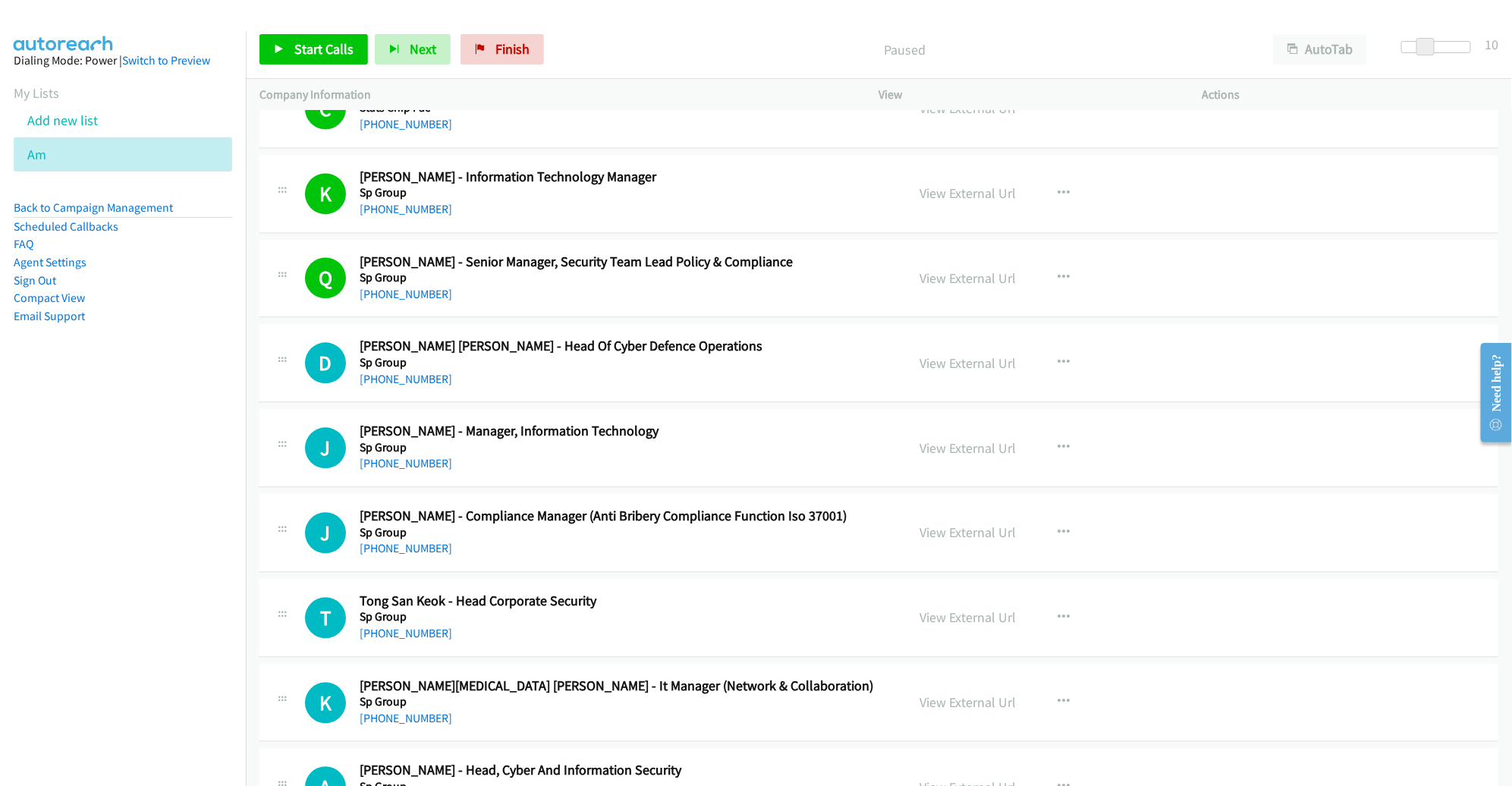
scroll to position [1755, 0]
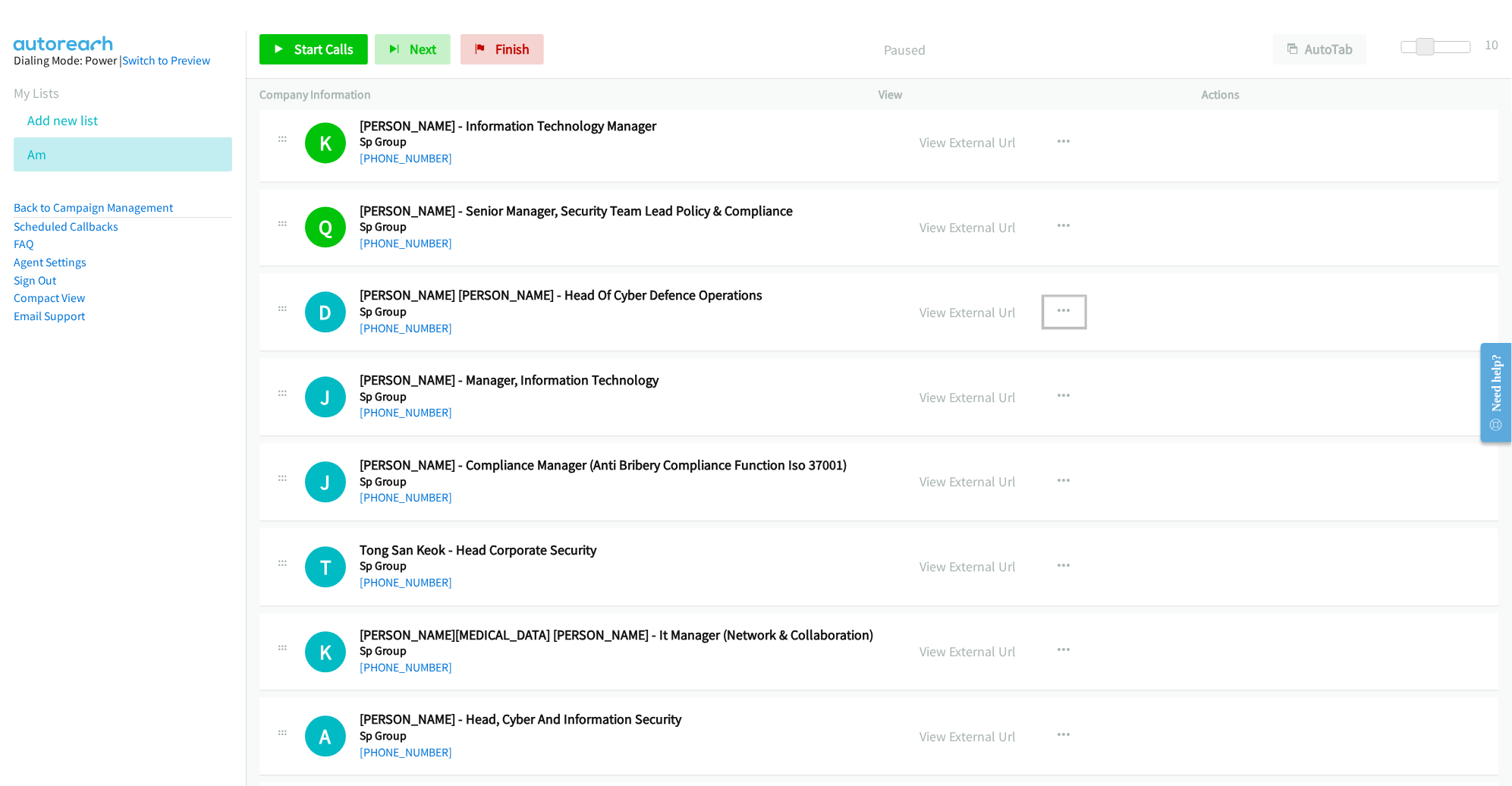
click at [1058, 306] on icon "button" at bounding box center [1065, 312] width 13 height 13
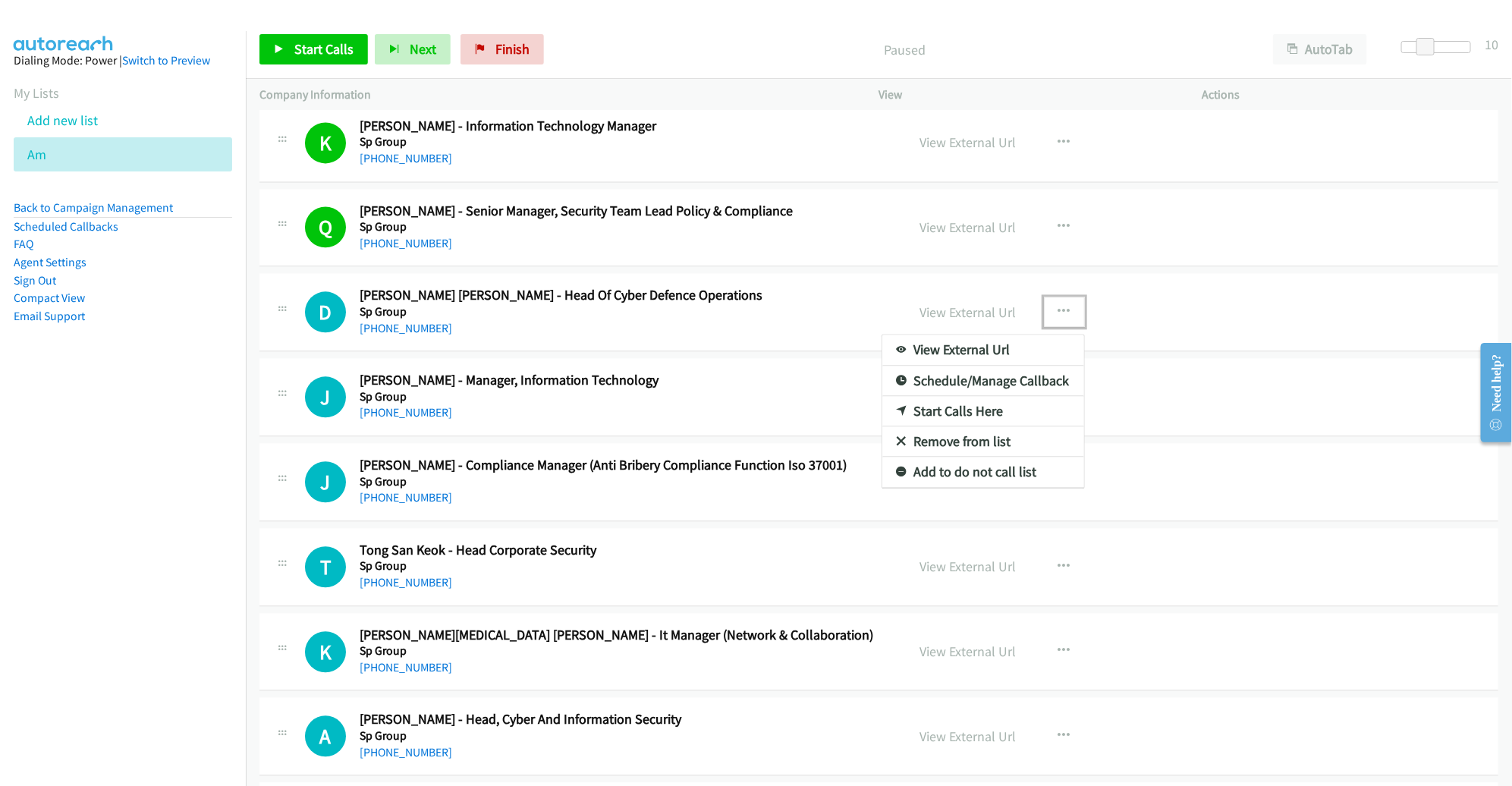
click at [1000, 405] on link "Start Calls Here" at bounding box center [983, 411] width 202 height 31
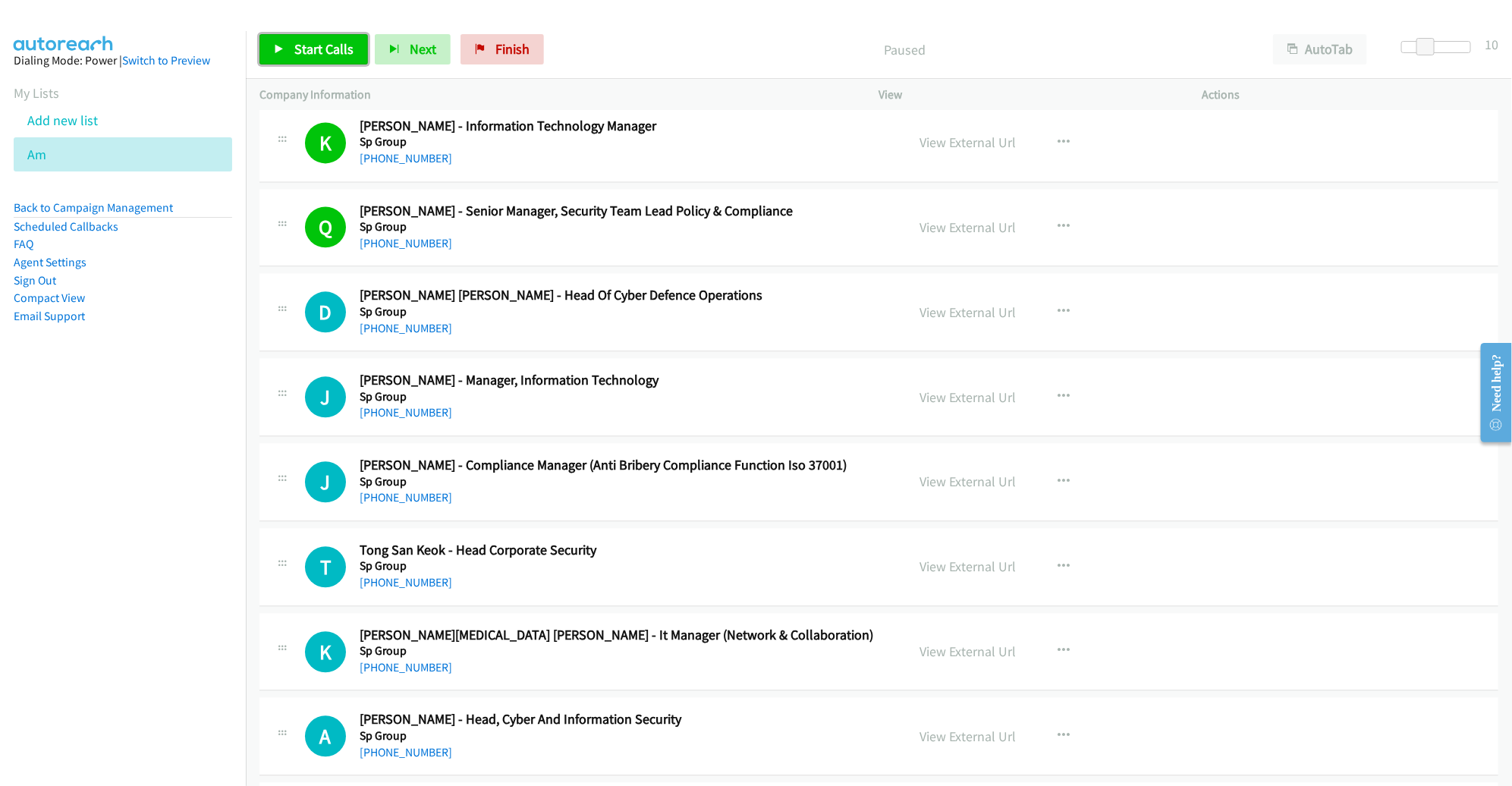
click at [299, 47] on span "Start Calls" at bounding box center [324, 49] width 59 height 17
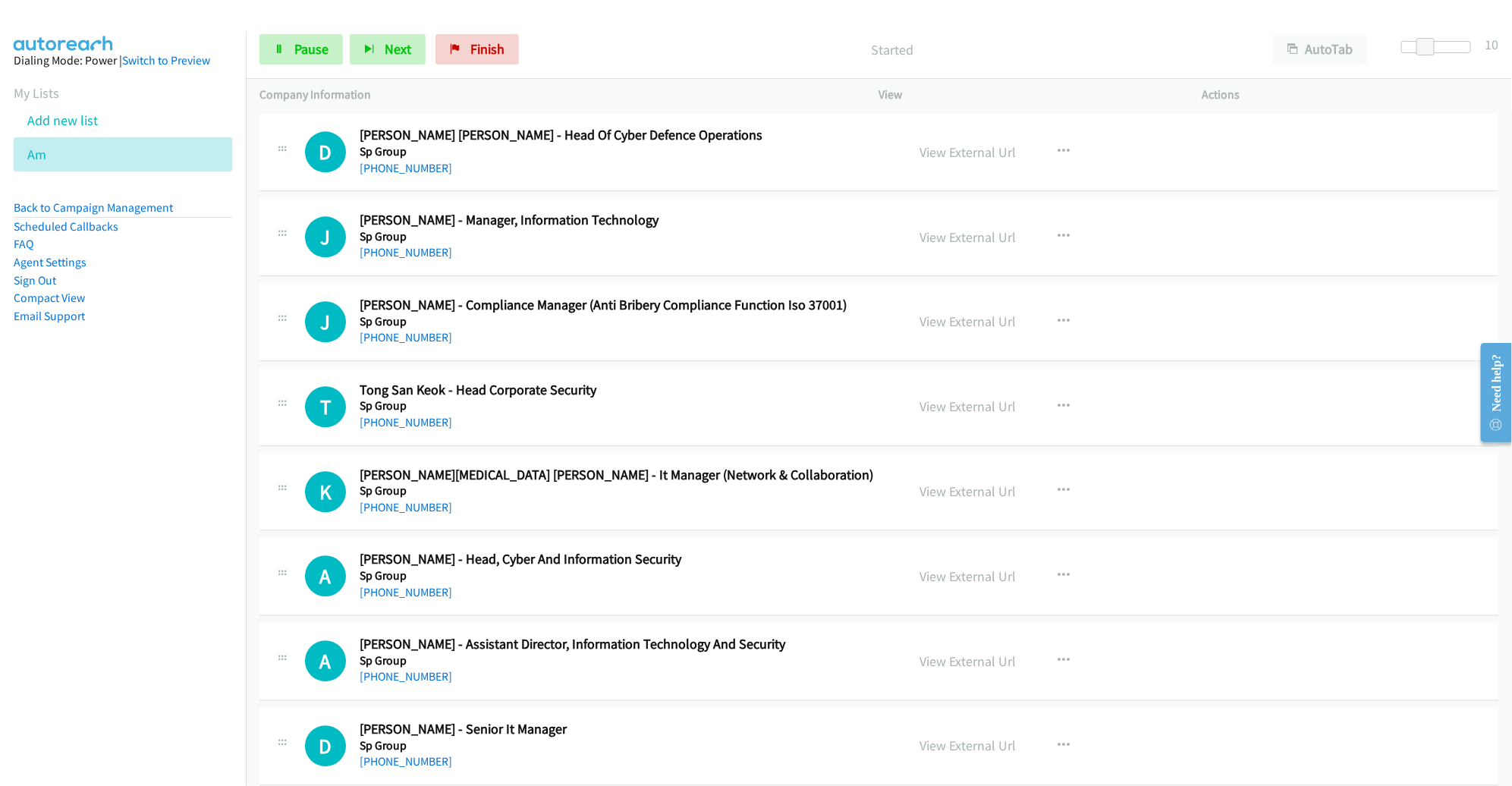
scroll to position [1919, 0]
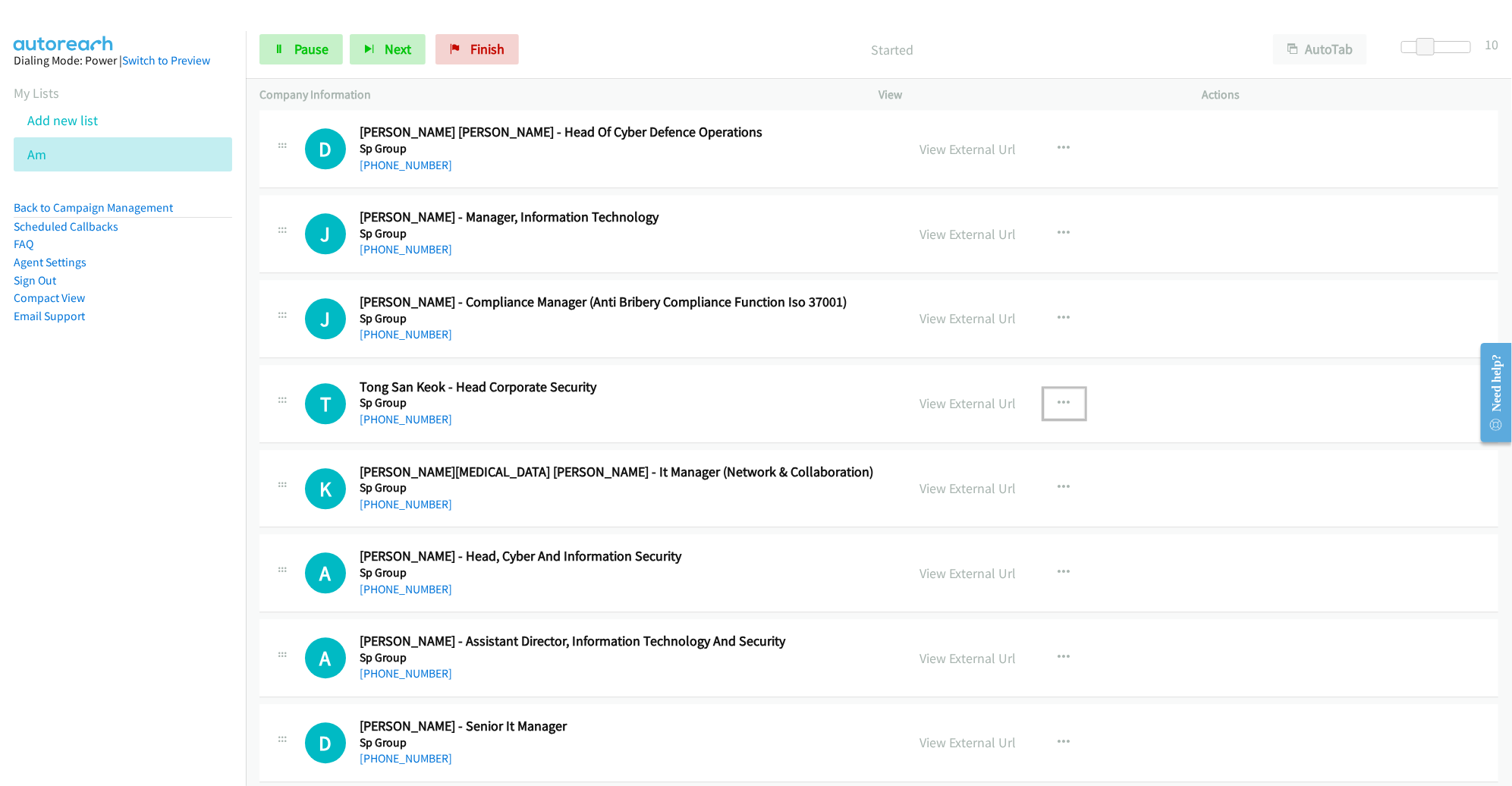
click at [1061, 396] on button "button" at bounding box center [1065, 403] width 41 height 31
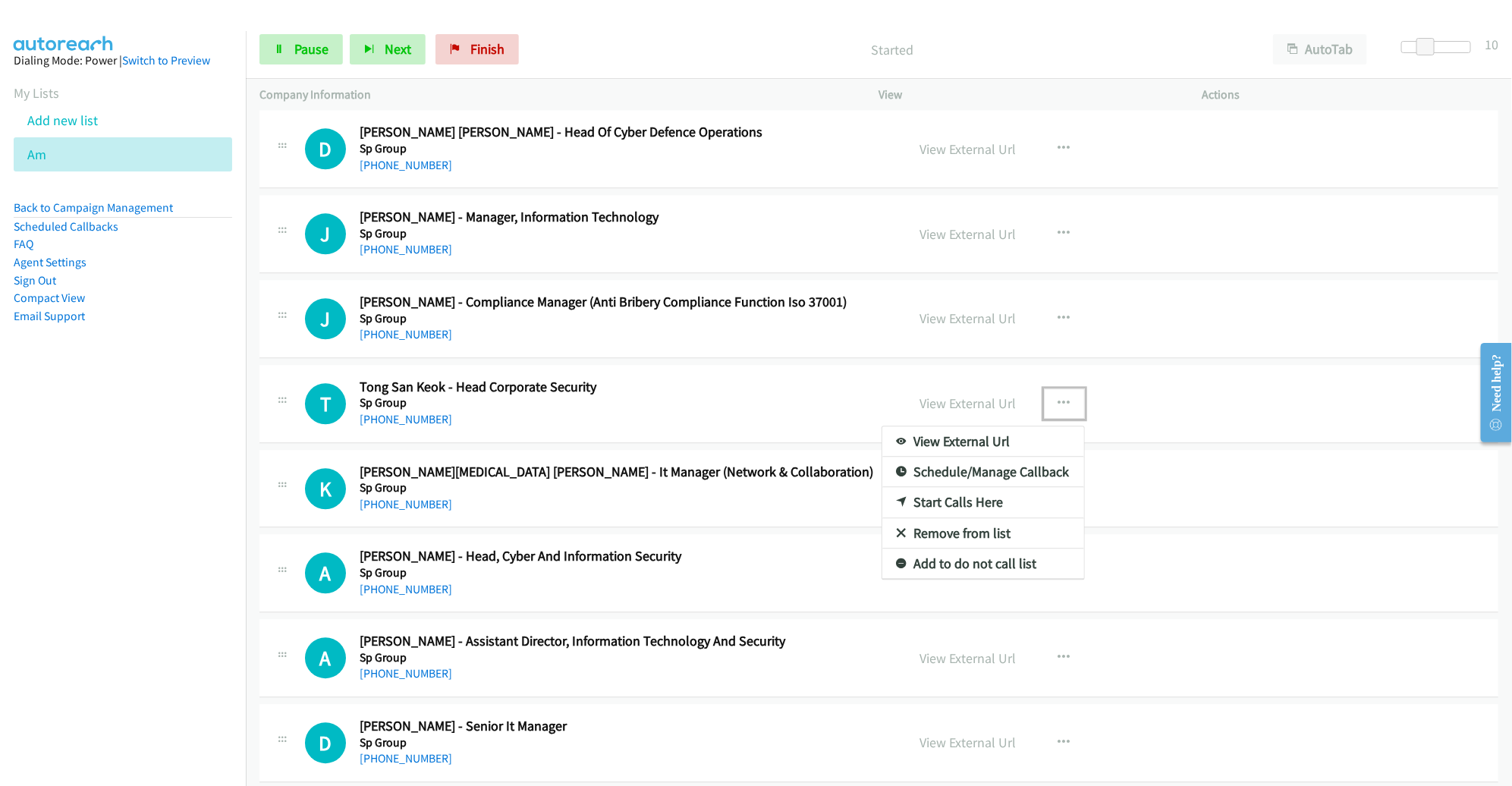
click at [1003, 529] on link "Remove from list" at bounding box center [983, 534] width 202 height 31
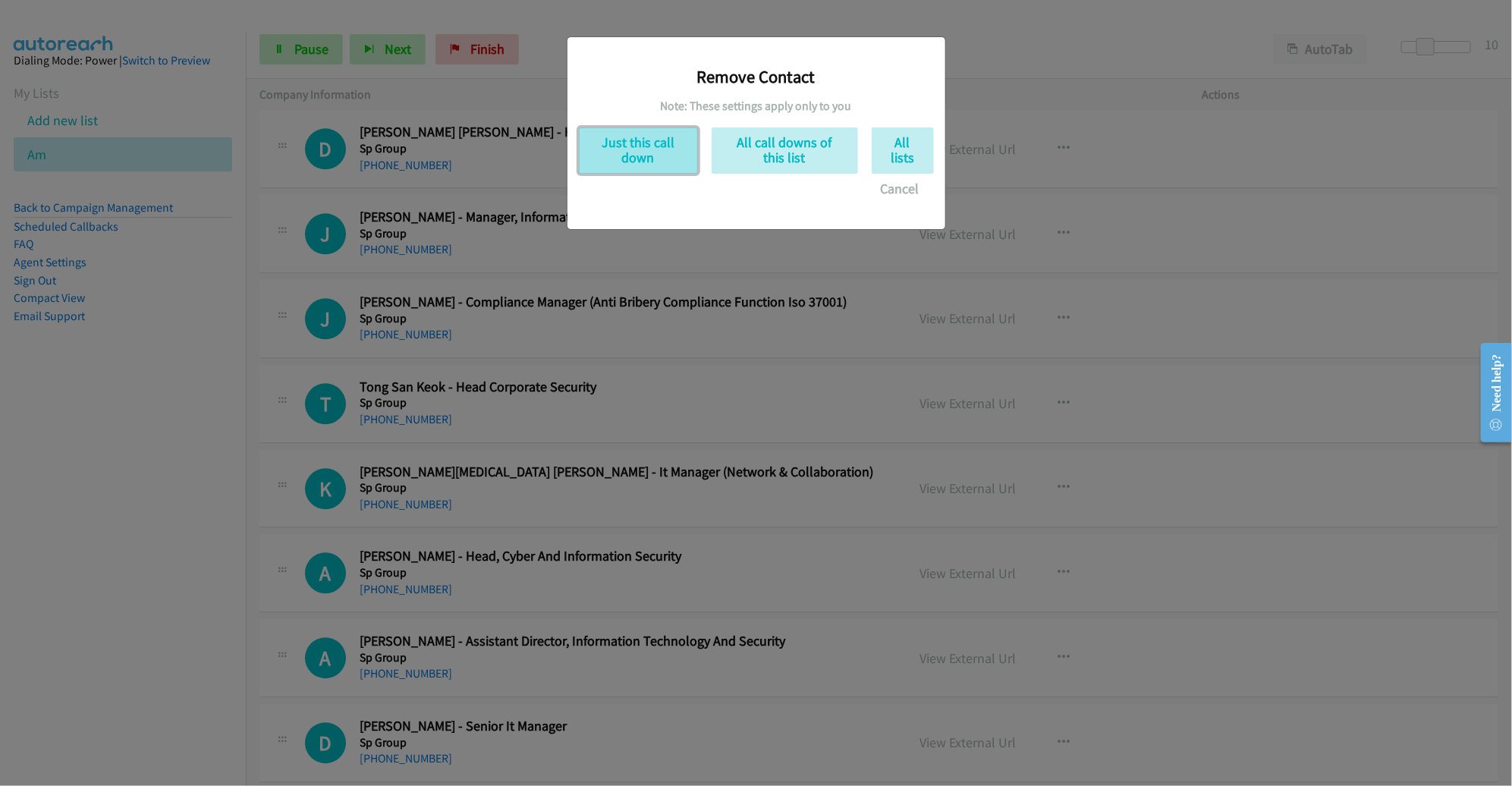
click at [659, 164] on button "Just this call down" at bounding box center [638, 151] width 119 height 47
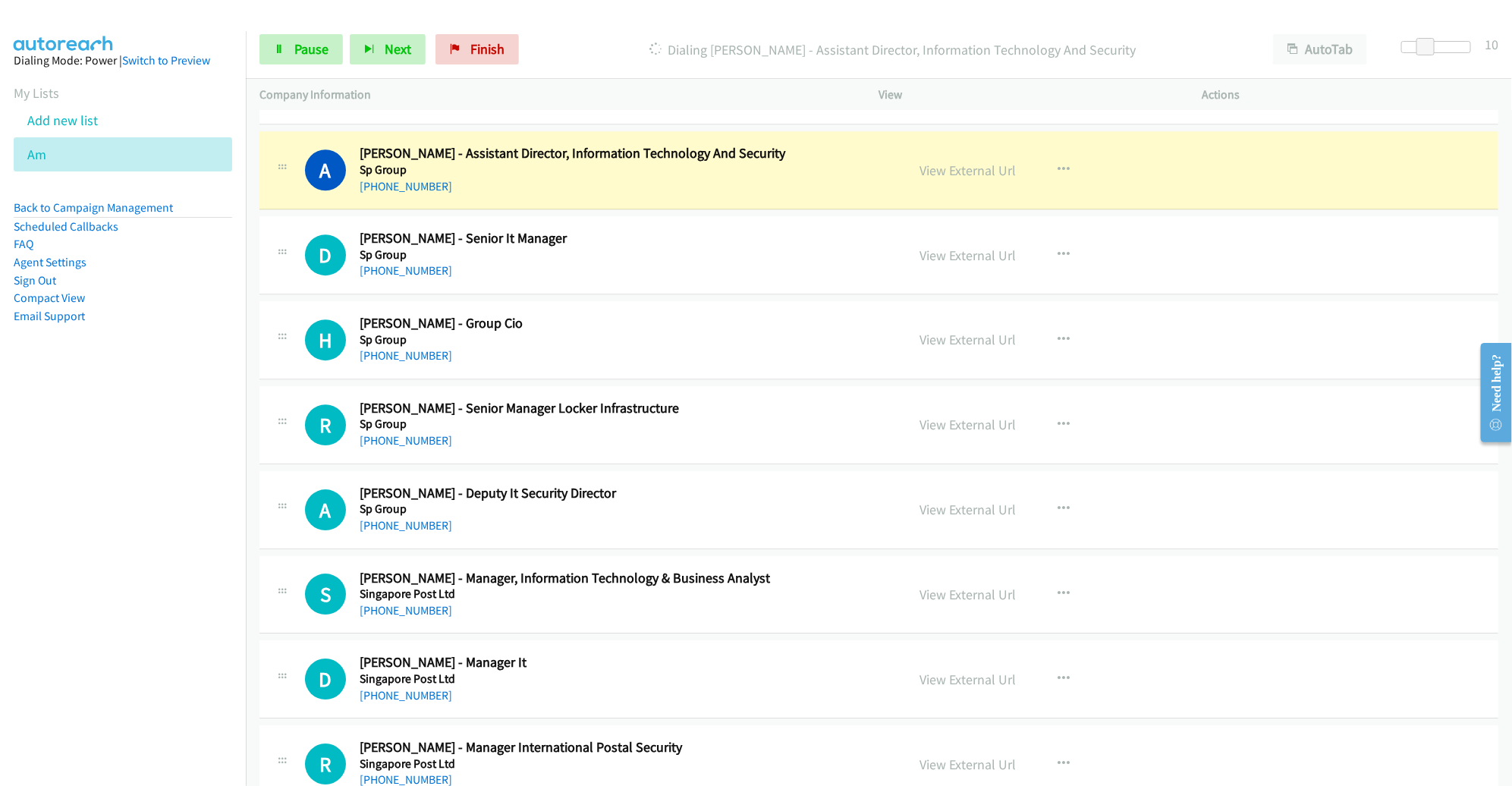
scroll to position [2317, 0]
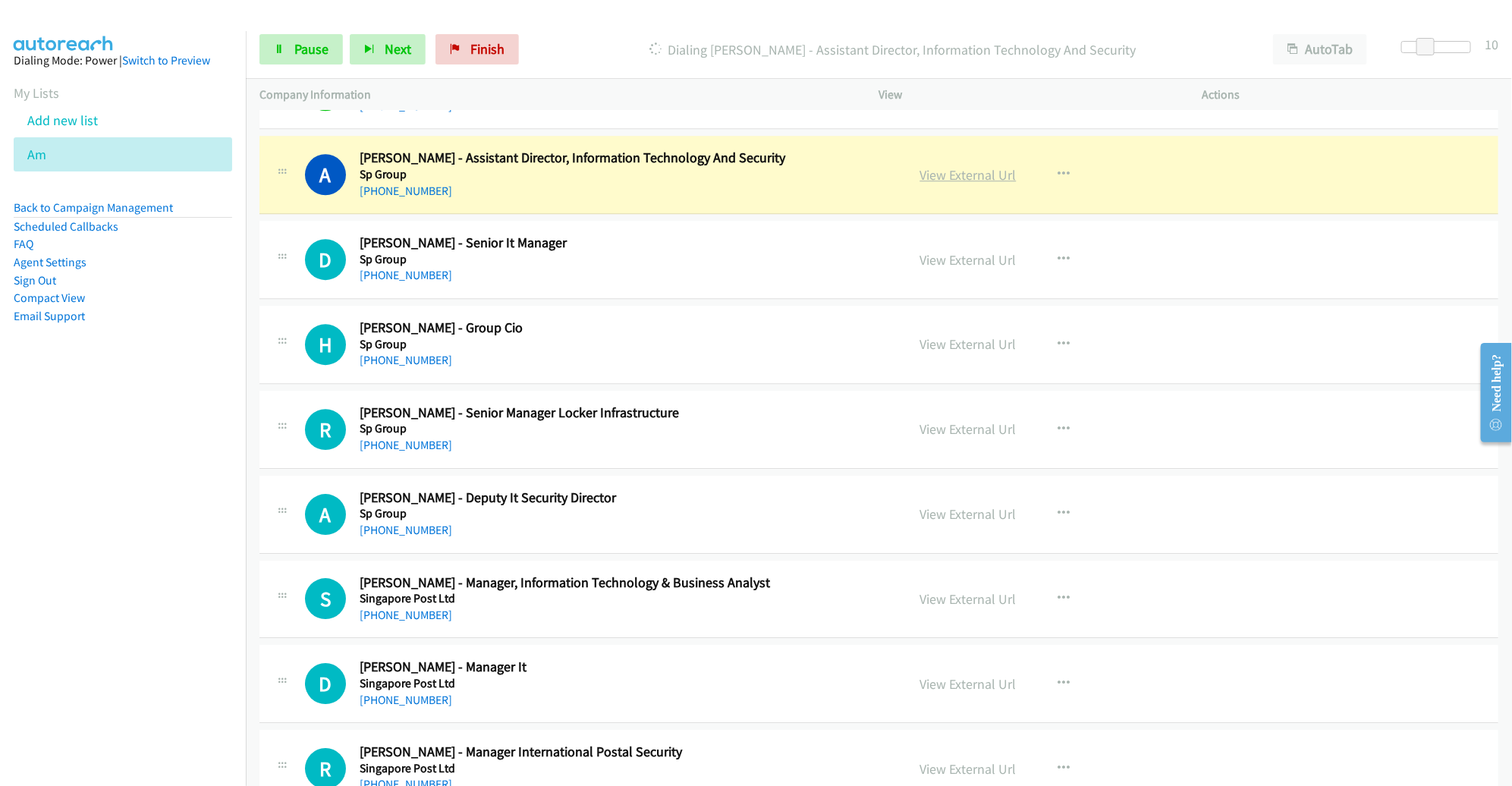
click at [942, 173] on link "View External Url" at bounding box center [968, 174] width 96 height 17
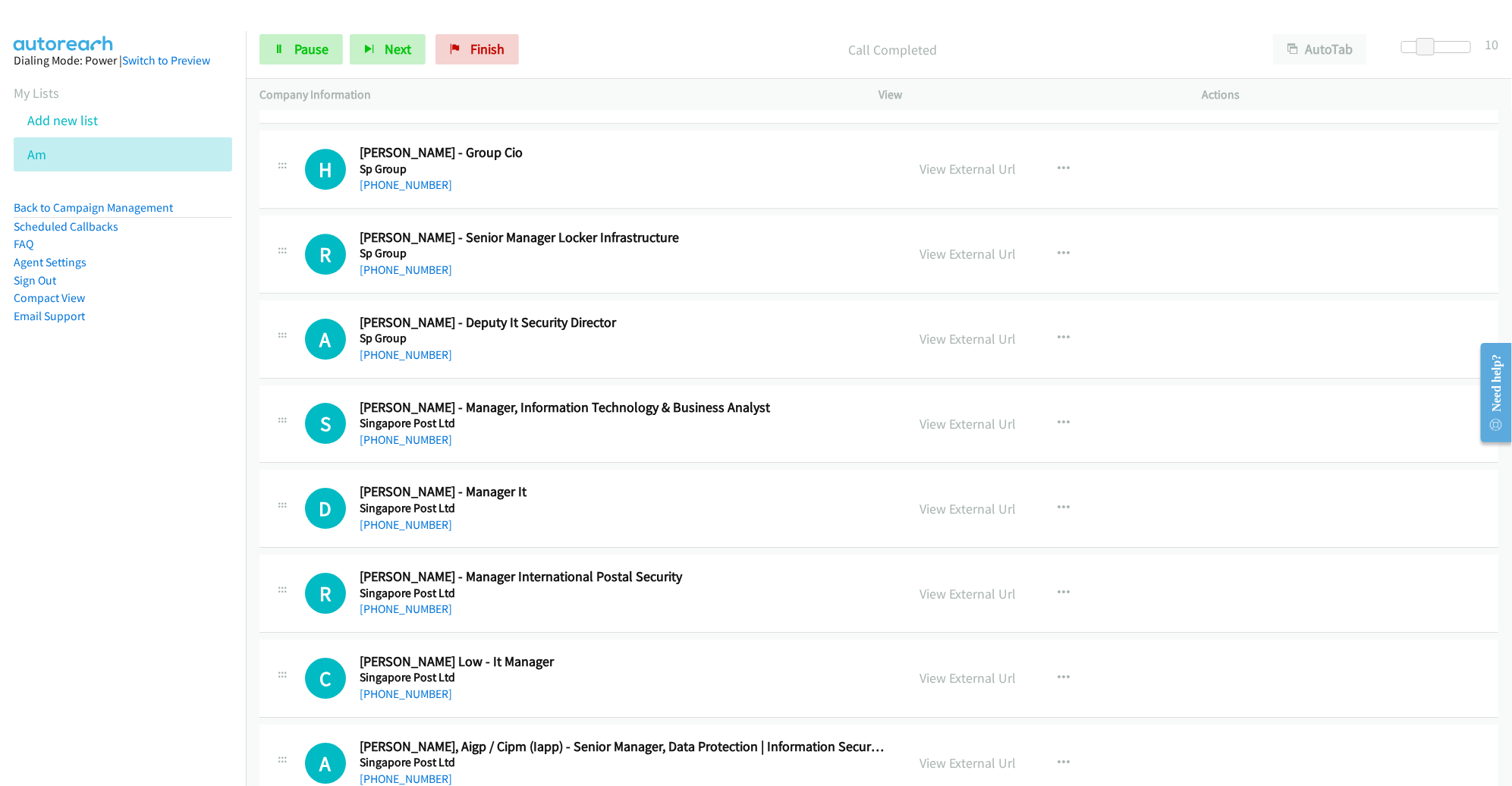
scroll to position [2495, 0]
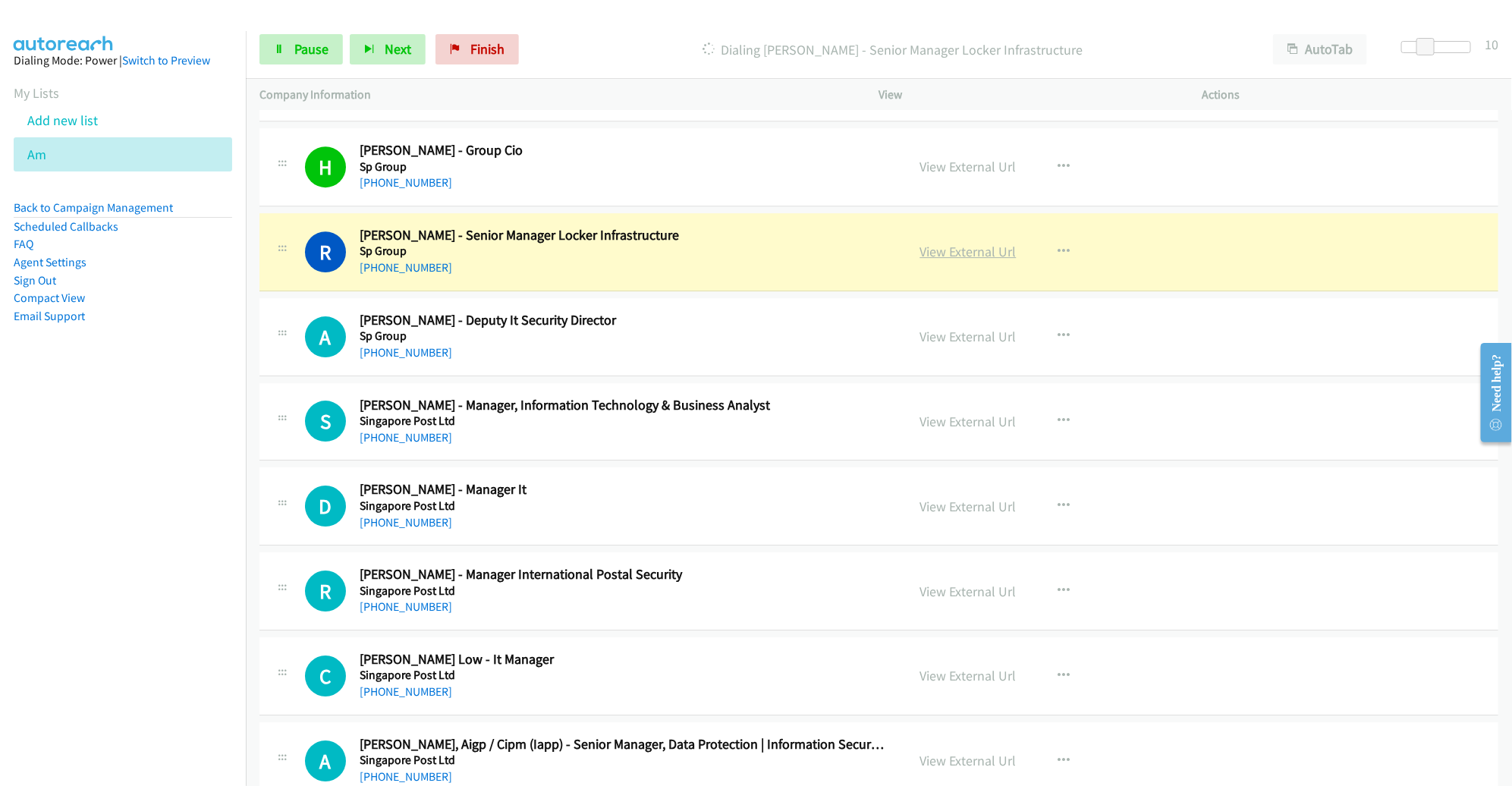
click at [958, 245] on link "View External Url" at bounding box center [968, 251] width 96 height 17
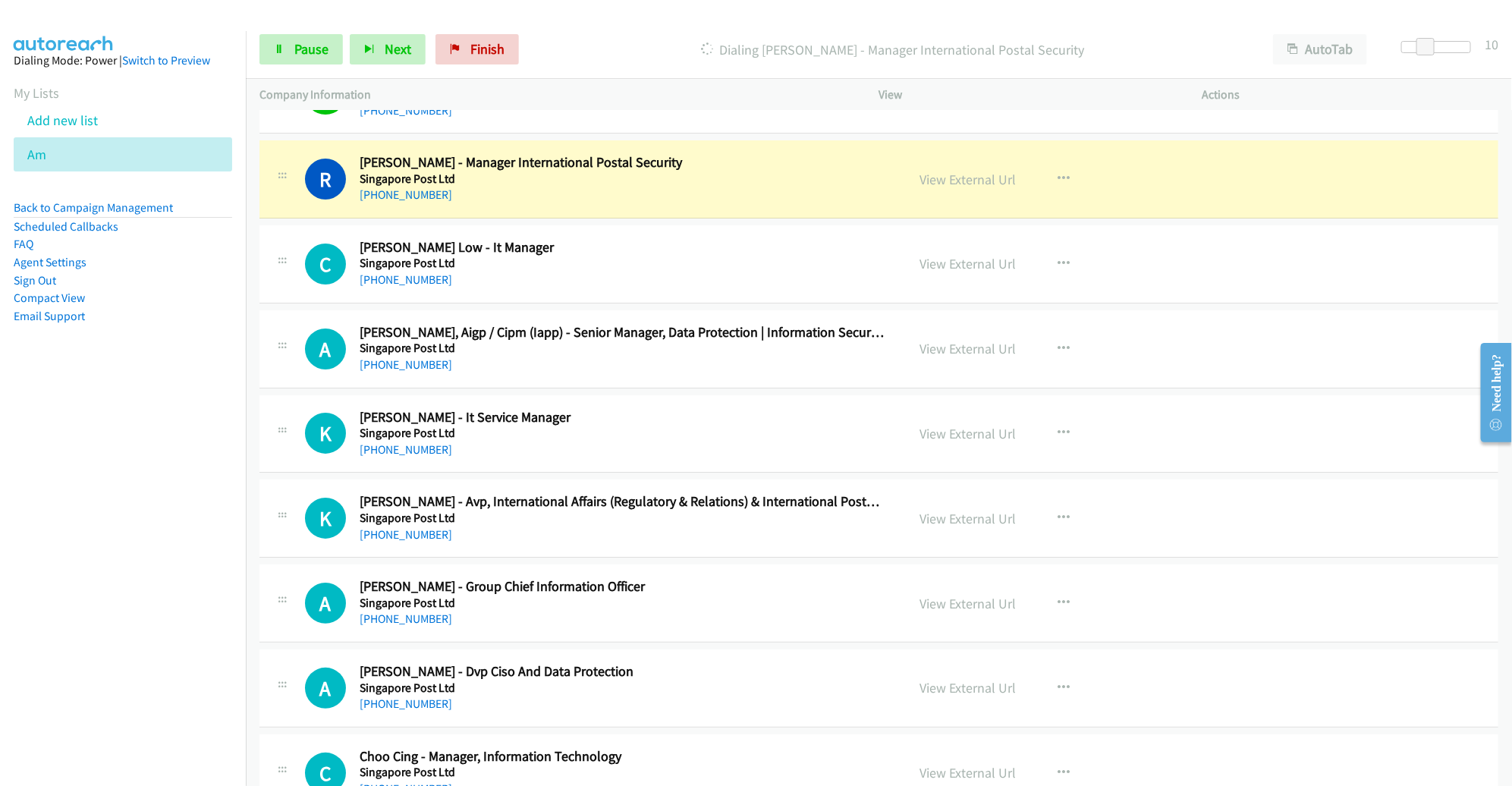
scroll to position [2909, 0]
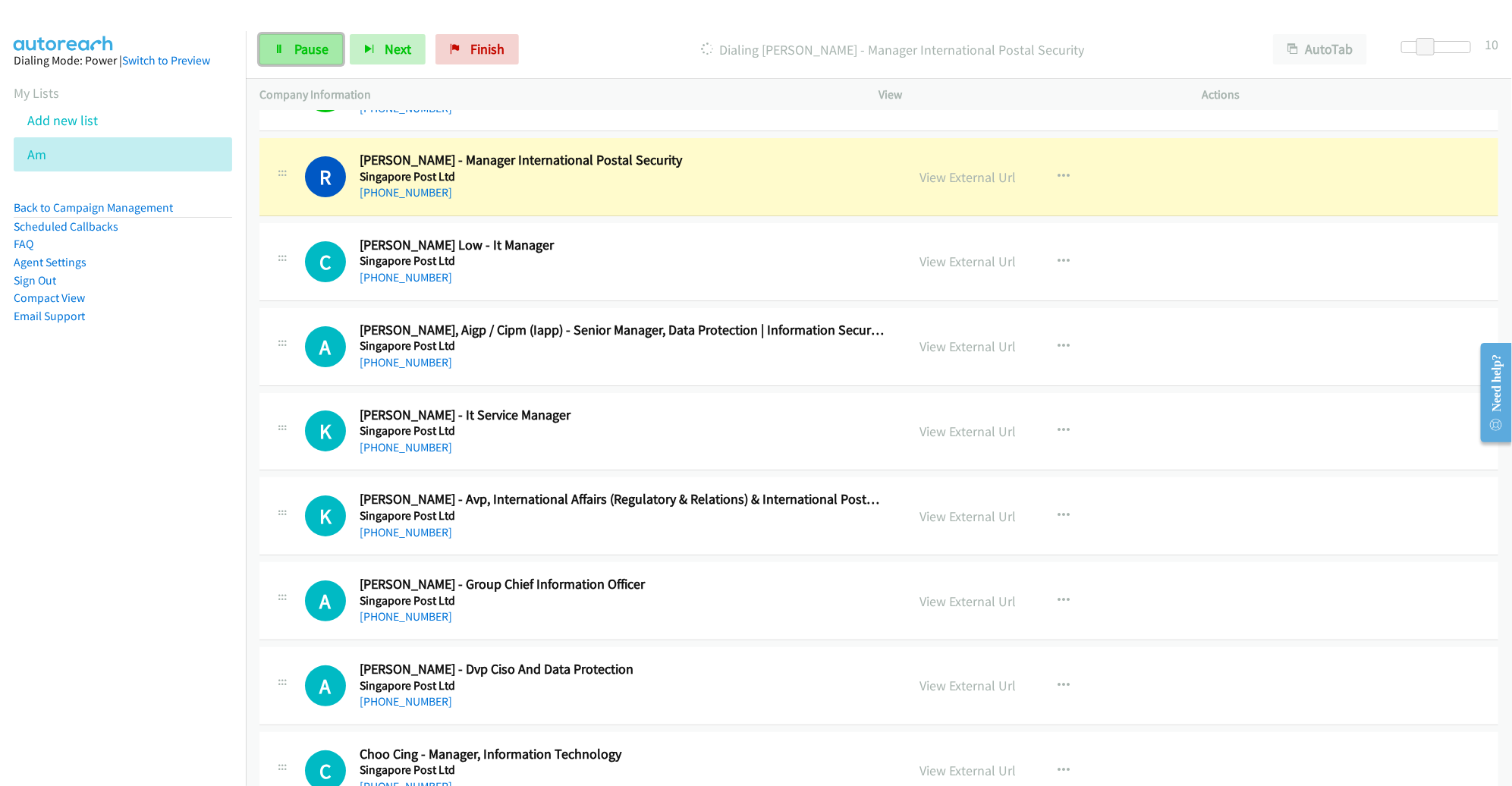
click at [314, 40] on span "Pause" at bounding box center [312, 49] width 34 height 17
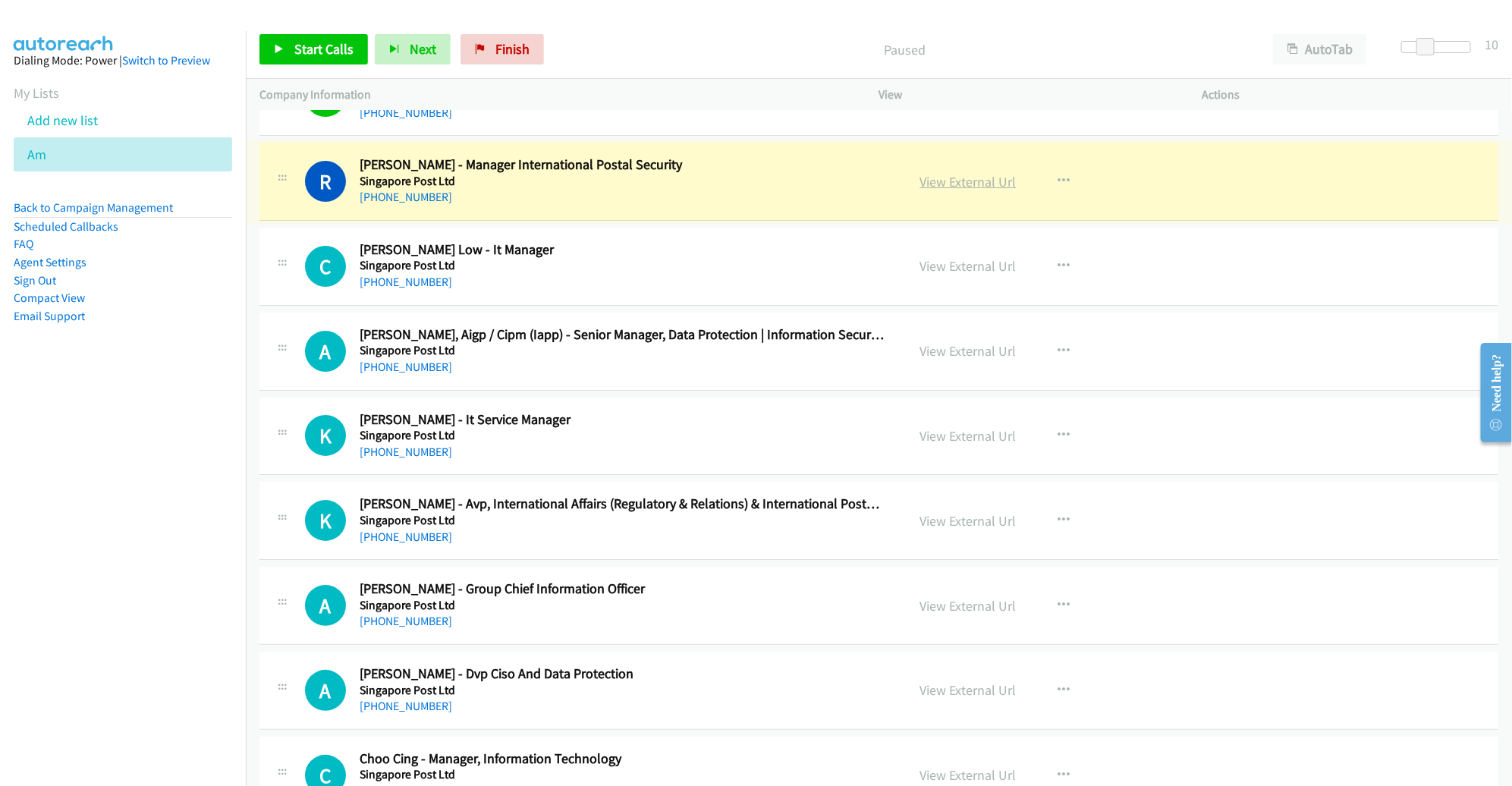
click at [949, 181] on link "View External Url" at bounding box center [968, 181] width 96 height 17
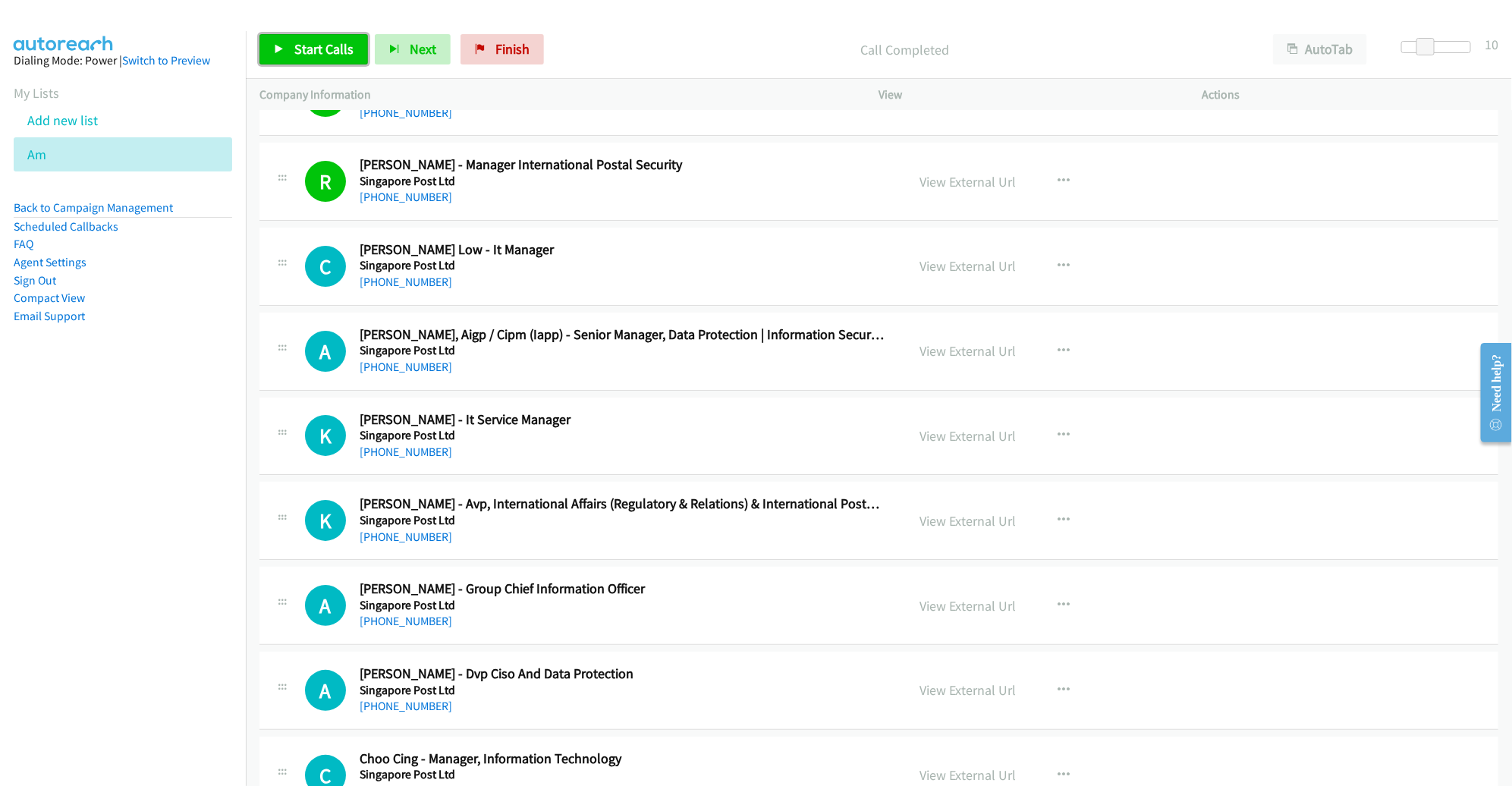
click at [337, 47] on span "Start Calls" at bounding box center [324, 49] width 59 height 17
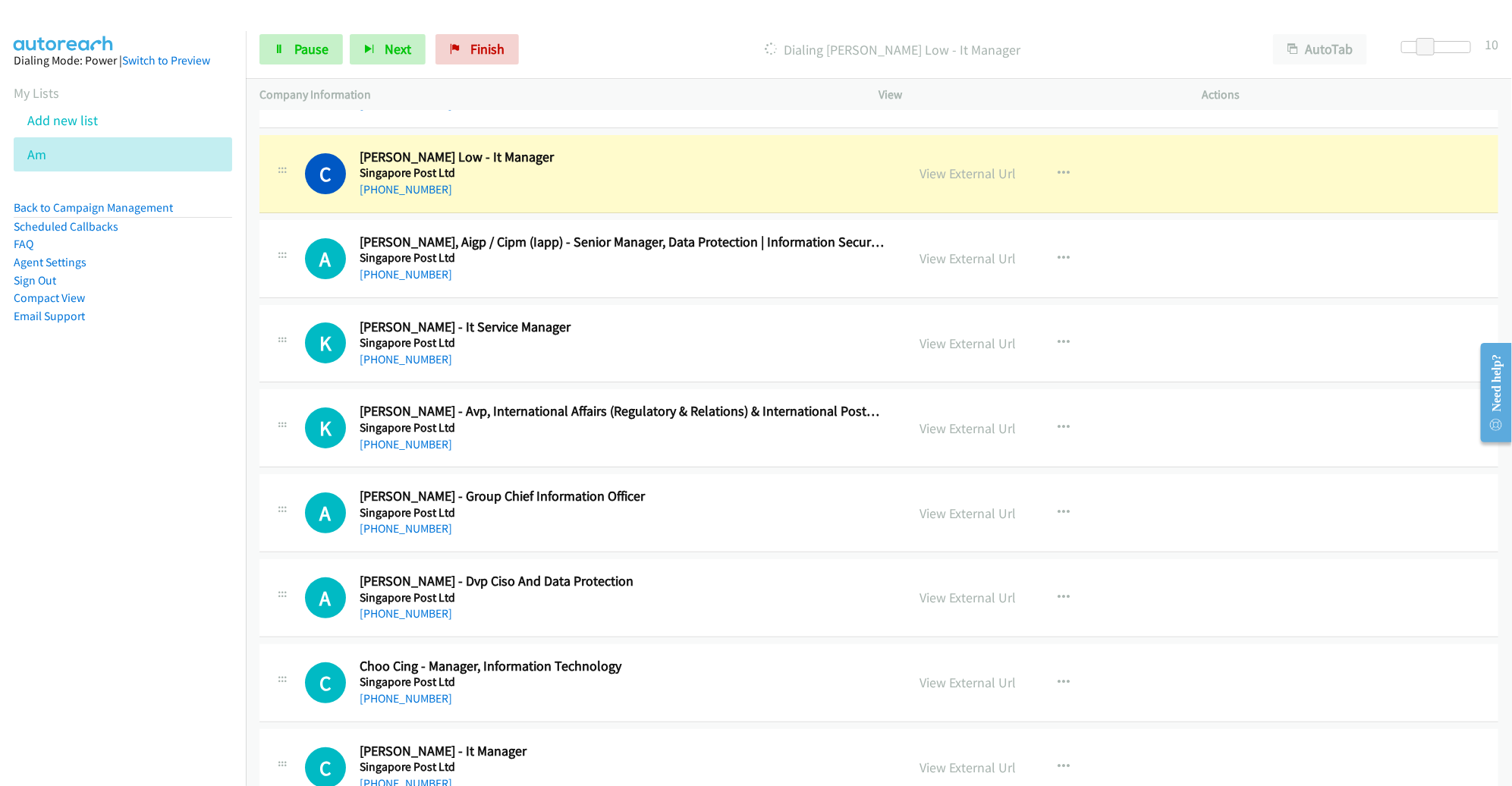
scroll to position [2996, 0]
click at [959, 171] on link "View External Url" at bounding box center [968, 173] width 96 height 17
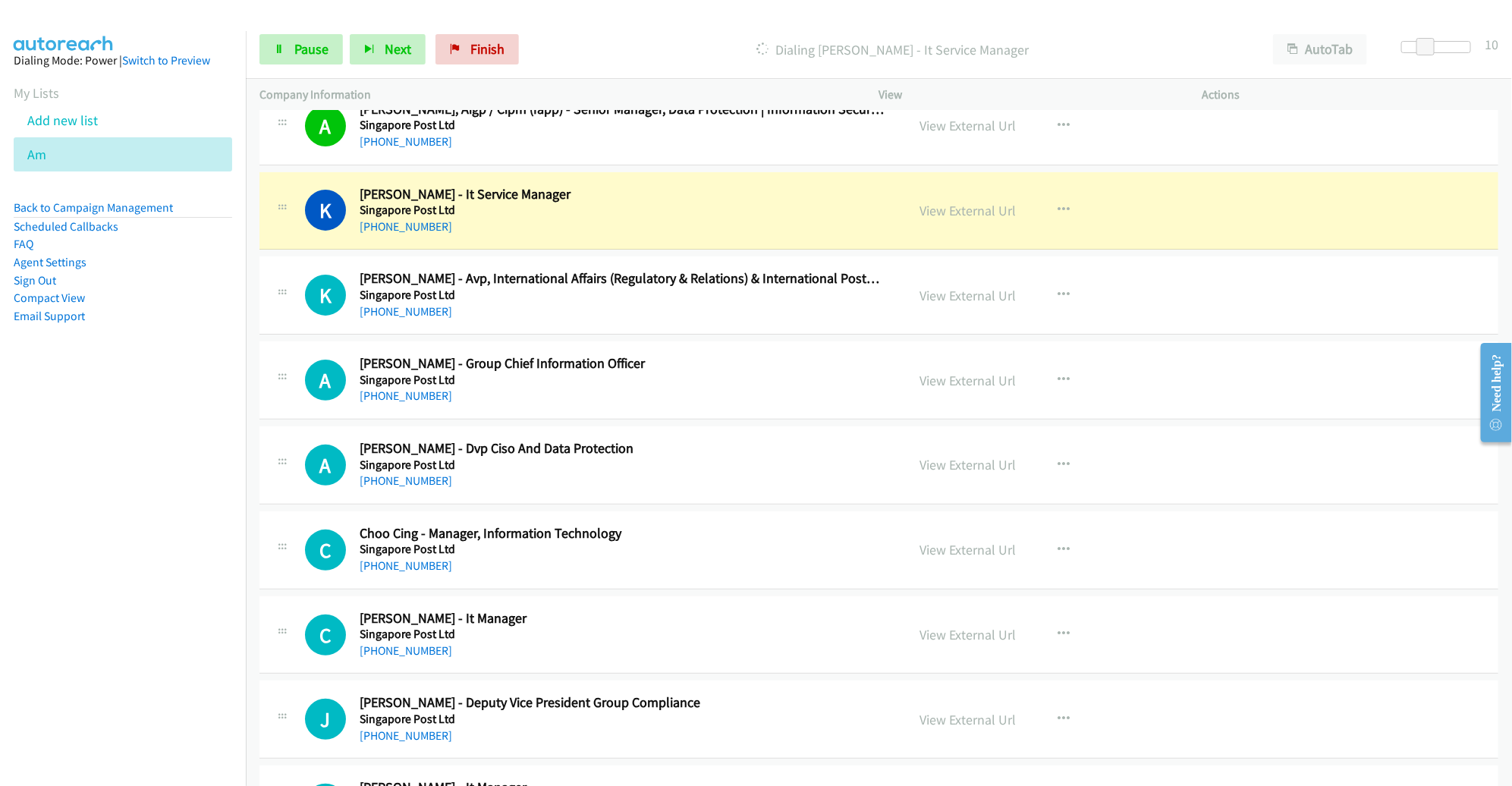
scroll to position [3130, 0]
drag, startPoint x: 1425, startPoint y: 44, endPoint x: 1448, endPoint y: 43, distance: 23.0
click at [1448, 43] on span at bounding box center [1448, 47] width 18 height 18
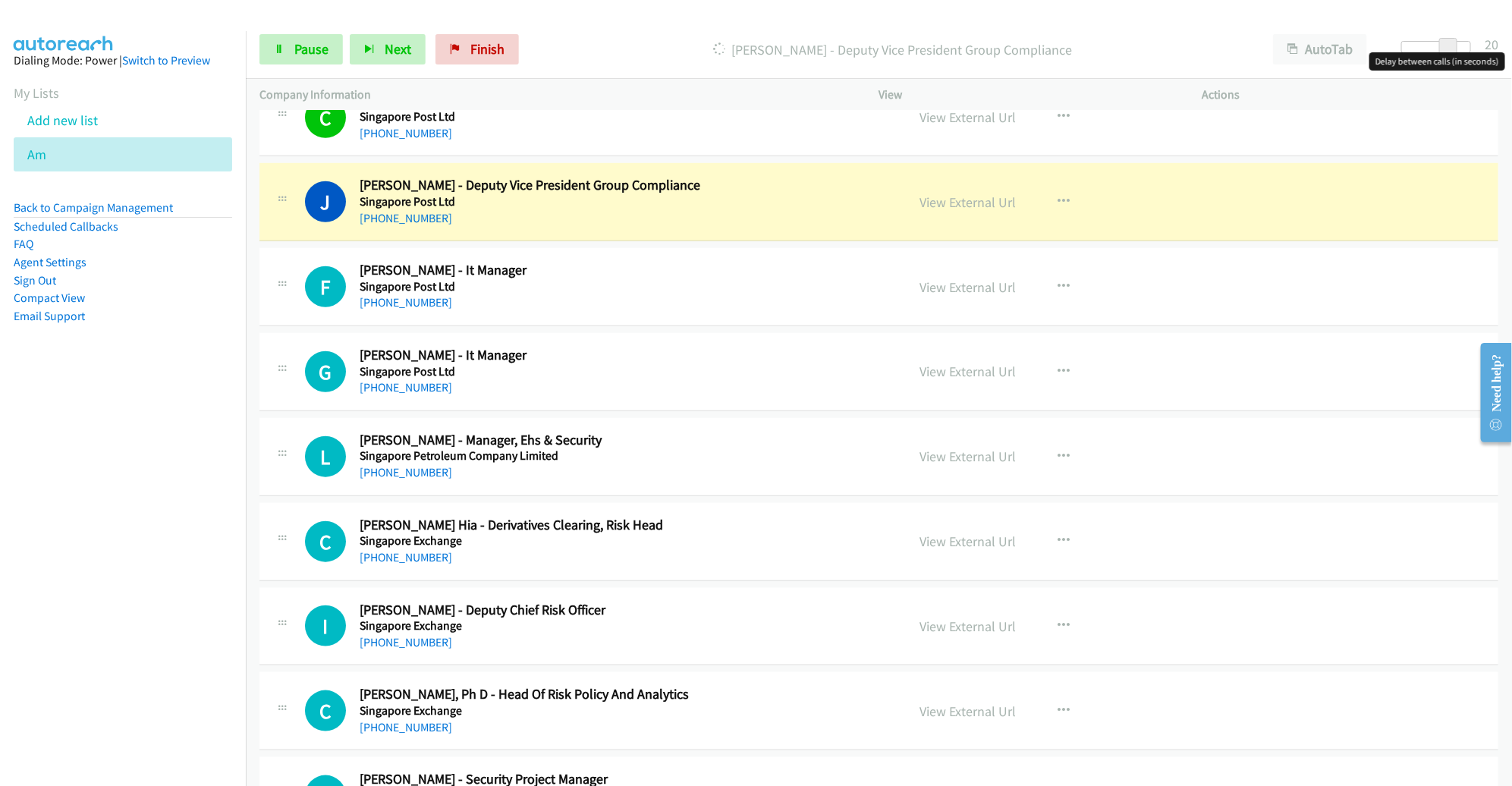
scroll to position [3676, 0]
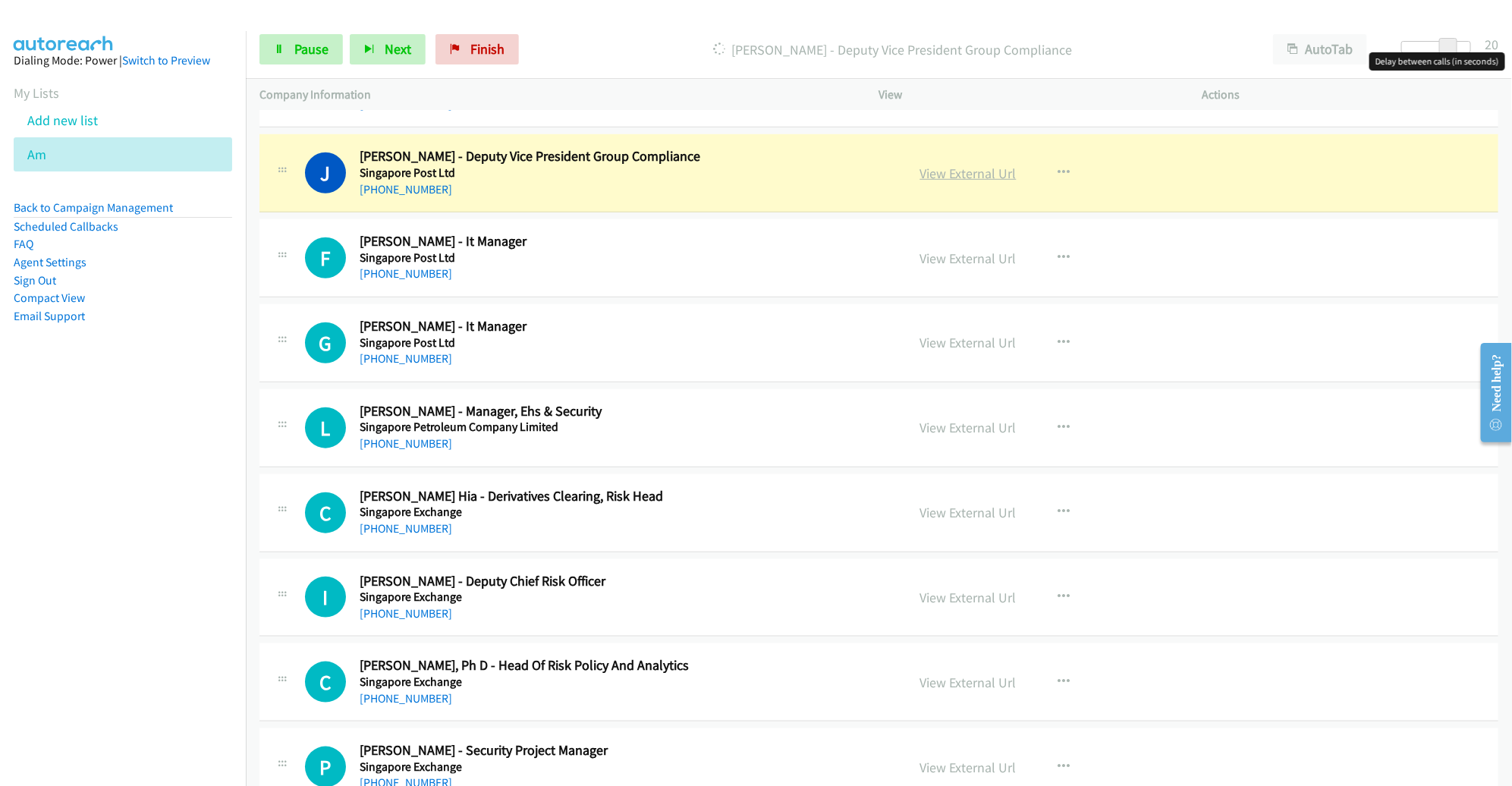
click at [943, 164] on link "View External Url" at bounding box center [968, 172] width 96 height 17
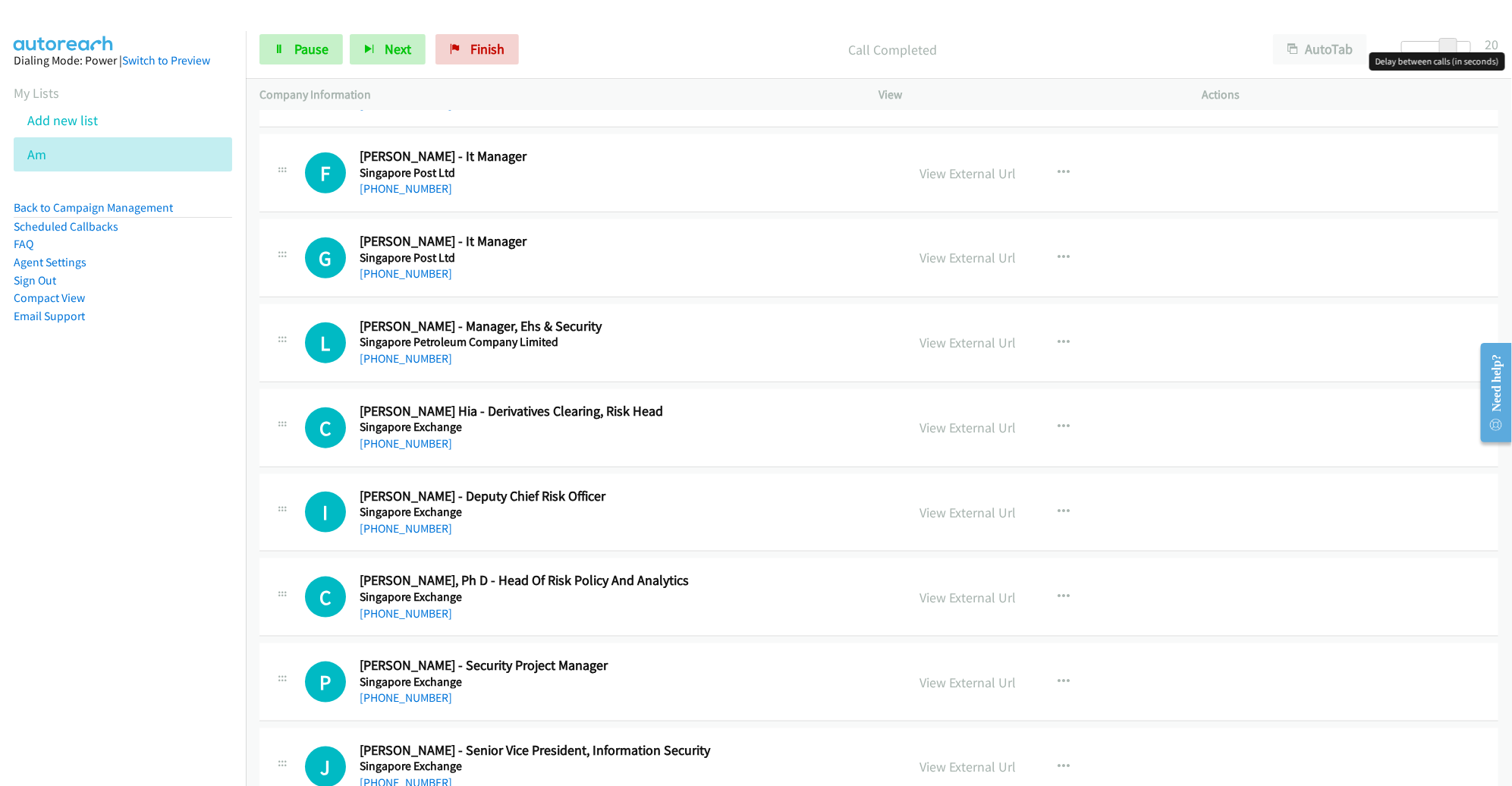
scroll to position [3761, 0]
click at [1452, 49] on span at bounding box center [1448, 47] width 18 height 18
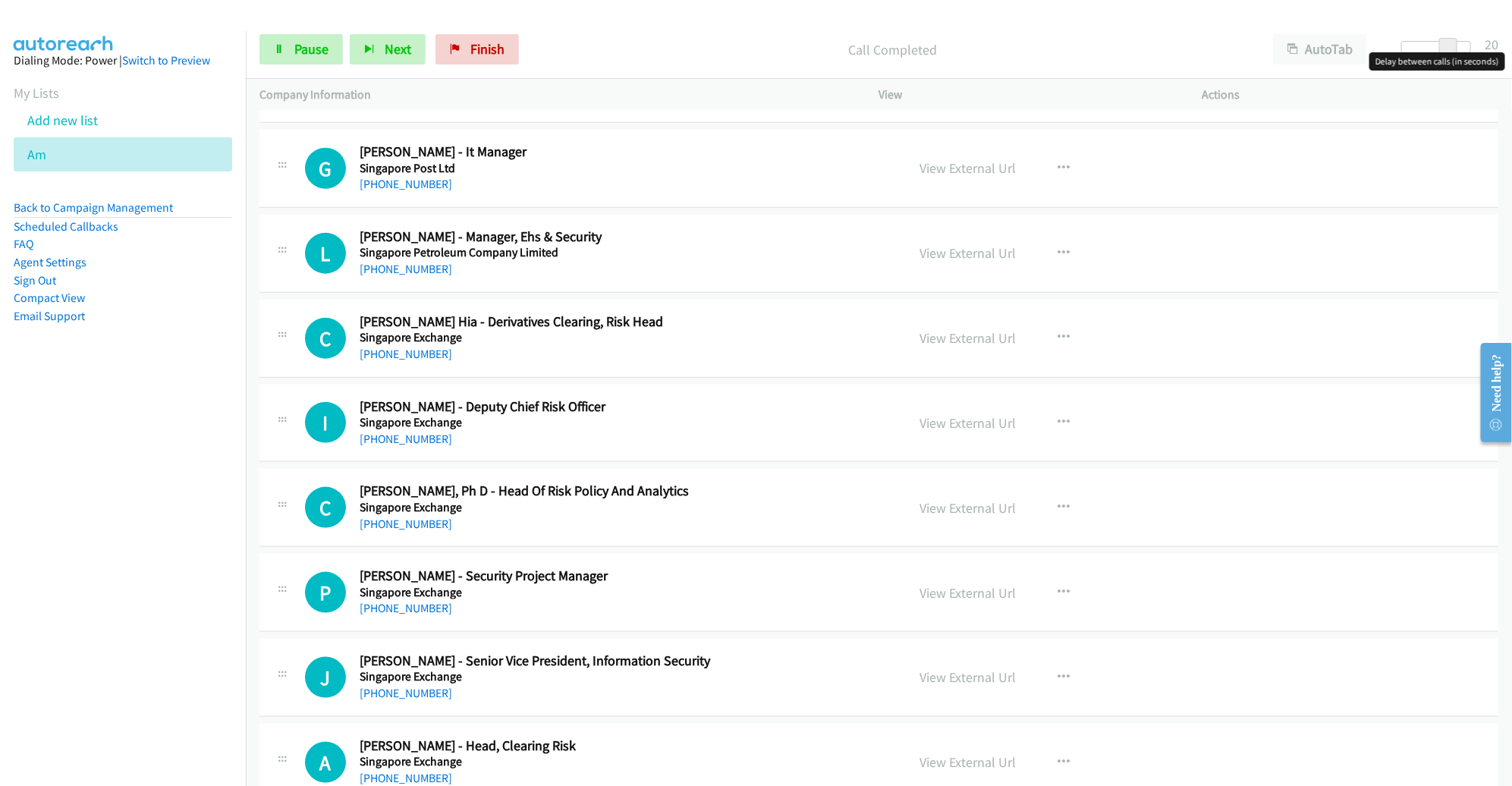
scroll to position [3855, 0]
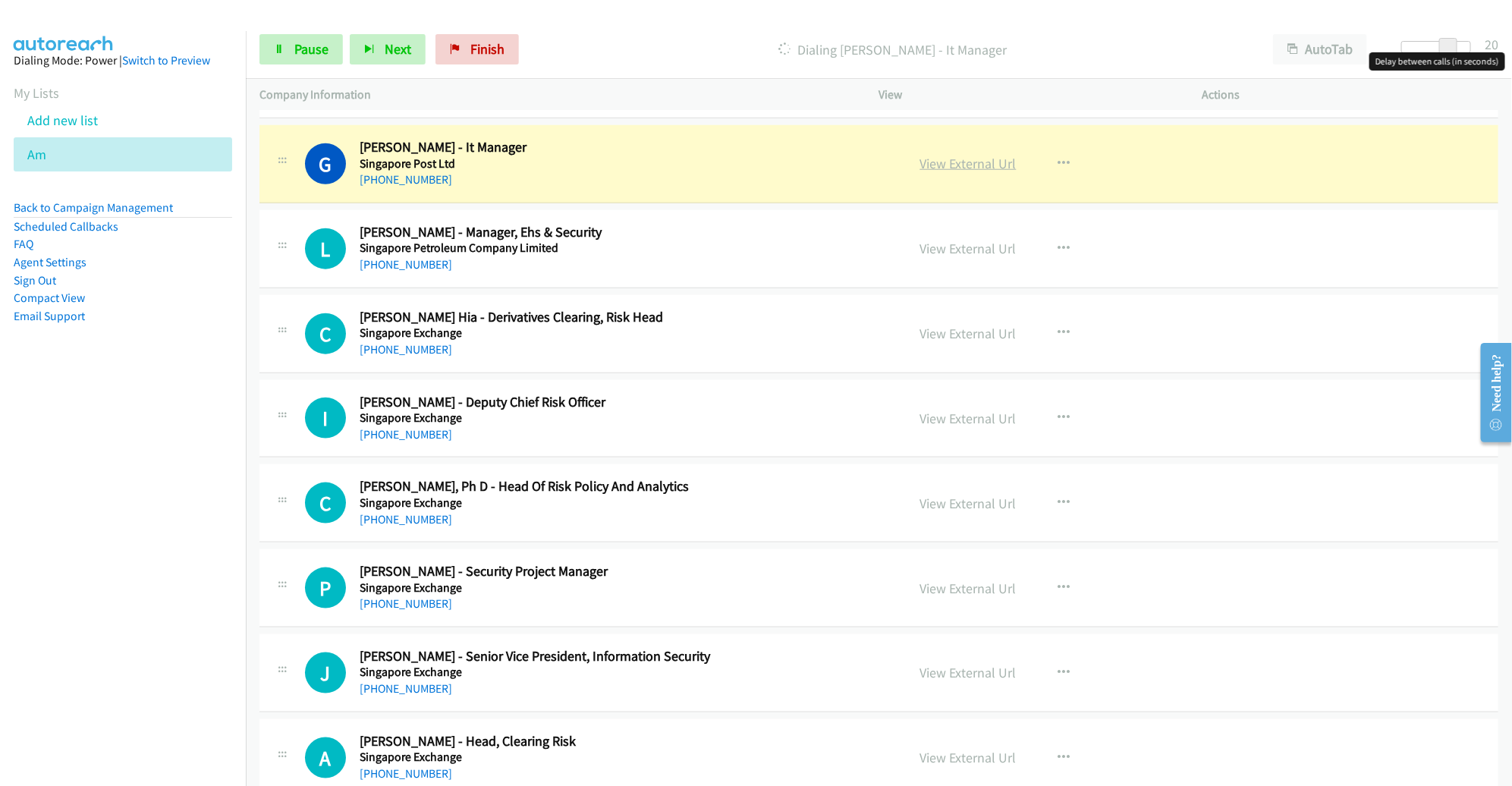
click at [942, 159] on link "View External Url" at bounding box center [968, 163] width 96 height 17
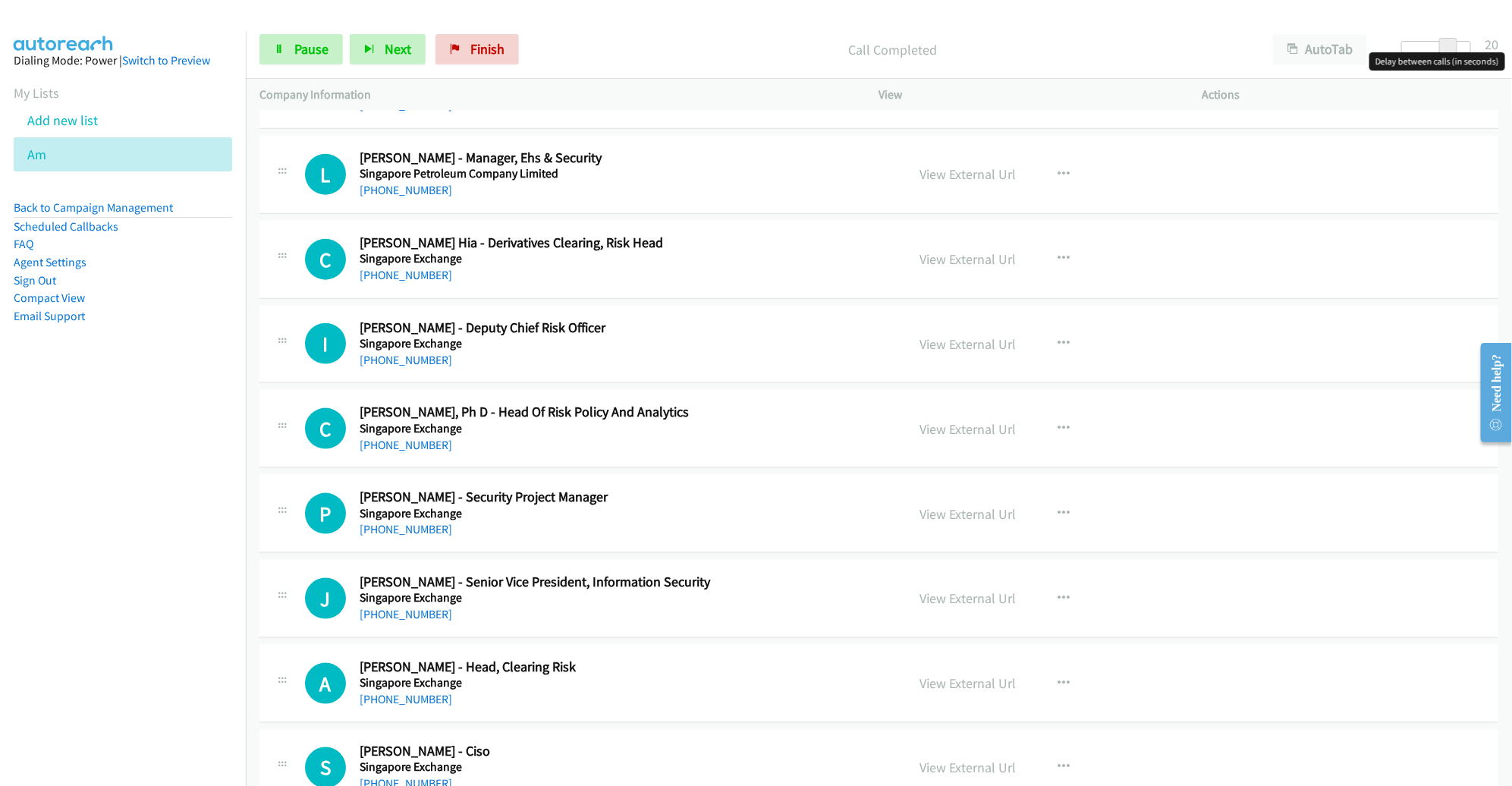
scroll to position [3935, 0]
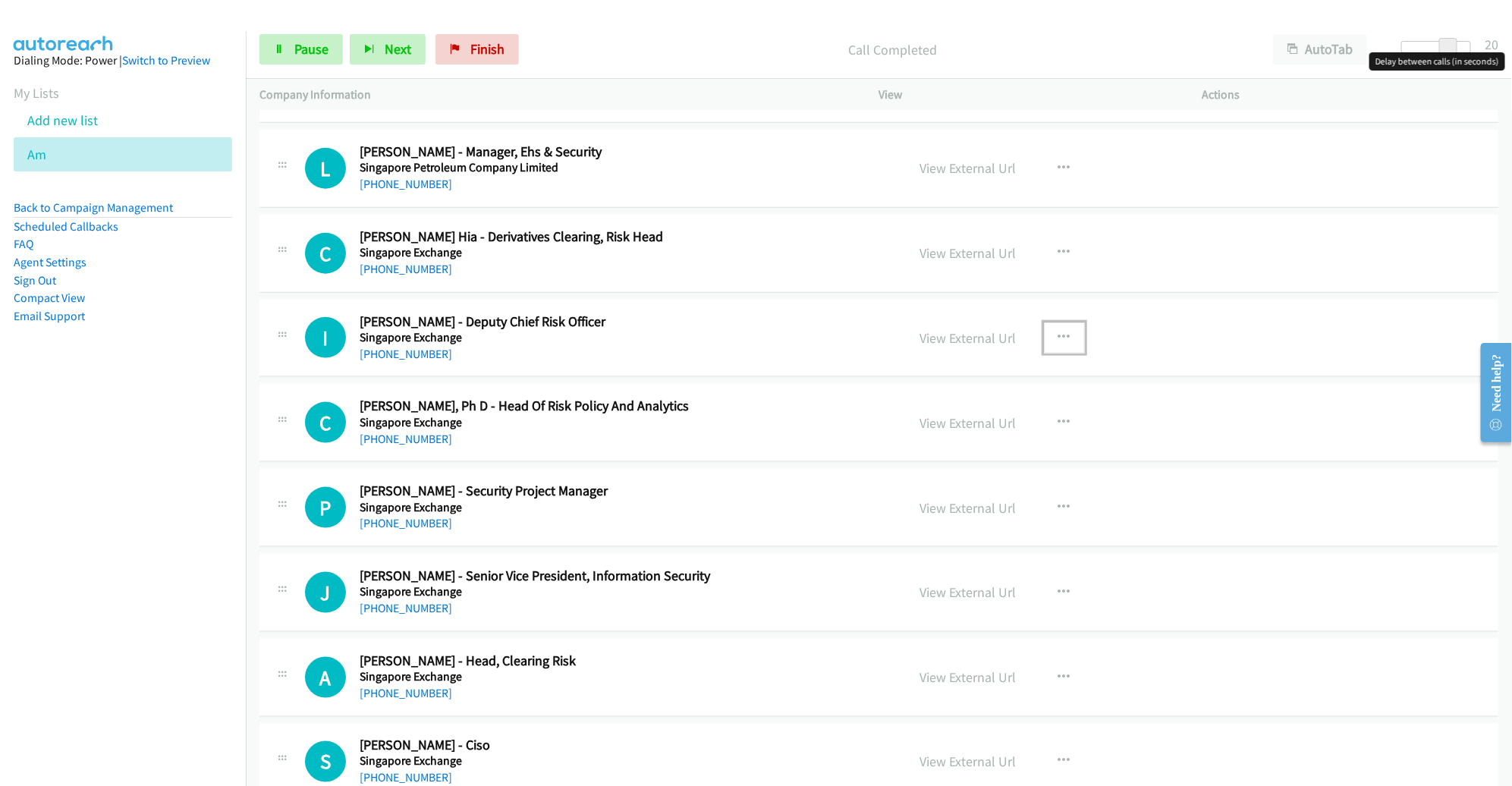
click at [1058, 331] on icon "button" at bounding box center [1065, 338] width 13 height 13
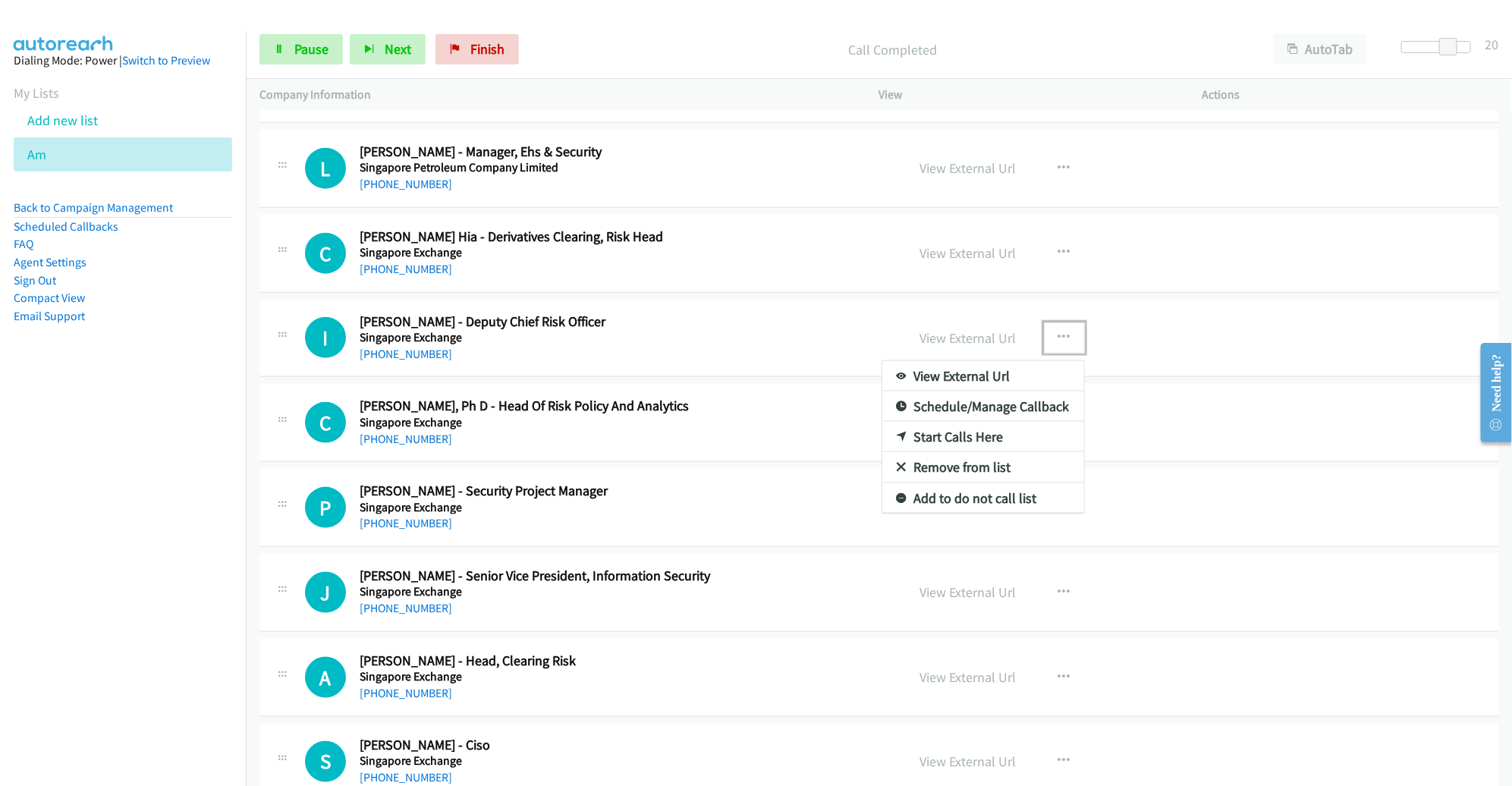
click at [963, 424] on link "Start Calls Here" at bounding box center [983, 437] width 202 height 31
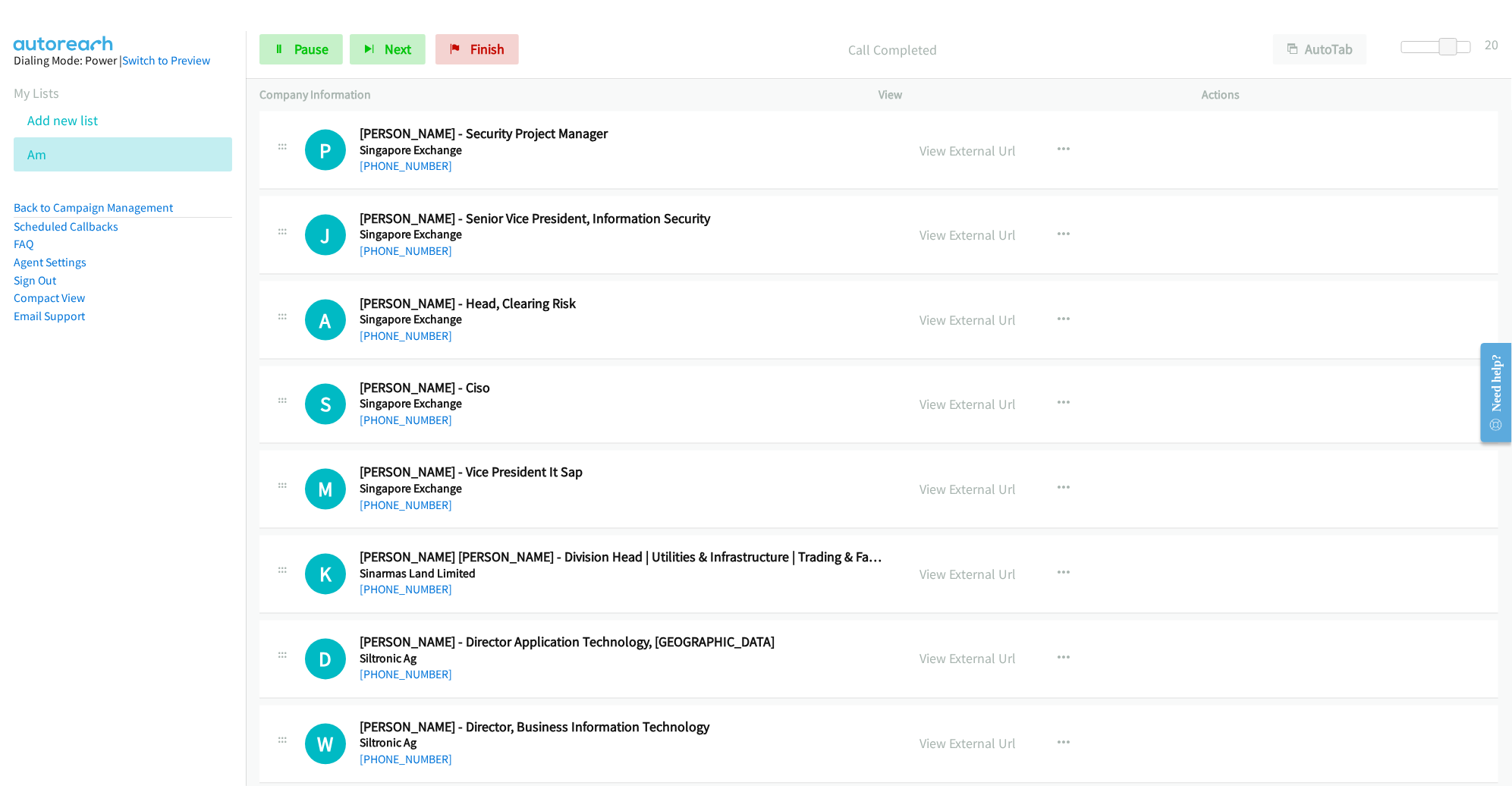
scroll to position [4292, 0]
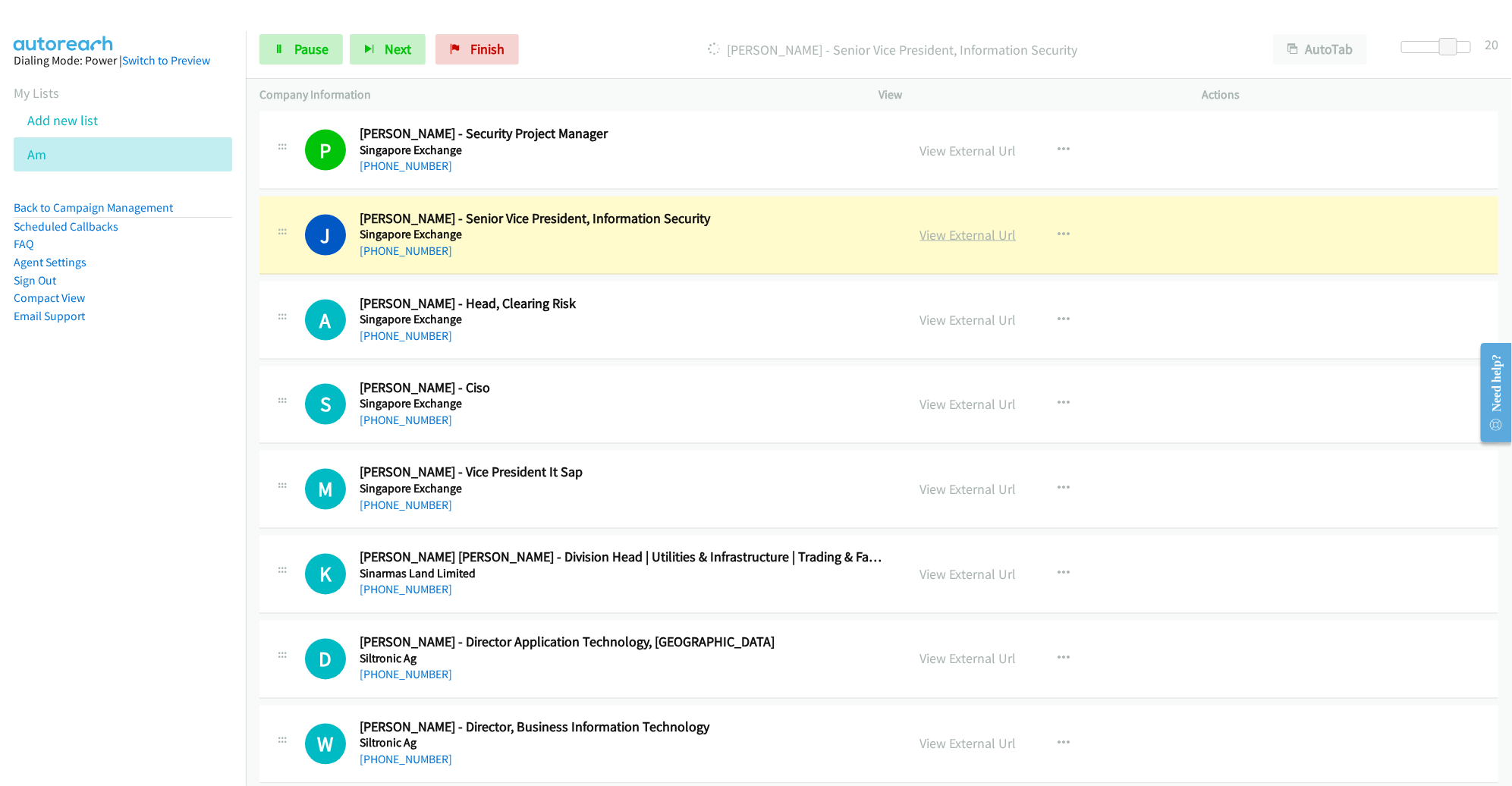
click at [967, 226] on link "View External Url" at bounding box center [968, 234] width 96 height 17
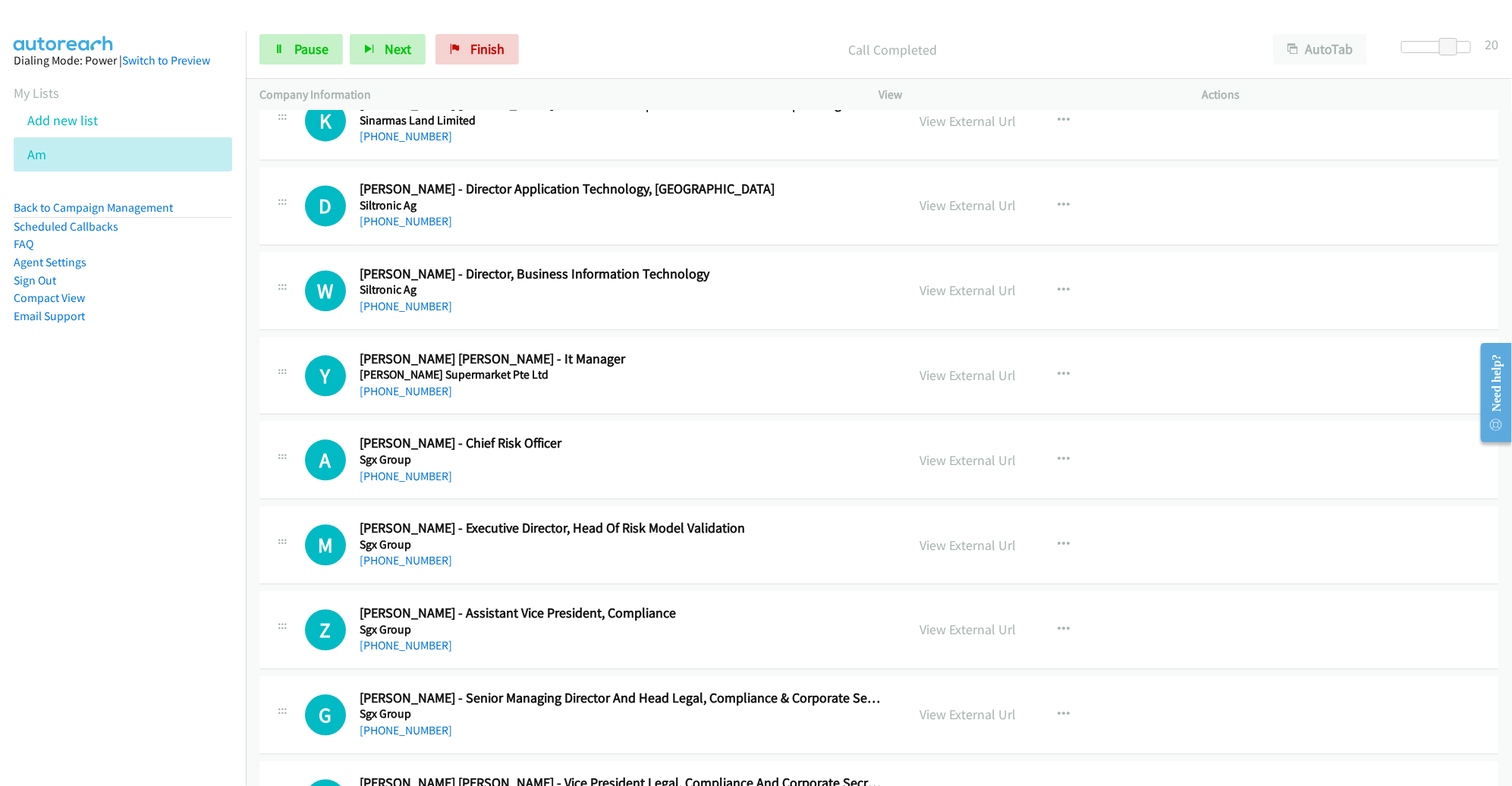
scroll to position [4704, 0]
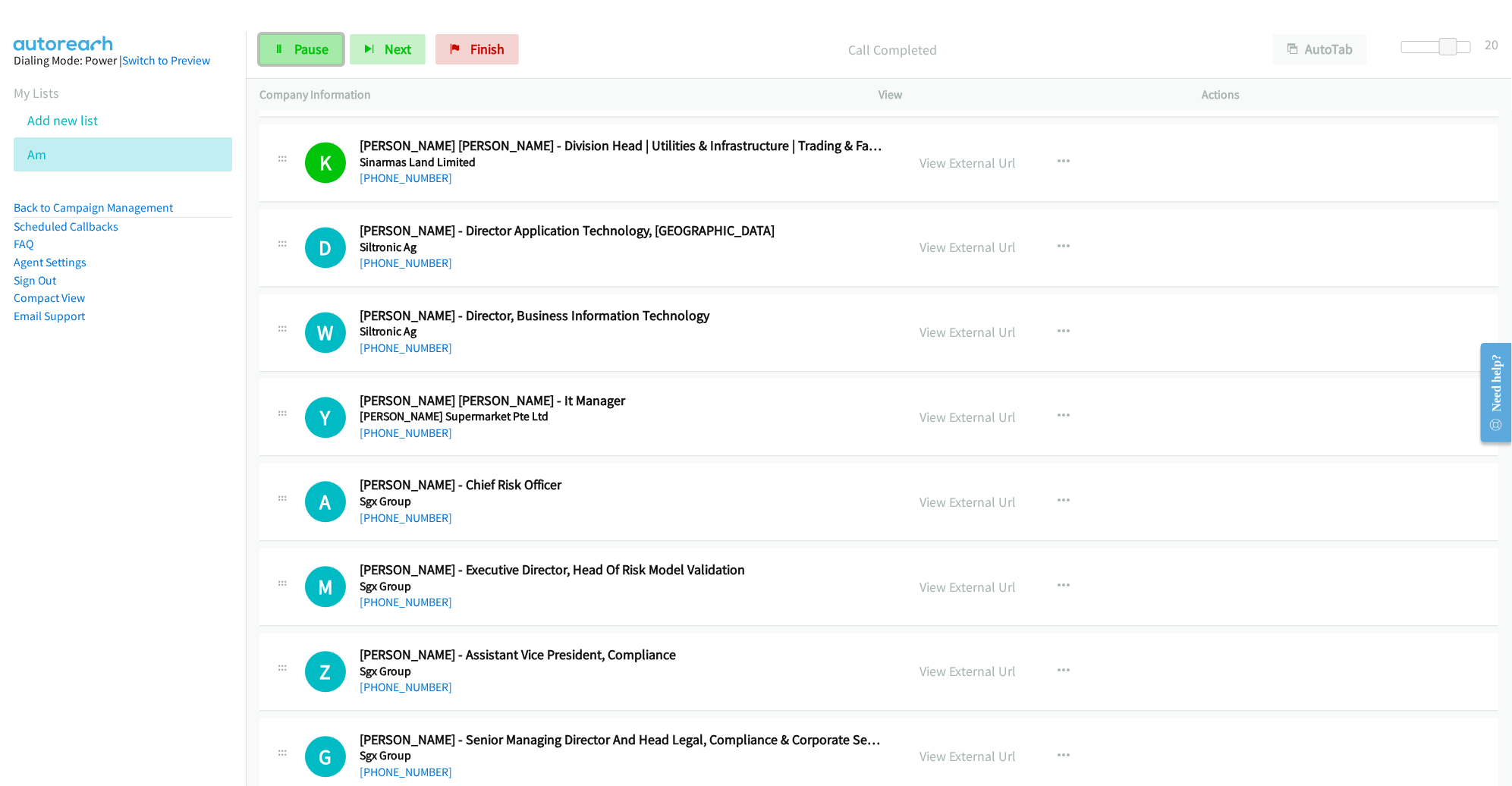
click at [330, 47] on link "Pause" at bounding box center [301, 49] width 84 height 31
